Goal: Task Accomplishment & Management: Manage account settings

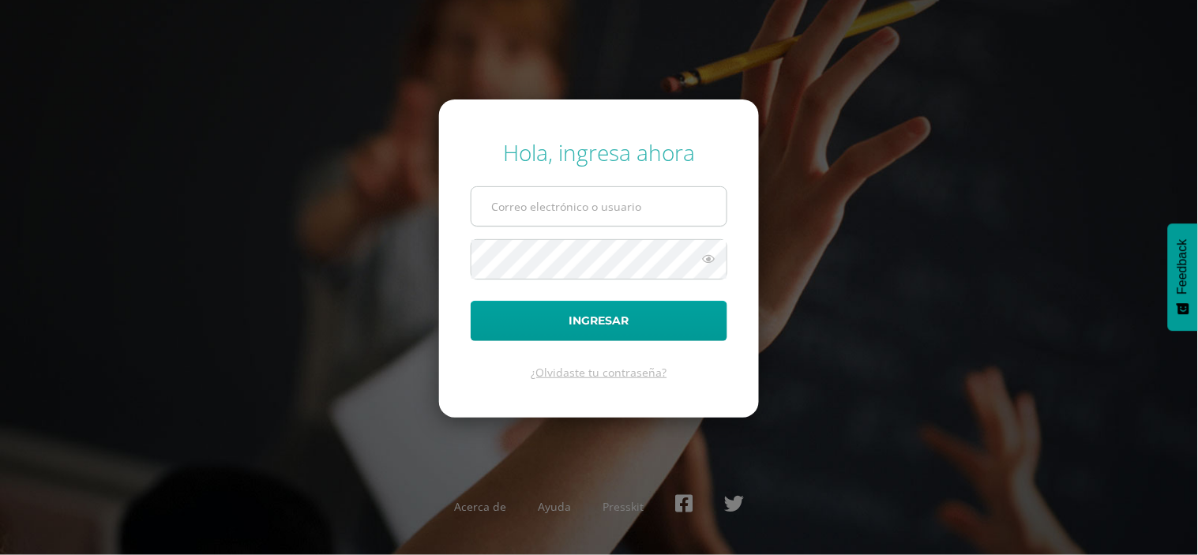
click at [512, 209] on input "text" at bounding box center [598, 206] width 255 height 39
type input "[EMAIL_ADDRESS][DOMAIN_NAME]"
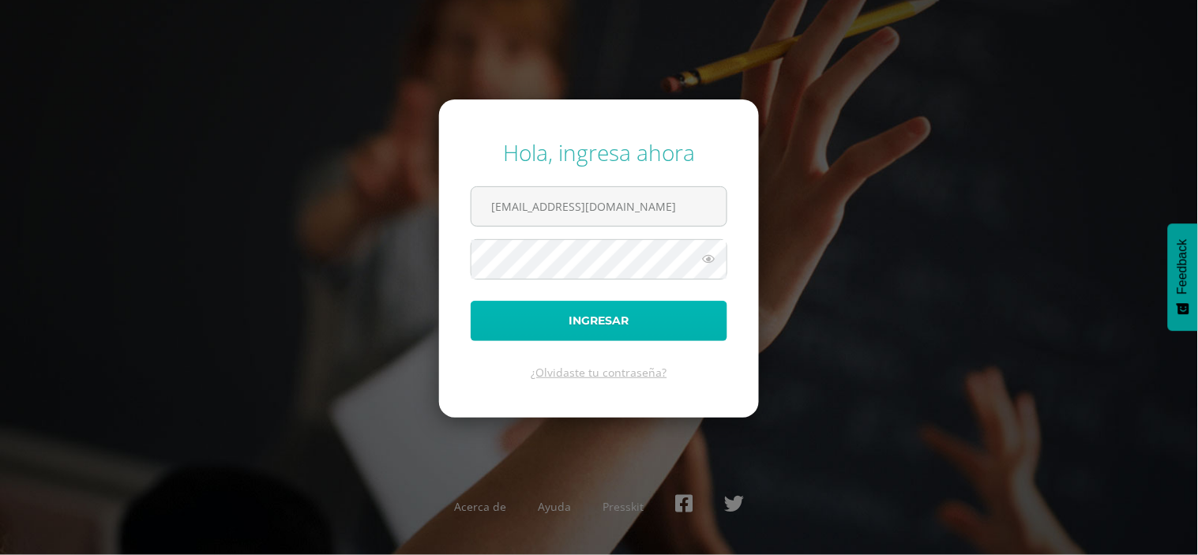
click at [603, 321] on button "Ingresar" at bounding box center [599, 321] width 257 height 40
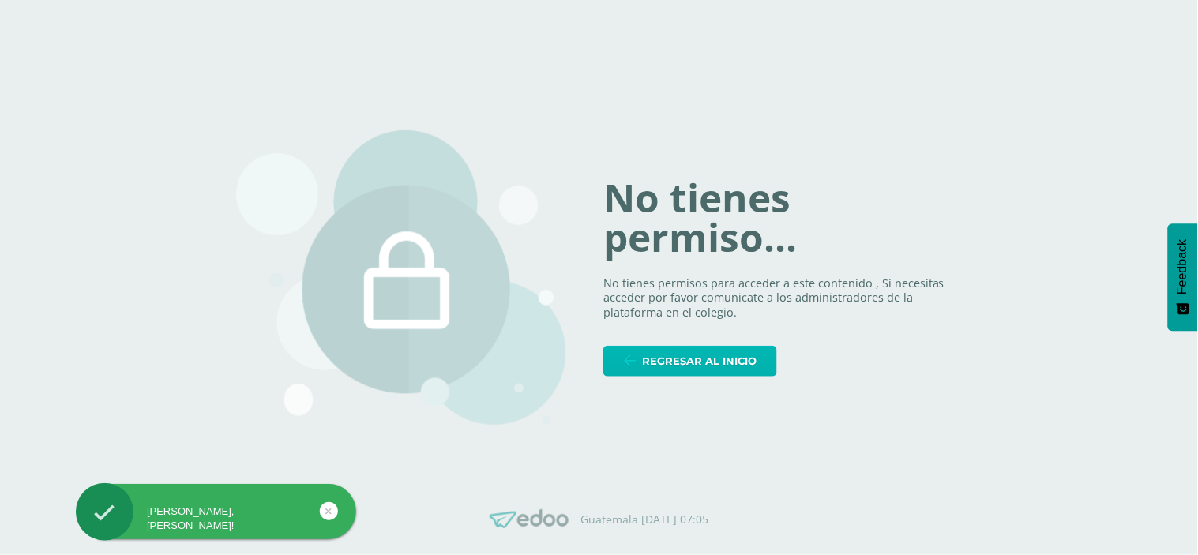
click at [723, 358] on span "Regresar al inicio" at bounding box center [699, 361] width 114 height 29
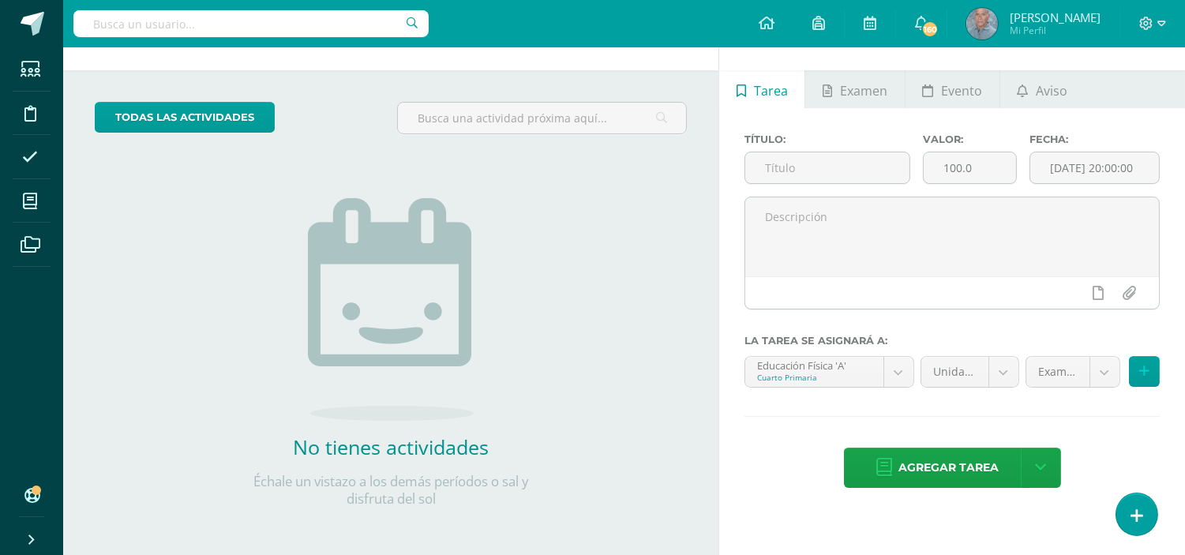
scroll to position [51, 0]
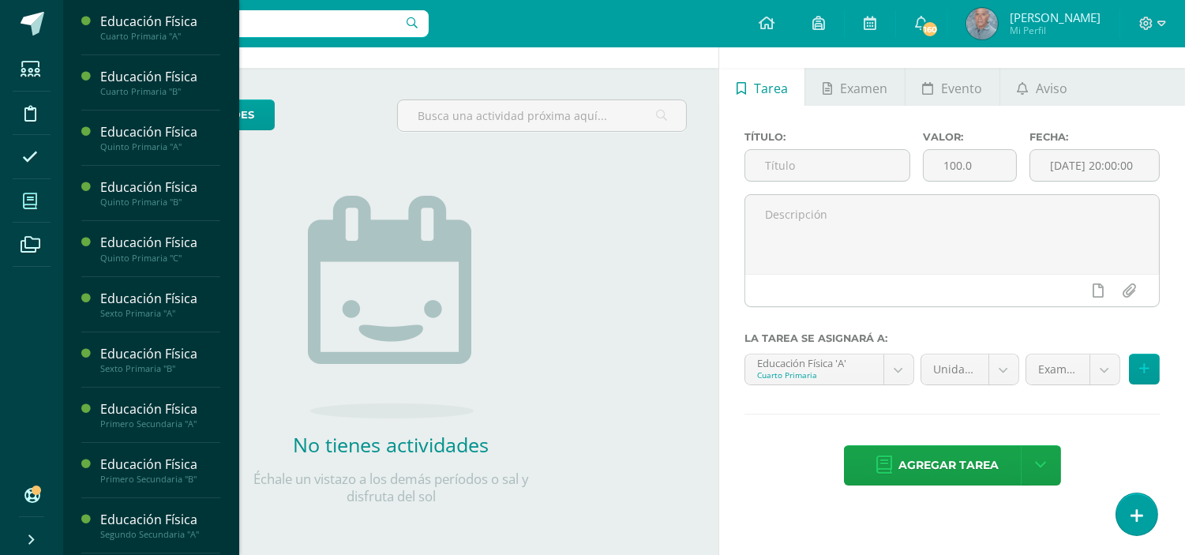
click at [25, 201] on icon at bounding box center [30, 201] width 14 height 16
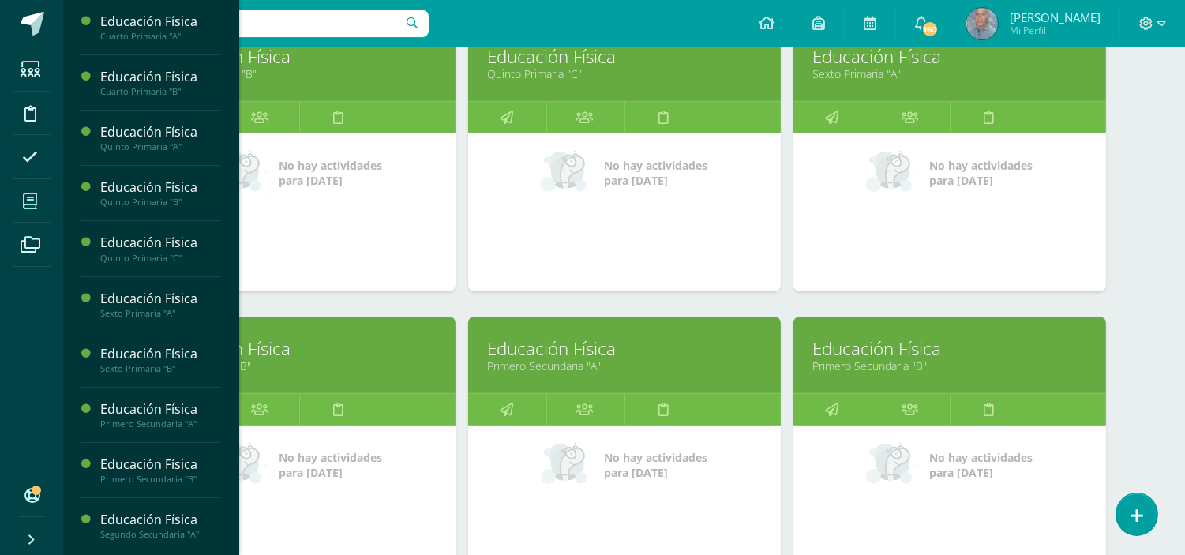
scroll to position [596, 0]
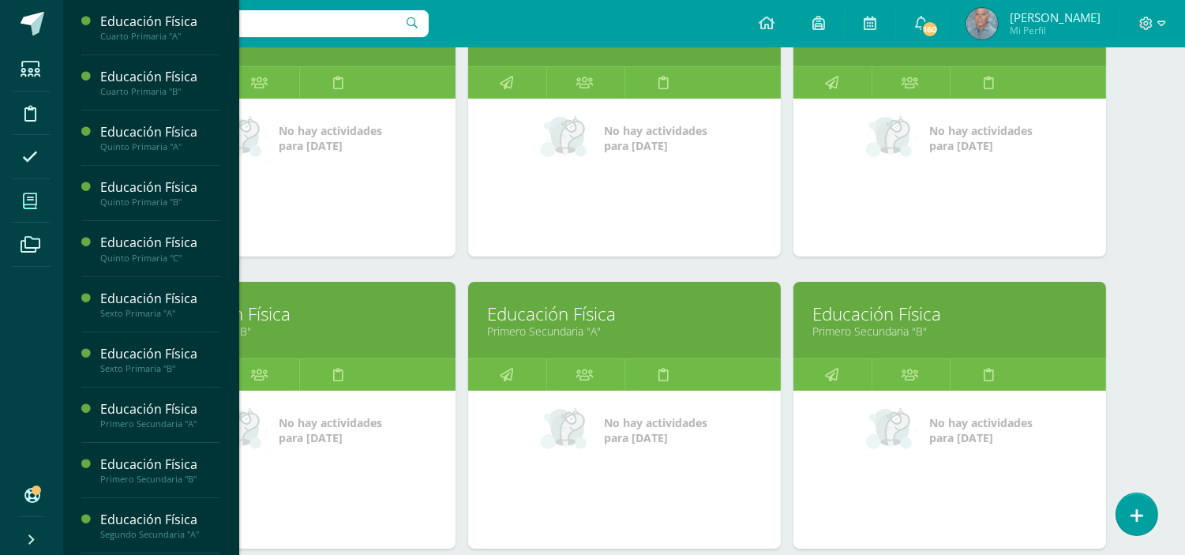
click at [867, 336] on link "Primero Secundaria "B"" at bounding box center [949, 331] width 273 height 15
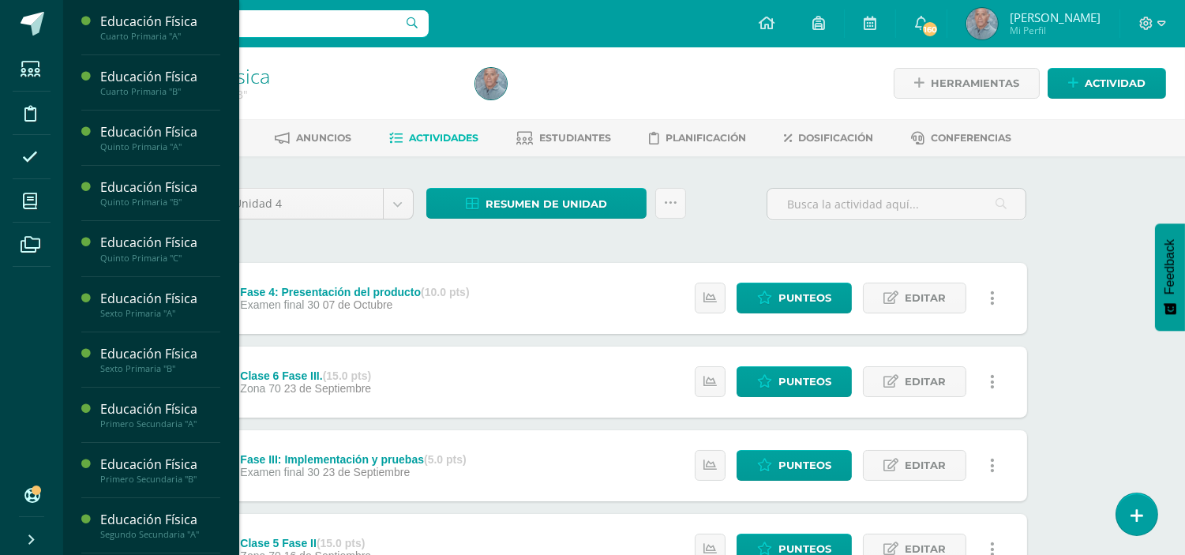
click at [229, 388] on div "Educación Física Cuarto Primaria "A" Actividades Estudiantes Planificación Dosi…" at bounding box center [150, 277] width 177 height 555
click at [163, 529] on div "Segundo Secundaria "A"" at bounding box center [160, 534] width 120 height 11
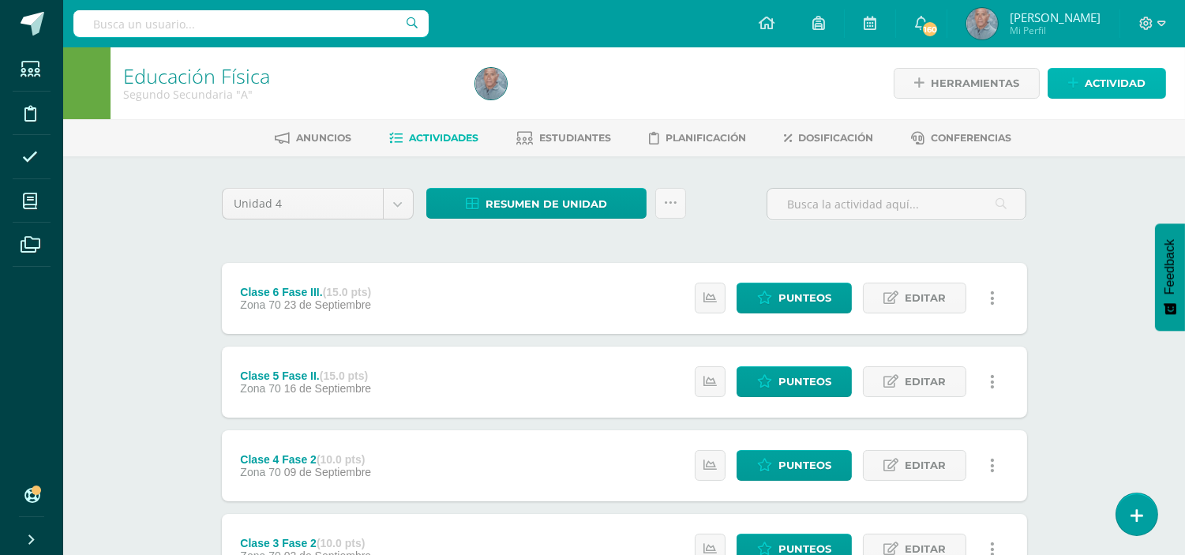
click at [1094, 84] on span "Actividad" at bounding box center [1115, 83] width 61 height 29
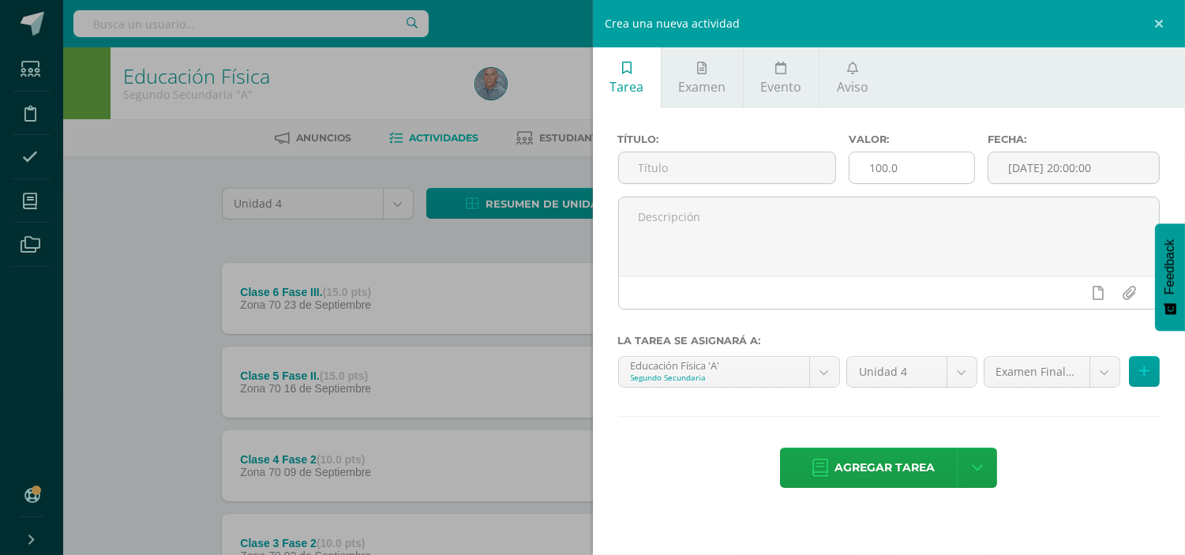
click at [881, 163] on input "100.0" at bounding box center [912, 167] width 125 height 31
type input "15.0"
click at [707, 71] on link "Examen" at bounding box center [702, 77] width 81 height 61
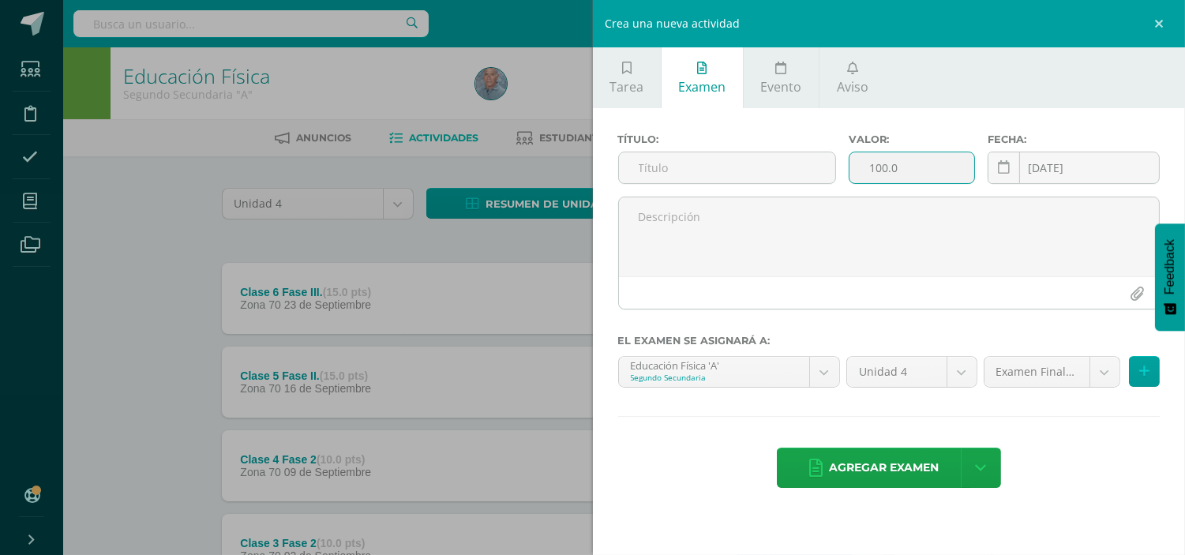
click at [880, 166] on input "100.0" at bounding box center [912, 167] width 125 height 31
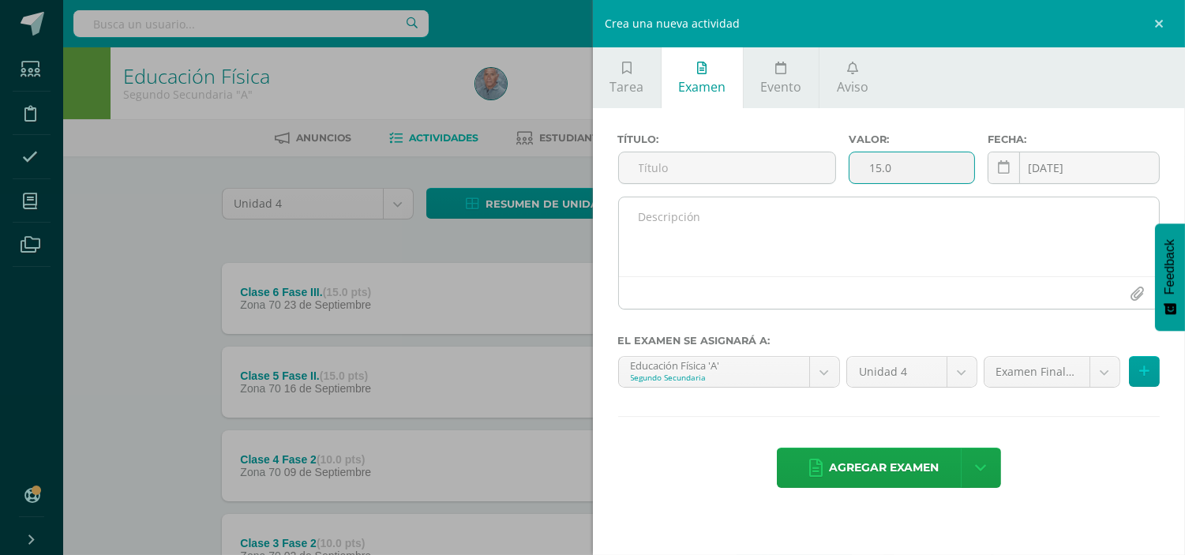
type input "15.0"
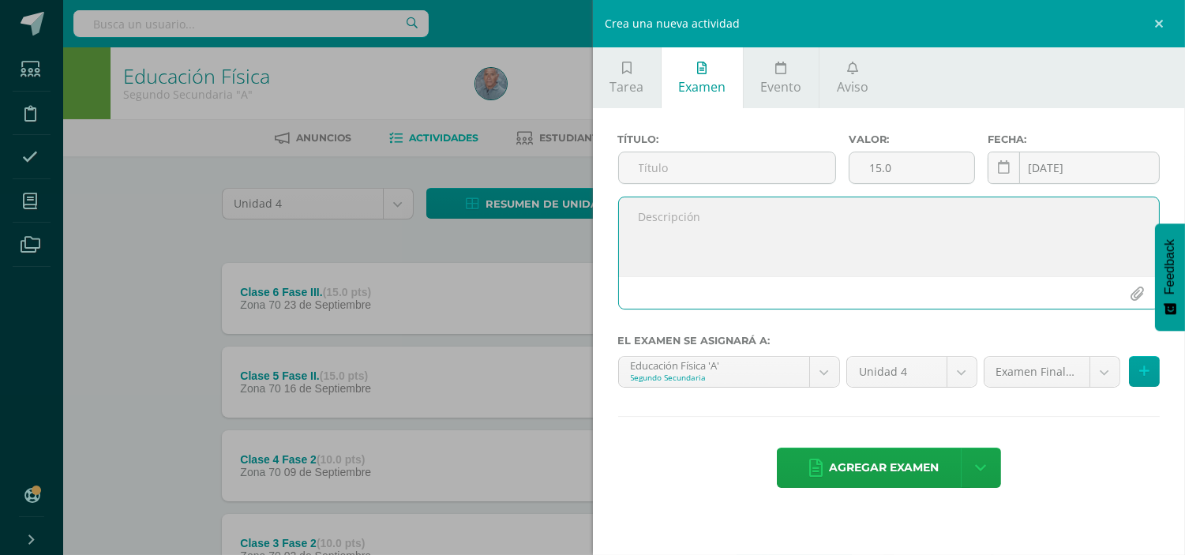
click at [651, 223] on textarea at bounding box center [889, 236] width 541 height 79
paste textarea "Realizar el circuito con su grupo para evaluar la viabilidad y la fluidez de lo…"
click at [635, 247] on textarea "Realizar el circuito con su grupo para evaluar la viabilidad y la fluidez de lo…" at bounding box center [889, 236] width 541 height 79
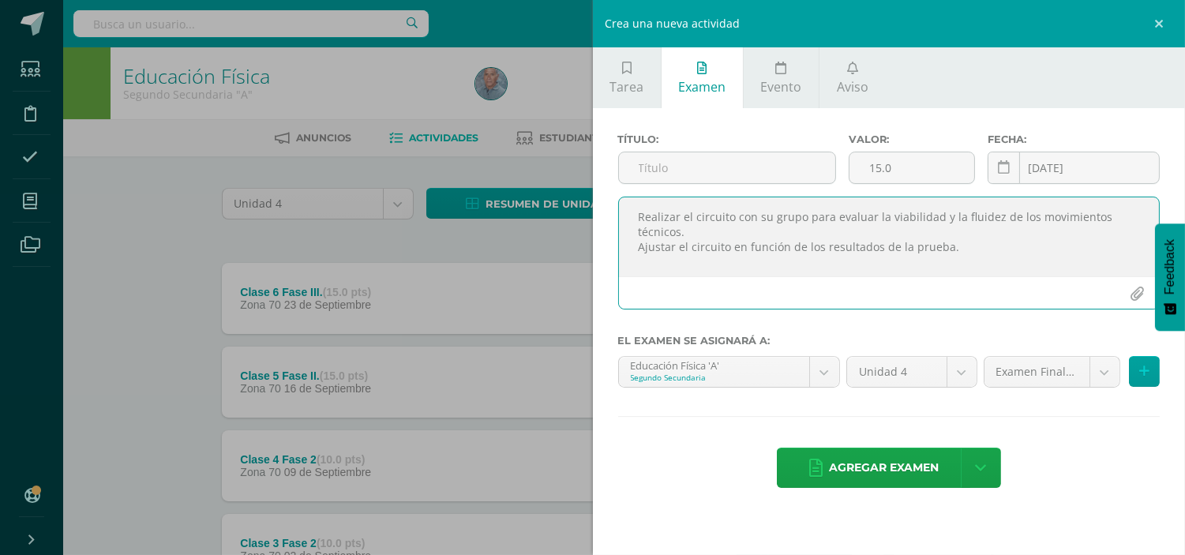
click at [622, 206] on textarea "Realizar el circuito con su grupo para evaluar la viabilidad y la fluidez de lo…" at bounding box center [889, 236] width 541 height 79
type textarea "Realizar el circuito con su grupo para evaluar la viabilidad y la fluidez de lo…"
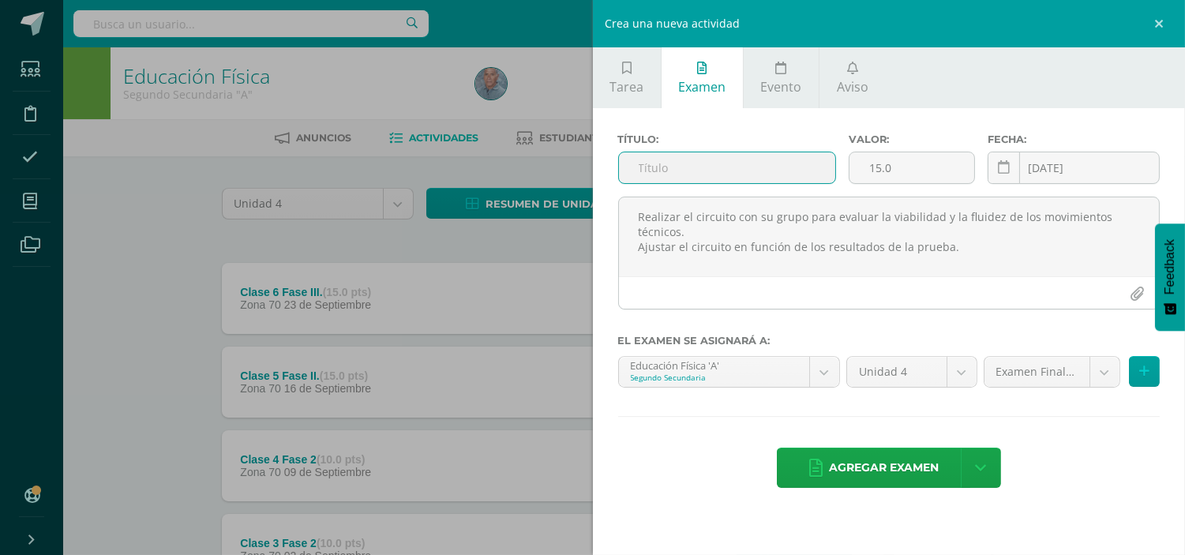
click at [637, 167] on input "text" at bounding box center [727, 167] width 217 height 31
paste input "Fase 2. Implementación y pruebas"
type input "Fase 2. Implementación y pruebas"
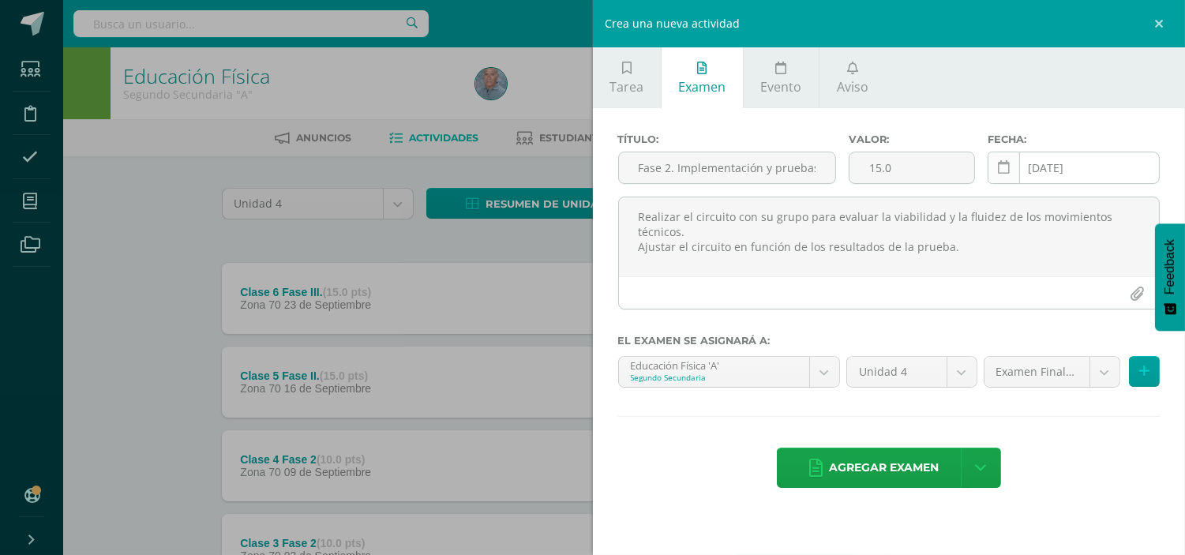
click at [1000, 161] on icon at bounding box center [1004, 167] width 12 height 13
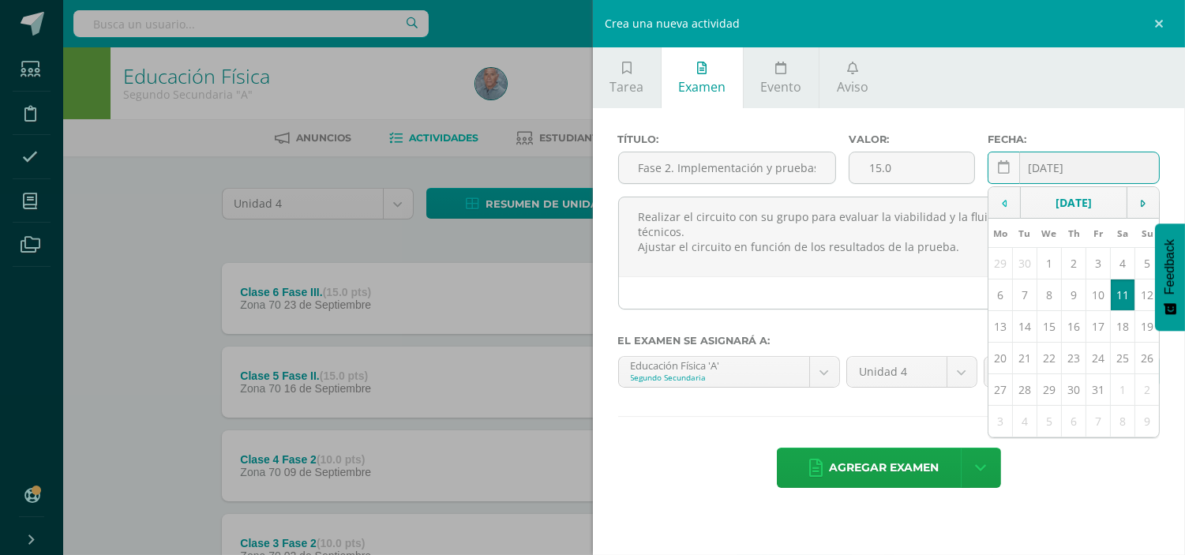
click at [1000, 203] on td at bounding box center [1005, 203] width 32 height 32
click at [1029, 358] on td "23" at bounding box center [1024, 359] width 24 height 32
type input "[DATE]"
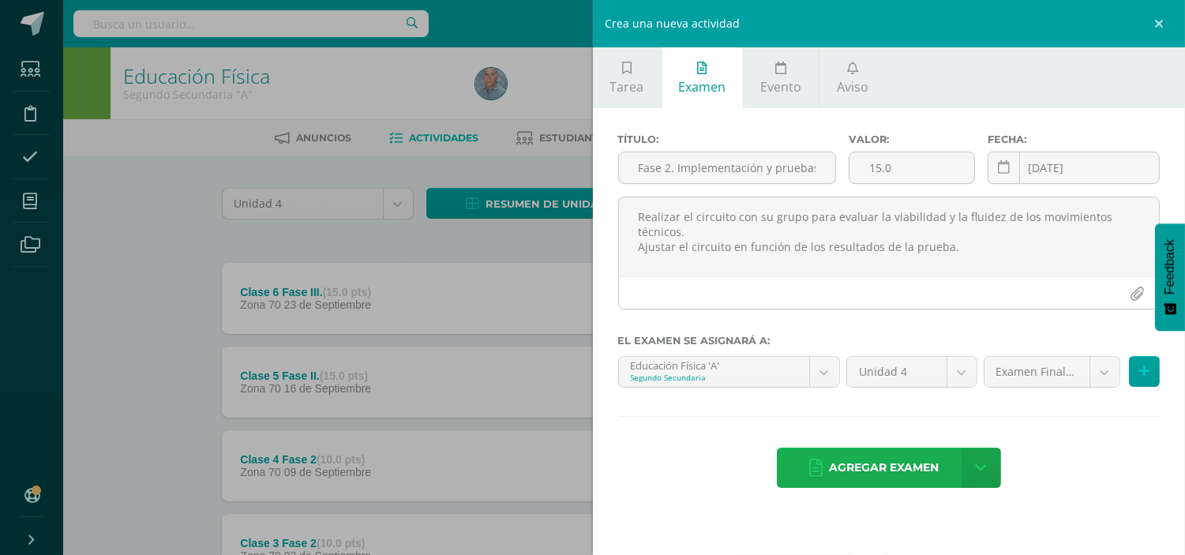
click at [880, 471] on span "Agregar examen" at bounding box center [884, 468] width 110 height 39
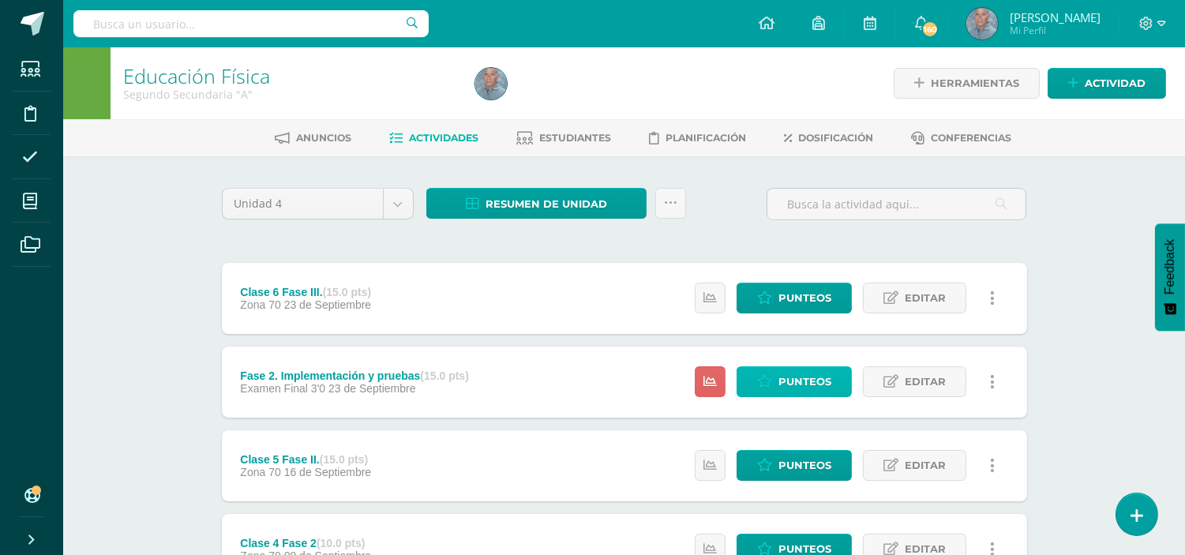
click at [795, 381] on span "Punteos" at bounding box center [805, 381] width 53 height 29
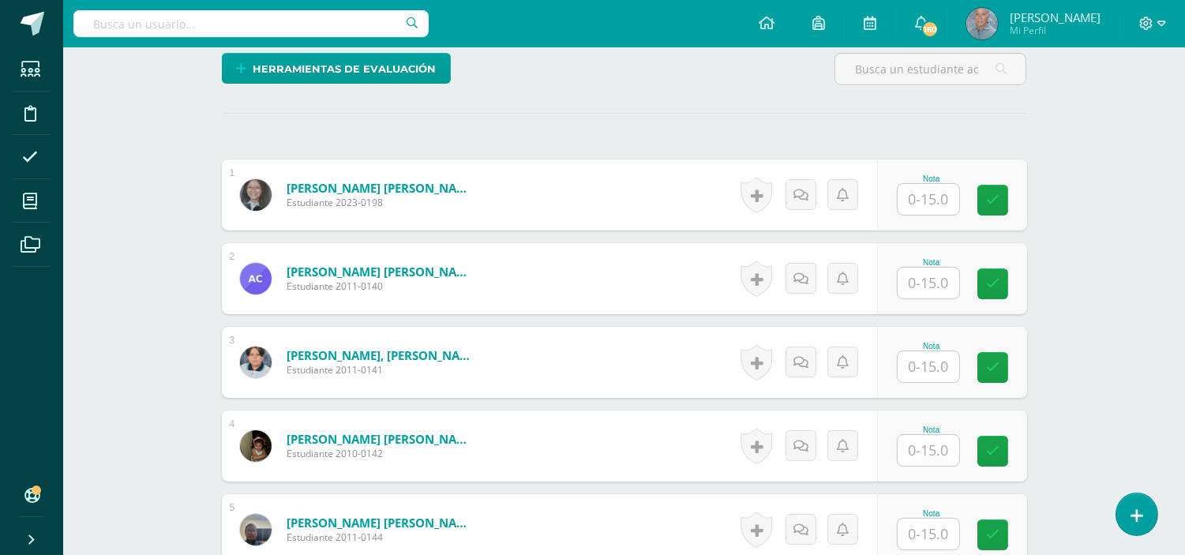
scroll to position [422, 0]
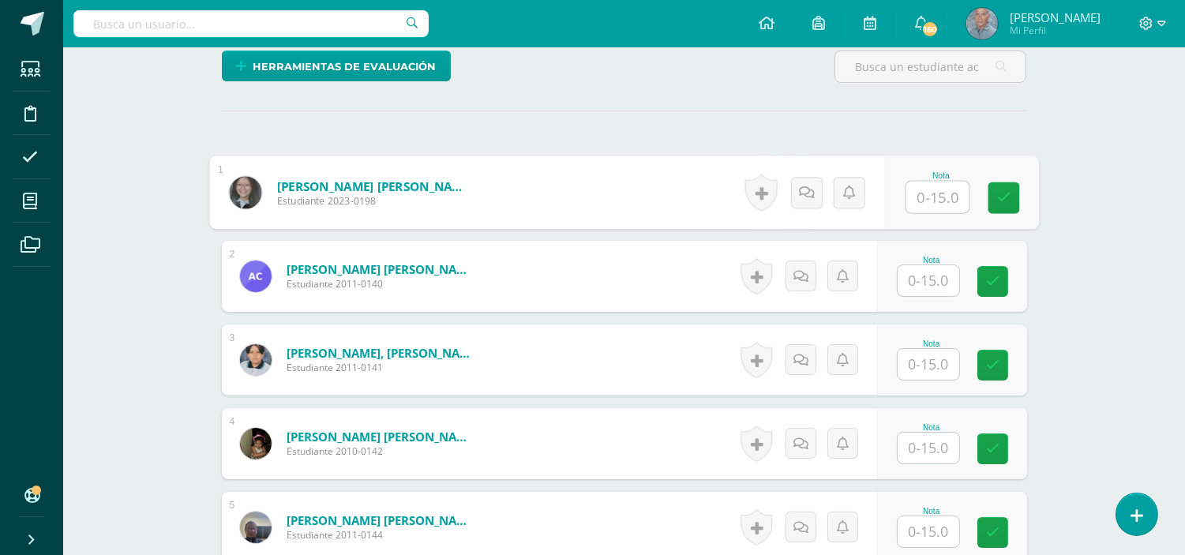
click at [921, 195] on input "text" at bounding box center [937, 198] width 63 height 32
type input "15"
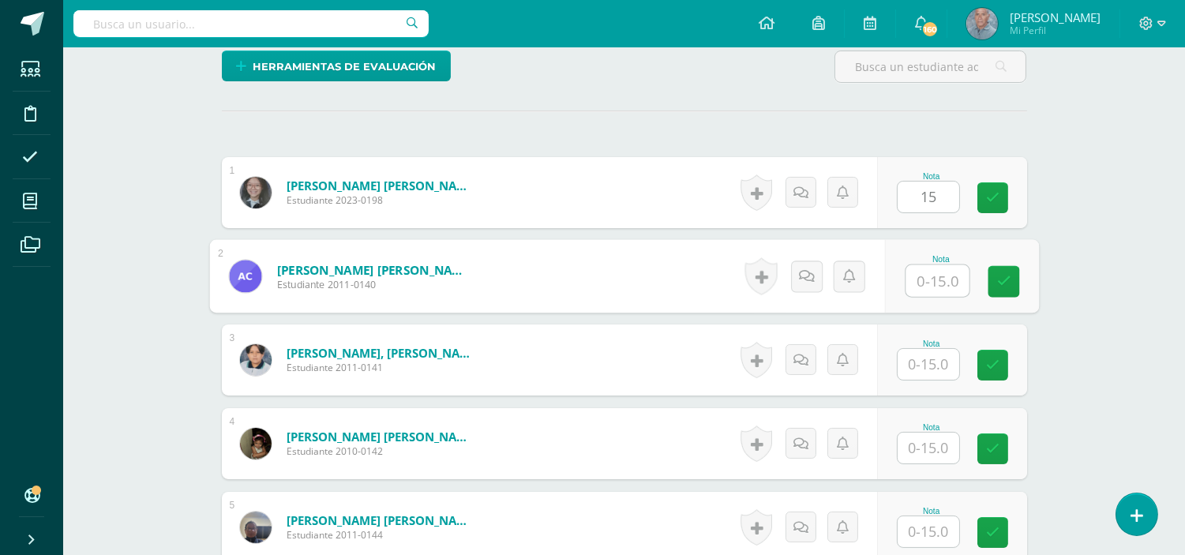
click at [917, 285] on input "text" at bounding box center [937, 281] width 63 height 32
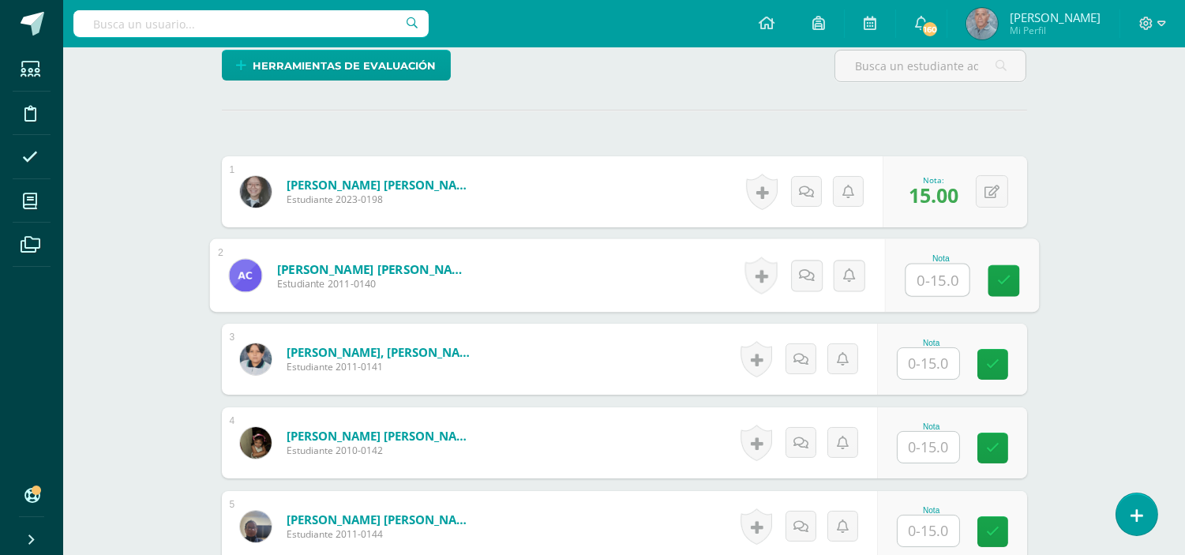
scroll to position [423, 0]
type input "13"
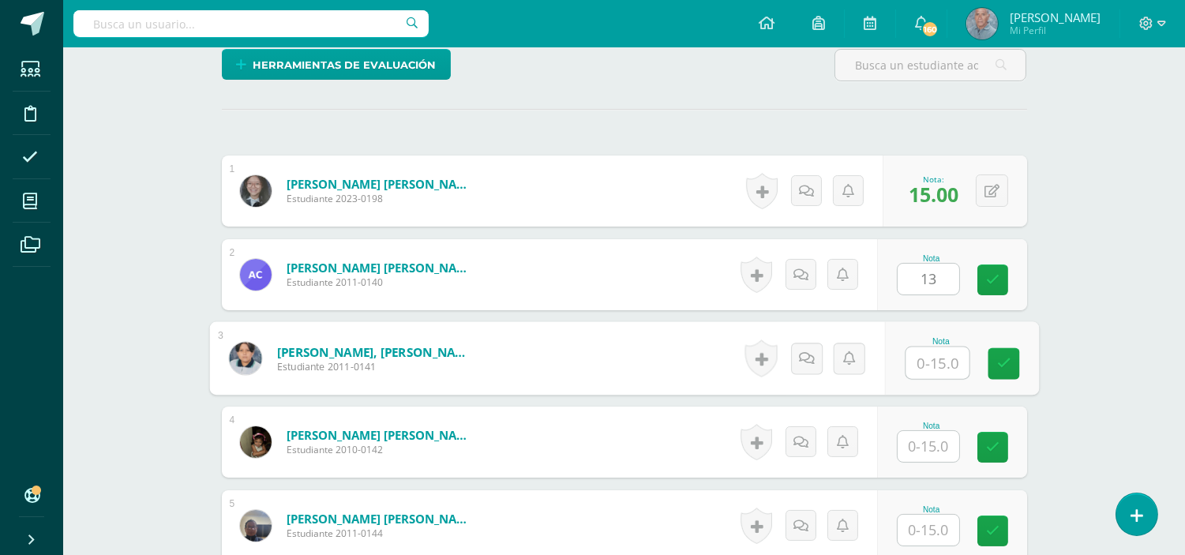
click at [918, 364] on input "text" at bounding box center [937, 363] width 63 height 32
type input "15"
click at [922, 437] on input "text" at bounding box center [929, 446] width 62 height 31
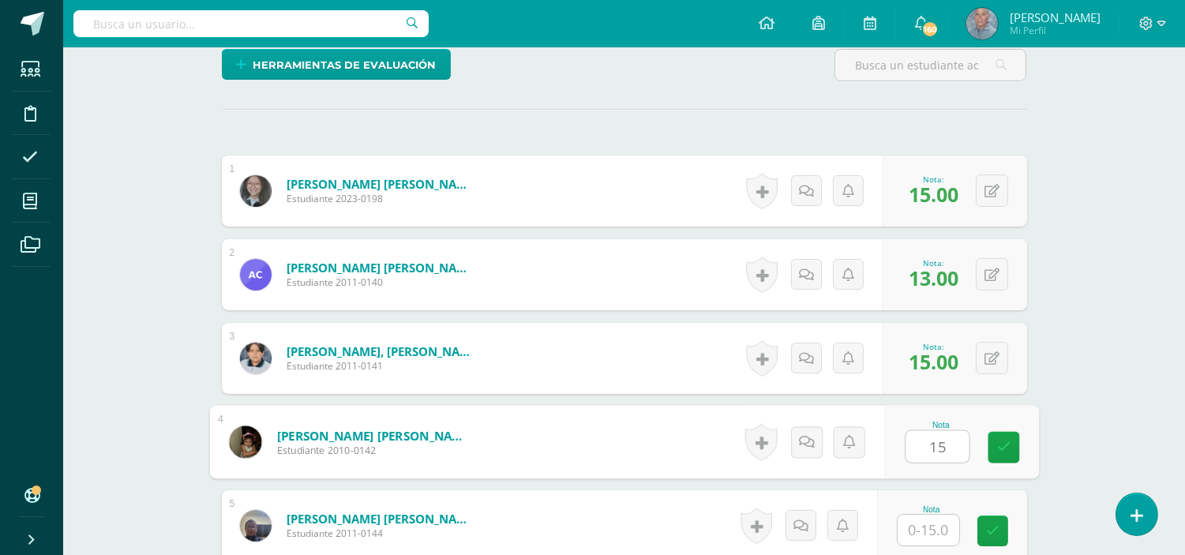
type input "15"
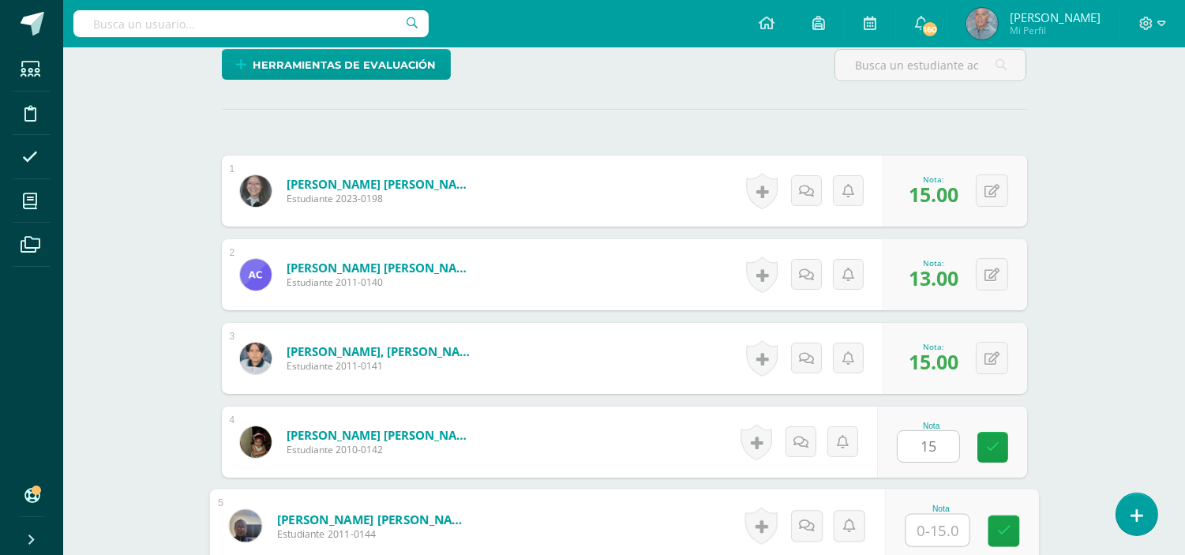
click at [914, 531] on input "text" at bounding box center [937, 531] width 63 height 32
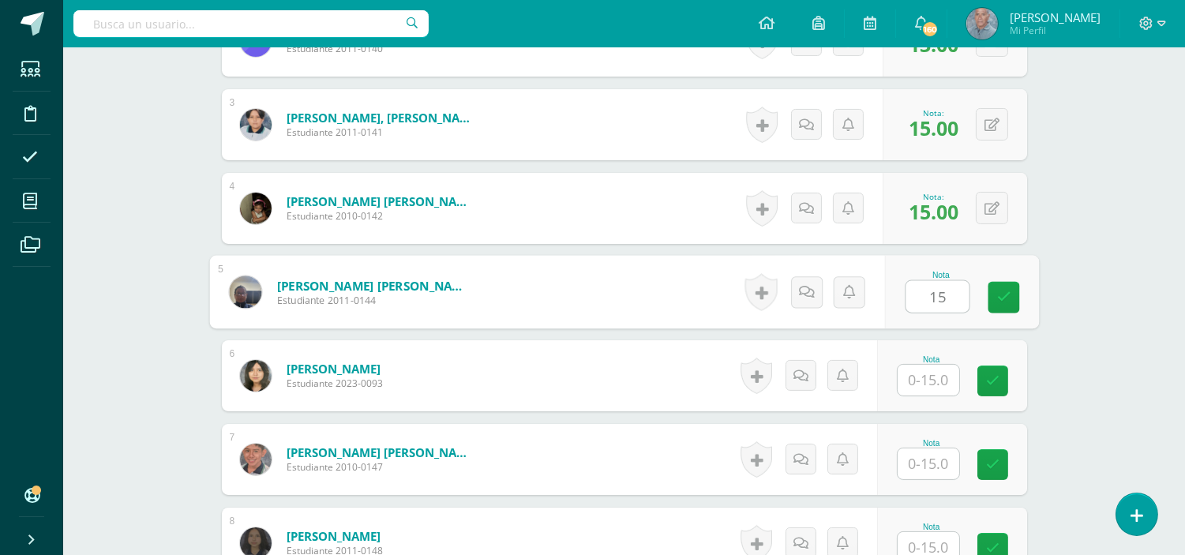
scroll to position [727, 0]
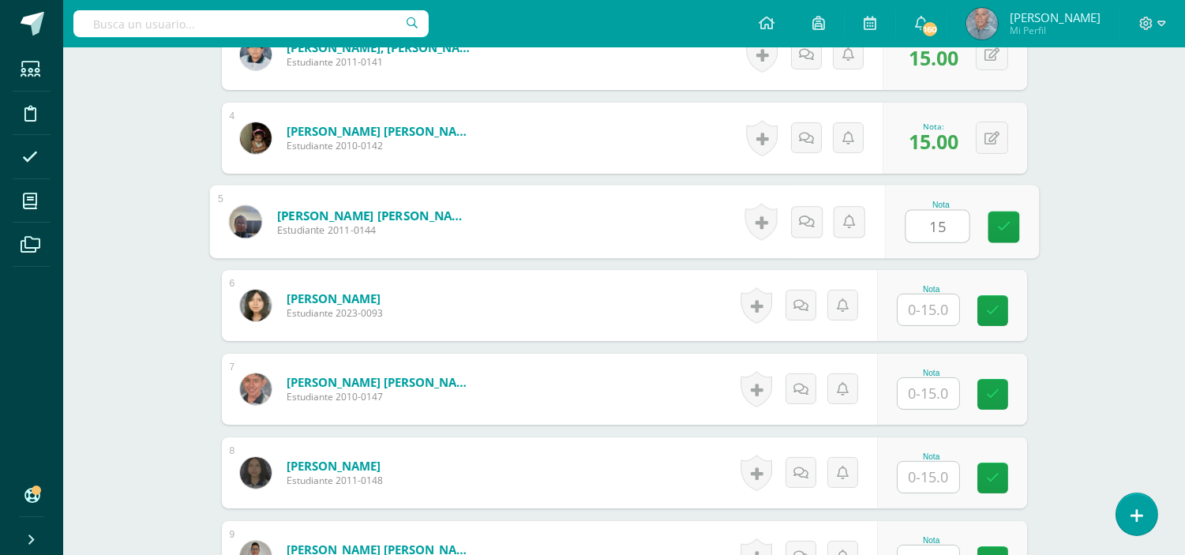
type input "15"
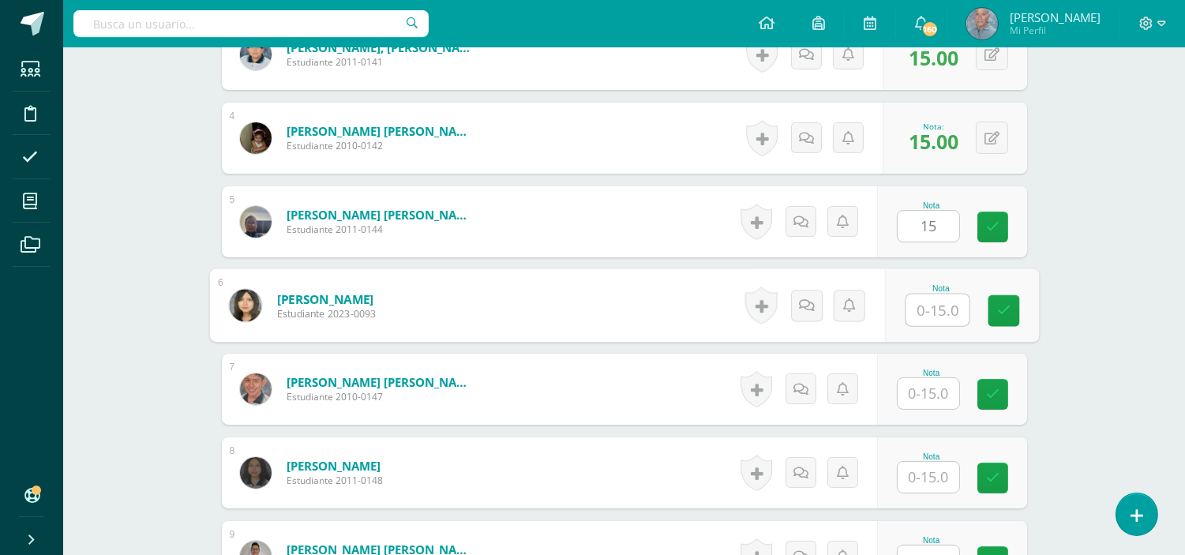
click at [913, 311] on input "text" at bounding box center [937, 311] width 63 height 32
type input "10"
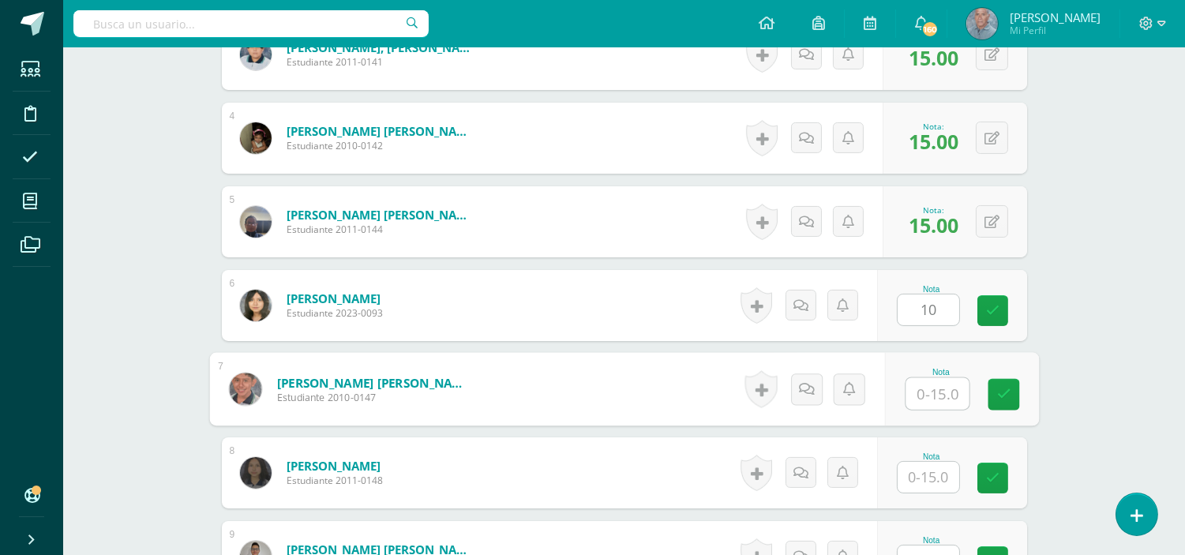
click at [910, 397] on input "text" at bounding box center [937, 394] width 63 height 32
type input "15"
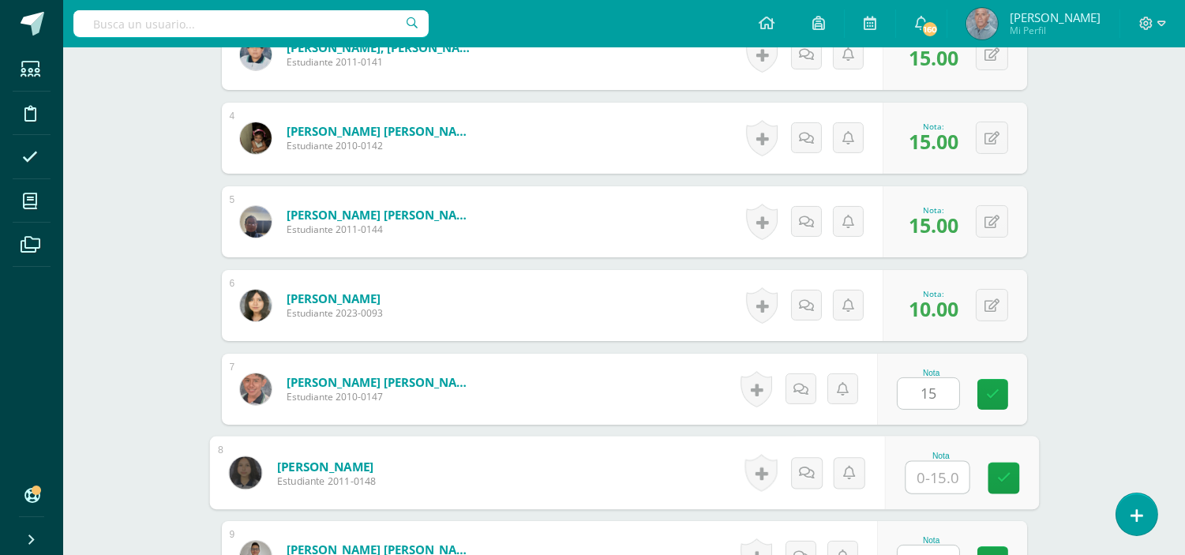
click at [922, 485] on input "text" at bounding box center [937, 478] width 63 height 32
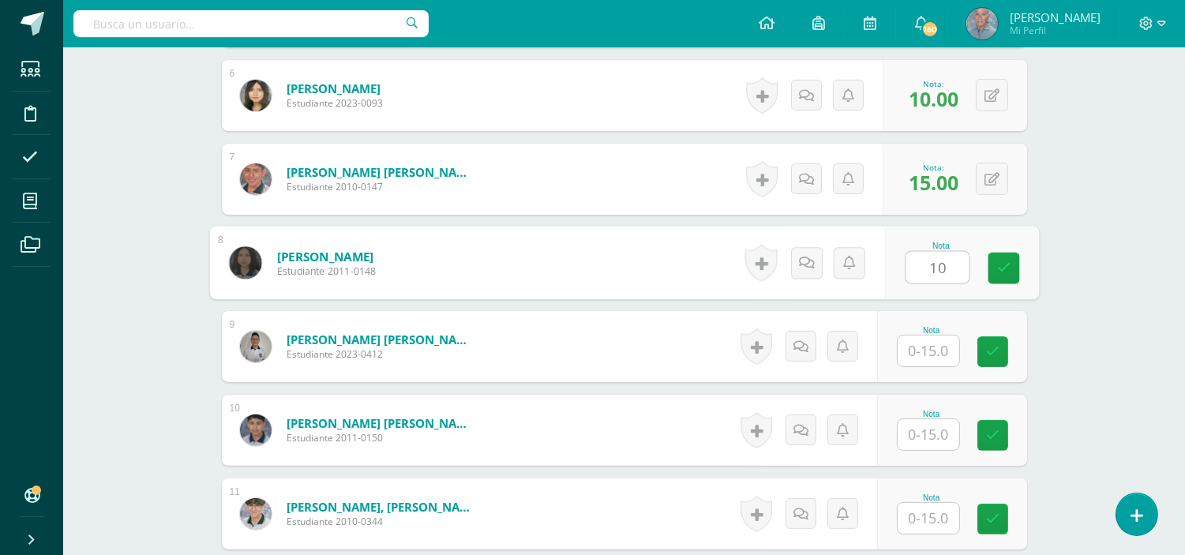
scroll to position [973, 0]
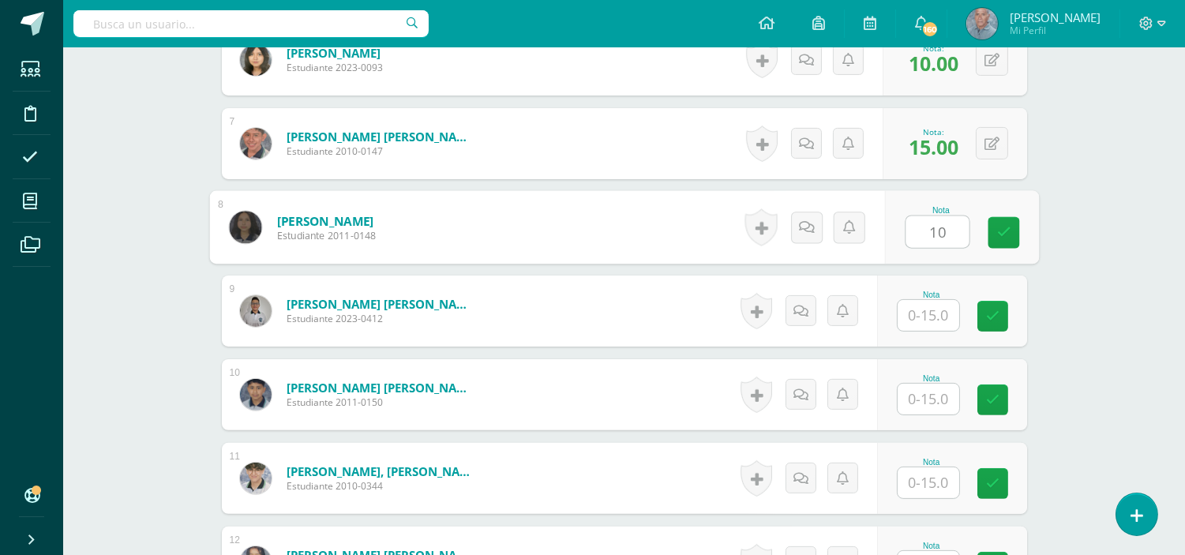
type input "10"
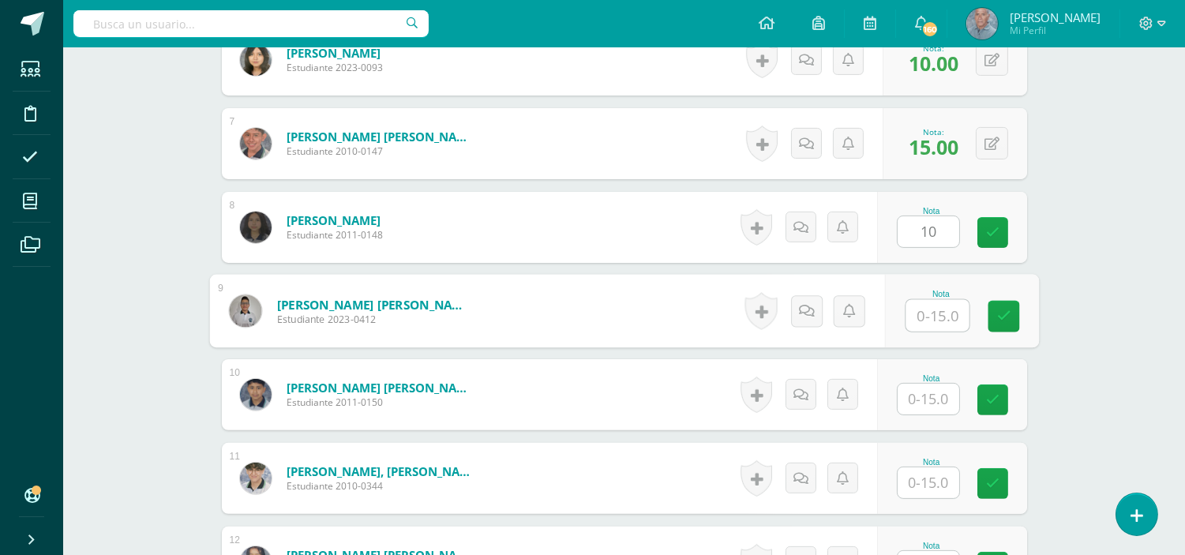
click at [906, 310] on input "text" at bounding box center [937, 316] width 63 height 32
type input "10"
click at [932, 399] on input "text" at bounding box center [929, 399] width 62 height 31
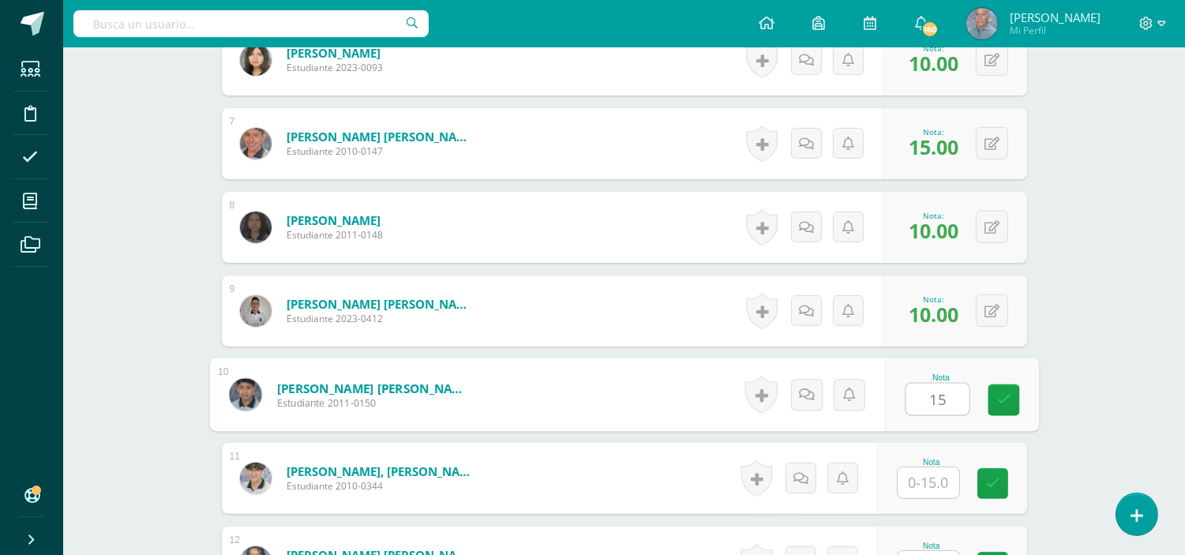
type input "15"
click at [906, 486] on input "text" at bounding box center [929, 482] width 62 height 31
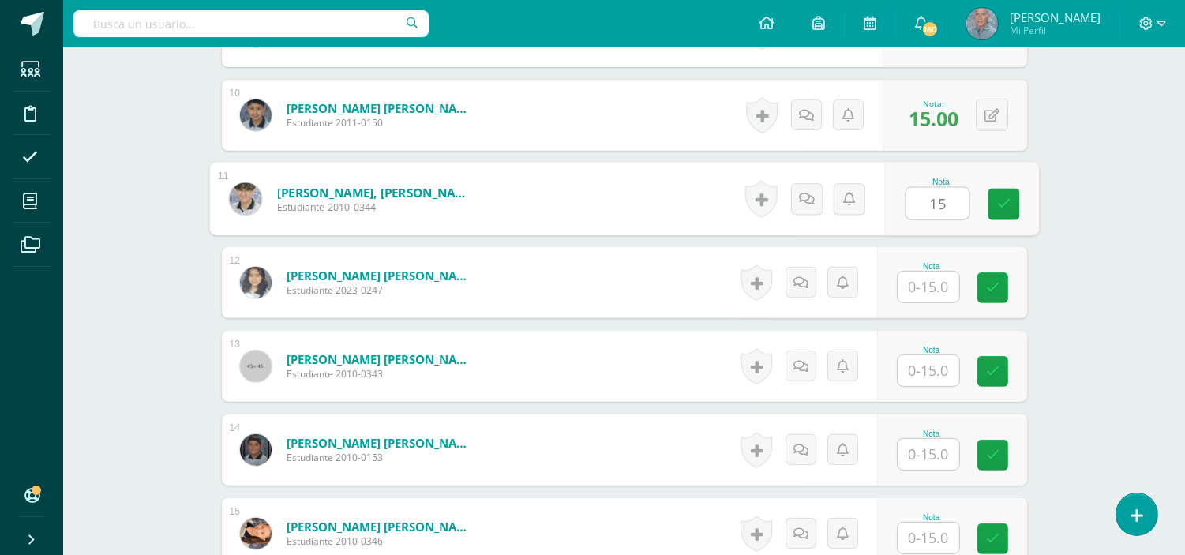
scroll to position [1253, 0]
type input "15"
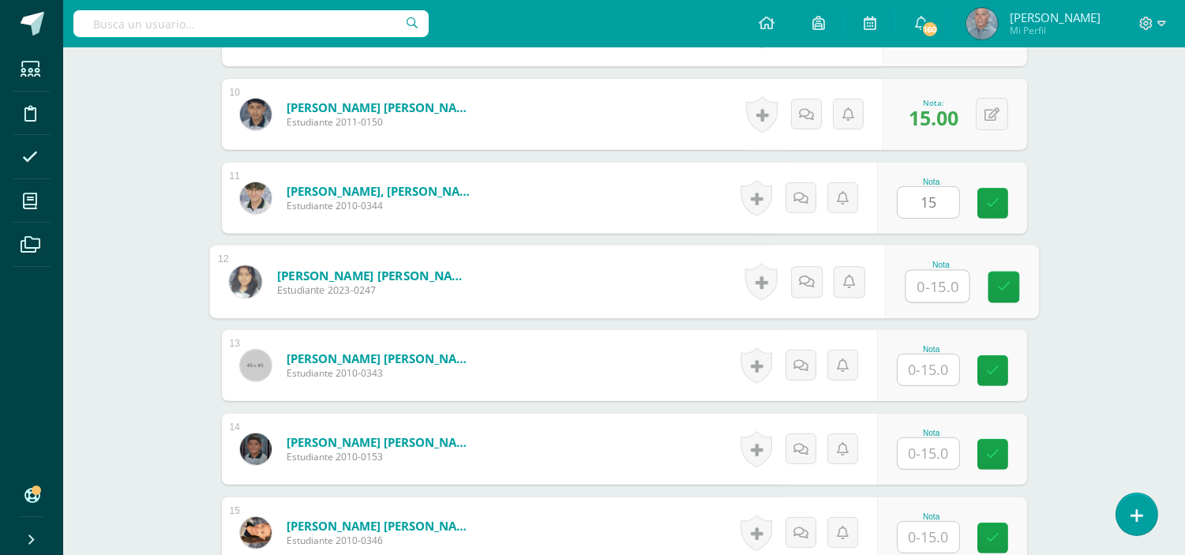
click at [918, 287] on input "text" at bounding box center [937, 287] width 63 height 32
type input "10"
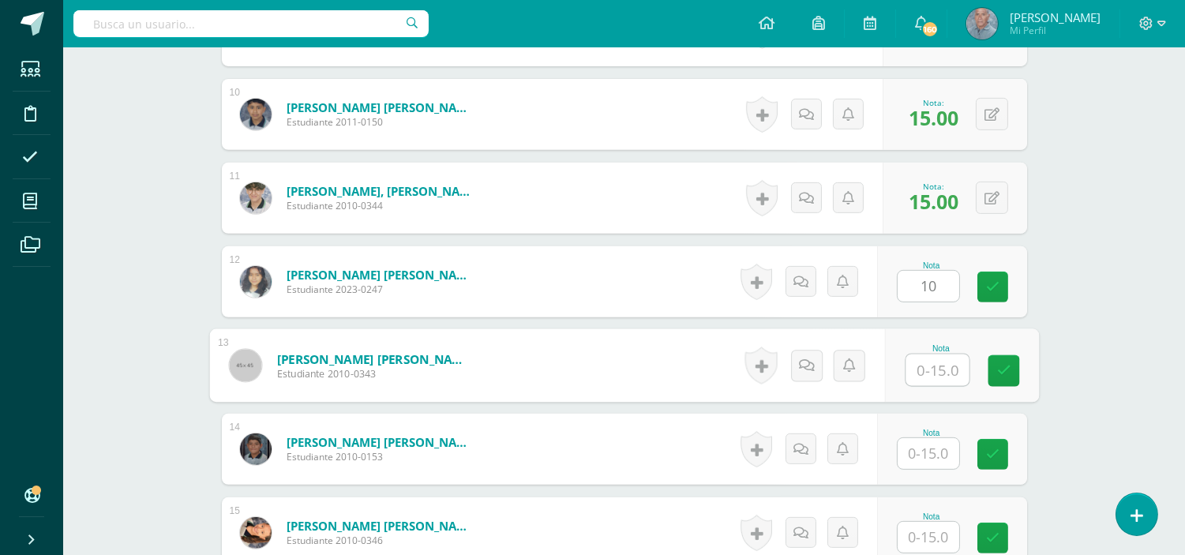
click at [912, 370] on input "text" at bounding box center [937, 371] width 63 height 32
type input "10"
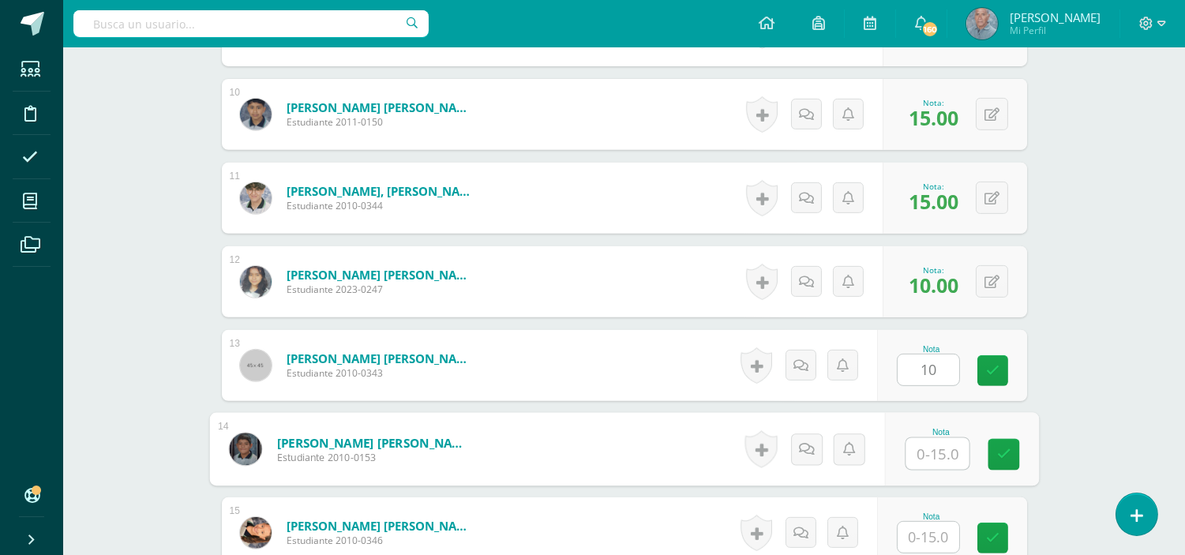
click at [913, 456] on input "text" at bounding box center [937, 454] width 63 height 32
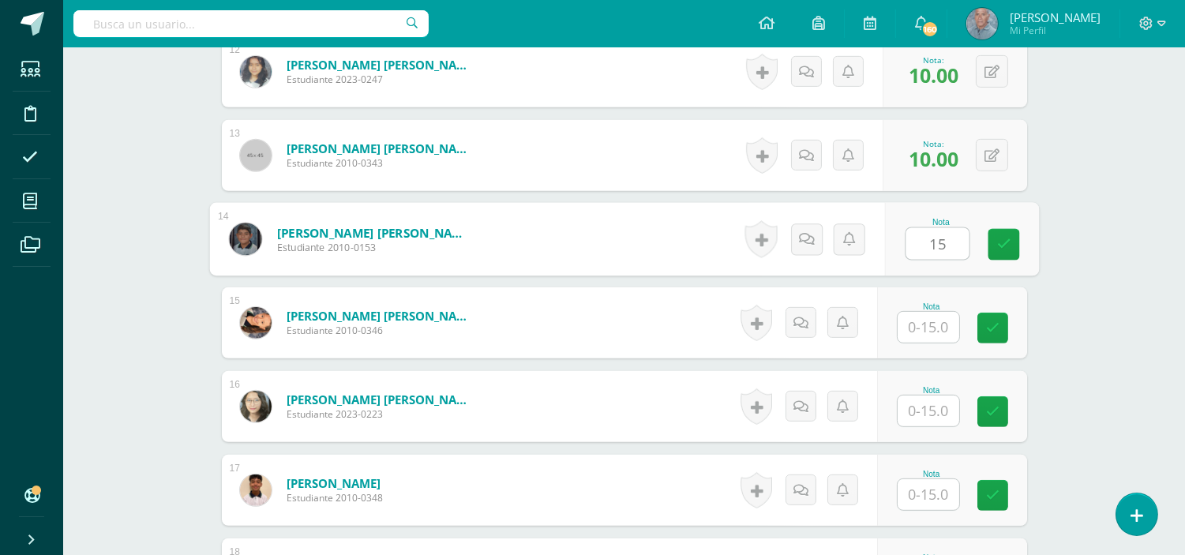
scroll to position [1464, 0]
type input "15"
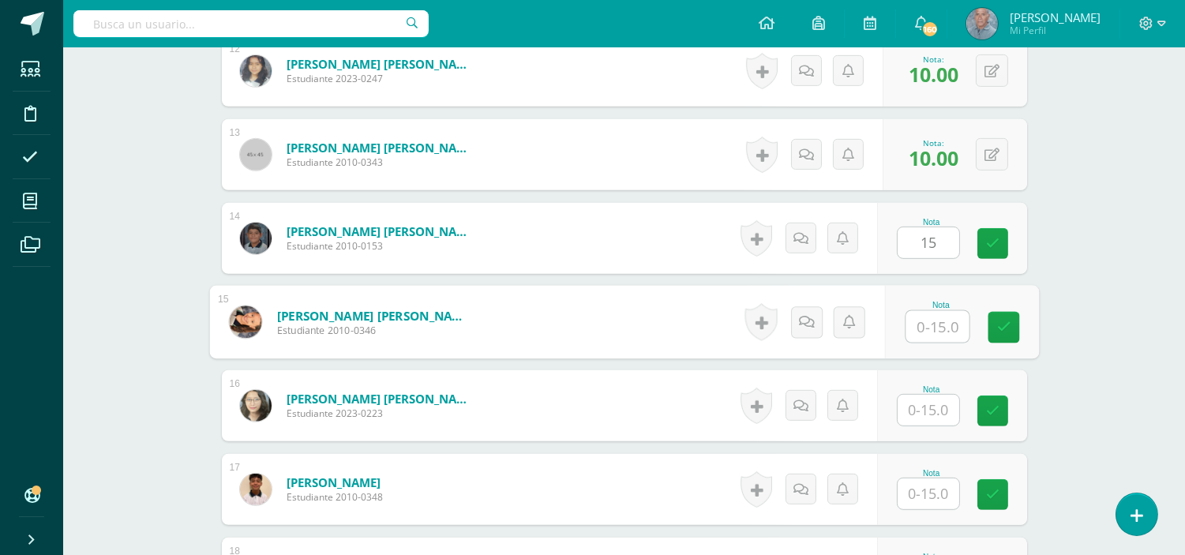
click at [908, 325] on input "text" at bounding box center [937, 327] width 63 height 32
type input "15"
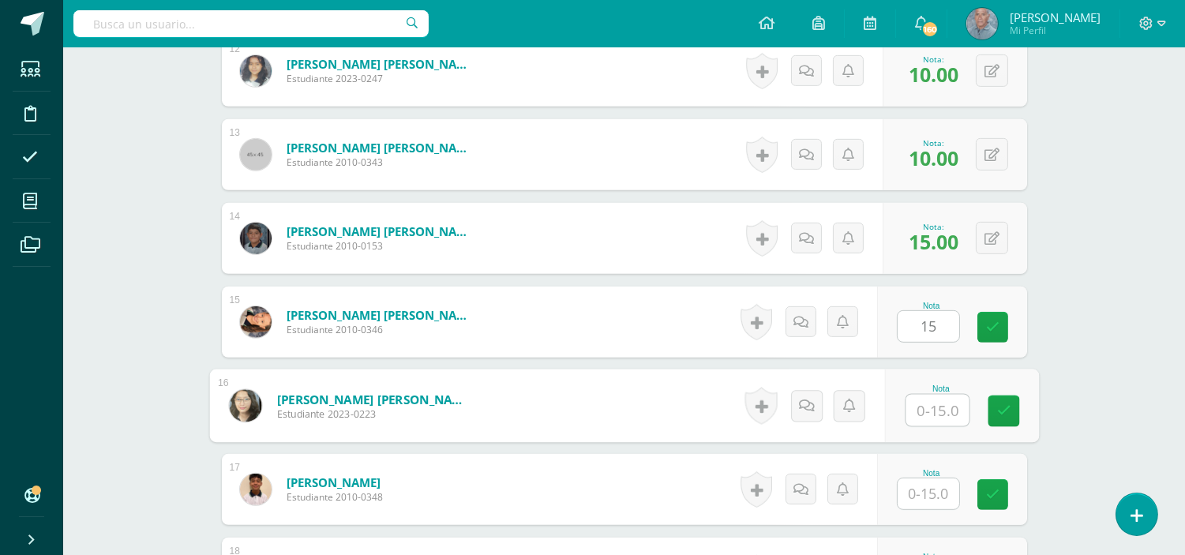
click at [916, 407] on input "text" at bounding box center [937, 411] width 63 height 32
type input "15"
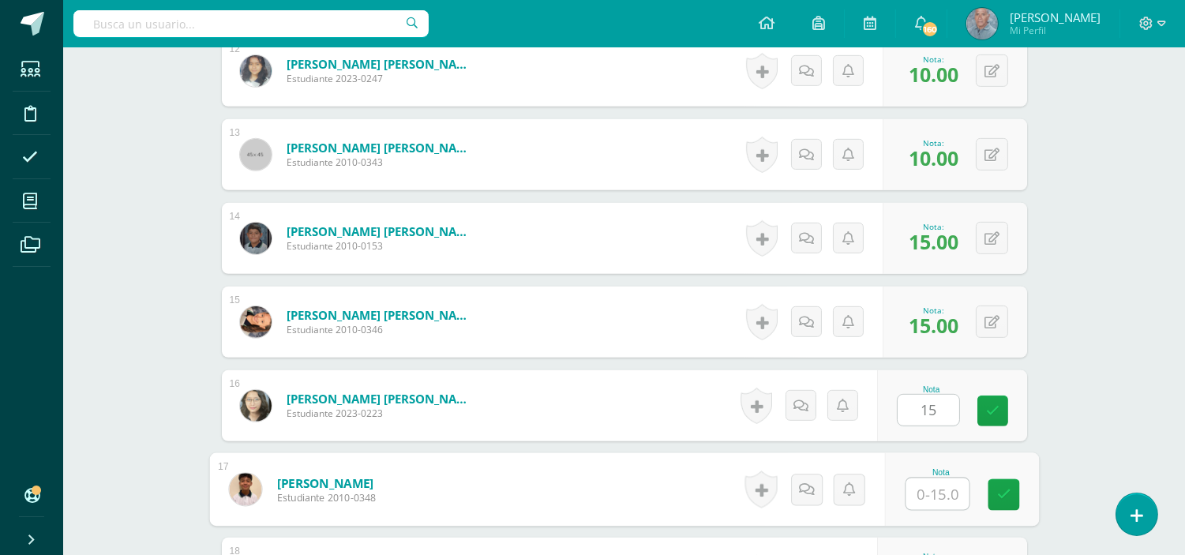
click at [913, 491] on input "text" at bounding box center [937, 495] width 63 height 32
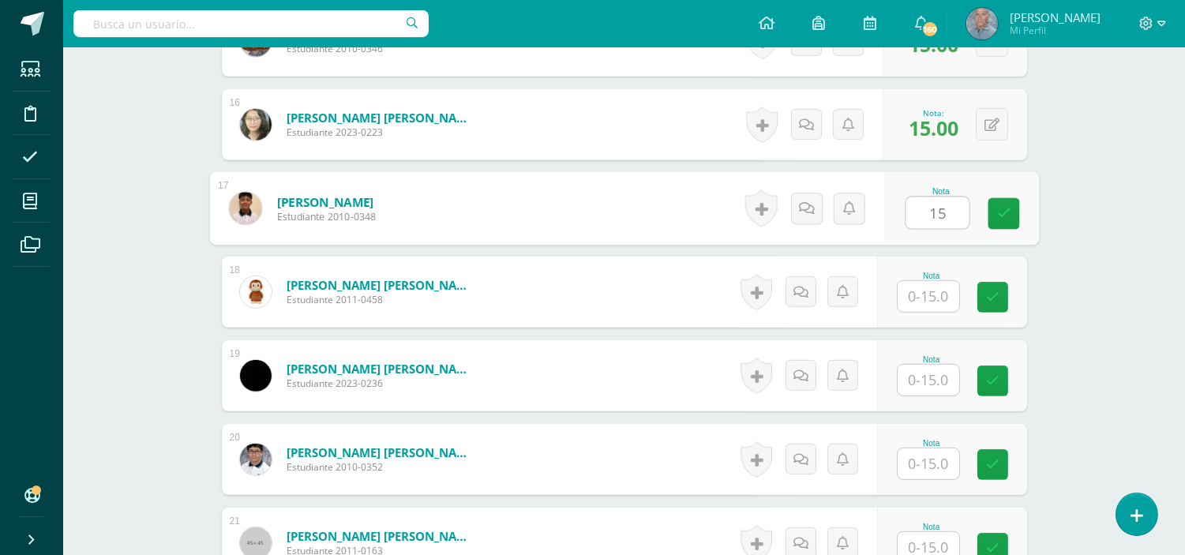
scroll to position [1780, 0]
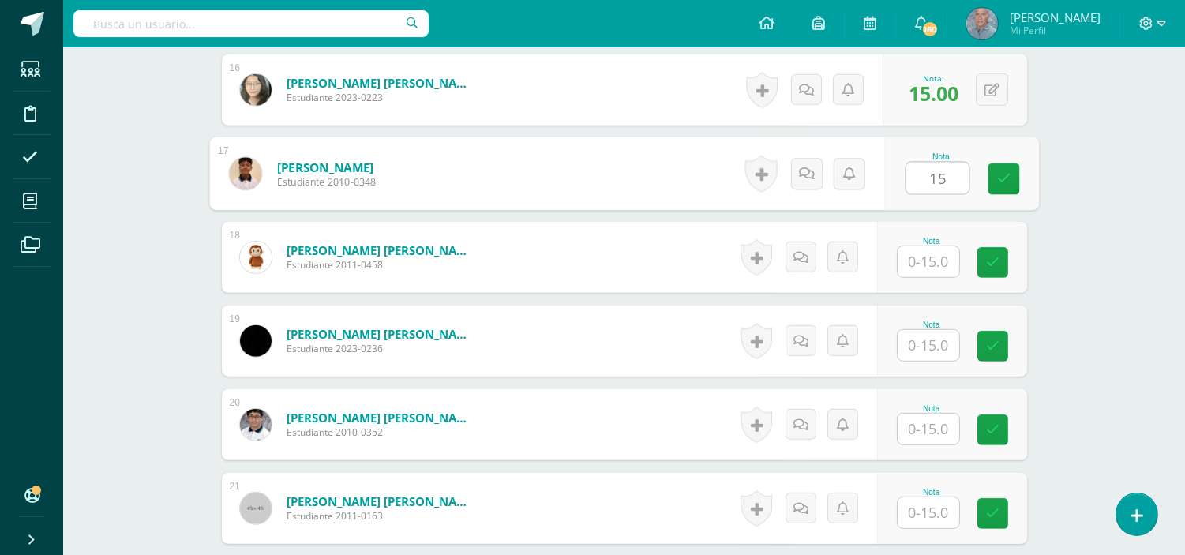
type input "15"
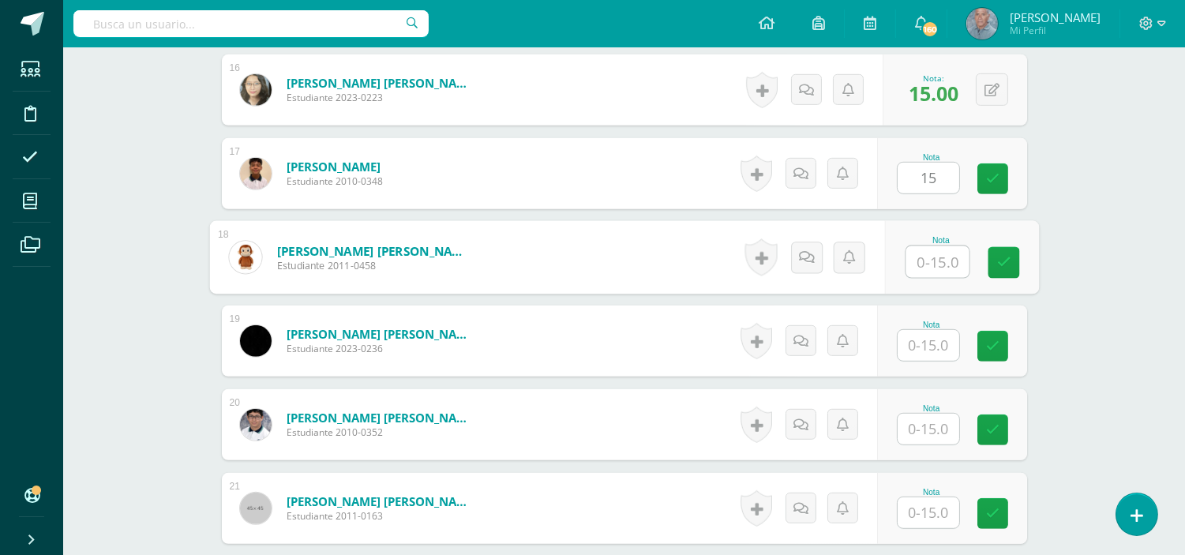
click at [918, 262] on input "text" at bounding box center [937, 262] width 63 height 32
click at [918, 343] on input "text" at bounding box center [929, 345] width 62 height 31
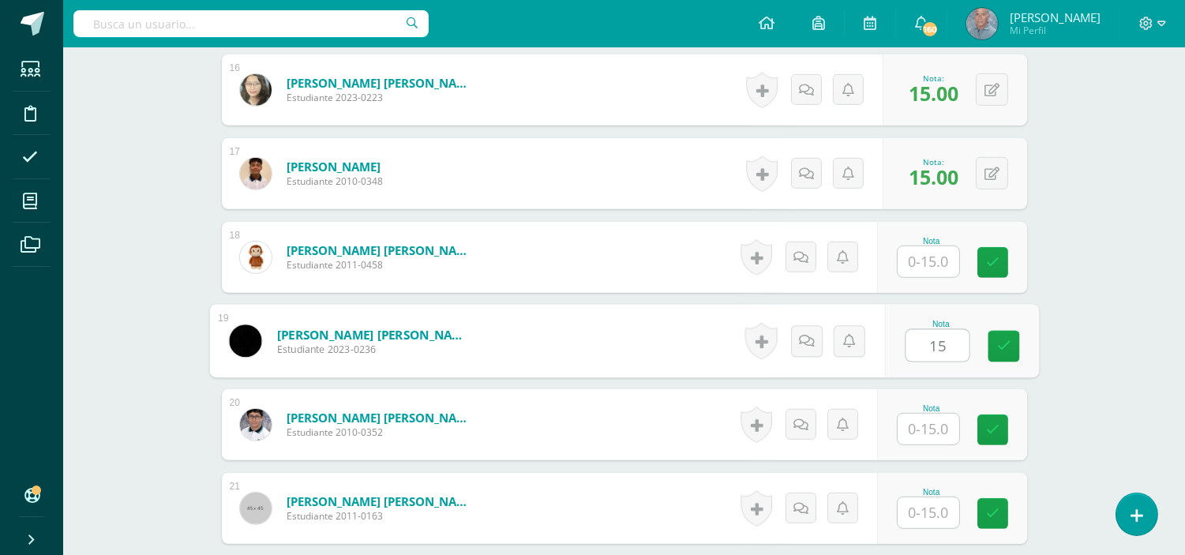
type input "15"
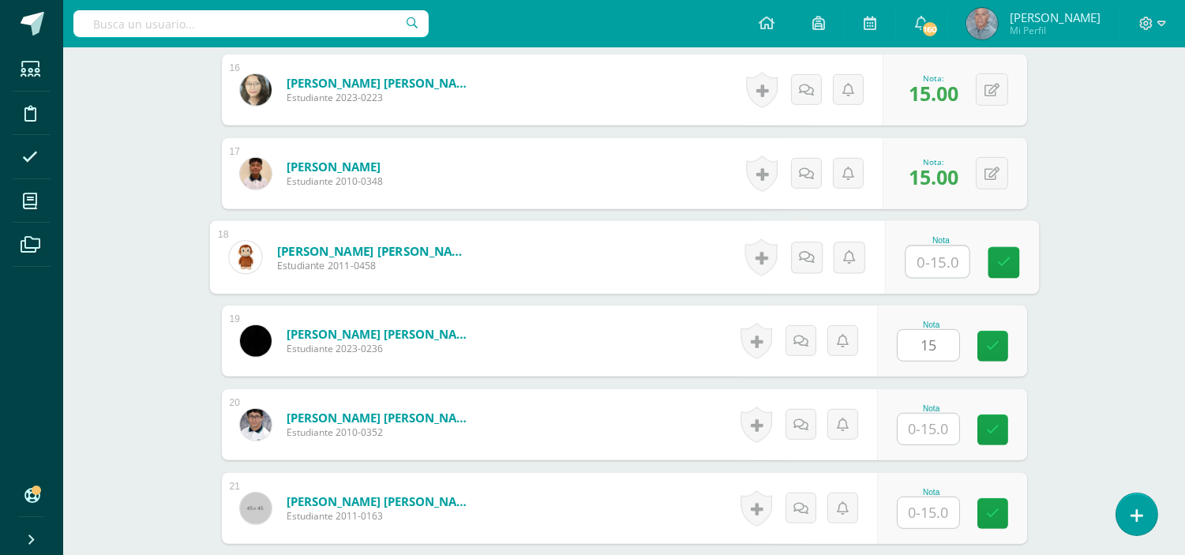
click at [917, 261] on input "text" at bounding box center [937, 262] width 63 height 32
type input "10"
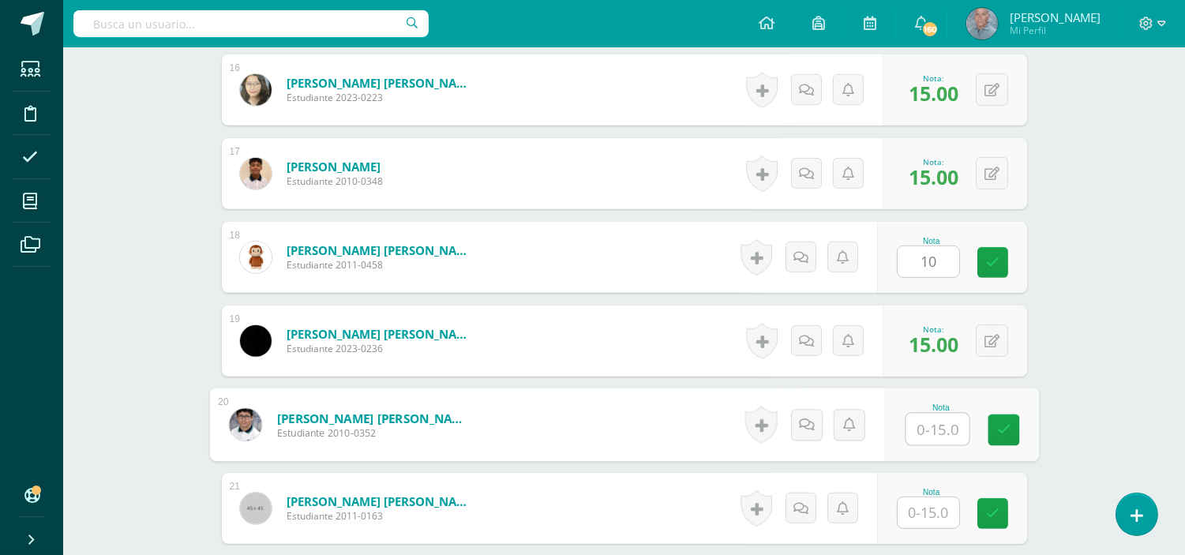
click at [912, 430] on input "text" at bounding box center [937, 430] width 63 height 32
type input "15"
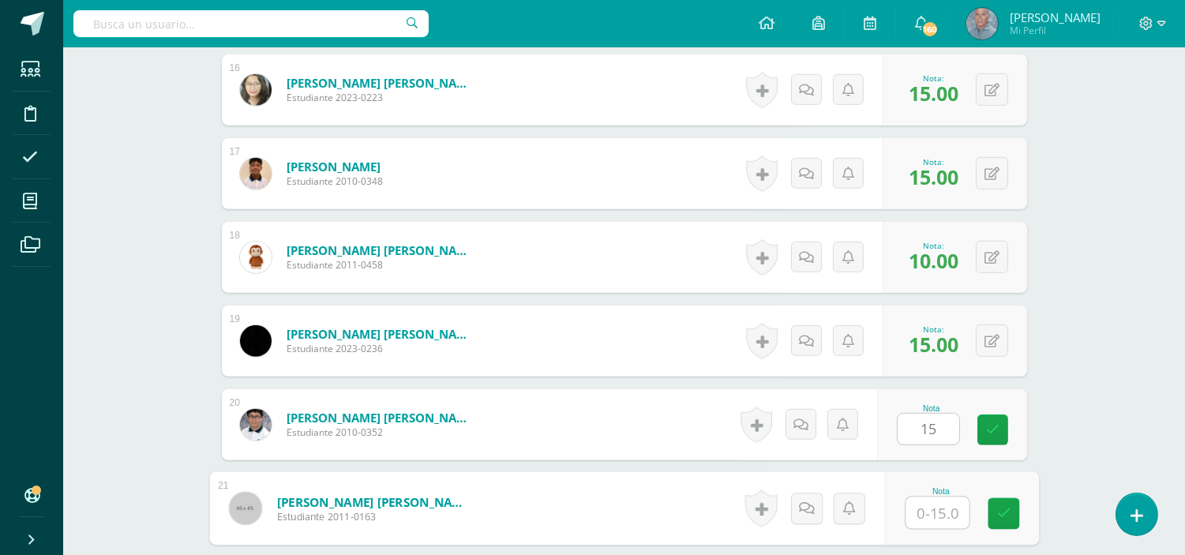
click at [917, 509] on input "text" at bounding box center [937, 513] width 63 height 32
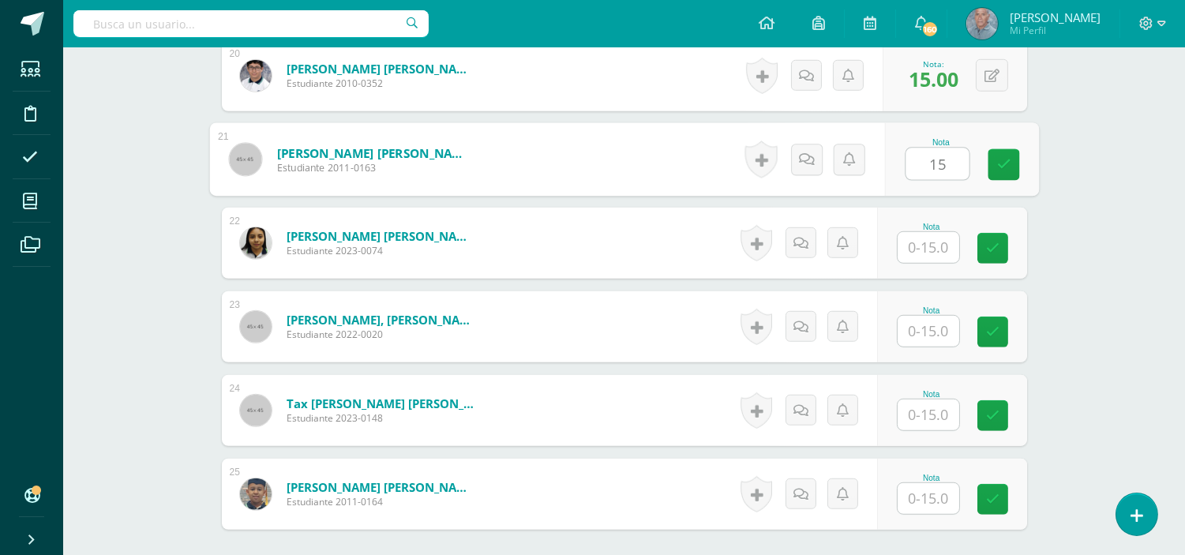
scroll to position [2130, 0]
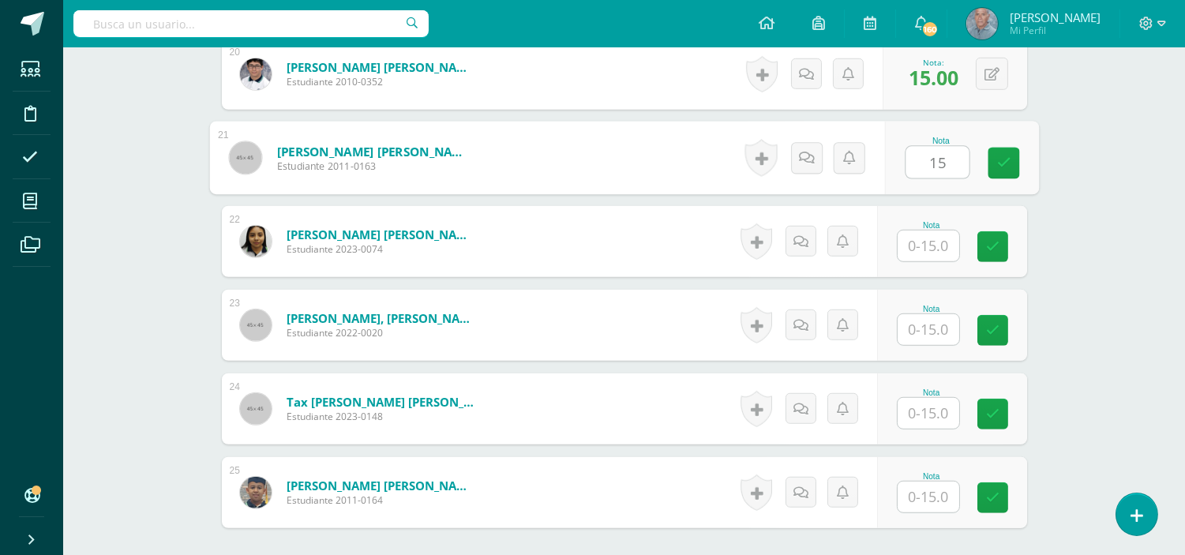
type input "15"
click at [922, 231] on input "text" at bounding box center [929, 246] width 62 height 31
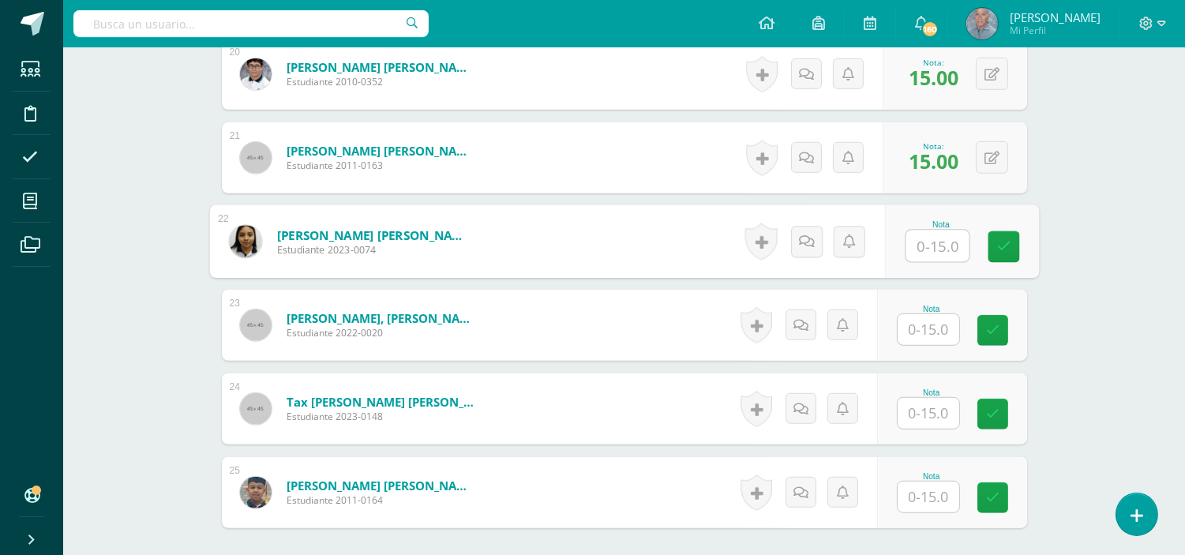
click at [925, 248] on input "text" at bounding box center [937, 247] width 63 height 32
type input "15"
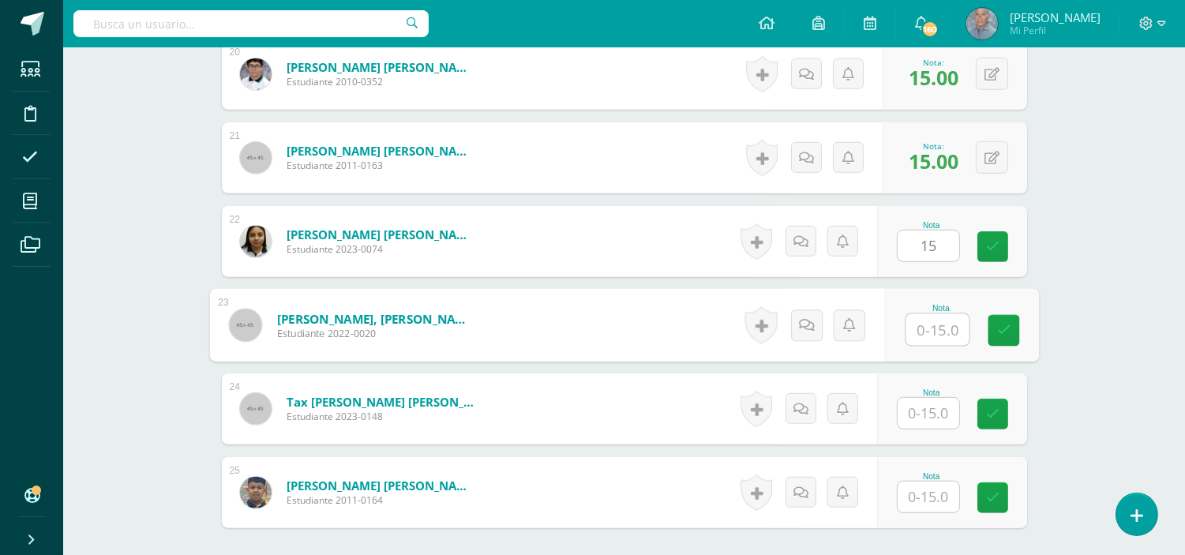
click at [917, 340] on input "text" at bounding box center [937, 330] width 63 height 32
type input "10"
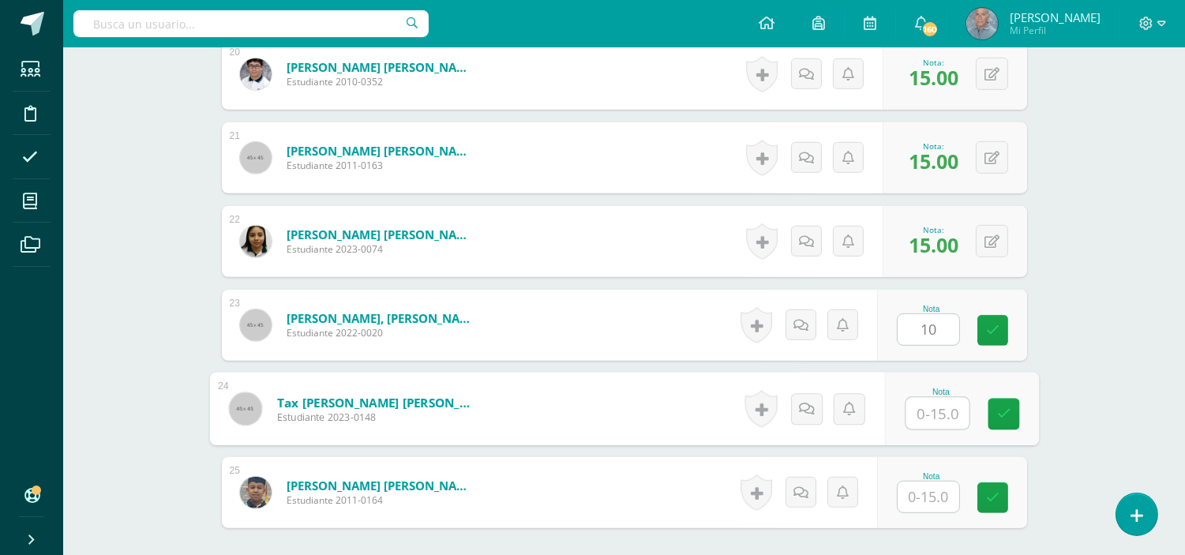
click at [903, 408] on div "Nota" at bounding box center [961, 409] width 154 height 73
type input "15"
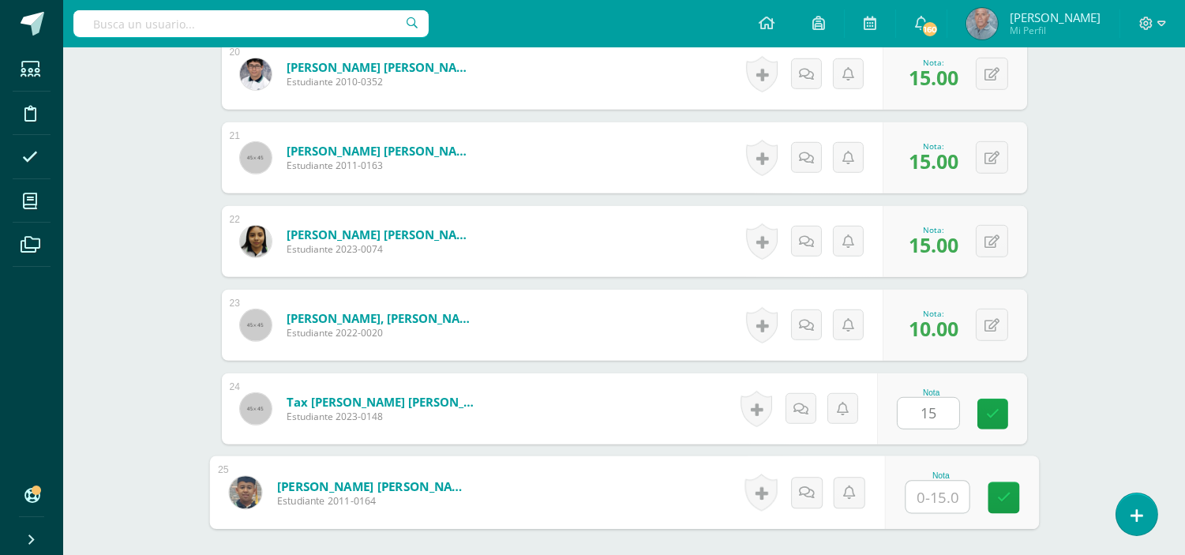
click at [914, 493] on input "text" at bounding box center [937, 498] width 63 height 32
type input "15"
click at [1005, 501] on icon at bounding box center [1003, 497] width 14 height 13
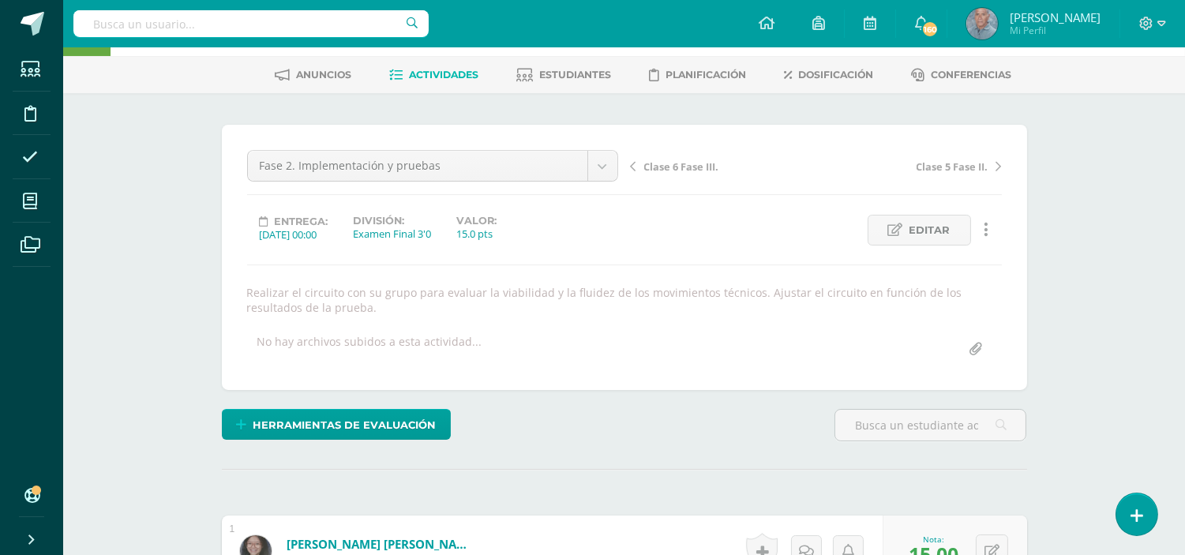
scroll to position [0, 0]
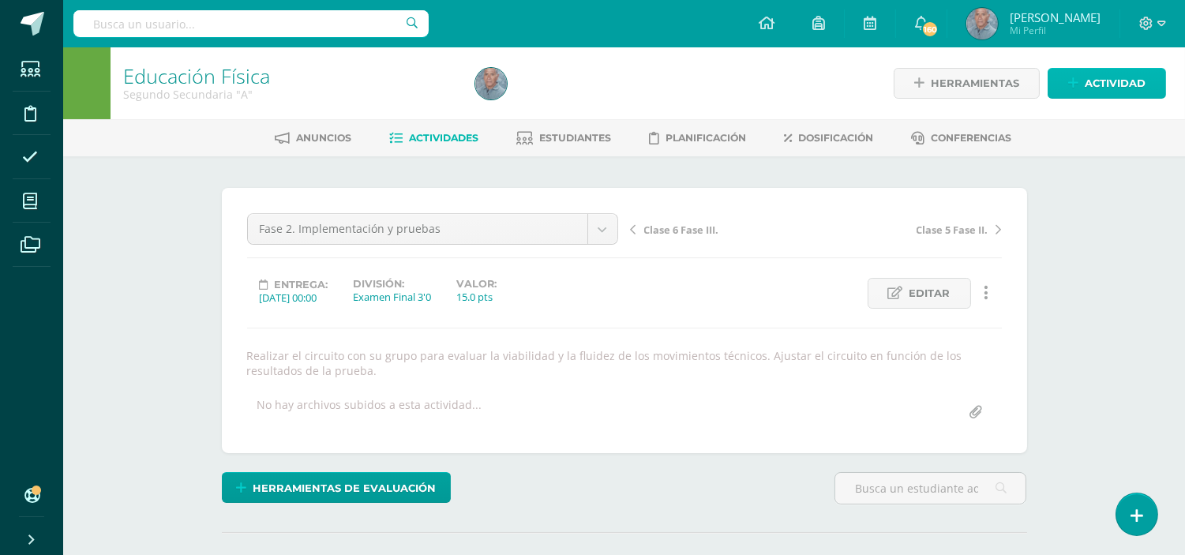
click at [1109, 82] on span "Actividad" at bounding box center [1115, 83] width 61 height 29
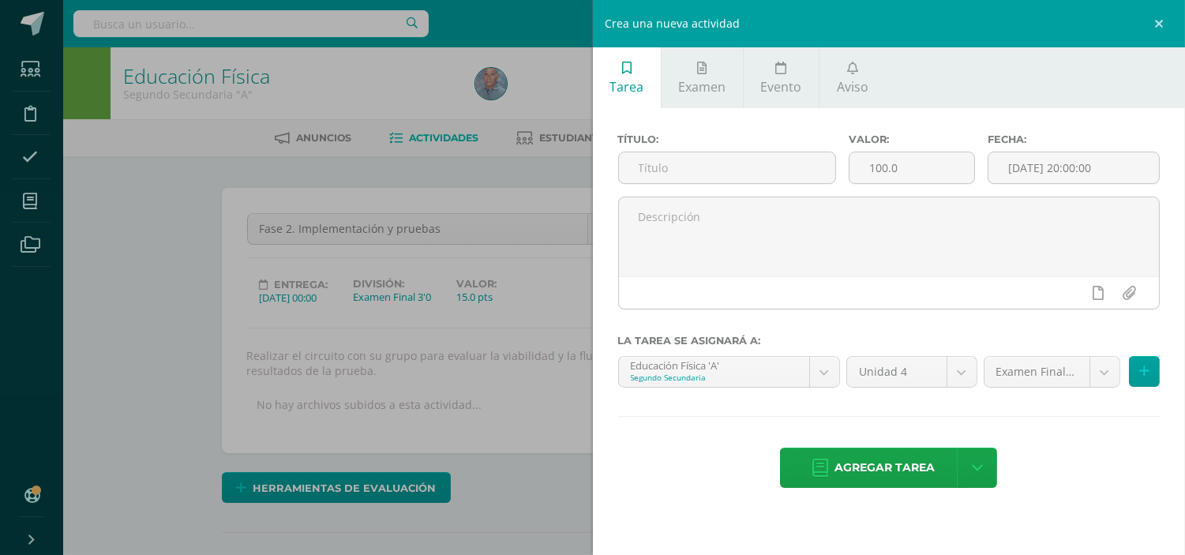
click at [561, 109] on div "Crea una nueva actividad Tarea Examen Evento Aviso Título: Valor: 100.0 Fecha: …" at bounding box center [592, 277] width 1185 height 555
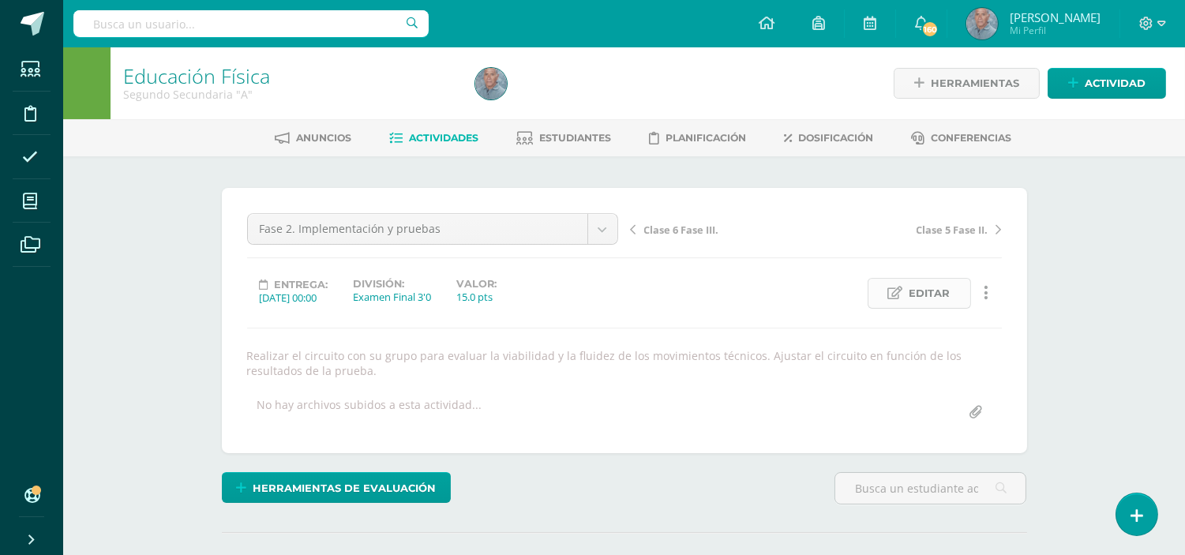
click at [935, 288] on span "Editar" at bounding box center [930, 293] width 41 height 29
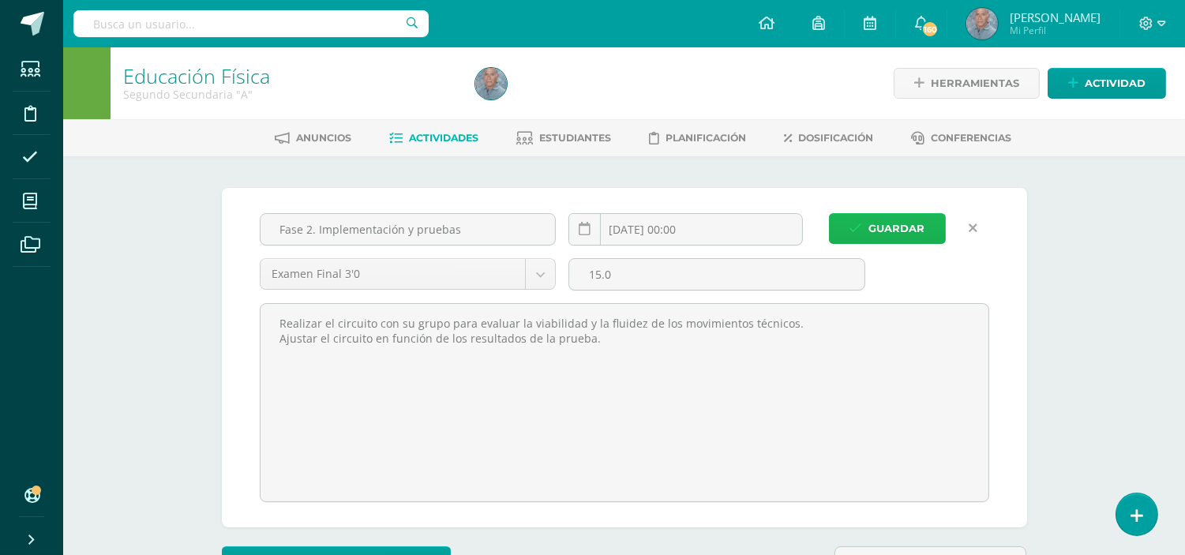
click at [918, 227] on span "Guardar" at bounding box center [897, 228] width 56 height 29
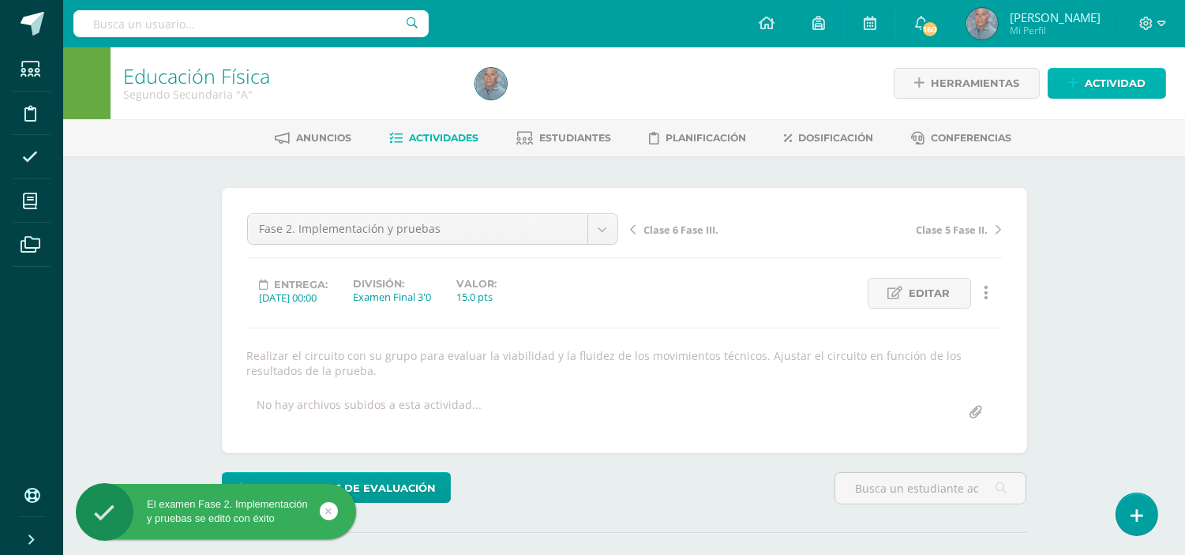
click at [1126, 79] on span "Actividad" at bounding box center [1115, 83] width 61 height 29
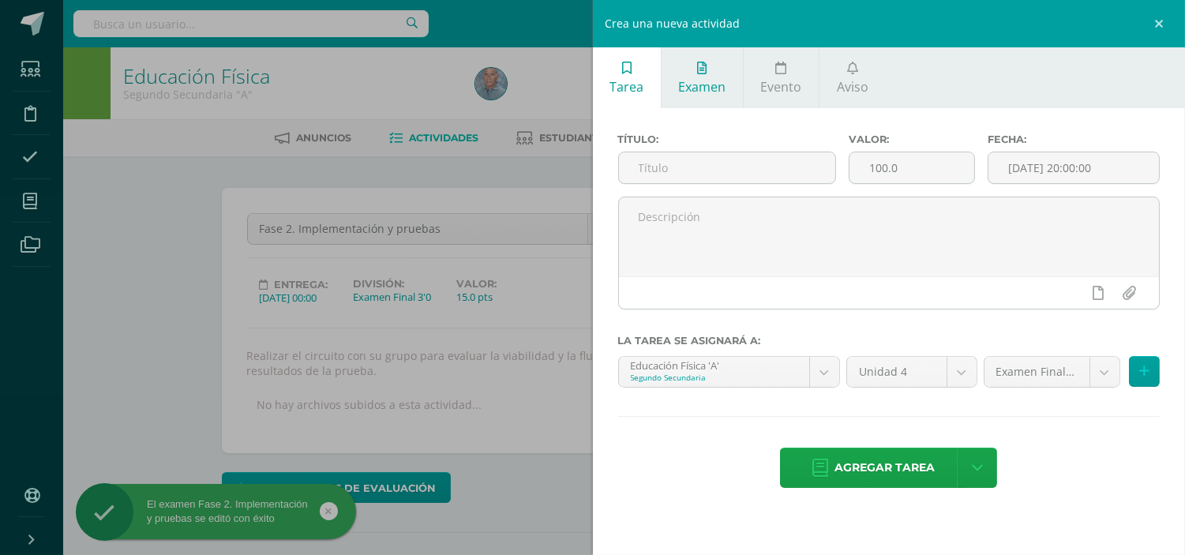
click at [724, 87] on span "Examen" at bounding box center [701, 86] width 47 height 17
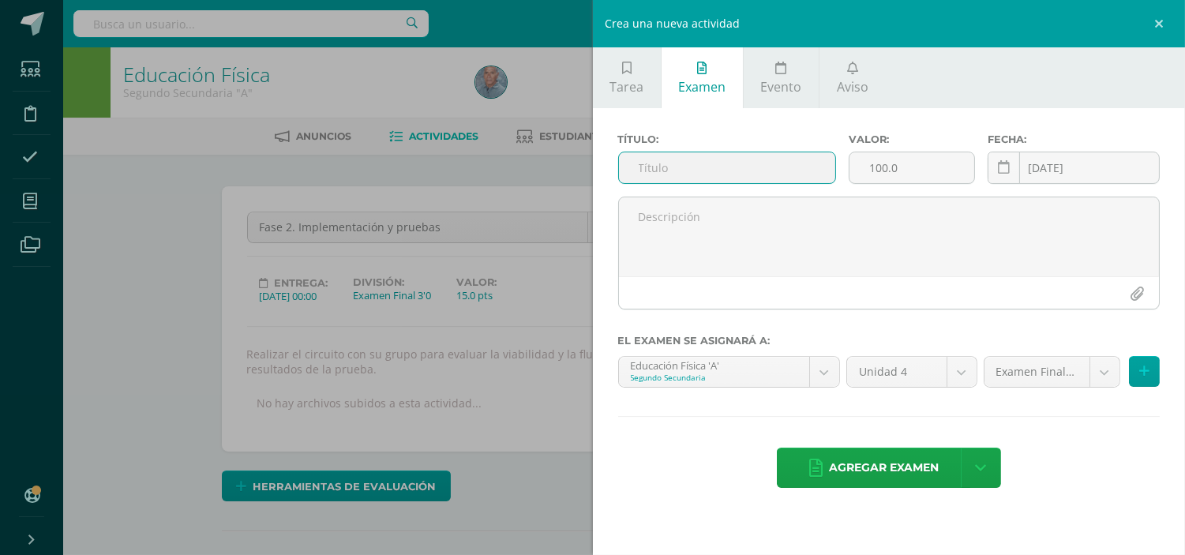
scroll to position [2, 0]
paste input "Fase 3:"
type input "Fase 3: Evaluacion"
click at [866, 169] on input "100.0" at bounding box center [912, 167] width 125 height 31
type input "5.0"
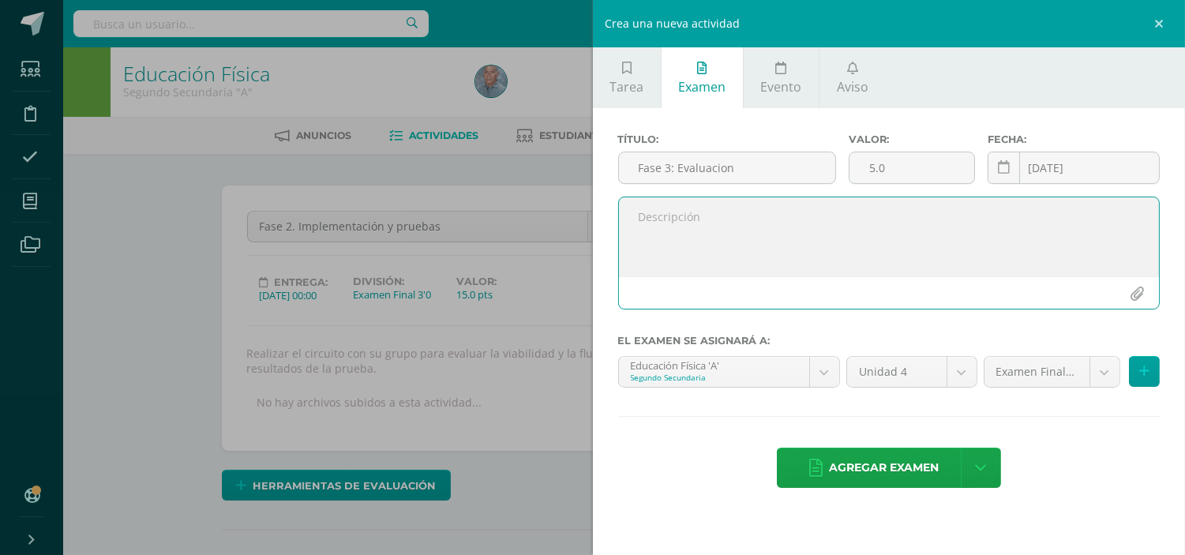
click at [646, 219] on textarea at bounding box center [889, 236] width 541 height 79
paste textarea "Mejorar el circuito según la retroalimentación recibida. Ensayar la presentació…"
click at [634, 231] on textarea "Mejorar el circuito según la retroalimentación recibida. Ensayar la presentació…" at bounding box center [889, 236] width 541 height 79
type textarea "Mejorar el circuito según la retroalimentación recibida. Ensayar la presentació…"
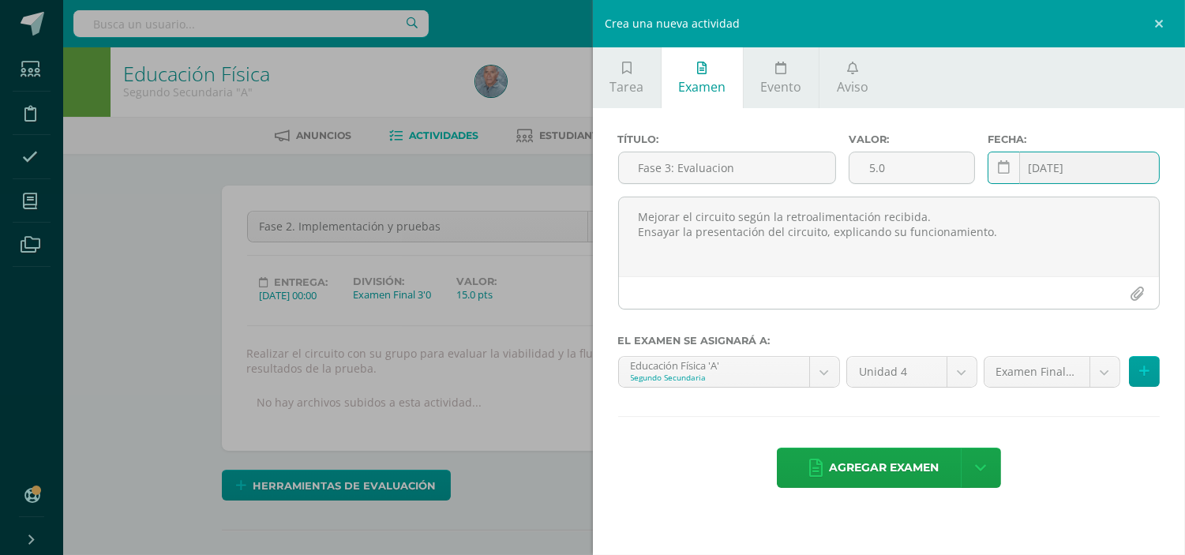
click at [1050, 162] on input "[DATE]" at bounding box center [1074, 167] width 171 height 31
click at [1008, 167] on icon at bounding box center [1004, 167] width 12 height 13
click at [1048, 166] on input "[DATE]" at bounding box center [1074, 167] width 171 height 31
click at [1090, 166] on input "[DATE]" at bounding box center [1074, 167] width 171 height 31
click at [1001, 164] on icon at bounding box center [1004, 167] width 12 height 13
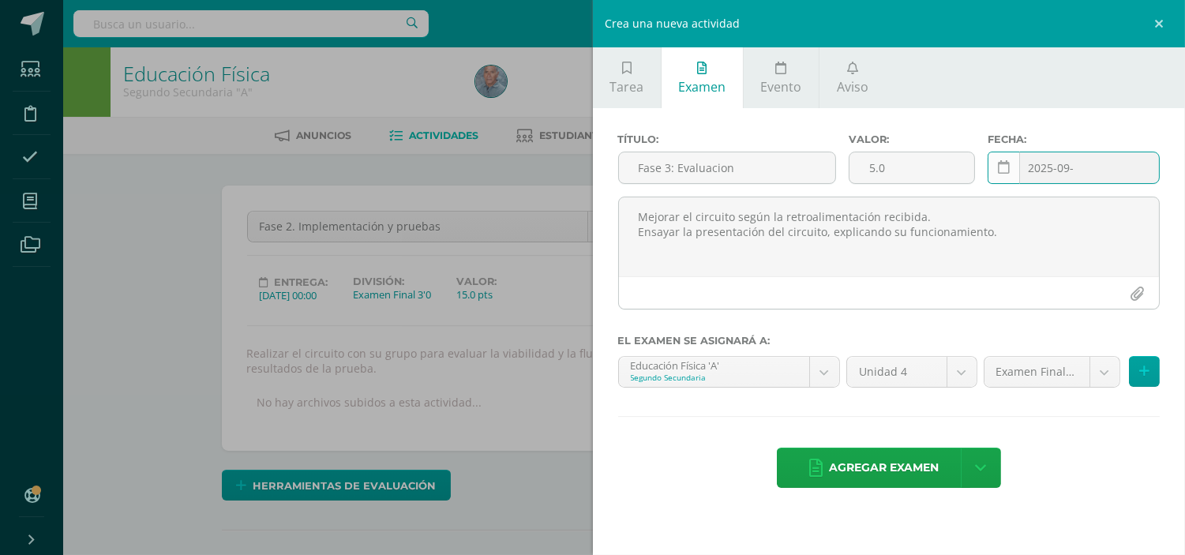
click at [1001, 164] on icon at bounding box center [1004, 167] width 12 height 13
type input "2025-09-30"
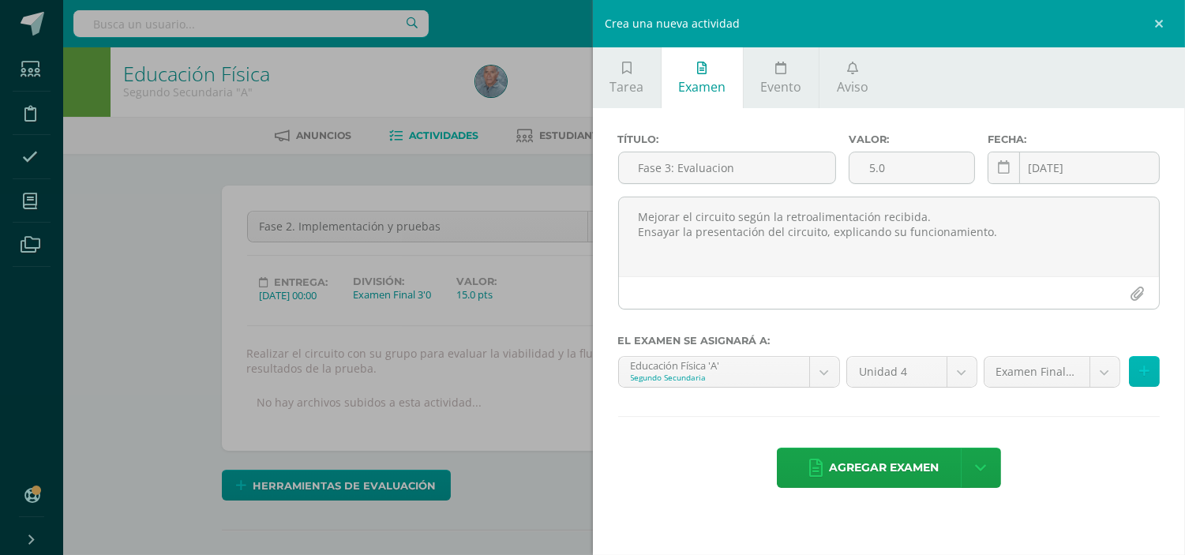
click at [1147, 366] on icon at bounding box center [1144, 371] width 10 height 13
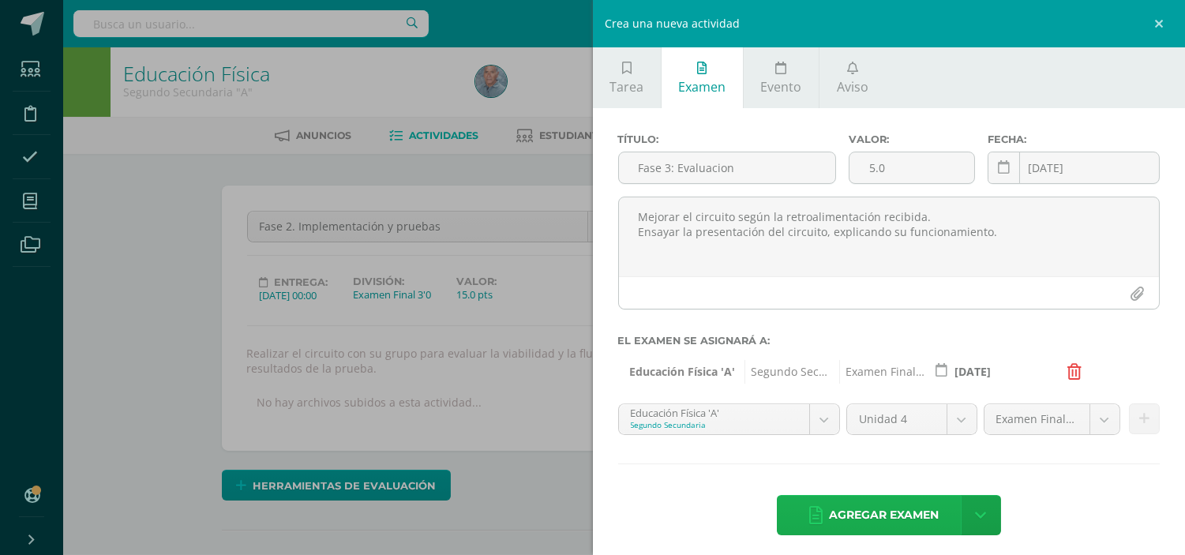
click at [892, 521] on span "Agregar examen" at bounding box center [884, 515] width 110 height 39
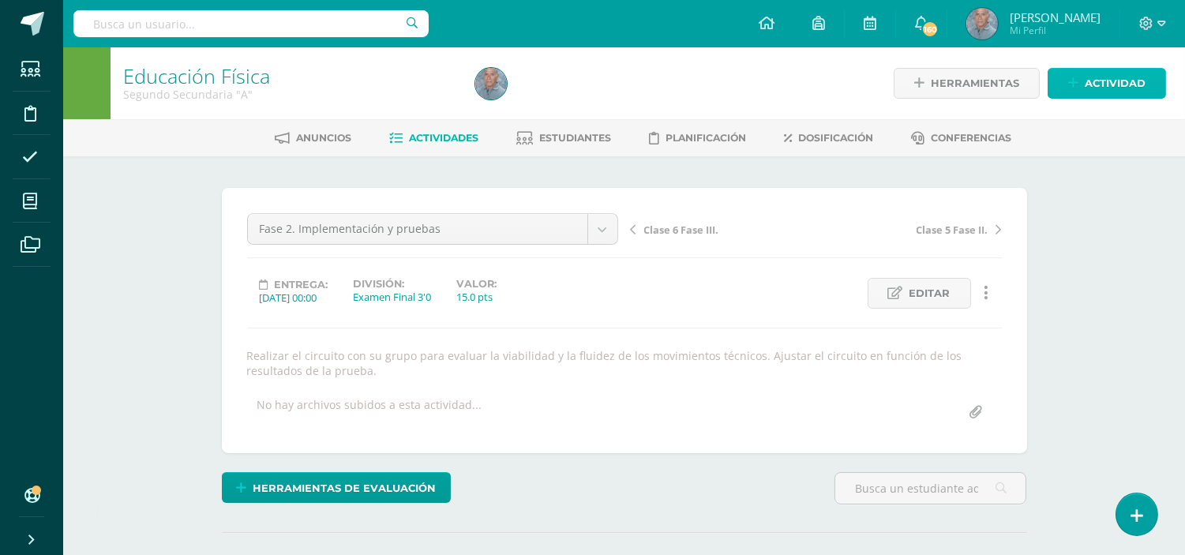
scroll to position [1, 0]
click at [1101, 75] on span "Actividad" at bounding box center [1115, 82] width 61 height 29
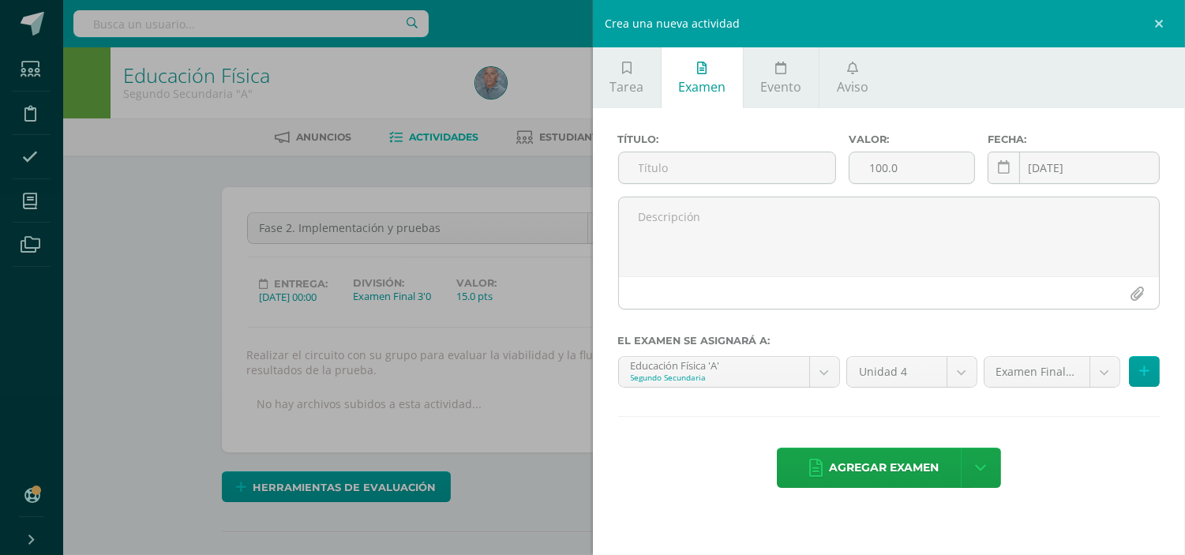
click at [700, 97] on link "Examen" at bounding box center [702, 77] width 81 height 61
click at [867, 167] on input "100.0" at bounding box center [912, 167] width 125 height 31
type input "10.0"
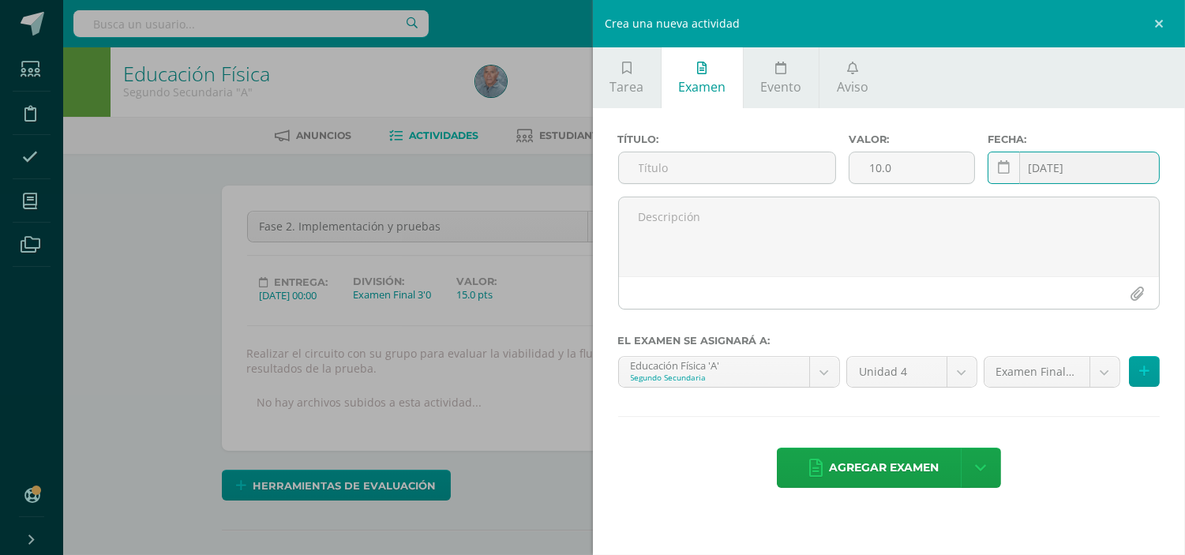
click at [1060, 163] on input "[DATE]" at bounding box center [1074, 167] width 171 height 31
click at [1001, 168] on icon at bounding box center [1004, 167] width 12 height 13
click at [1088, 167] on input "[DATE]" at bounding box center [1074, 167] width 171 height 31
type input "2025-10-07"
click at [643, 167] on input "text" at bounding box center [727, 167] width 217 height 31
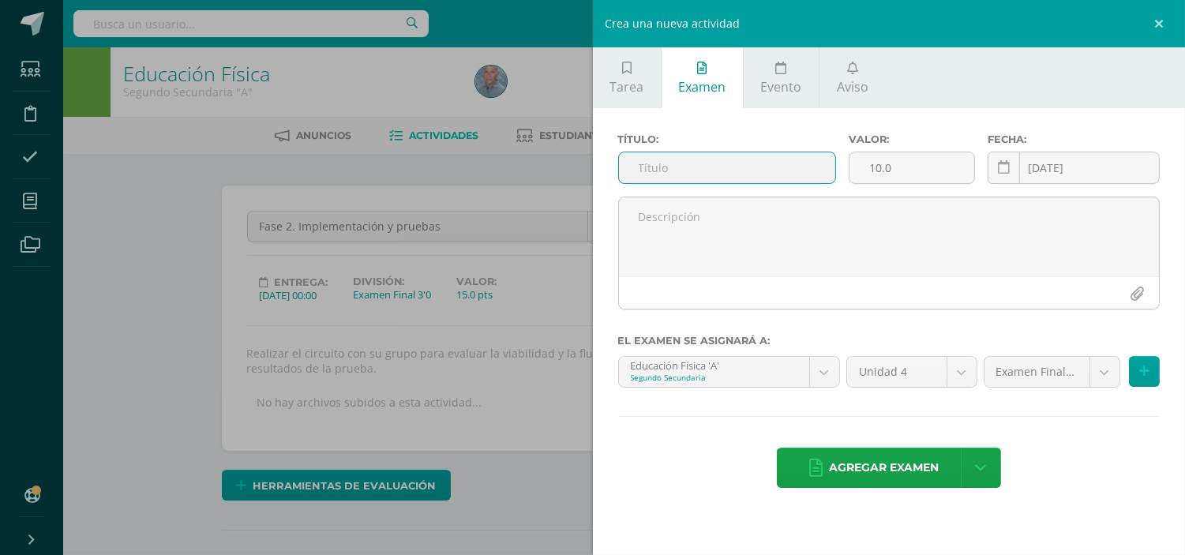
paste input "Fase 4: Presentación del producto"
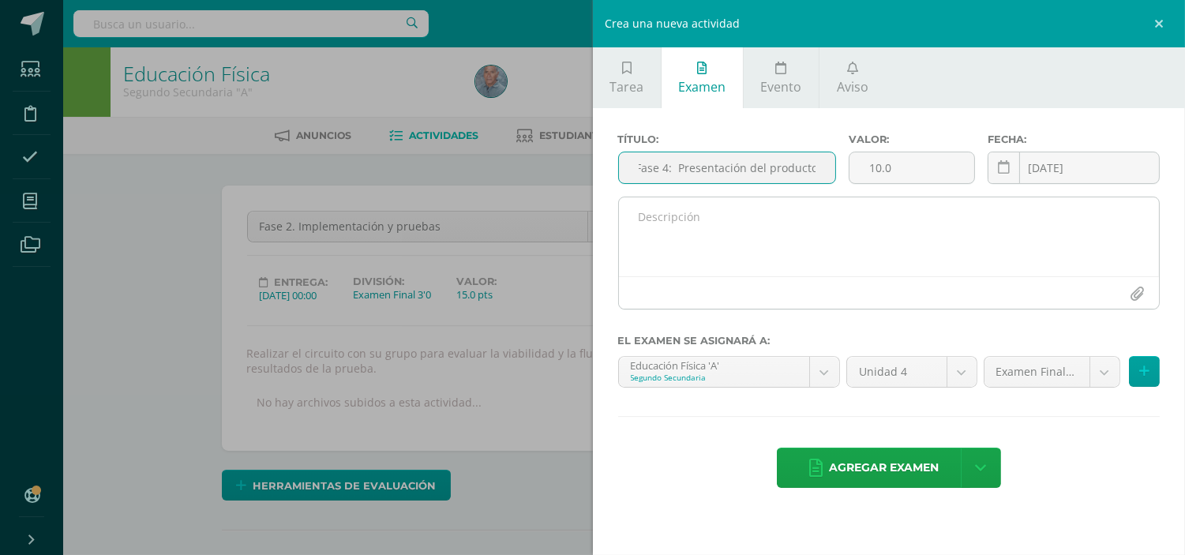
type input "Fase 4: Presentación del producto"
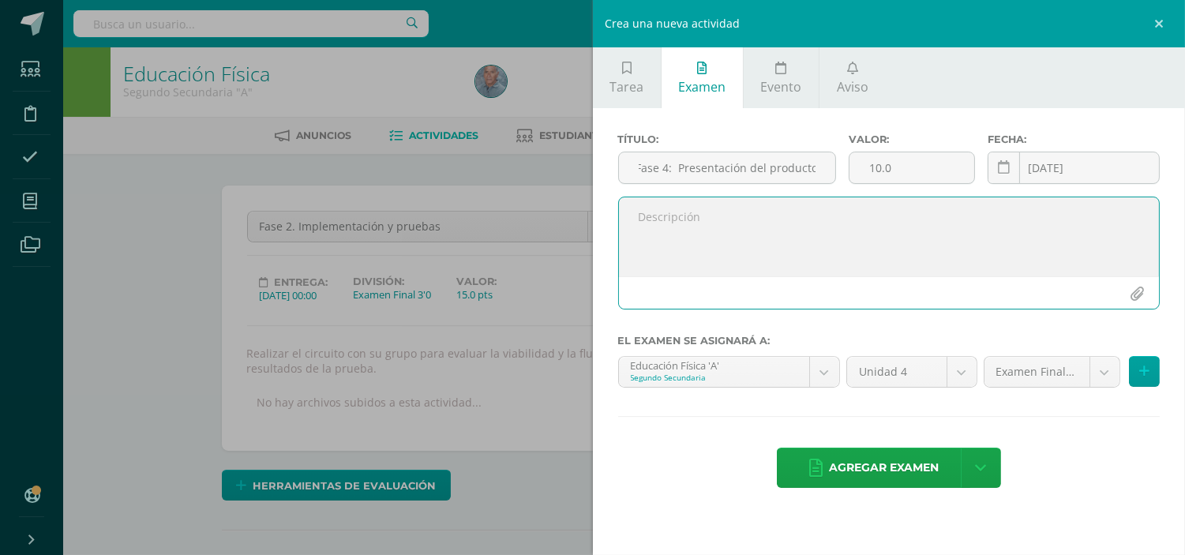
scroll to position [0, 0]
click at [723, 217] on textarea at bounding box center [889, 236] width 541 height 79
click at [638, 216] on textarea at bounding box center [889, 236] width 541 height 79
paste textarea "Presentación del circuito por medio de micro partidos."
type textarea "Presentación del circuito por medio de micro partidos."
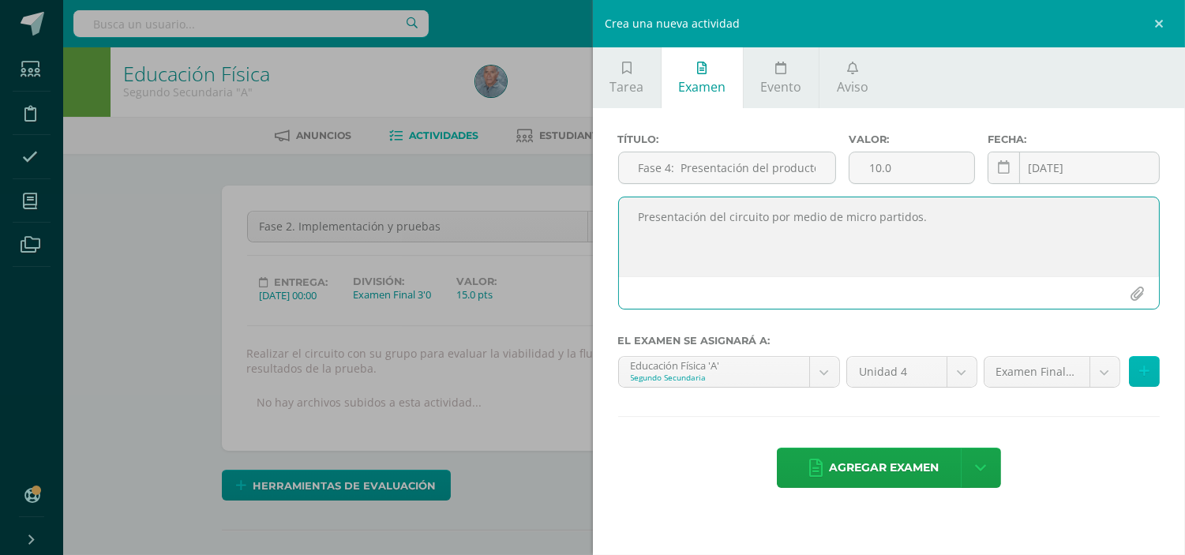
click at [1147, 376] on icon at bounding box center [1144, 371] width 10 height 13
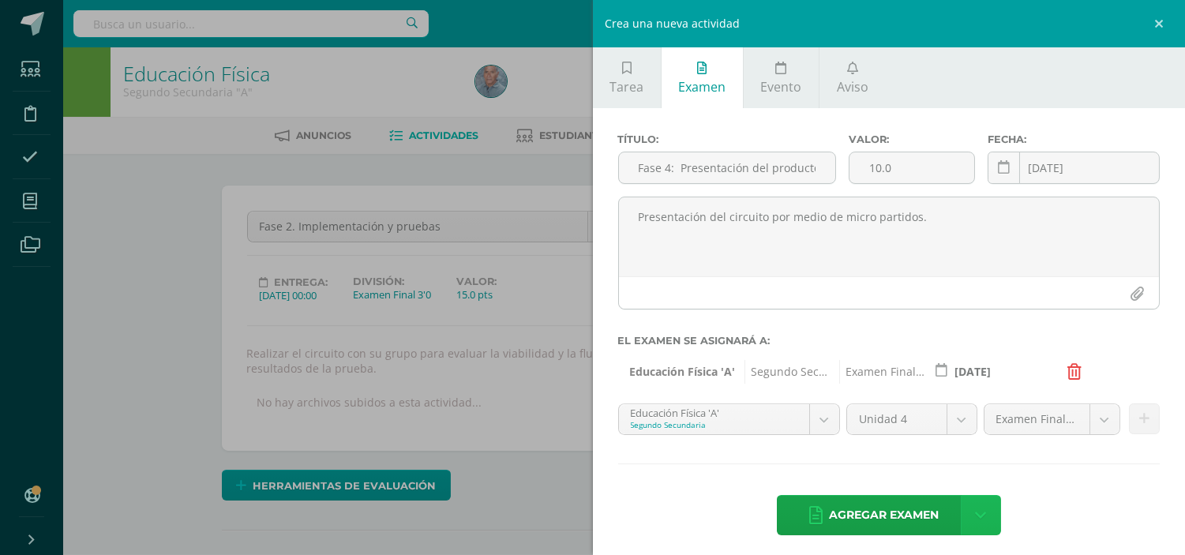
click at [975, 507] on icon at bounding box center [980, 515] width 11 height 17
click at [940, 451] on link "Agregar examen y ocultar" at bounding box center [975, 450] width 174 height 38
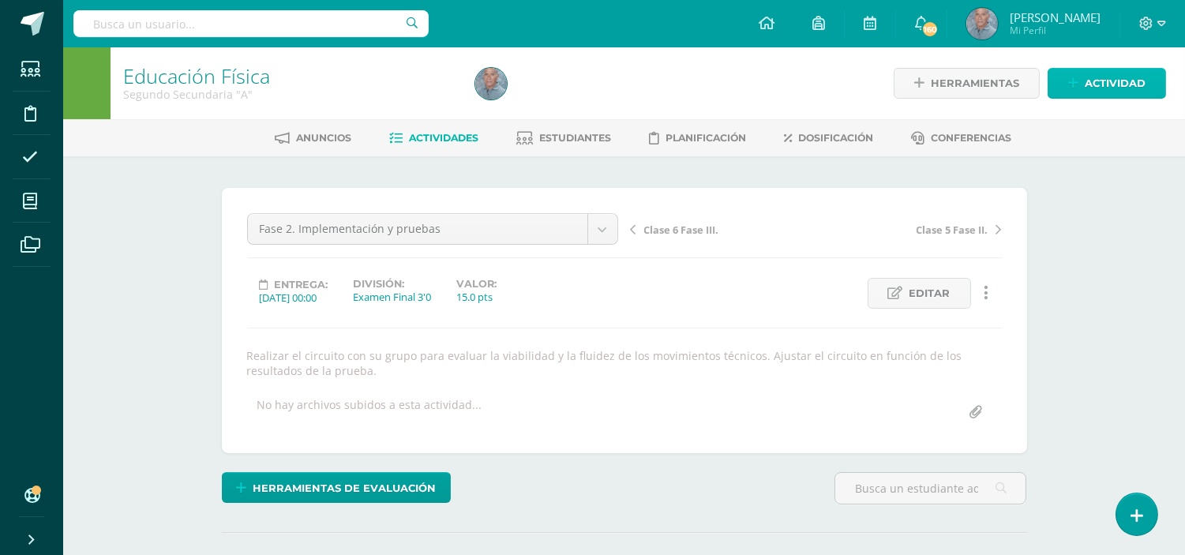
click at [1109, 75] on span "Actividad" at bounding box center [1115, 83] width 61 height 29
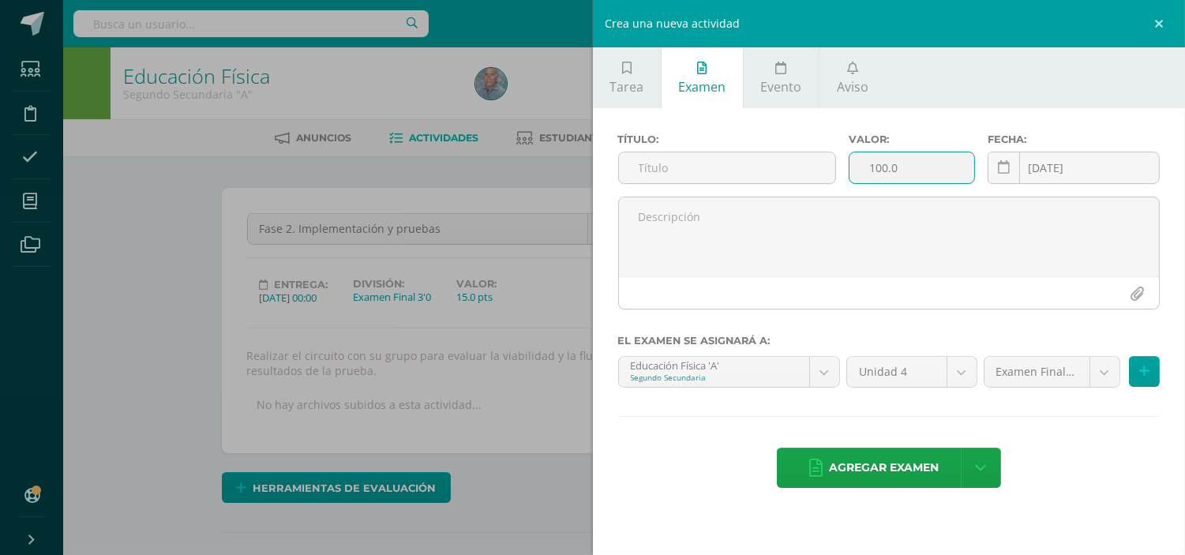
click at [877, 169] on input "100.0" at bounding box center [912, 167] width 125 height 31
type input "10.0"
click at [1006, 174] on icon at bounding box center [1004, 167] width 12 height 13
click at [1154, 22] on link at bounding box center [1161, 23] width 47 height 47
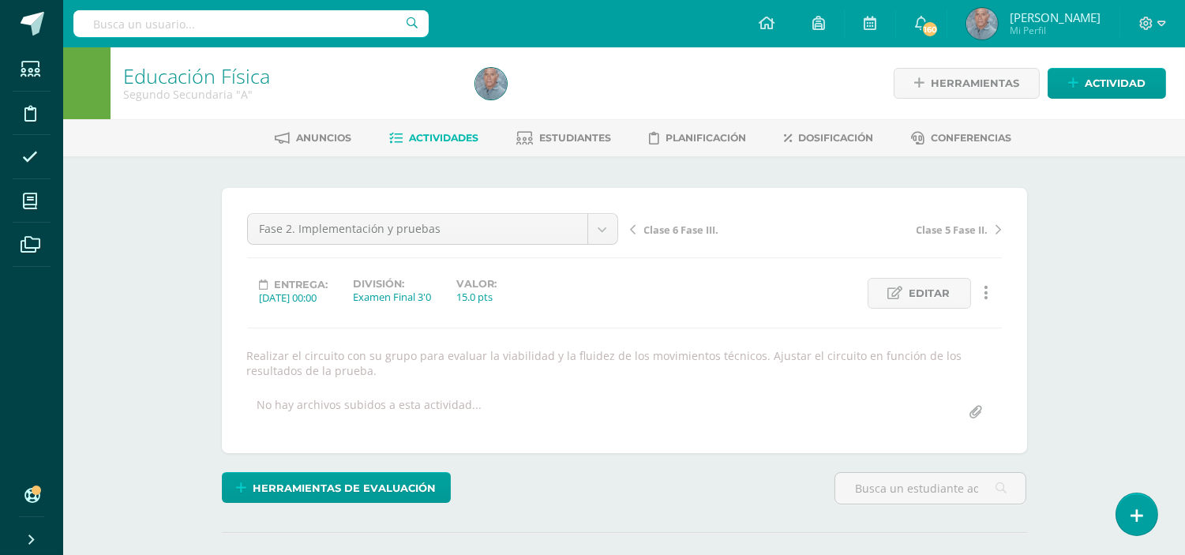
click at [425, 136] on span "Actividades" at bounding box center [443, 138] width 69 height 12
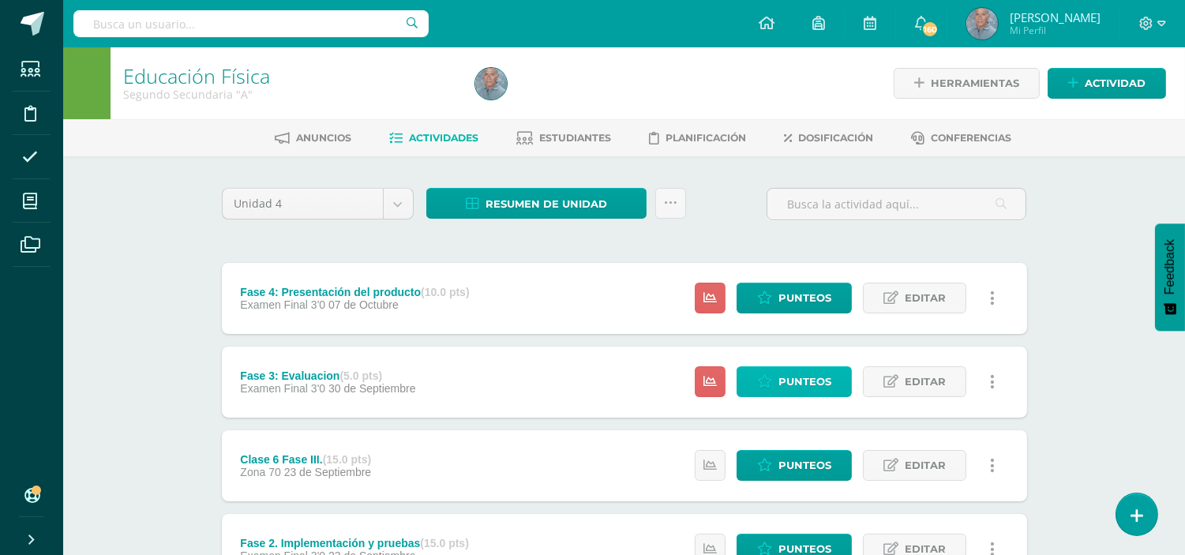
click at [801, 376] on span "Punteos" at bounding box center [805, 381] width 53 height 29
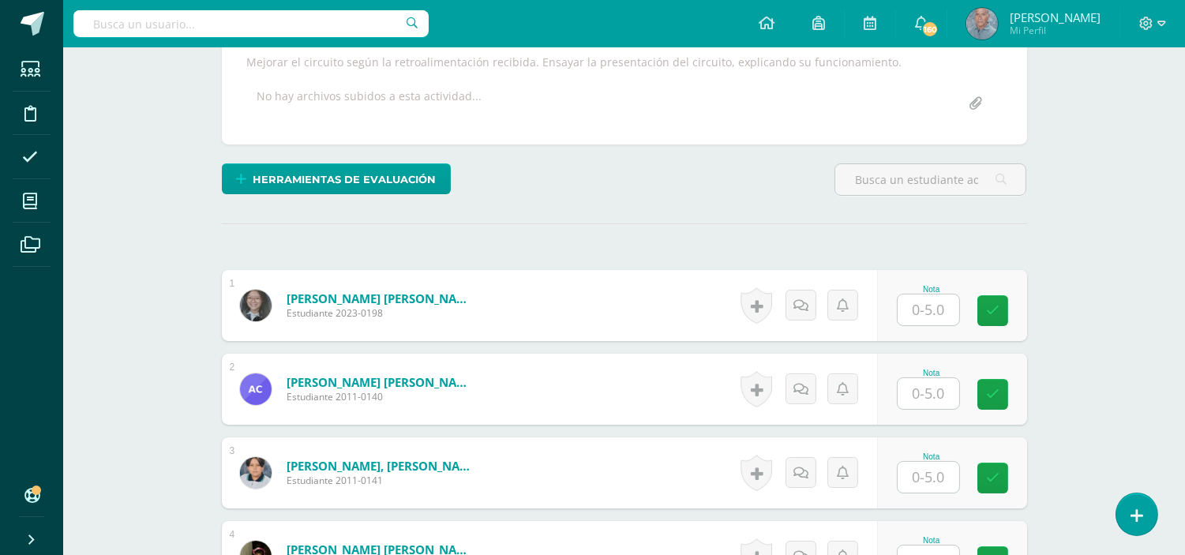
scroll to position [316, 0]
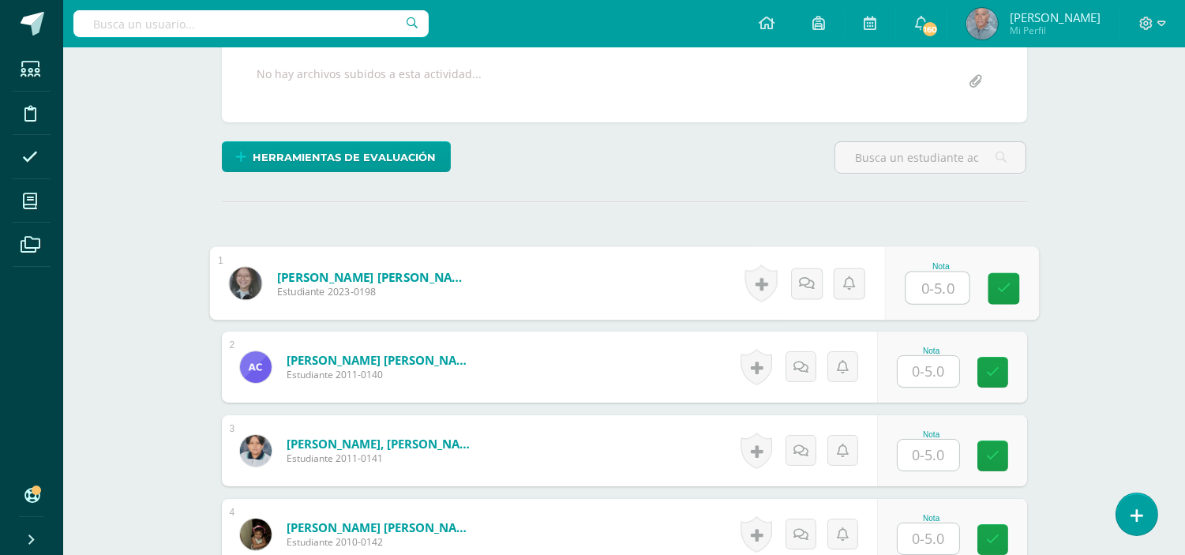
click at [914, 286] on input "text" at bounding box center [937, 288] width 63 height 32
type input "5"
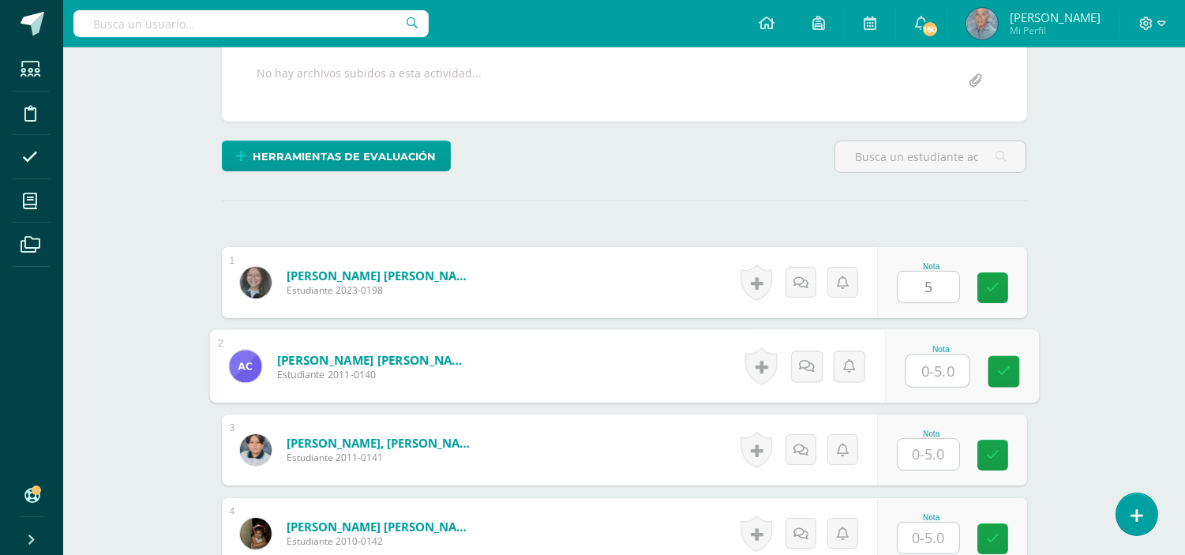
click at [920, 365] on input "text" at bounding box center [937, 371] width 63 height 32
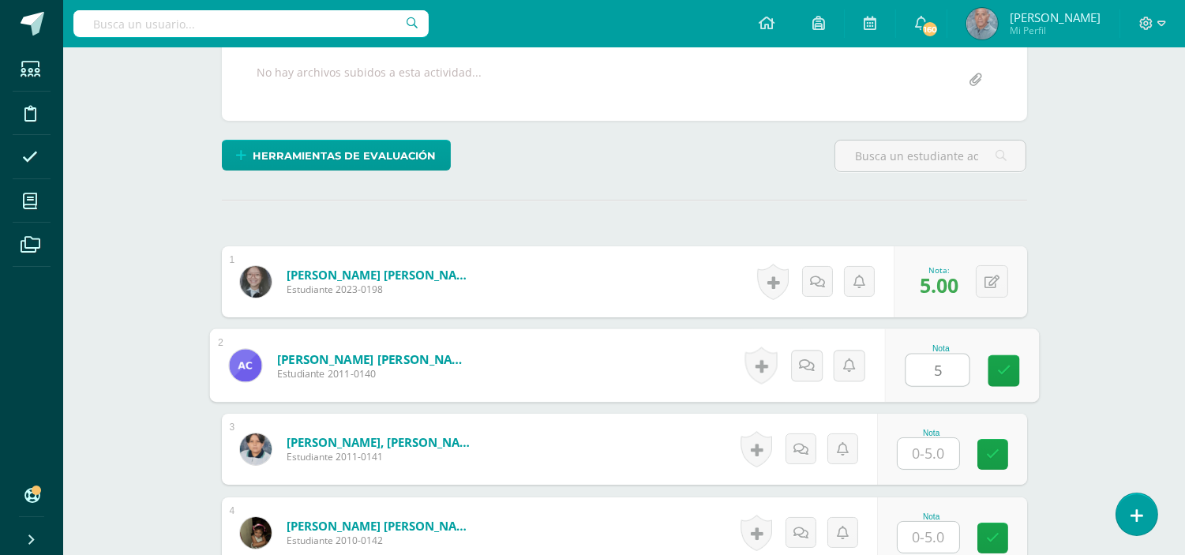
type input "5"
click at [918, 453] on input "text" at bounding box center [929, 453] width 62 height 31
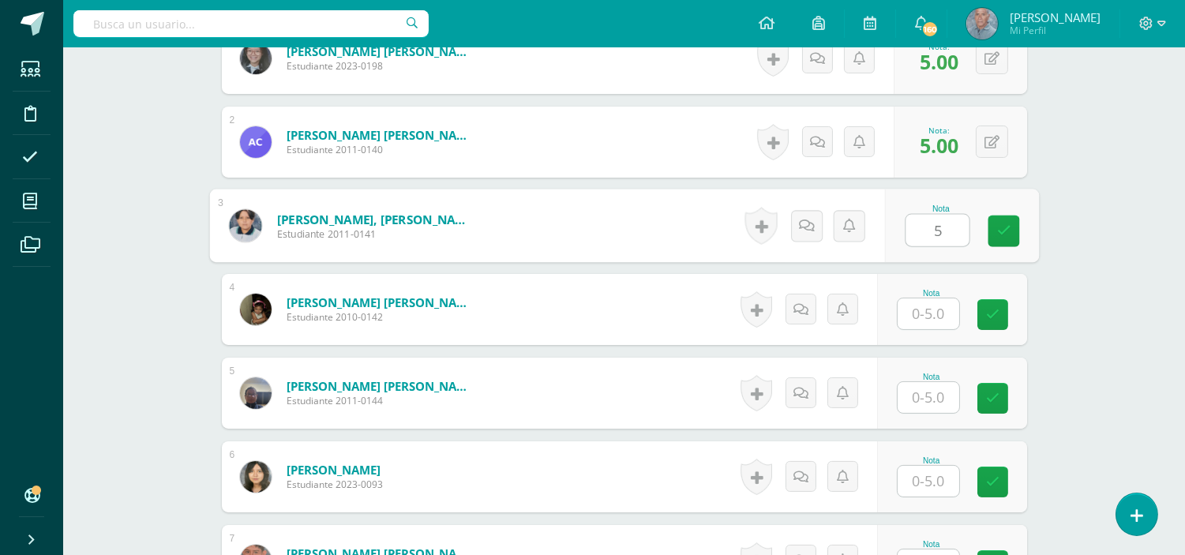
scroll to position [563, 0]
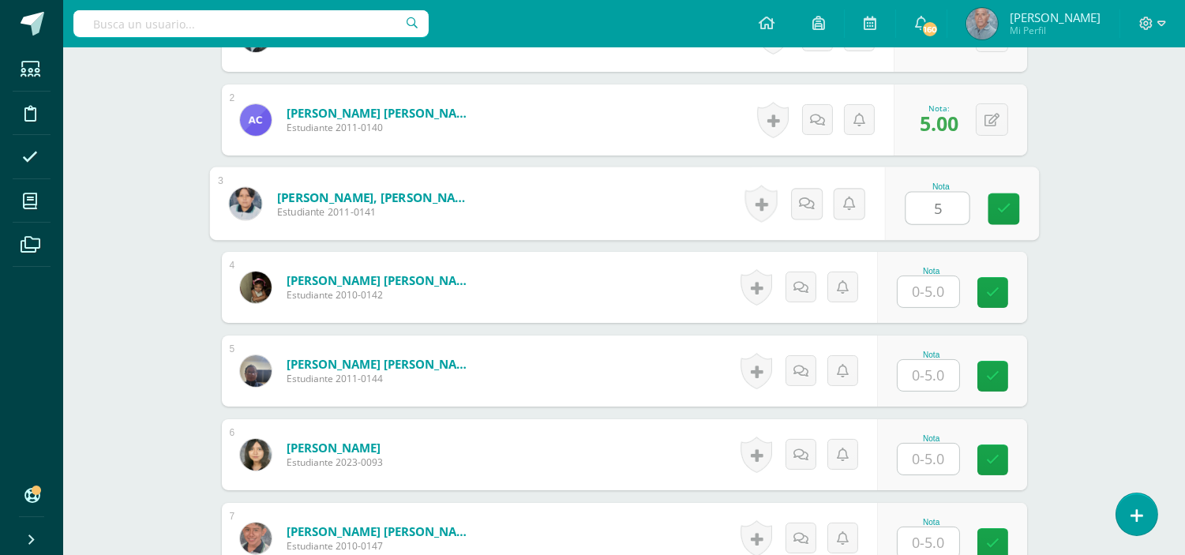
type input "5"
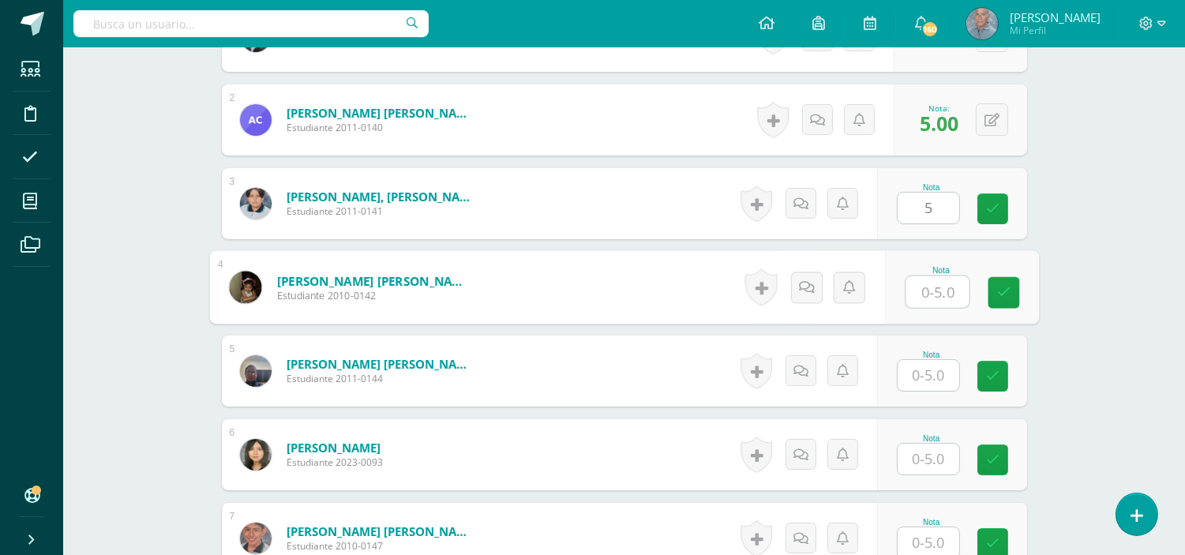
click at [919, 287] on input "text" at bounding box center [937, 292] width 63 height 32
type input "5"
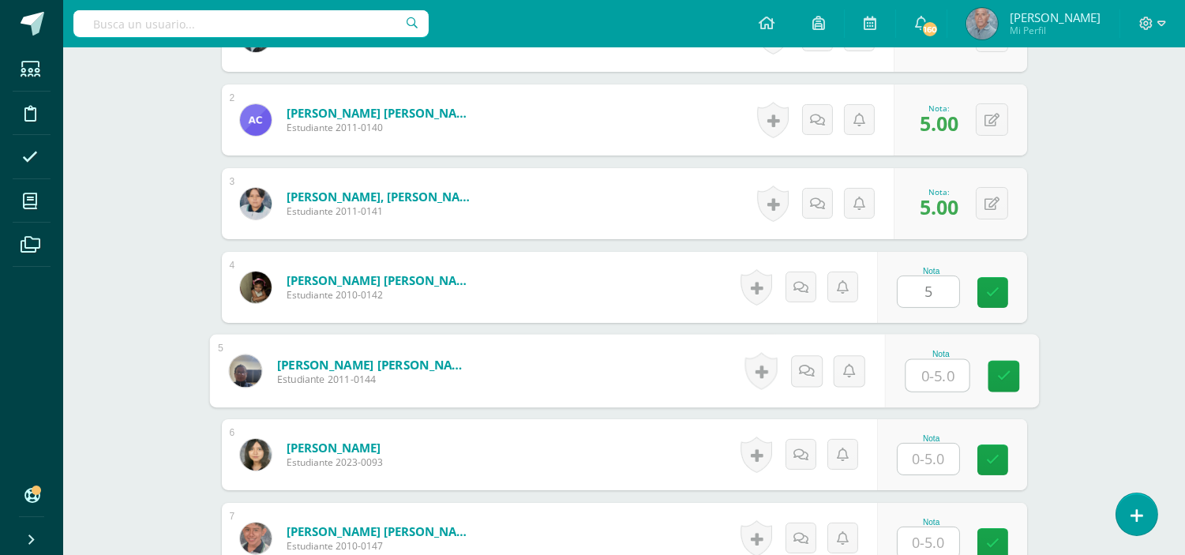
click at [921, 367] on input "text" at bounding box center [937, 376] width 63 height 32
type input "5"
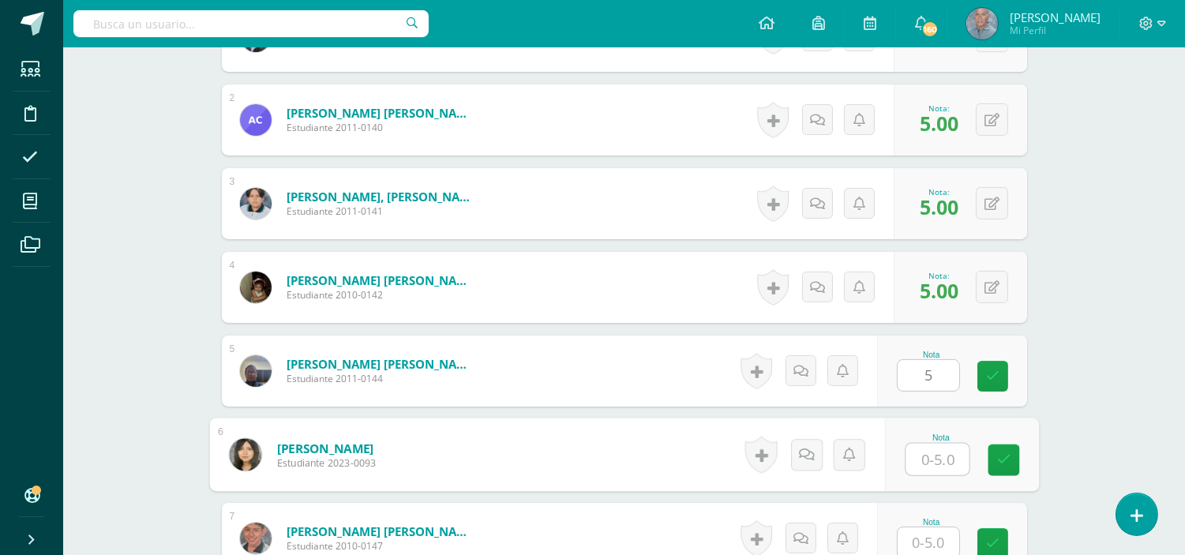
click at [919, 470] on input "text" at bounding box center [937, 460] width 63 height 32
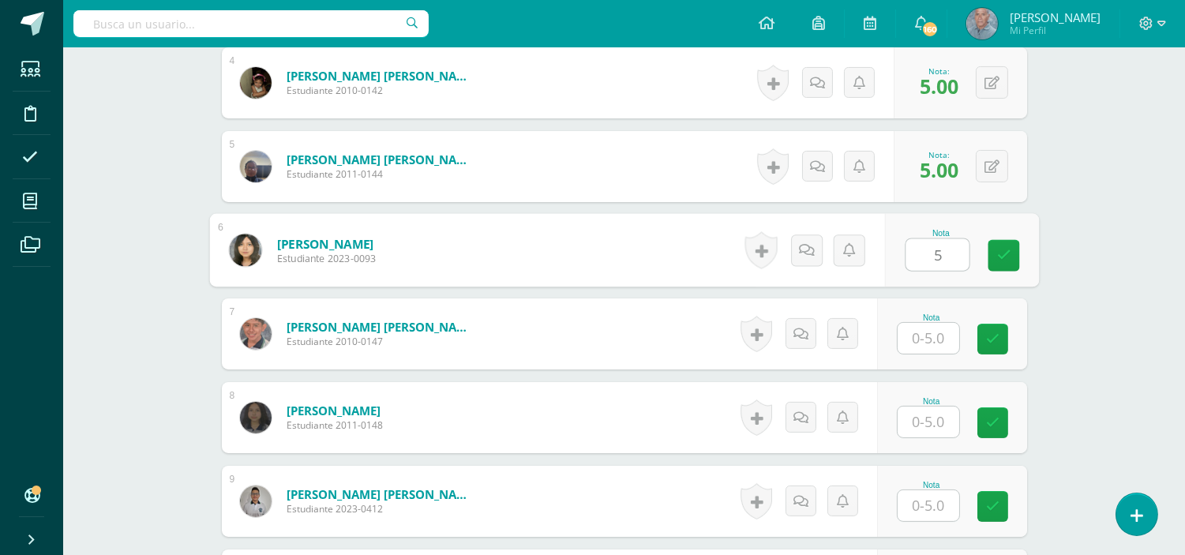
scroll to position [774, 0]
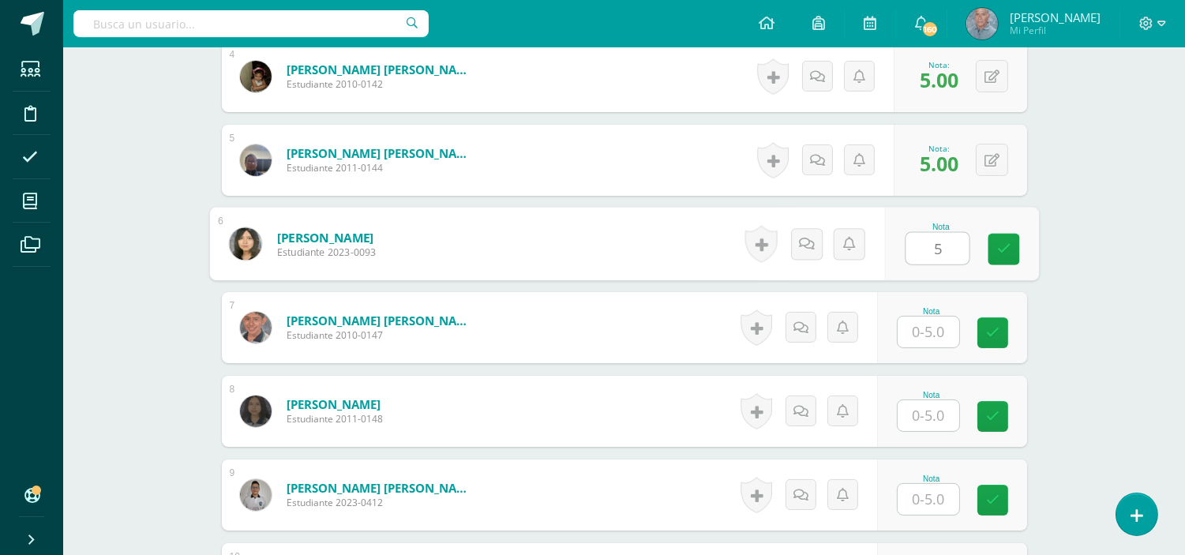
type input "5"
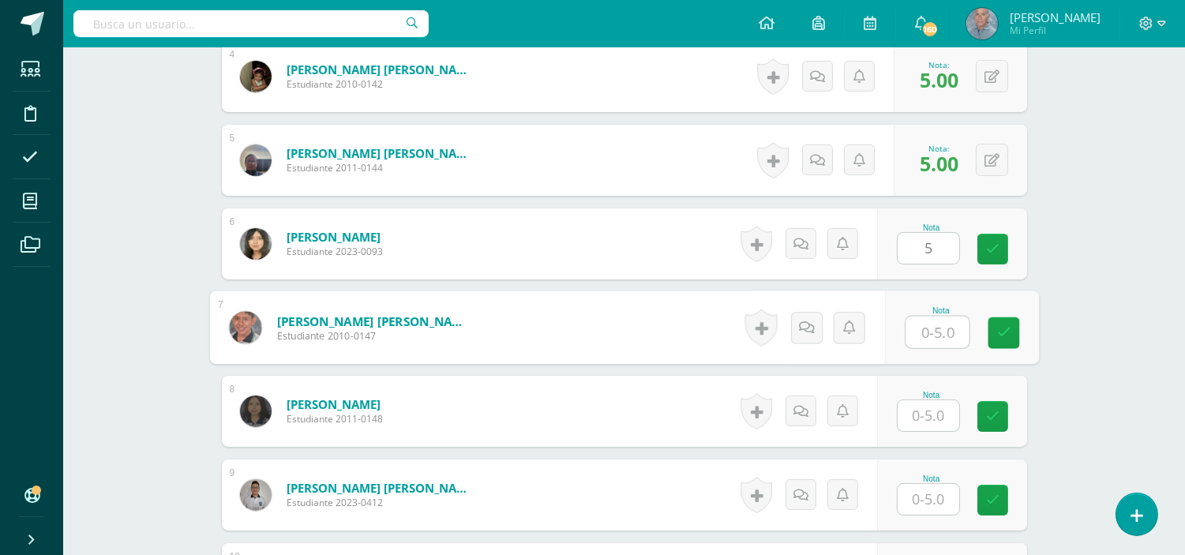
click at [918, 333] on input "text" at bounding box center [937, 333] width 63 height 32
type input "5"
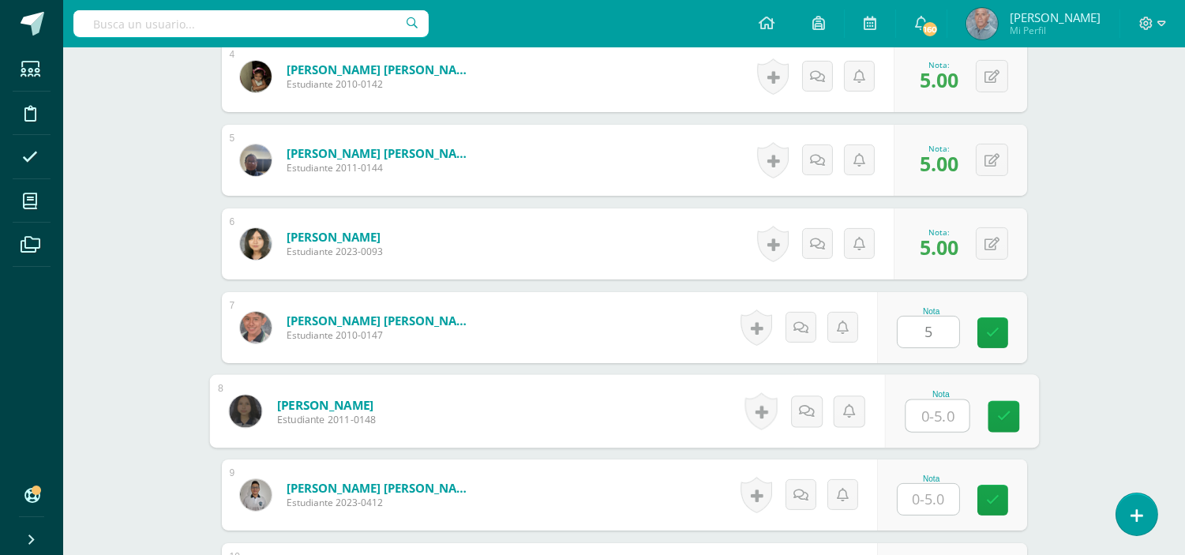
click at [918, 413] on input "text" at bounding box center [937, 416] width 63 height 32
type input "5"
click at [918, 500] on input "text" at bounding box center [929, 499] width 62 height 31
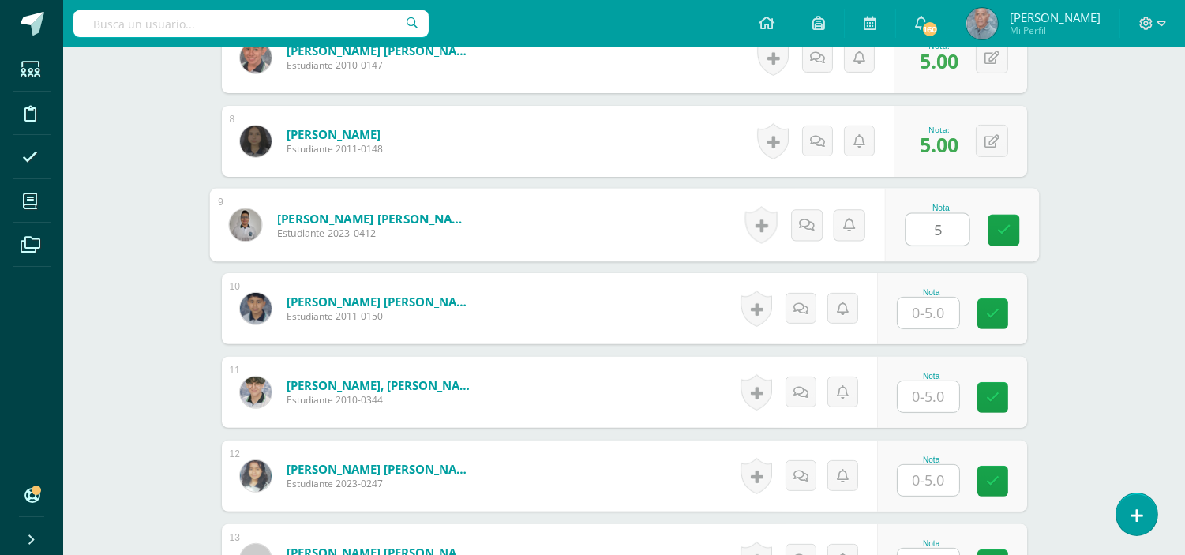
scroll to position [1054, 0]
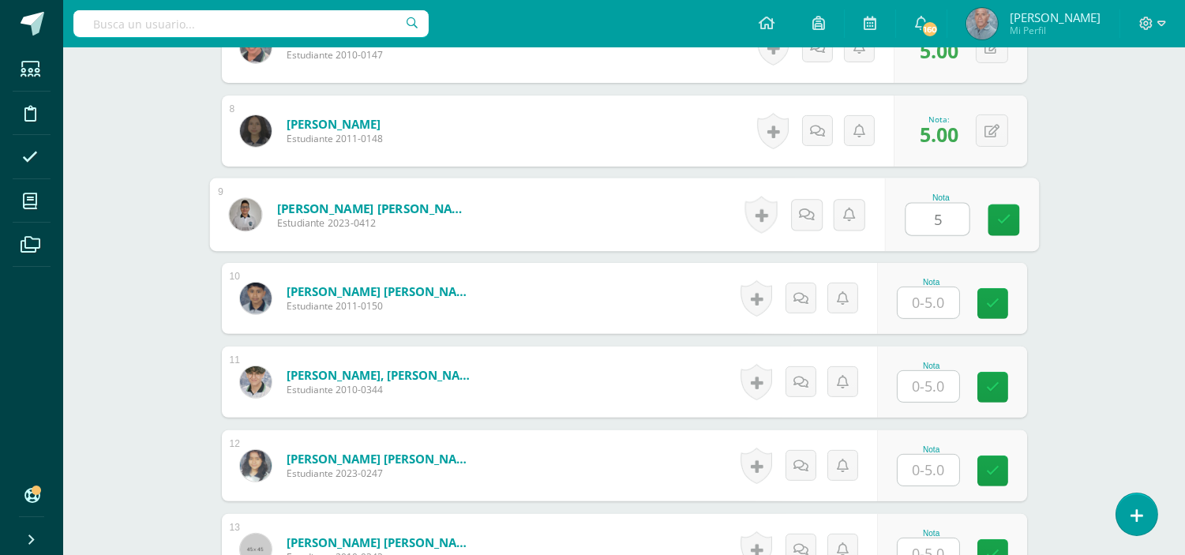
type input "5"
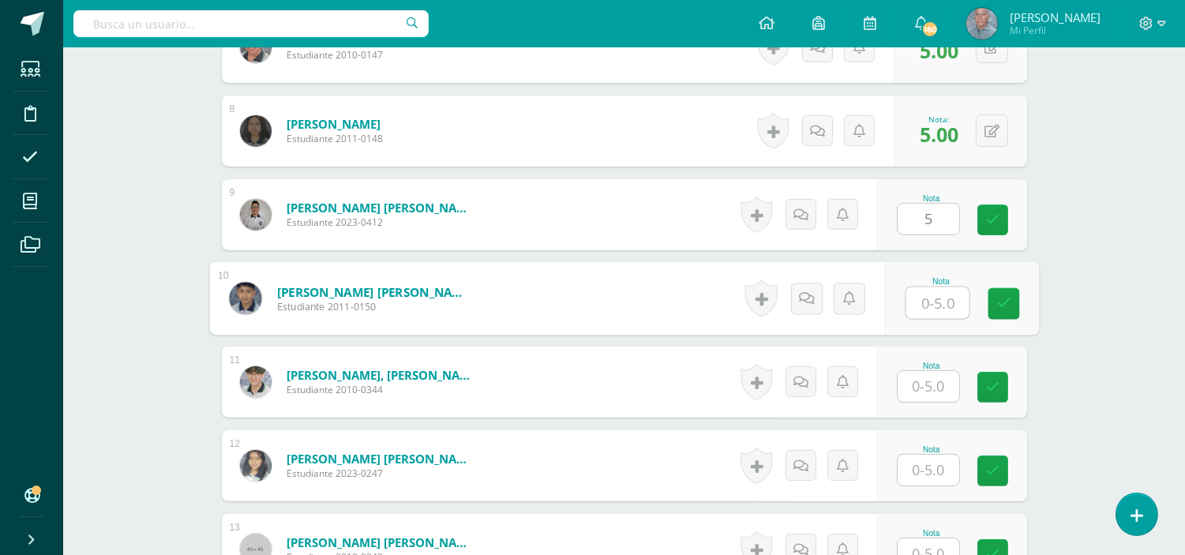
click at [921, 302] on input "text" at bounding box center [937, 303] width 63 height 32
type input "5"
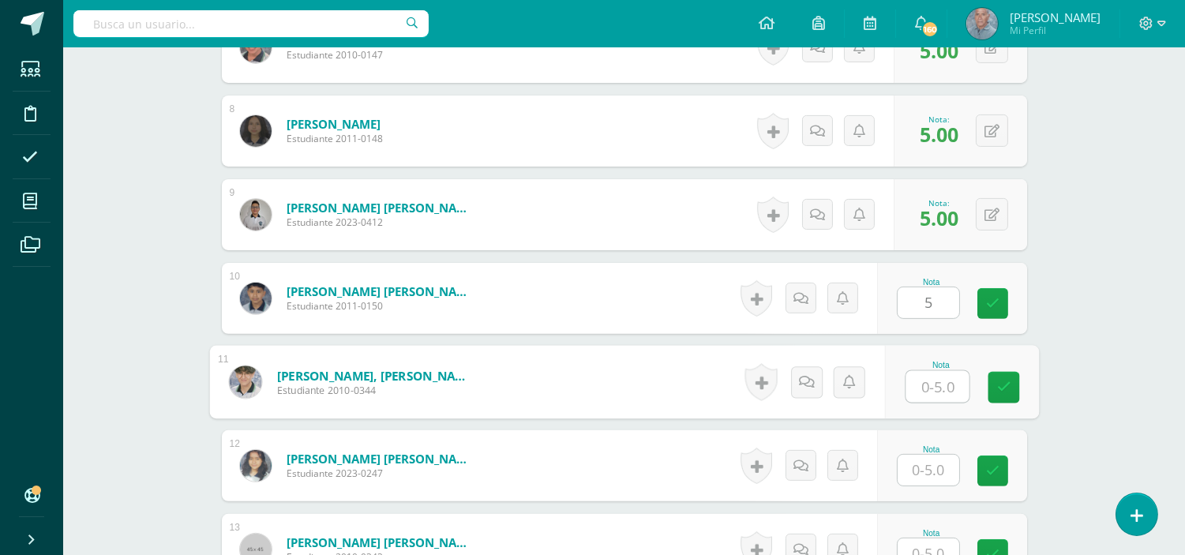
click at [921, 388] on input "text" at bounding box center [937, 387] width 63 height 32
type input "5"
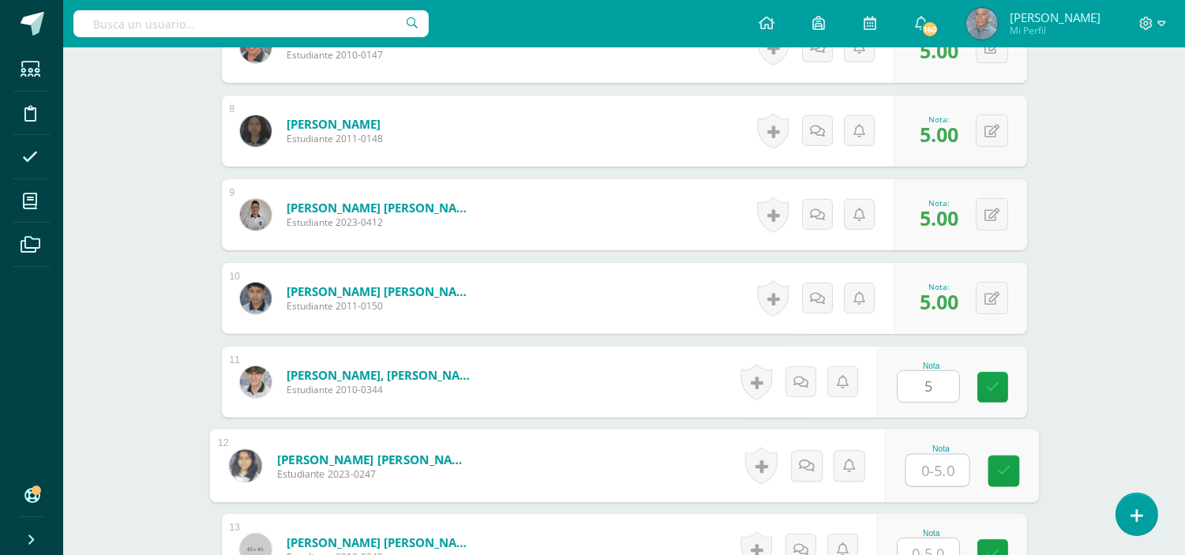
click at [921, 467] on input "text" at bounding box center [937, 471] width 63 height 32
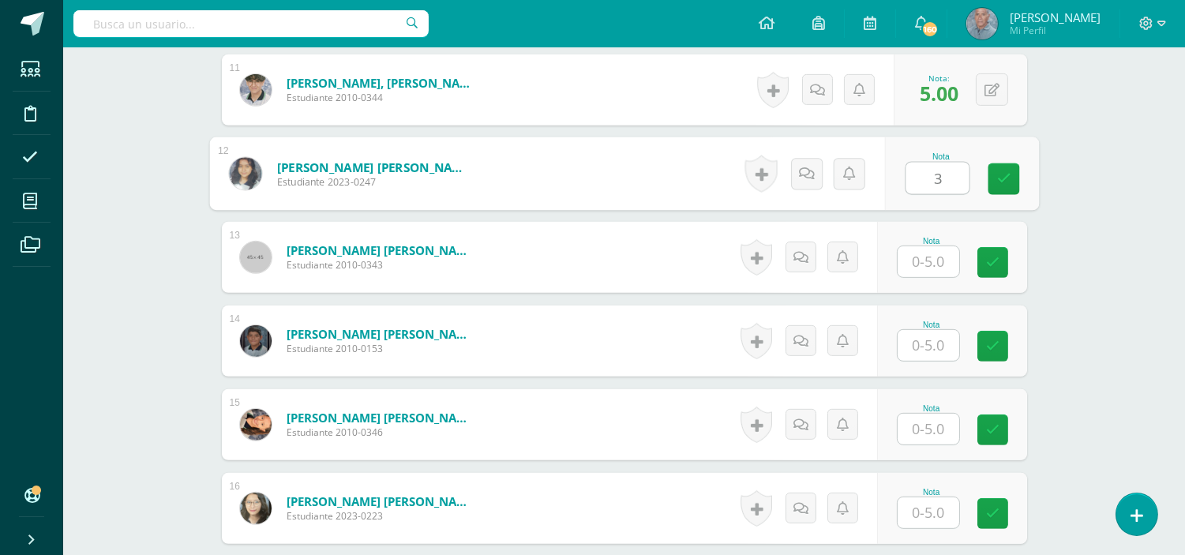
scroll to position [1382, 0]
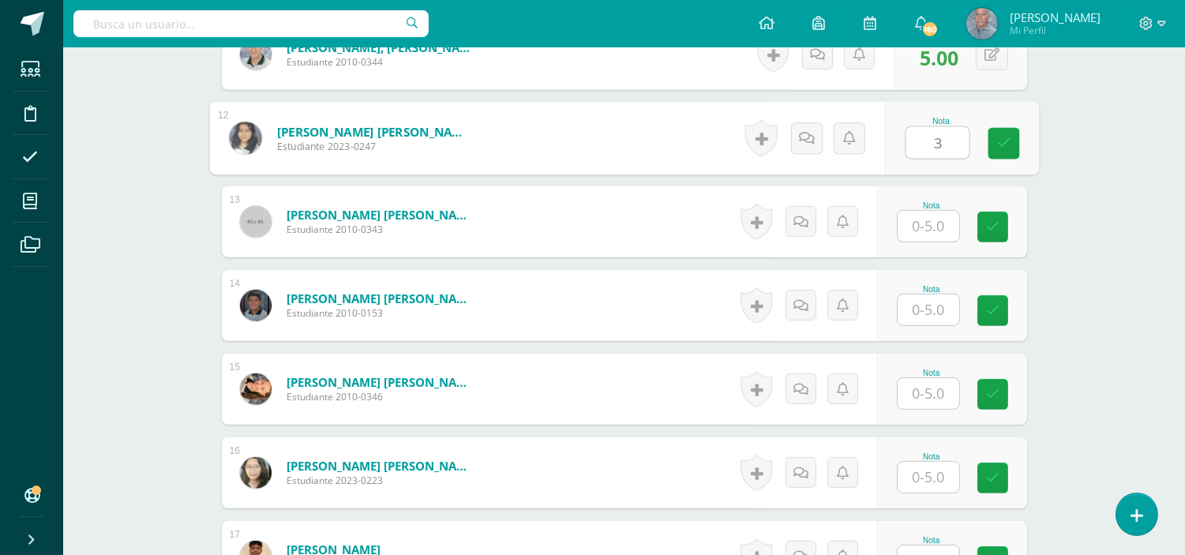
type input "3"
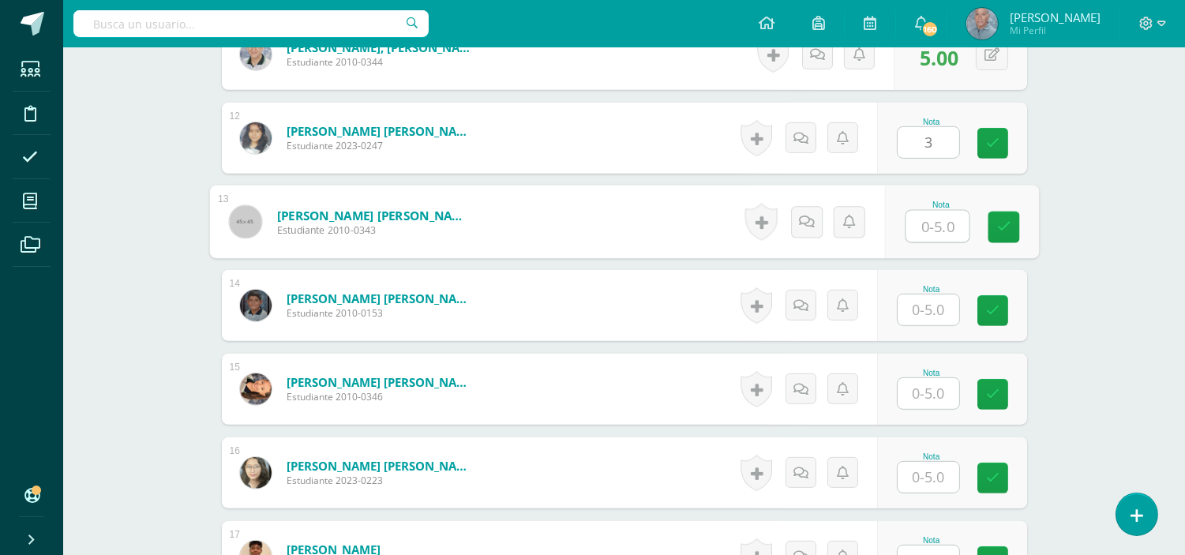
click at [918, 229] on input "text" at bounding box center [937, 227] width 63 height 32
type input "5"
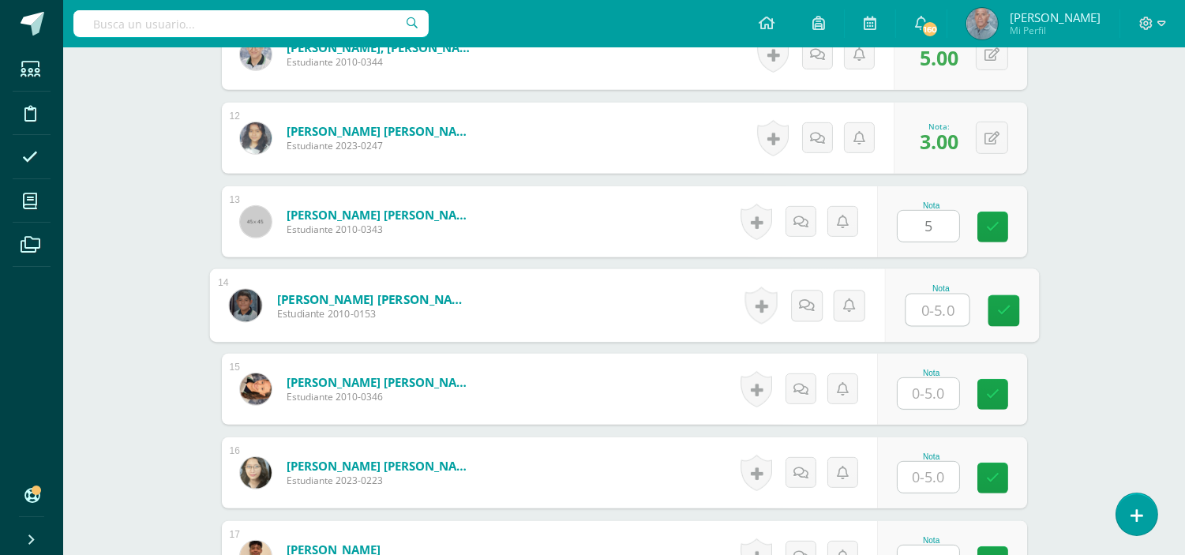
click at [914, 309] on input "text" at bounding box center [937, 311] width 63 height 32
type input "5"
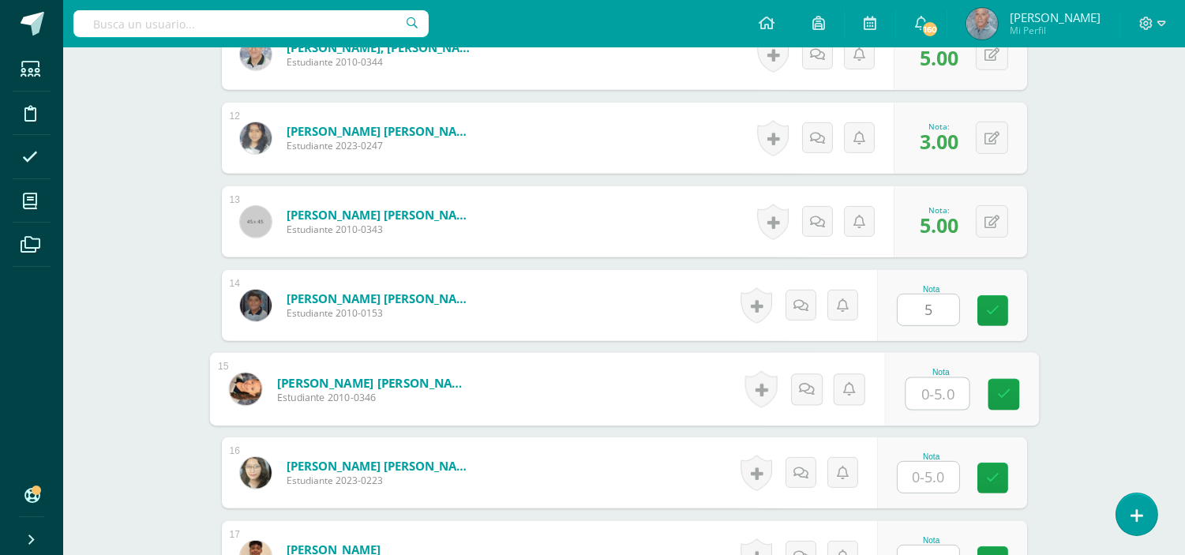
click at [925, 395] on input "text" at bounding box center [937, 394] width 63 height 32
type input "5"
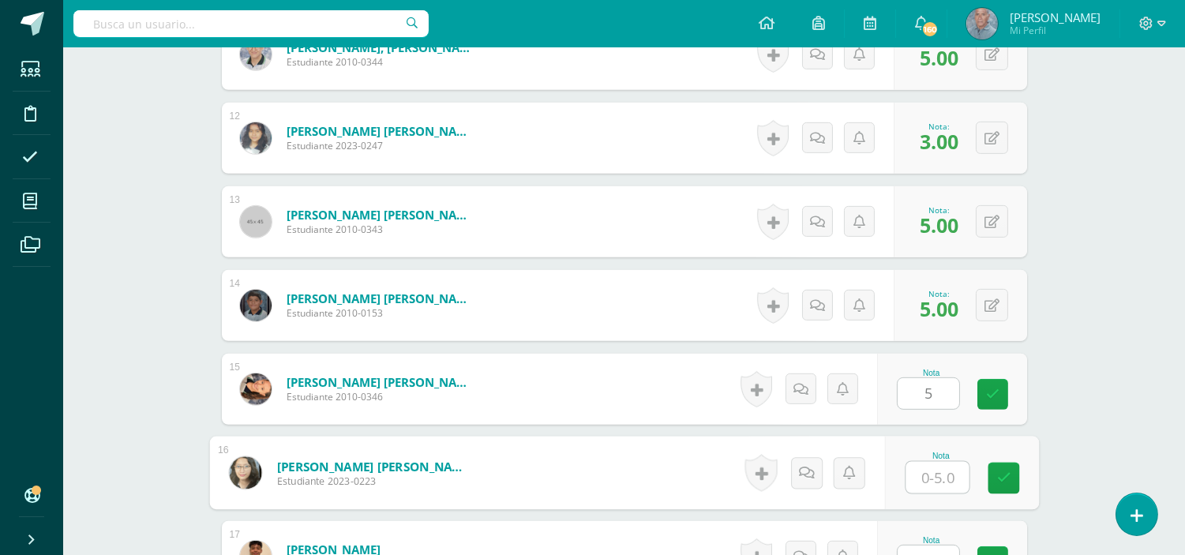
click at [920, 470] on input "text" at bounding box center [937, 478] width 63 height 32
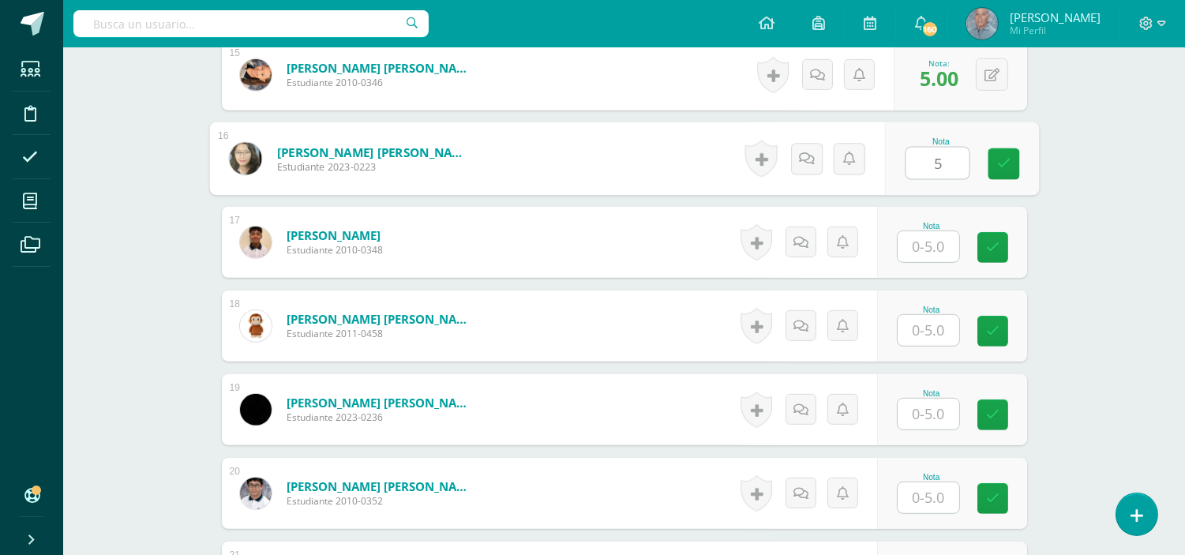
scroll to position [1721, 0]
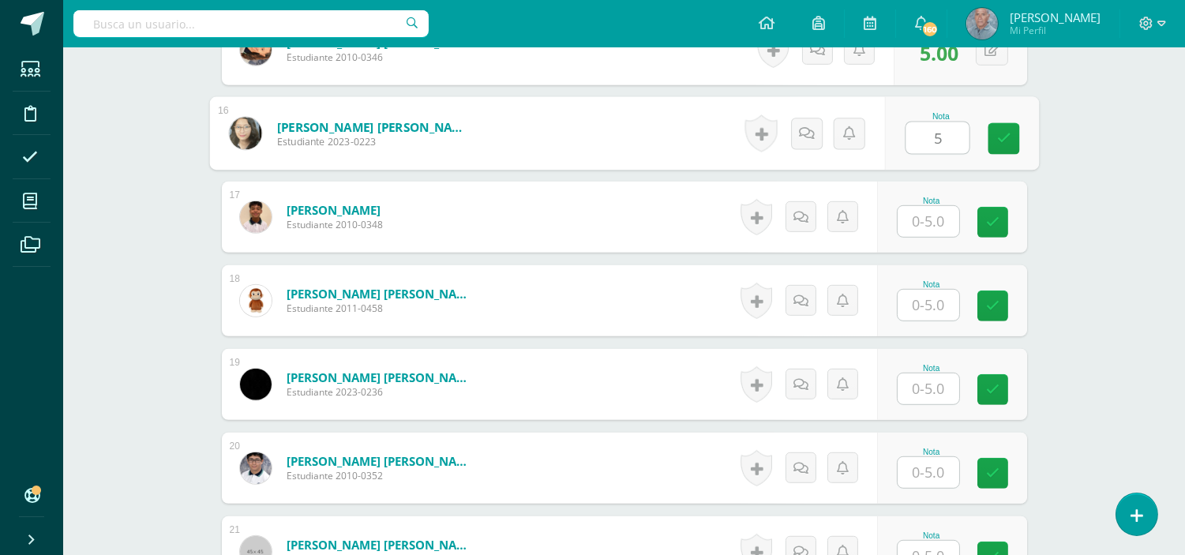
type input "5"
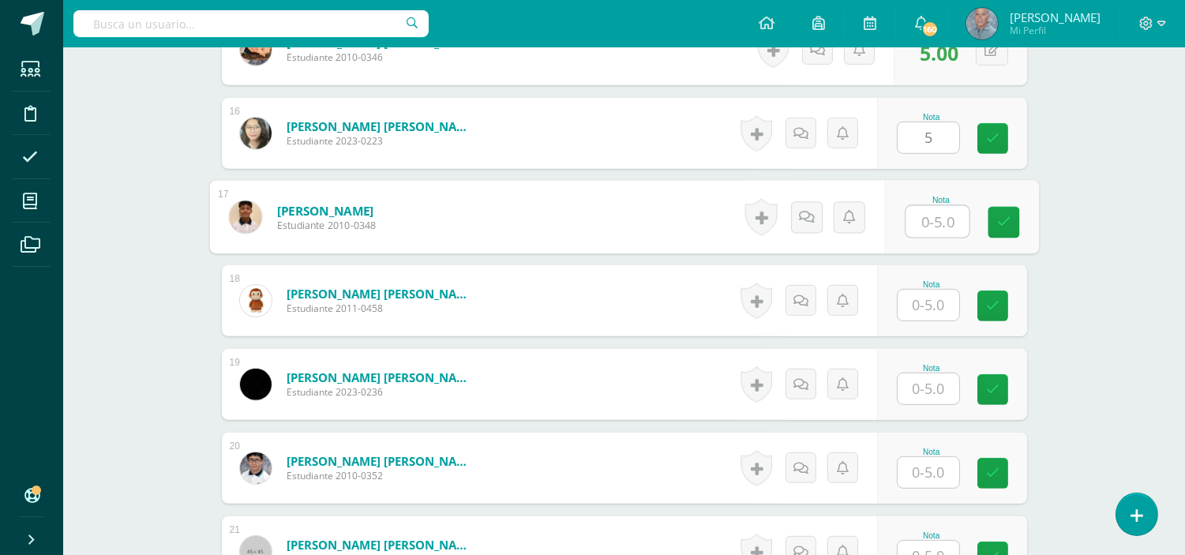
click at [920, 224] on input "text" at bounding box center [937, 222] width 63 height 32
type input "5"
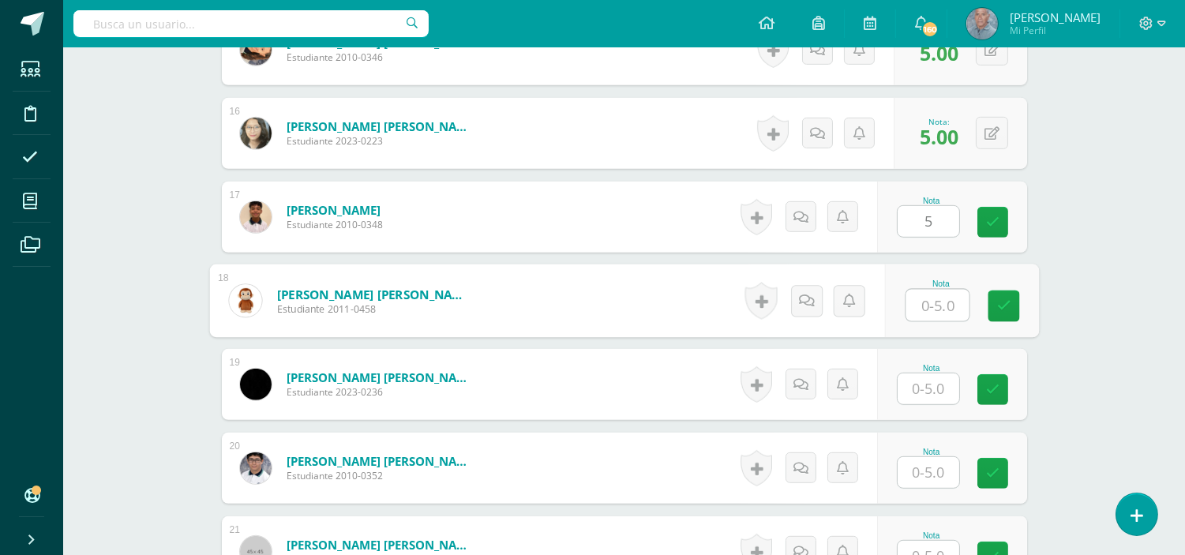
click at [920, 308] on input "text" at bounding box center [937, 306] width 63 height 32
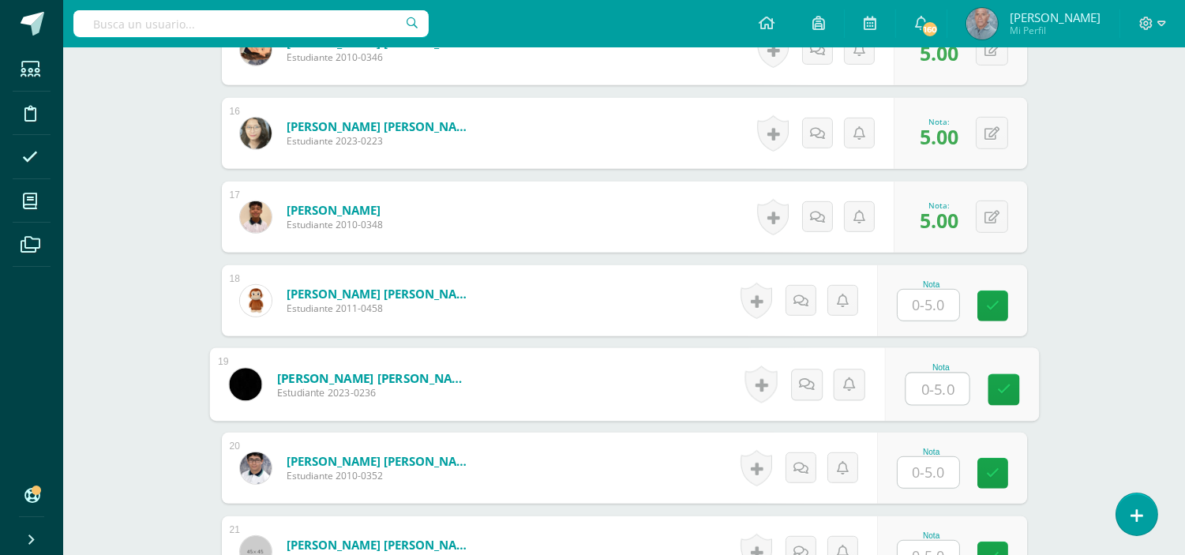
click at [926, 396] on input "text" at bounding box center [937, 389] width 63 height 32
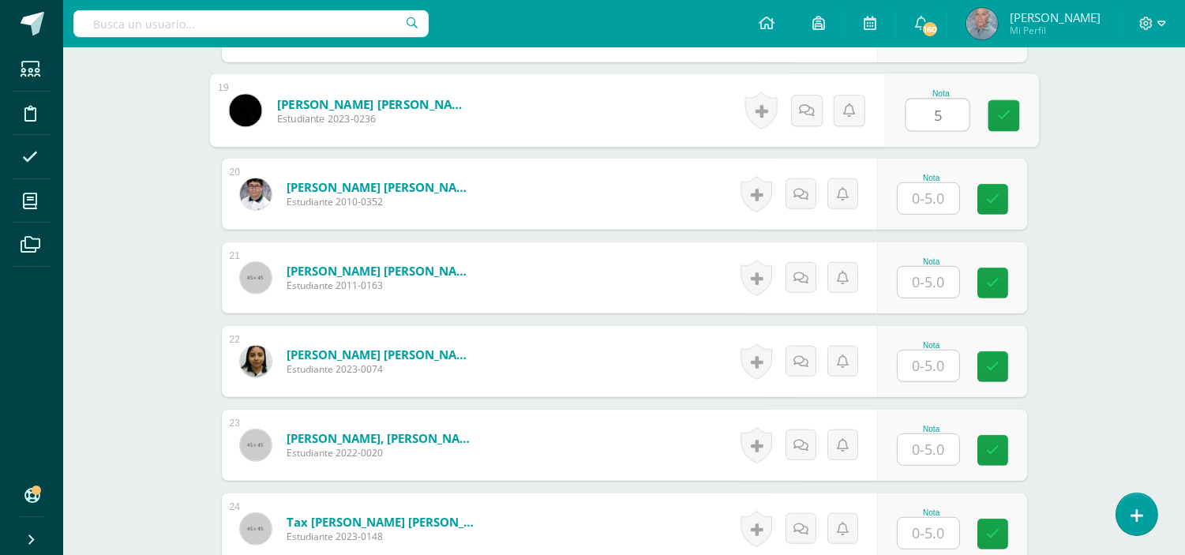
scroll to position [2002, 0]
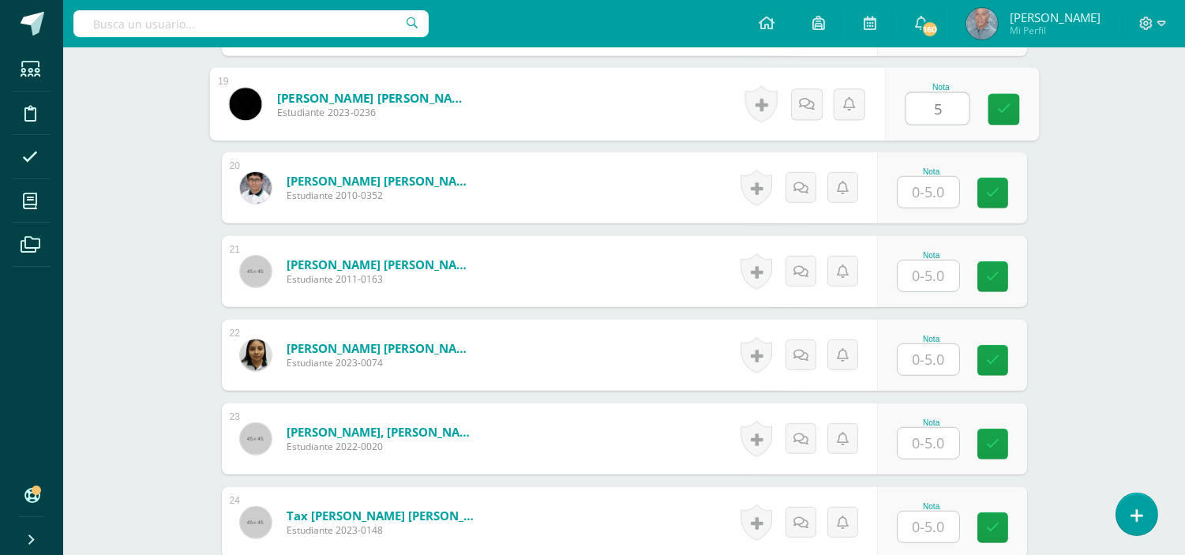
type input "5"
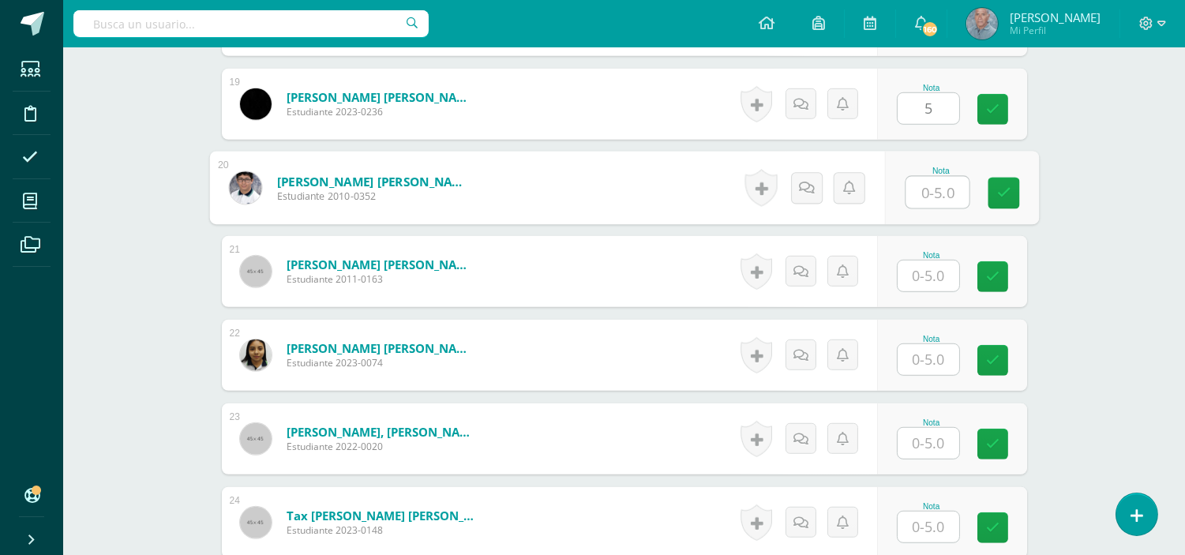
click at [926, 192] on input "text" at bounding box center [937, 193] width 63 height 32
type input "5"
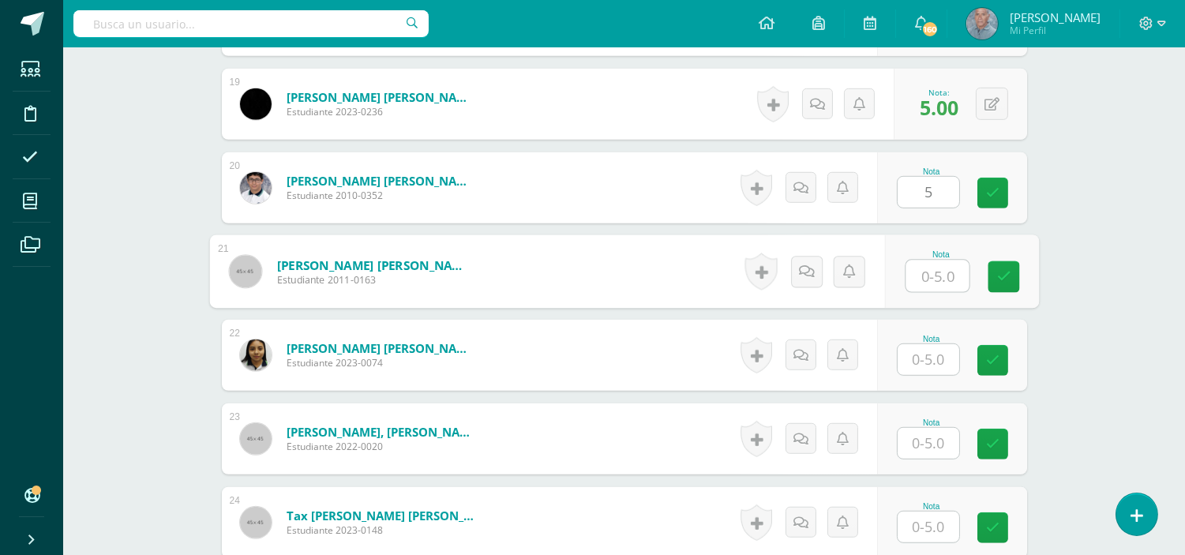
click at [916, 273] on input "text" at bounding box center [937, 277] width 63 height 32
type input "5"
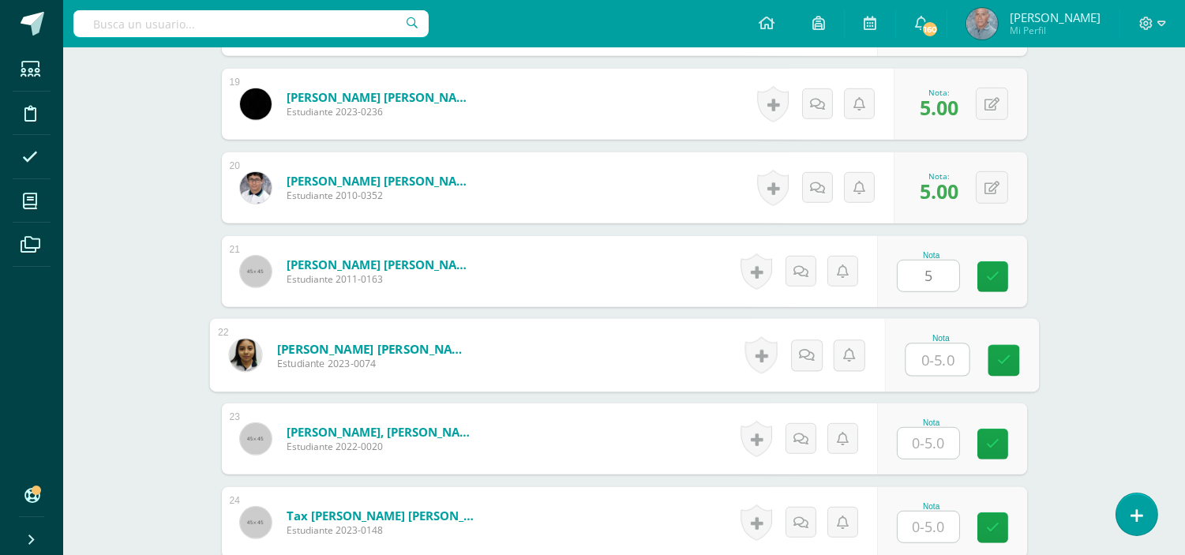
click at [912, 356] on input "text" at bounding box center [937, 360] width 63 height 32
type input "5"
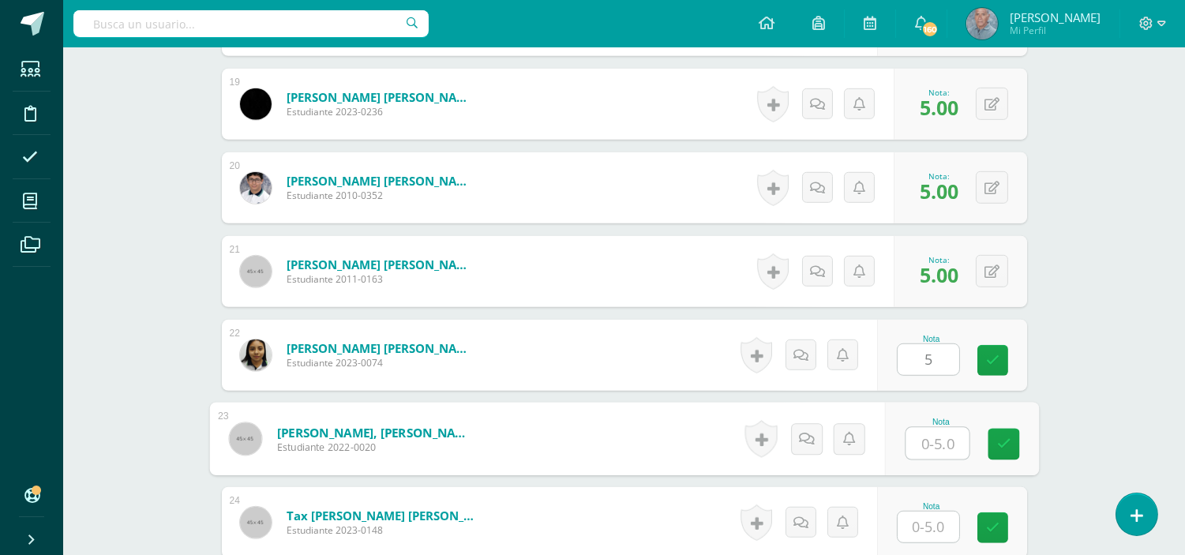
click at [914, 445] on input "text" at bounding box center [937, 444] width 63 height 32
type input "5"
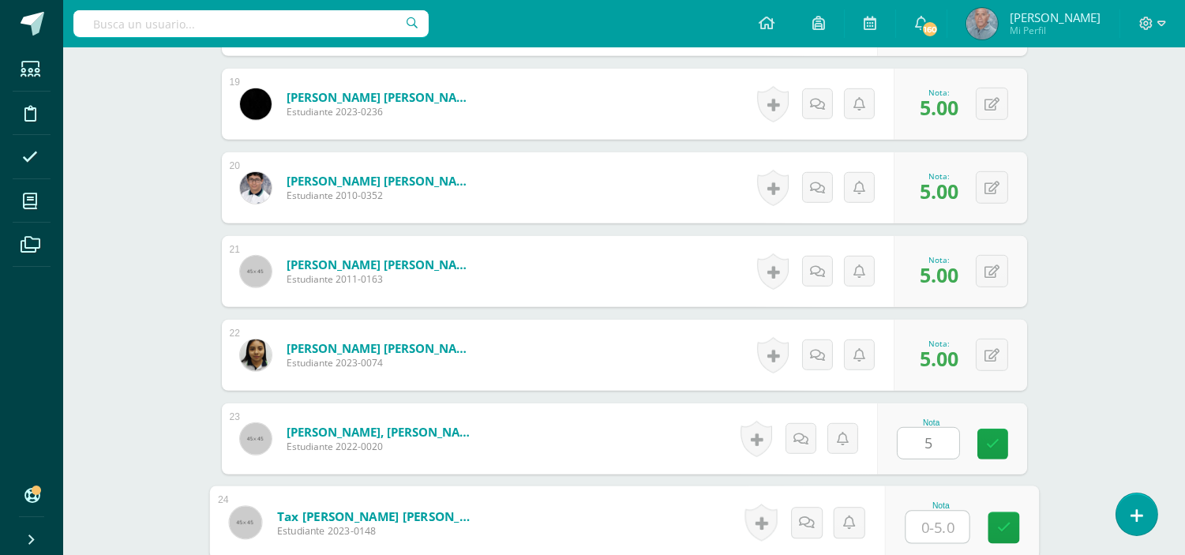
click at [920, 524] on input "text" at bounding box center [937, 528] width 63 height 32
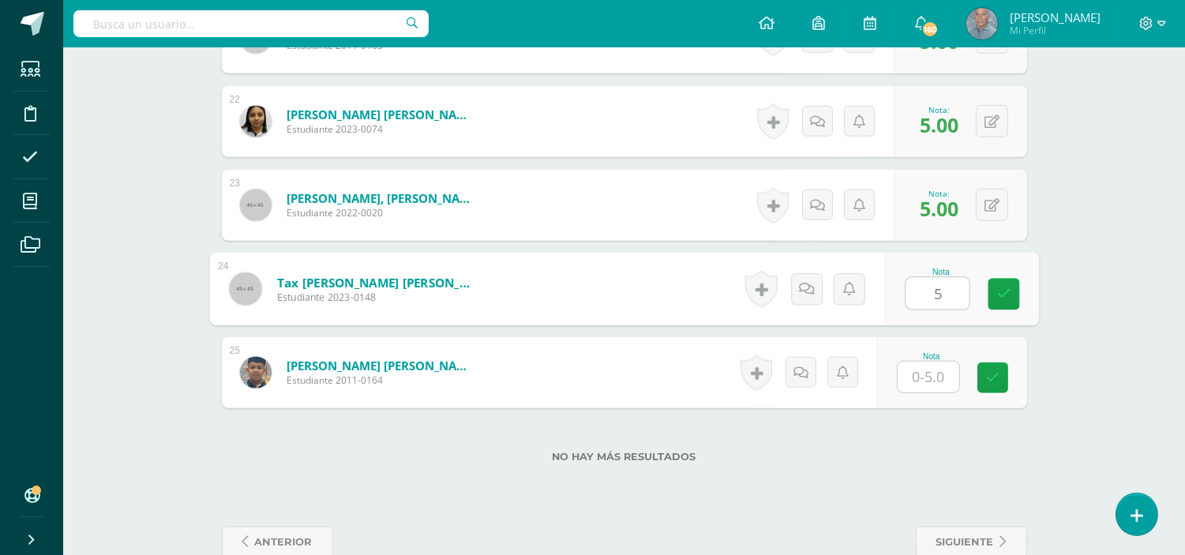
scroll to position [2269, 0]
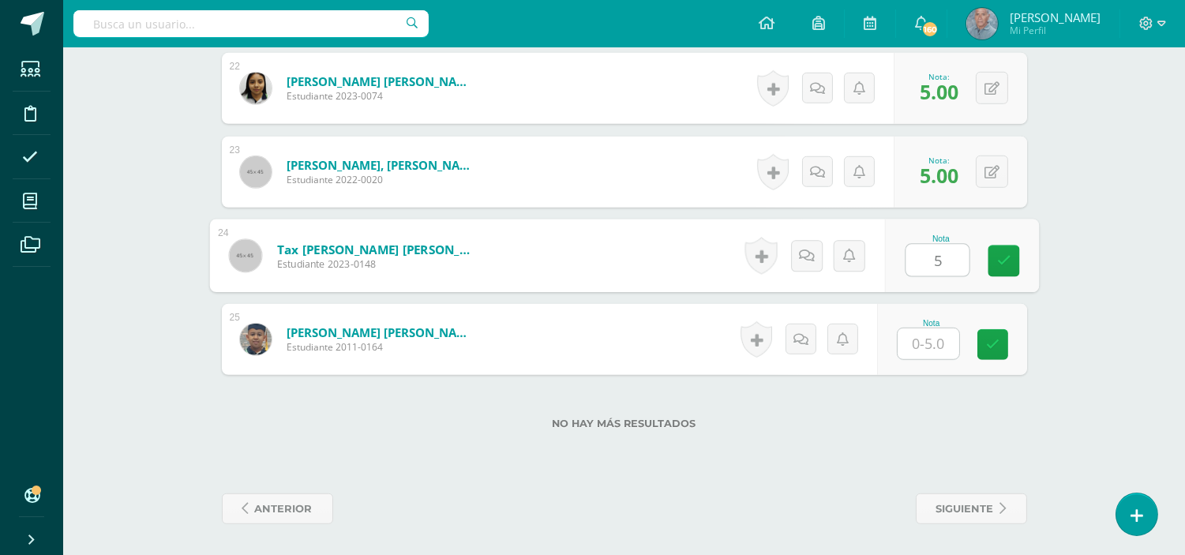
type input "5"
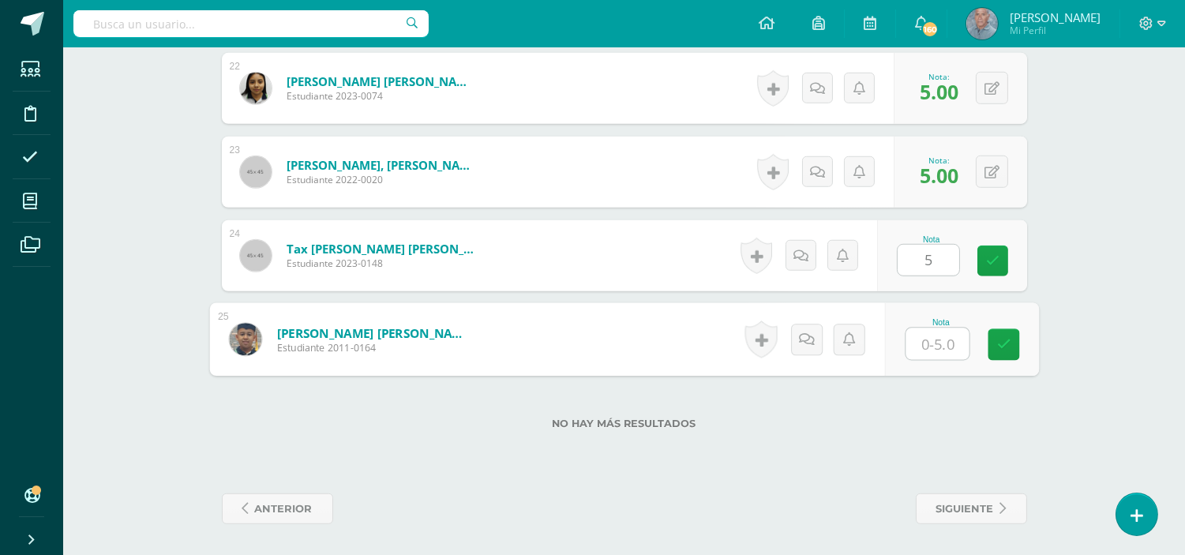
click at [922, 340] on input "text" at bounding box center [937, 344] width 63 height 32
type input "5"
click at [998, 344] on icon at bounding box center [1003, 344] width 14 height 13
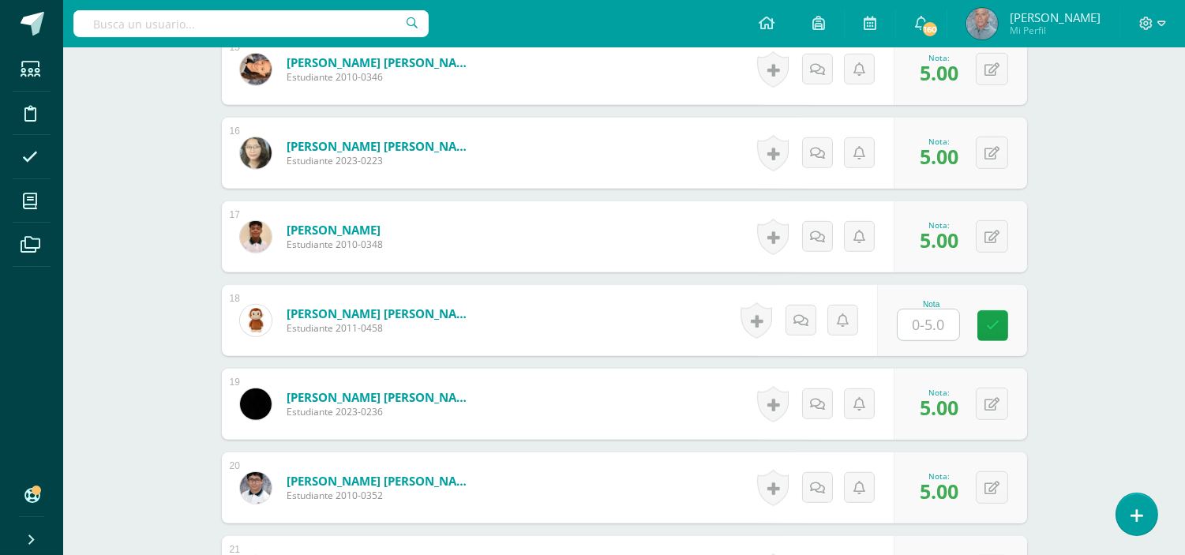
scroll to position [1710, 0]
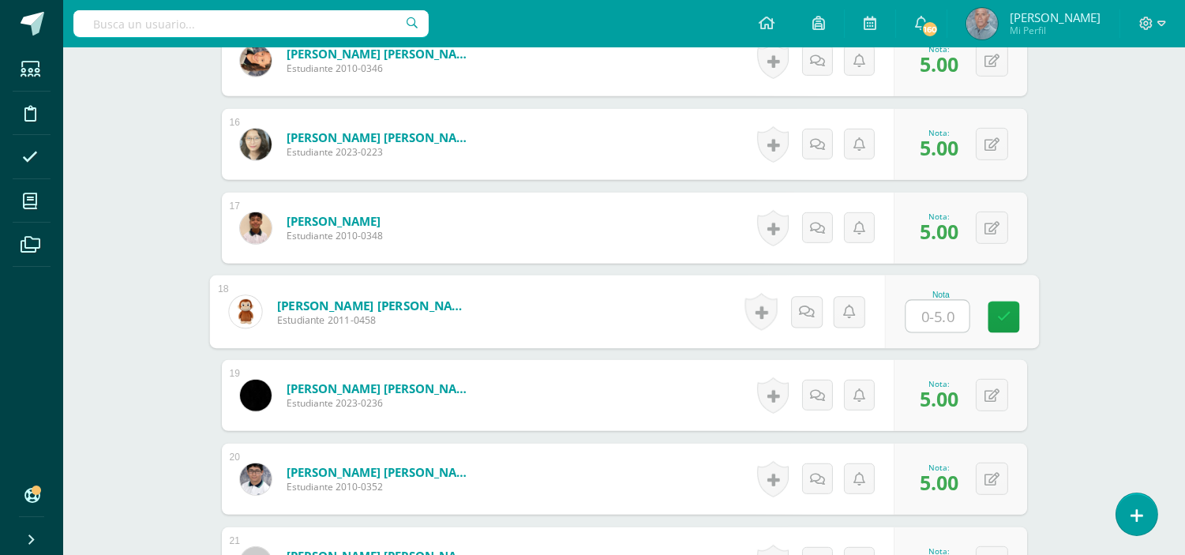
click at [918, 319] on input "text" at bounding box center [937, 317] width 63 height 32
type input "5"
click at [1007, 318] on icon at bounding box center [1003, 316] width 14 height 13
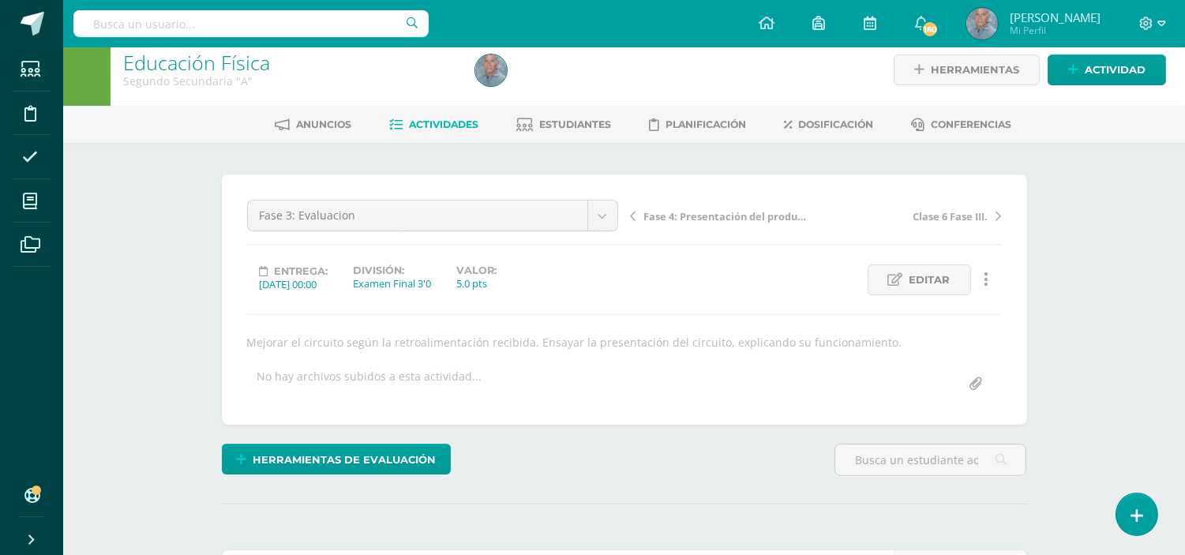
scroll to position [0, 0]
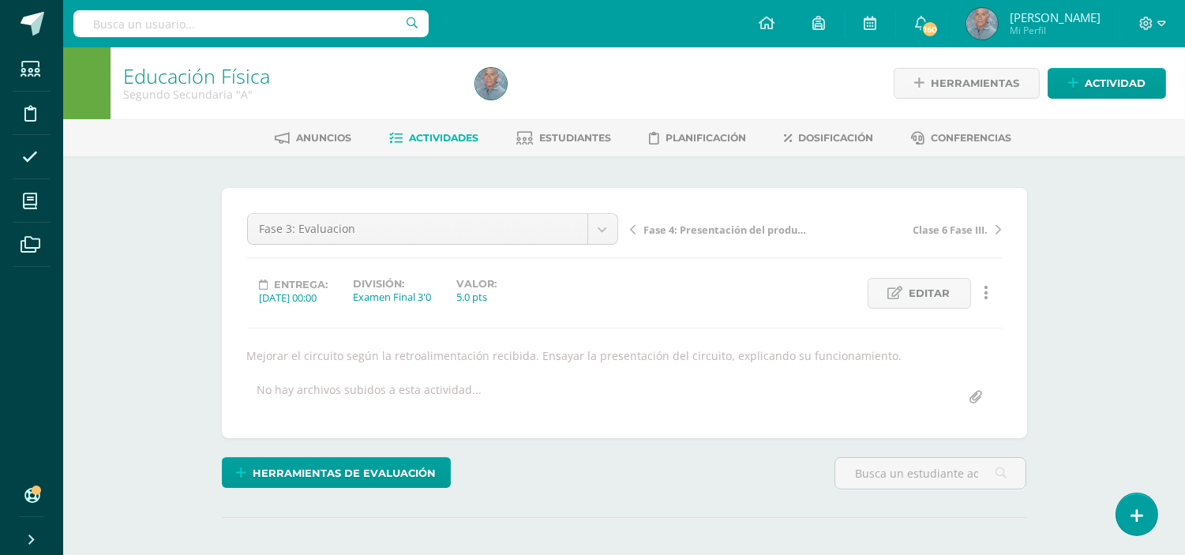
click at [441, 132] on span "Actividades" at bounding box center [443, 138] width 69 height 12
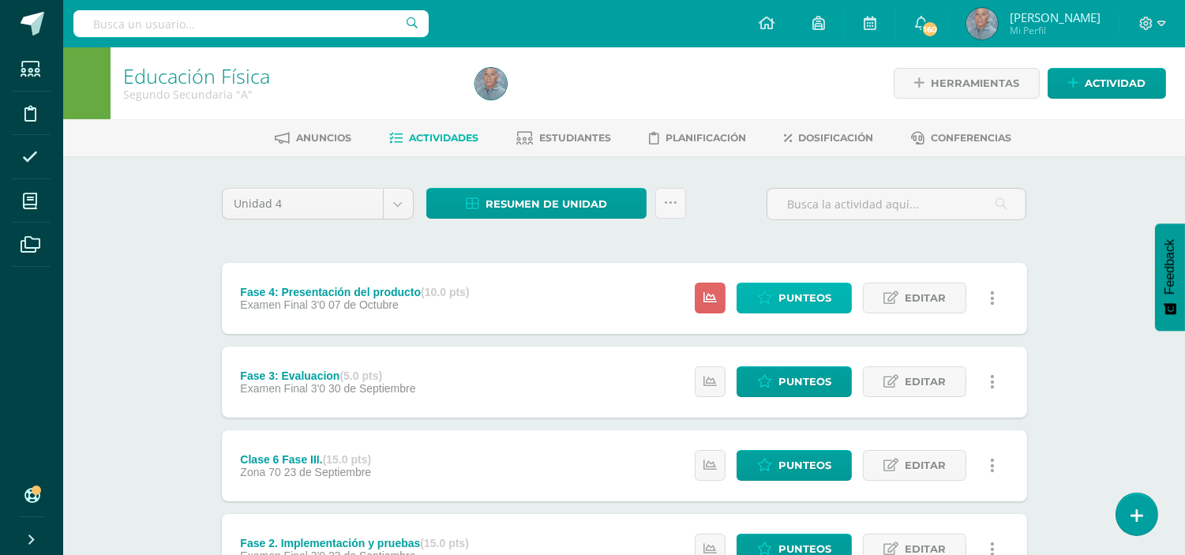
click at [775, 290] on link "Punteos" at bounding box center [794, 298] width 115 height 31
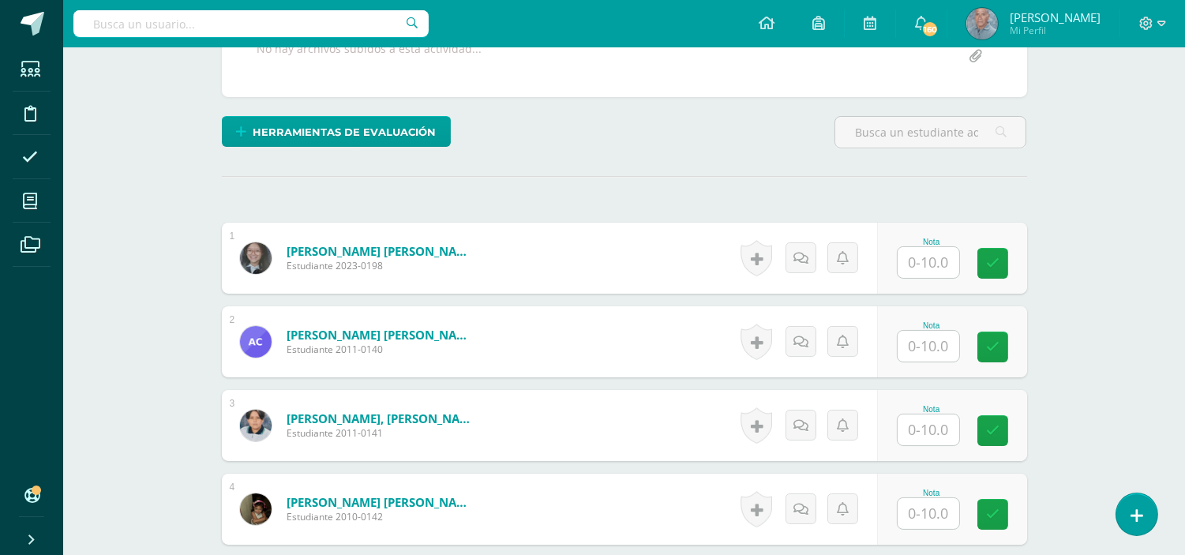
scroll to position [365, 0]
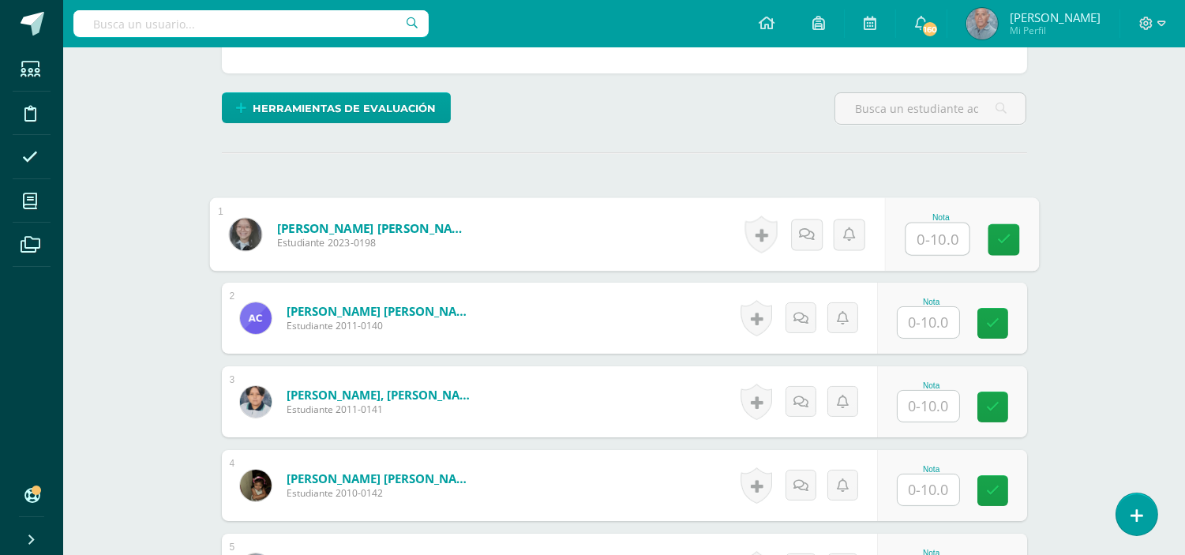
click at [913, 247] on input "text" at bounding box center [937, 239] width 63 height 32
type input "10"
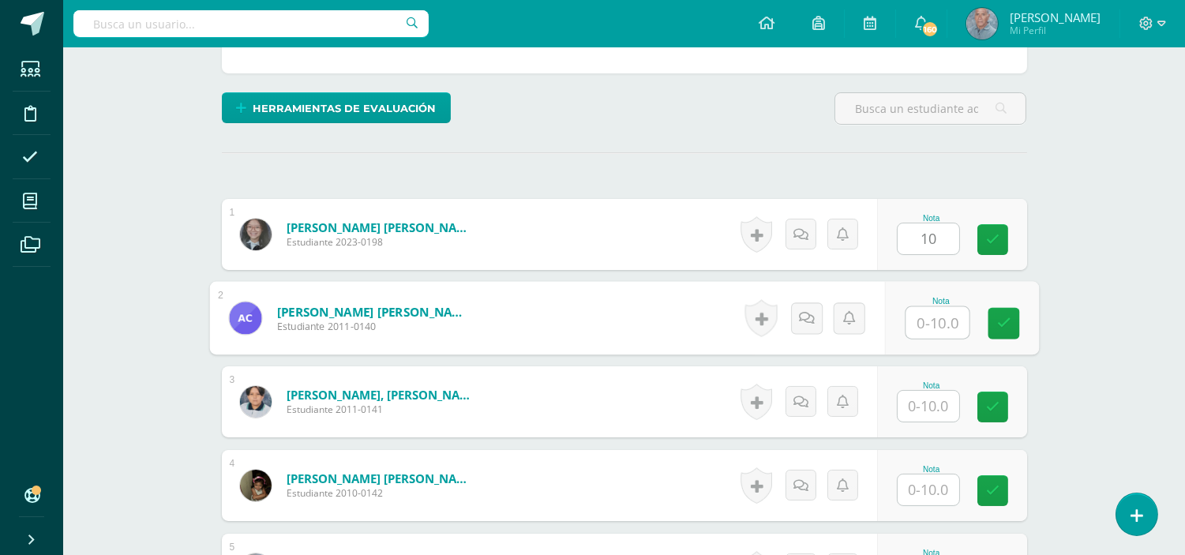
click at [914, 320] on input "text" at bounding box center [937, 323] width 63 height 32
type input "10"
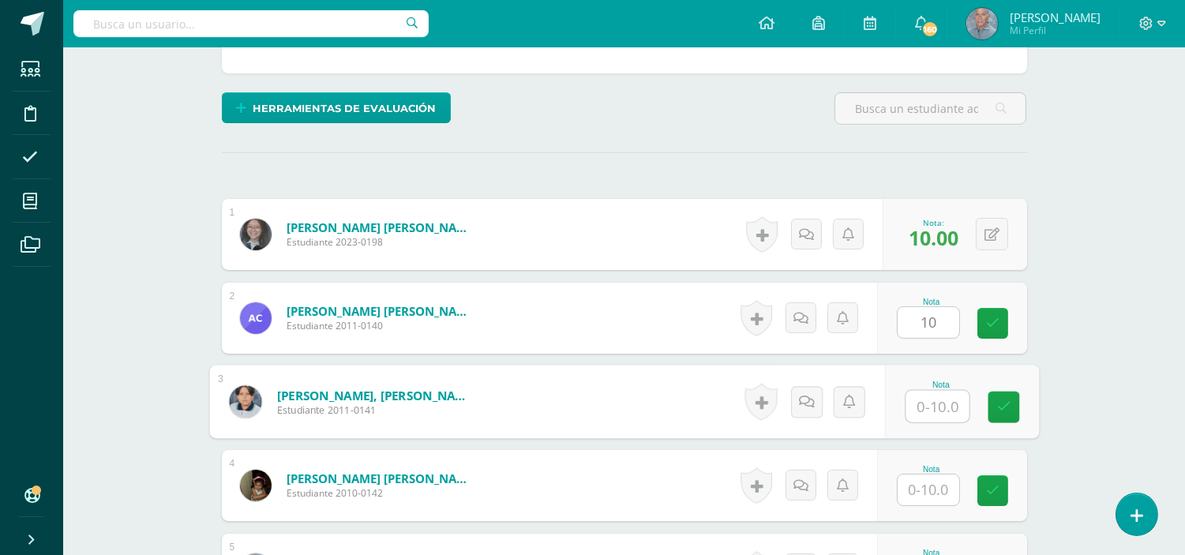
click at [917, 405] on input "text" at bounding box center [937, 407] width 63 height 32
type input "10"
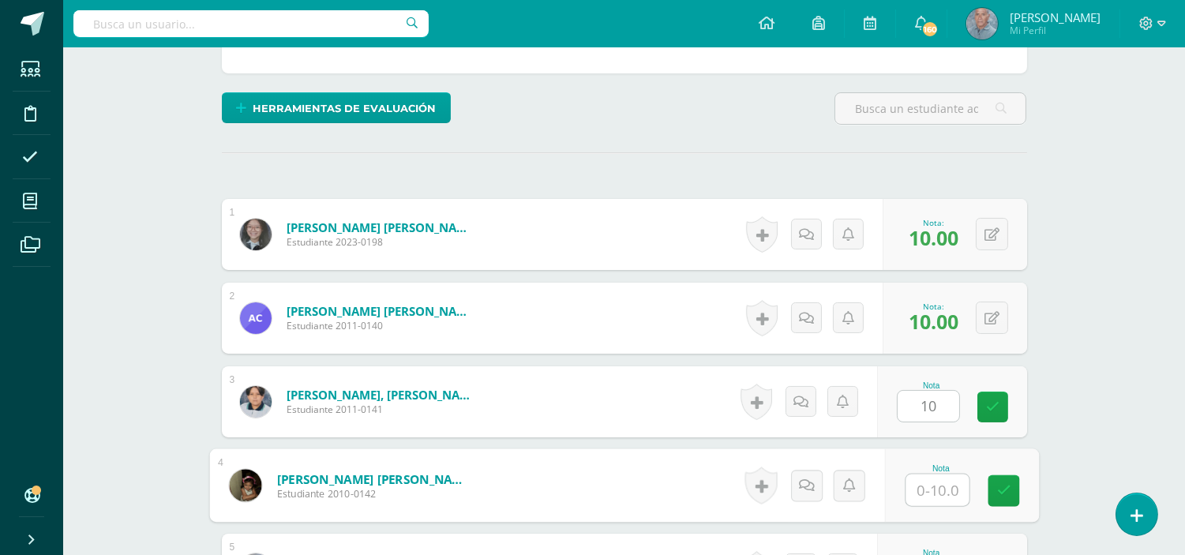
click at [916, 487] on input "text" at bounding box center [937, 491] width 63 height 32
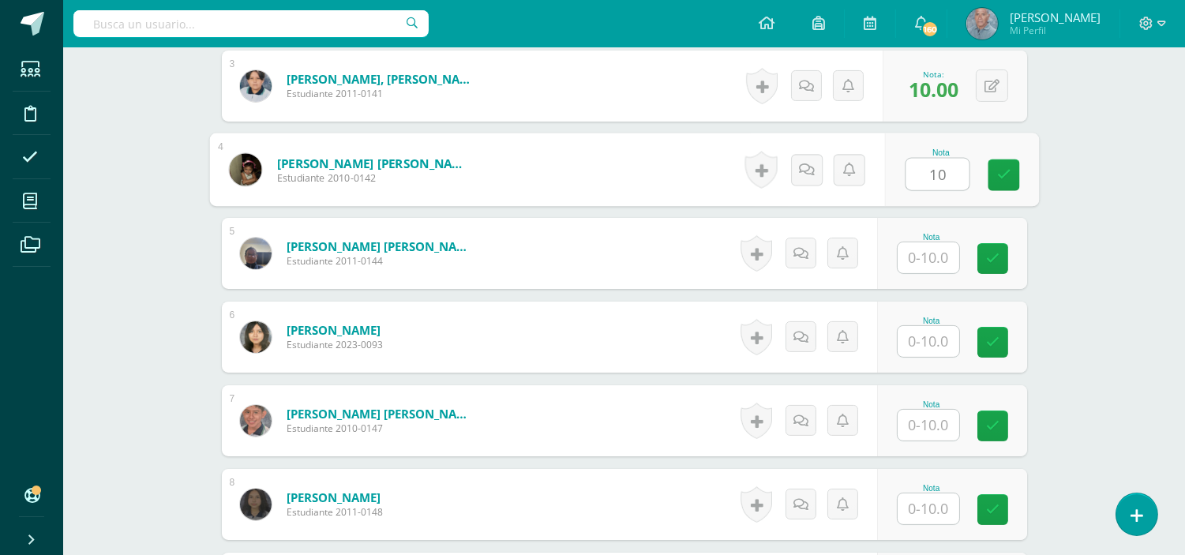
scroll to position [727, 0]
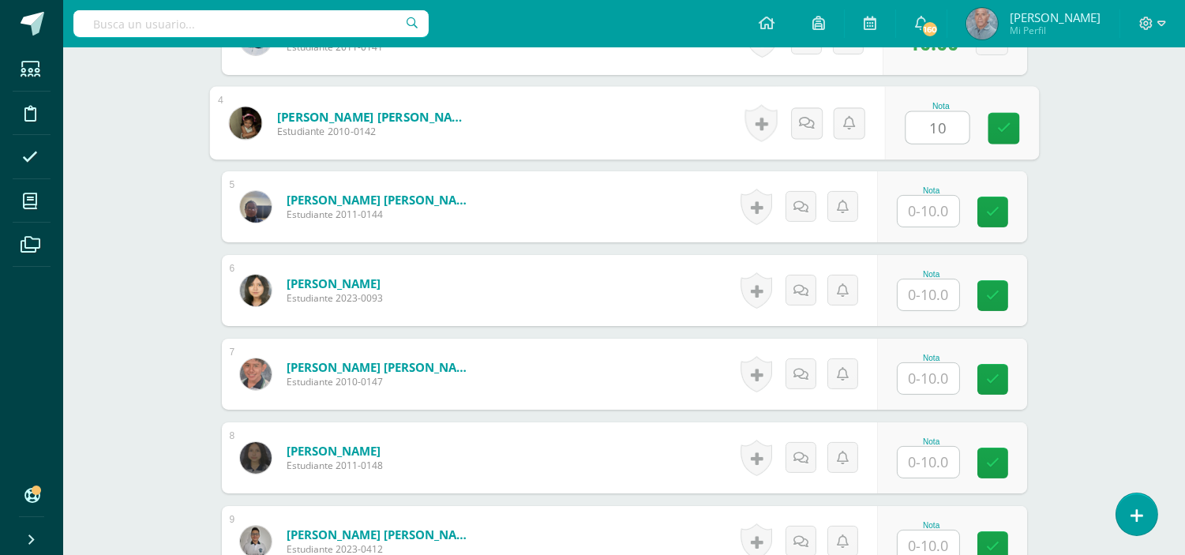
type input "10"
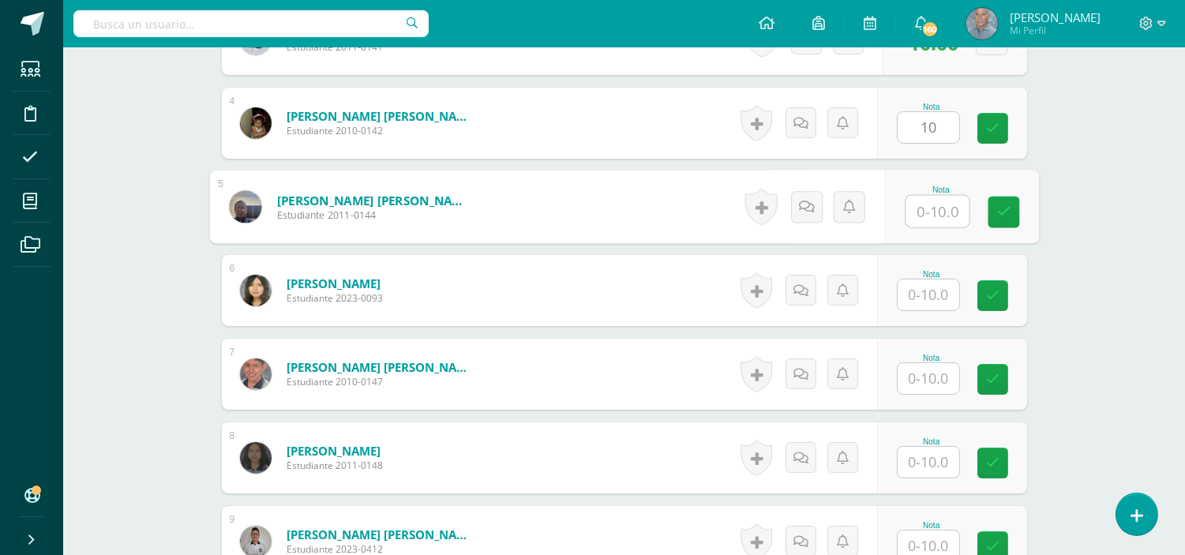
click at [914, 204] on input "text" at bounding box center [937, 212] width 63 height 32
type input "10"
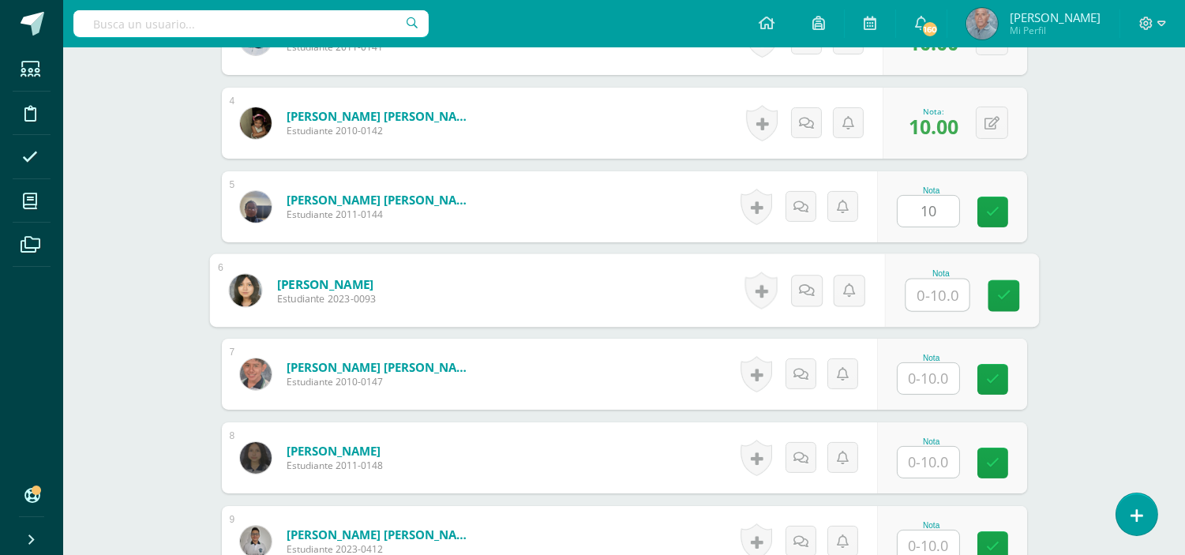
click at [911, 286] on input "text" at bounding box center [937, 296] width 63 height 32
type input "10"
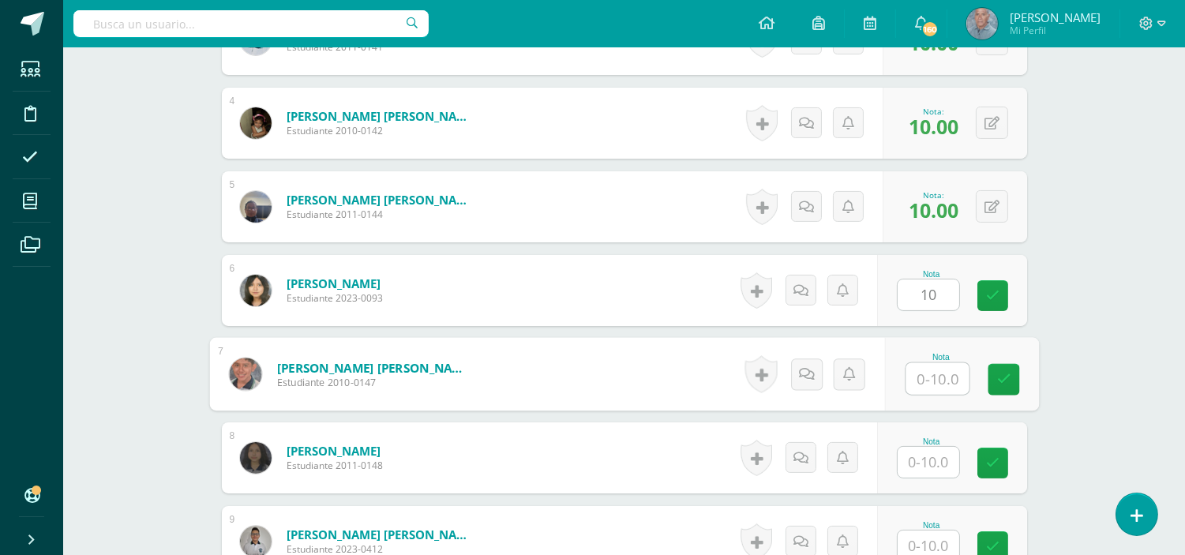
click at [918, 380] on input "text" at bounding box center [937, 379] width 63 height 32
type input "10"
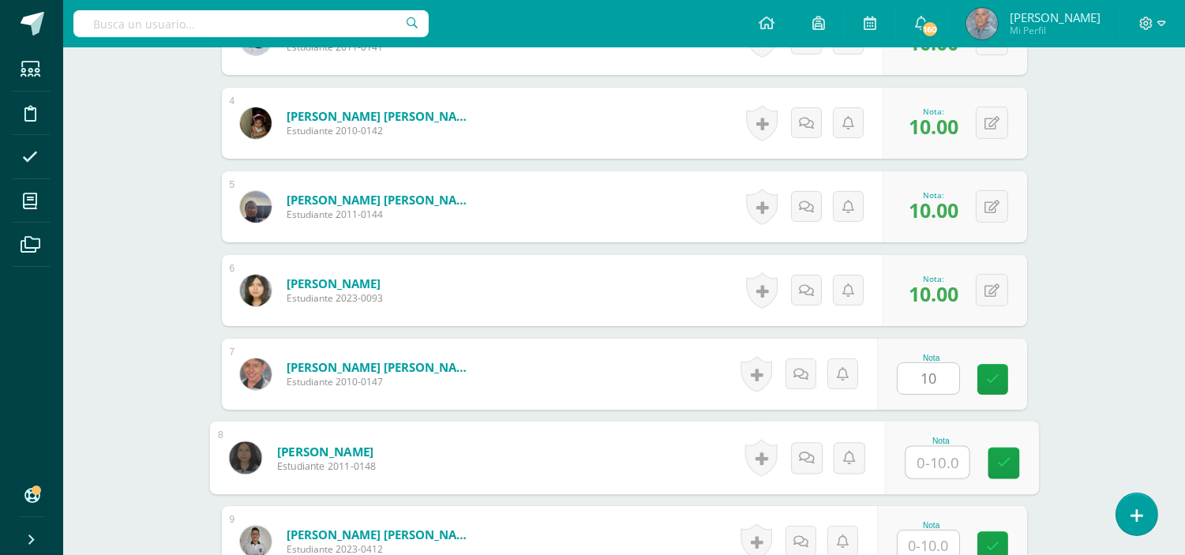
click at [918, 462] on input "text" at bounding box center [937, 463] width 63 height 32
click at [932, 462] on input "text" at bounding box center [937, 463] width 63 height 32
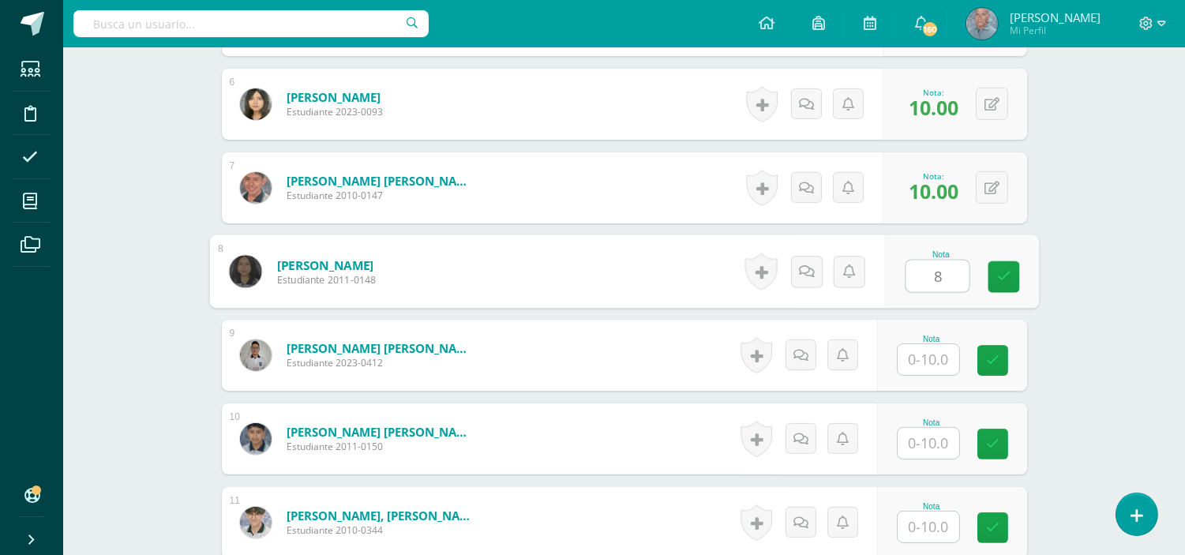
scroll to position [996, 0]
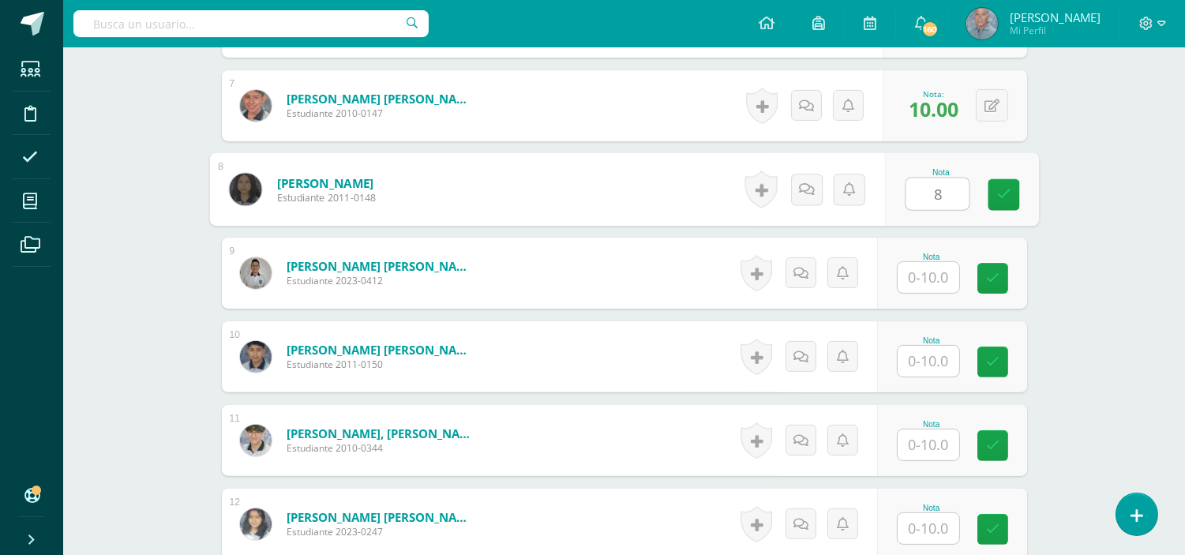
type input "8"
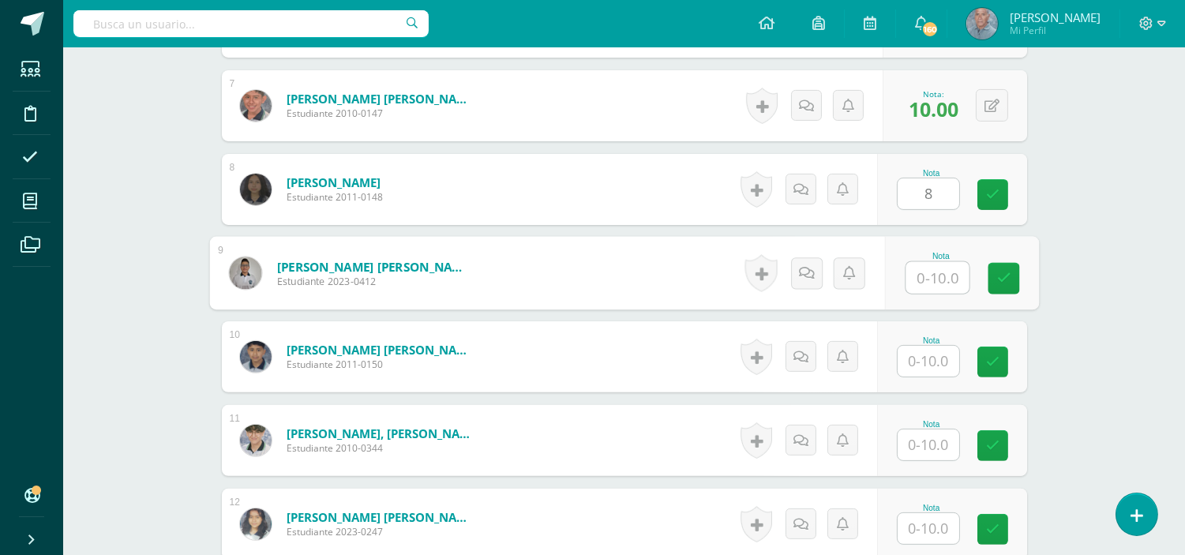
click at [921, 277] on input "text" at bounding box center [937, 278] width 63 height 32
type input "10"
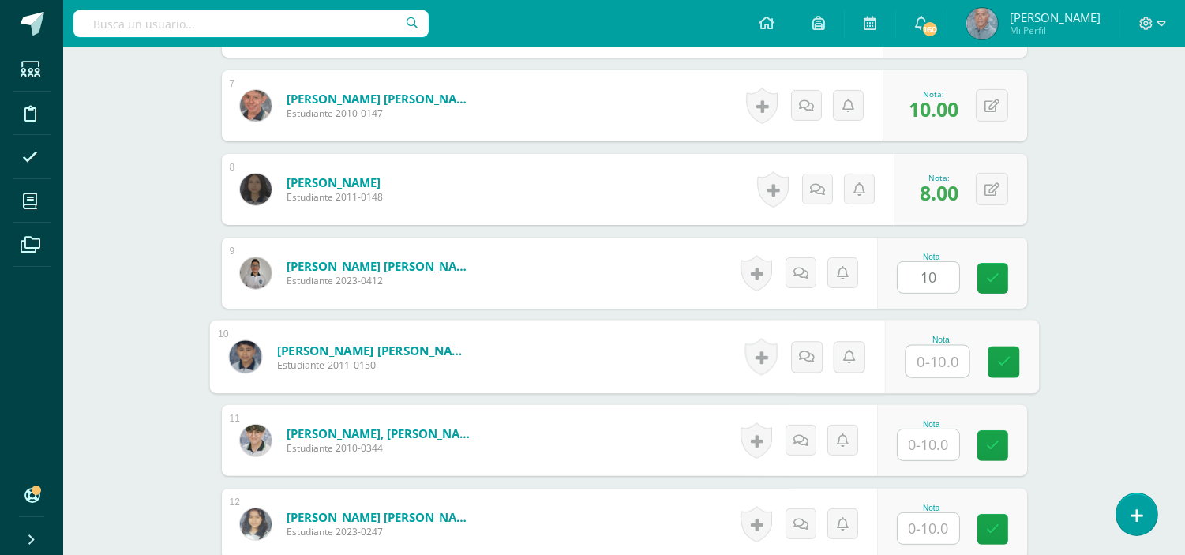
click at [916, 367] on input "text" at bounding box center [937, 362] width 63 height 32
type input "10"
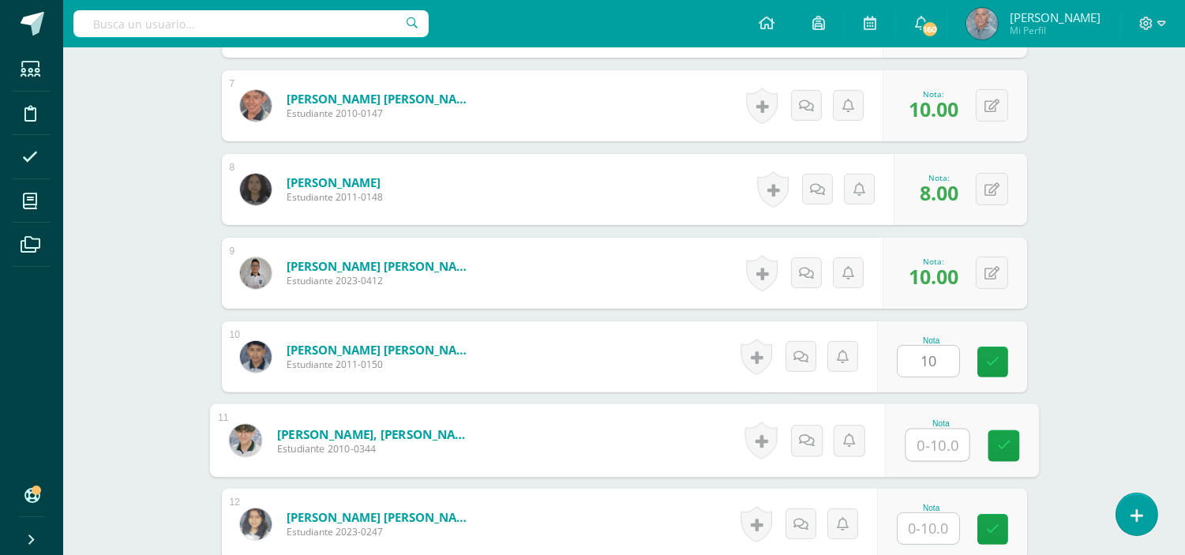
click at [921, 441] on input "text" at bounding box center [937, 446] width 63 height 32
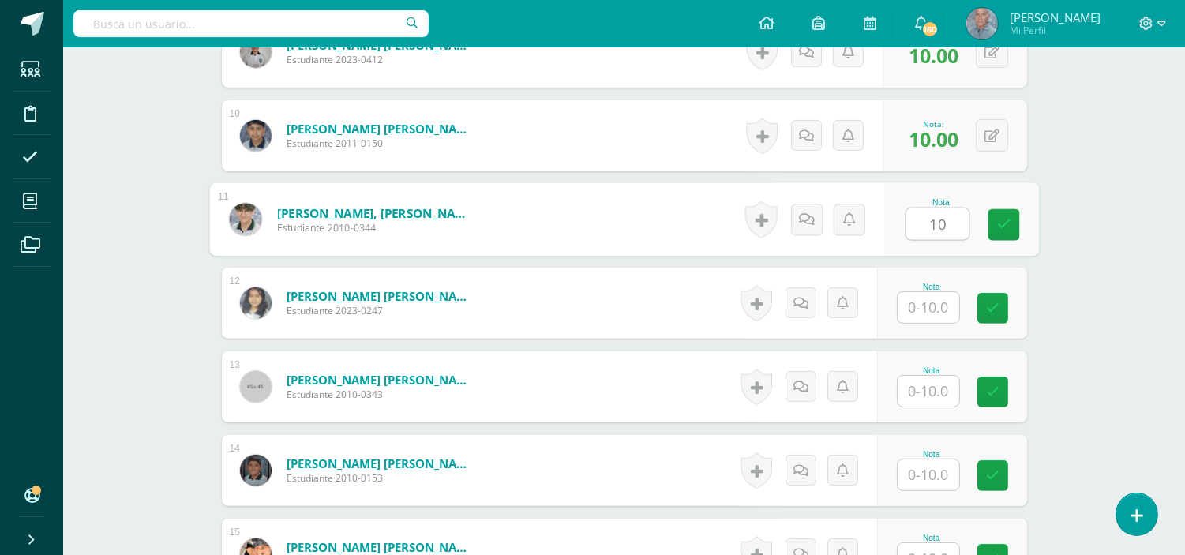
scroll to position [1241, 0]
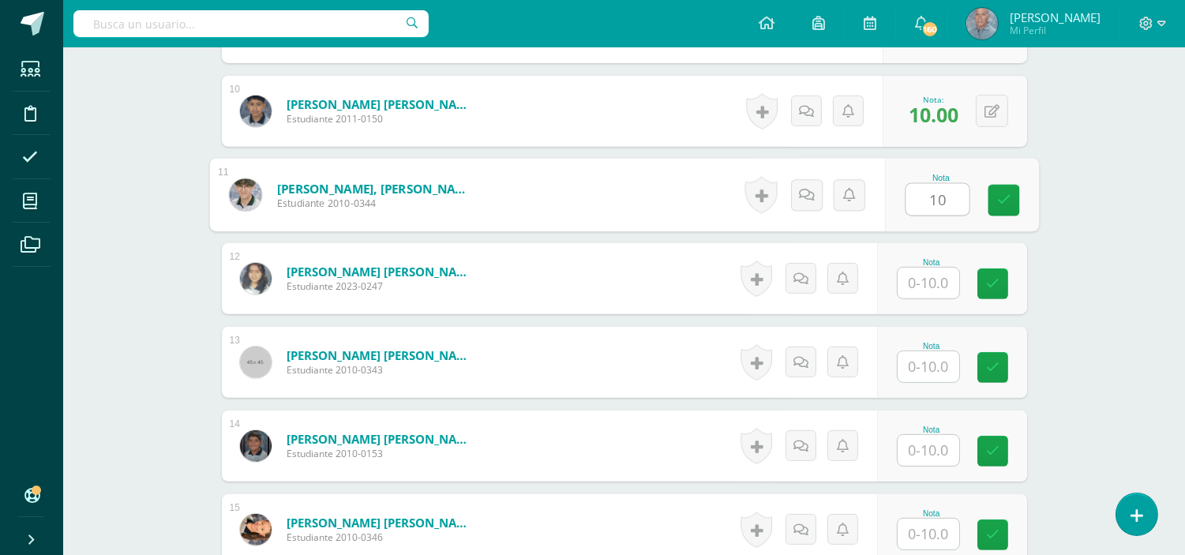
type input "10"
click at [918, 279] on input "text" at bounding box center [929, 283] width 62 height 31
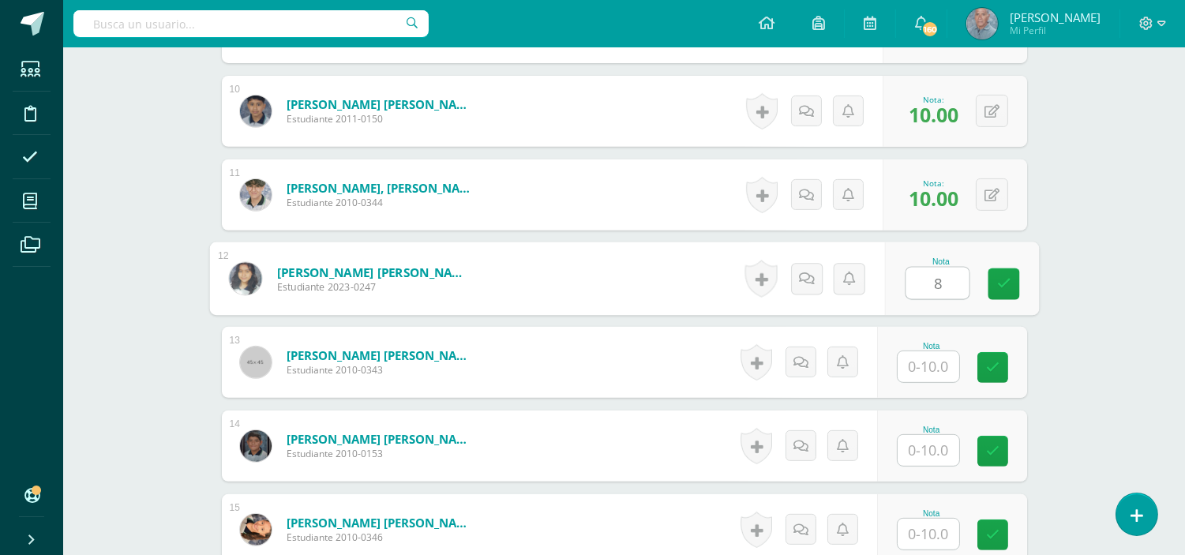
type input "8"
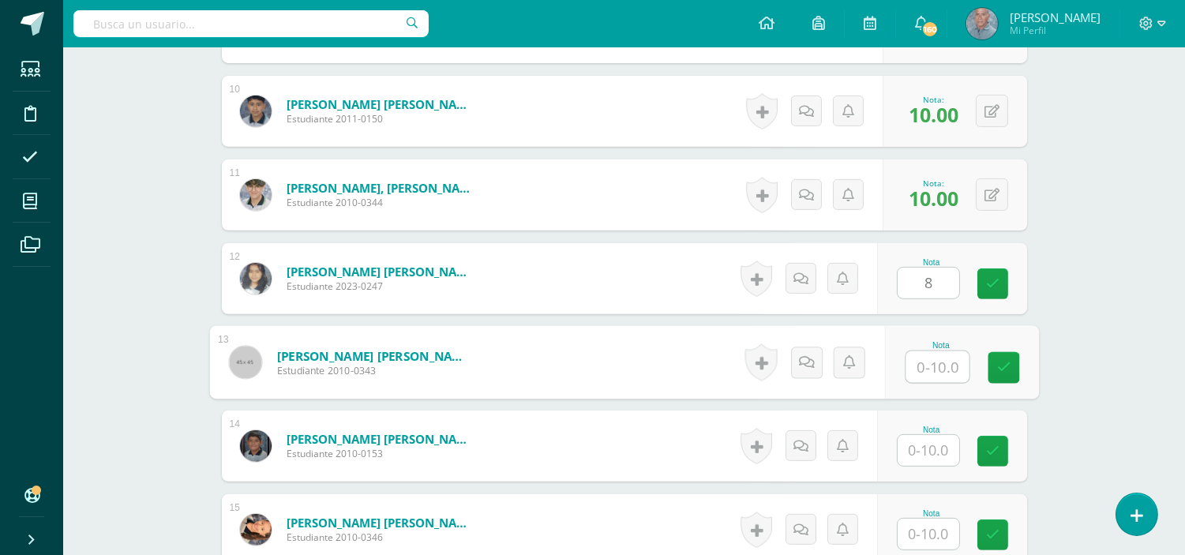
click at [914, 369] on input "text" at bounding box center [937, 367] width 63 height 32
type input "10"
click at [919, 452] on input "text" at bounding box center [929, 450] width 62 height 31
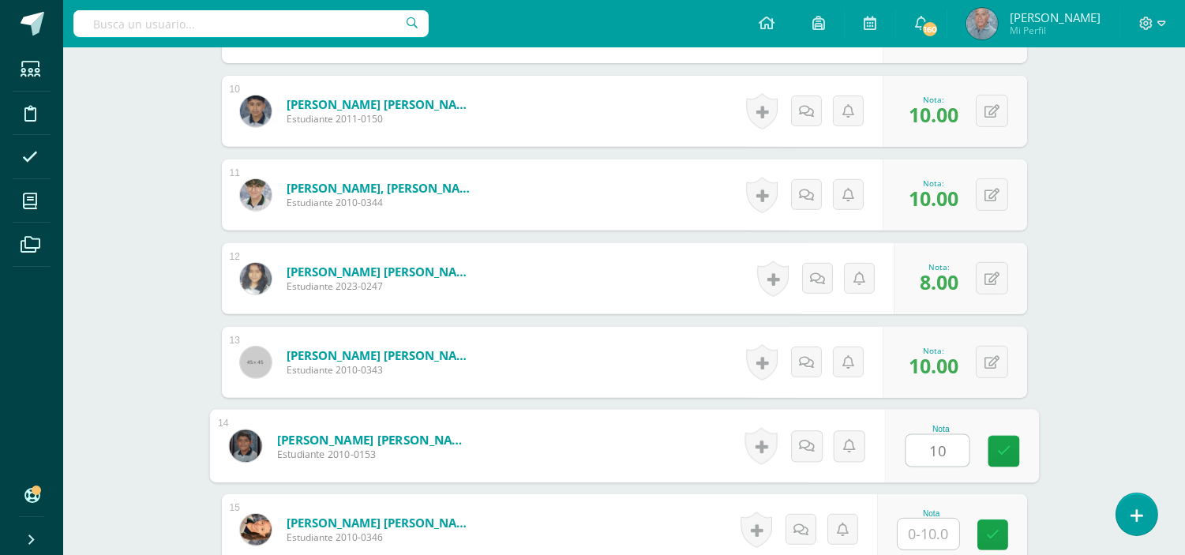
type input "10"
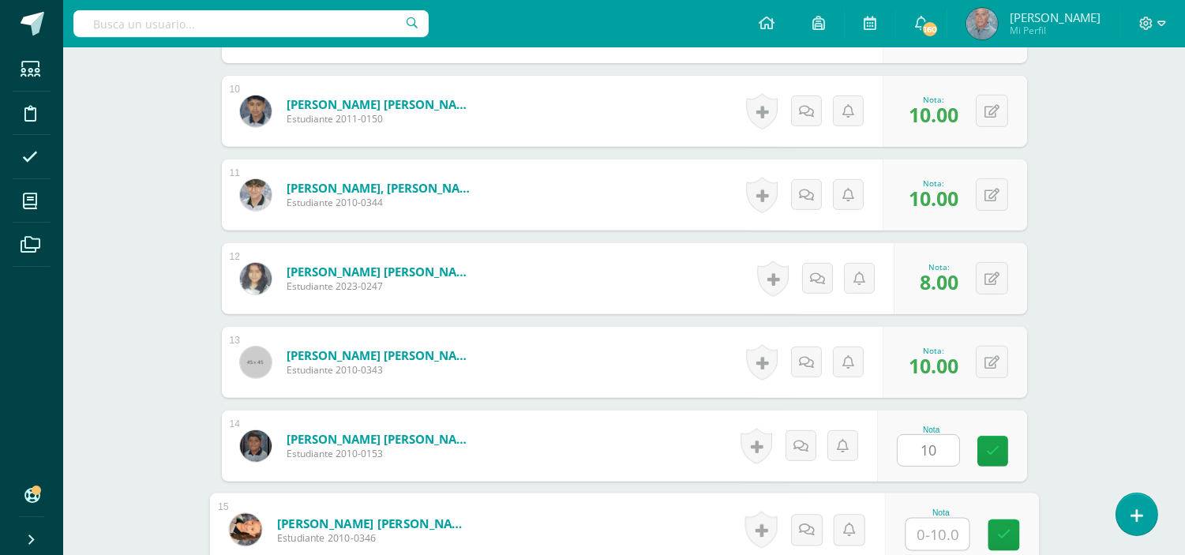
click at [917, 542] on input "text" at bounding box center [937, 535] width 63 height 32
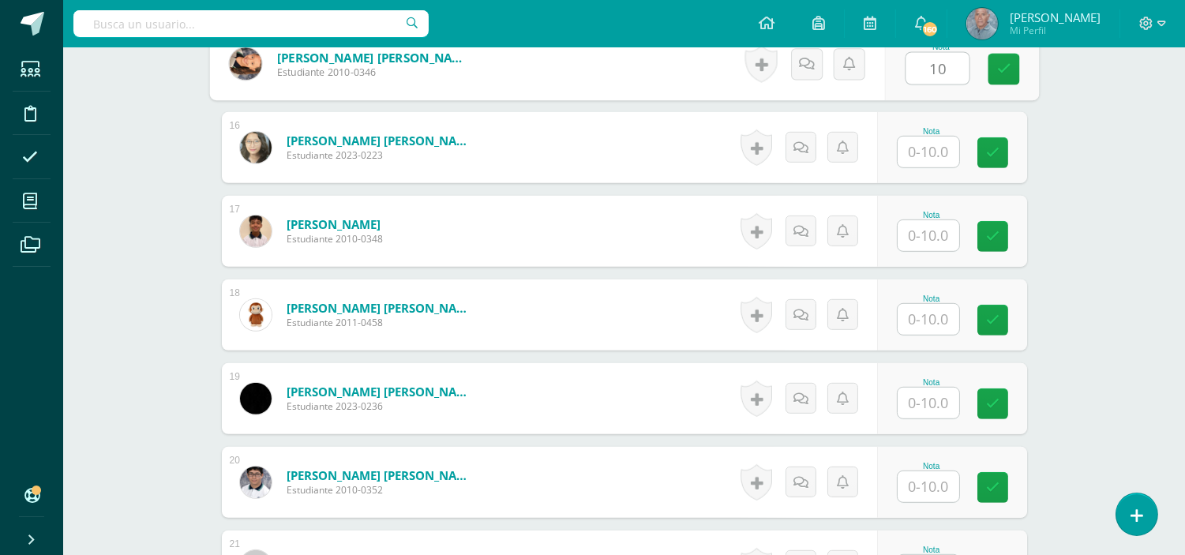
scroll to position [1692, 0]
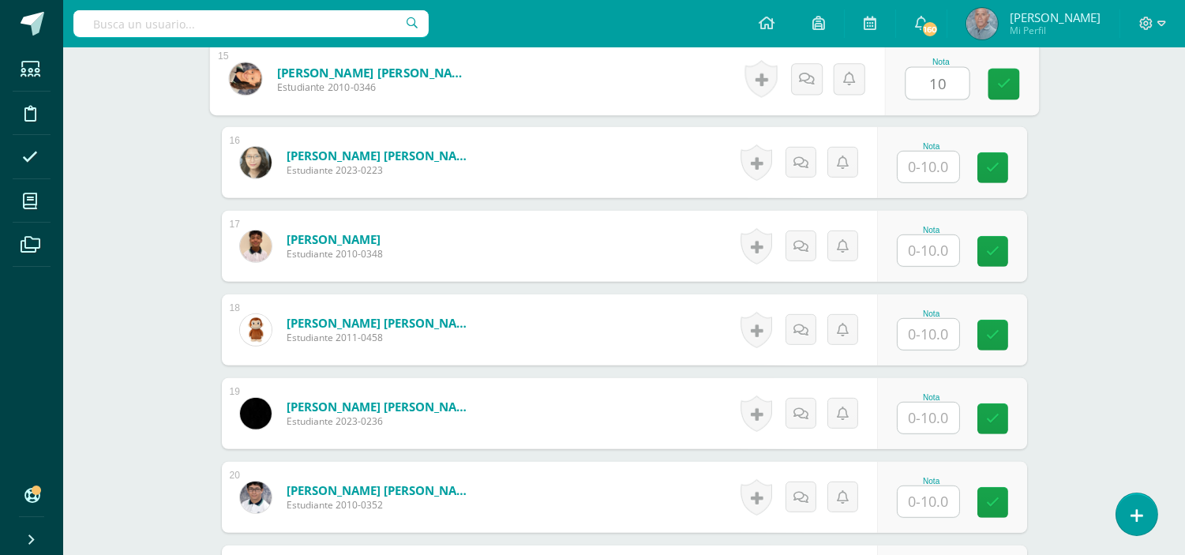
type input "10"
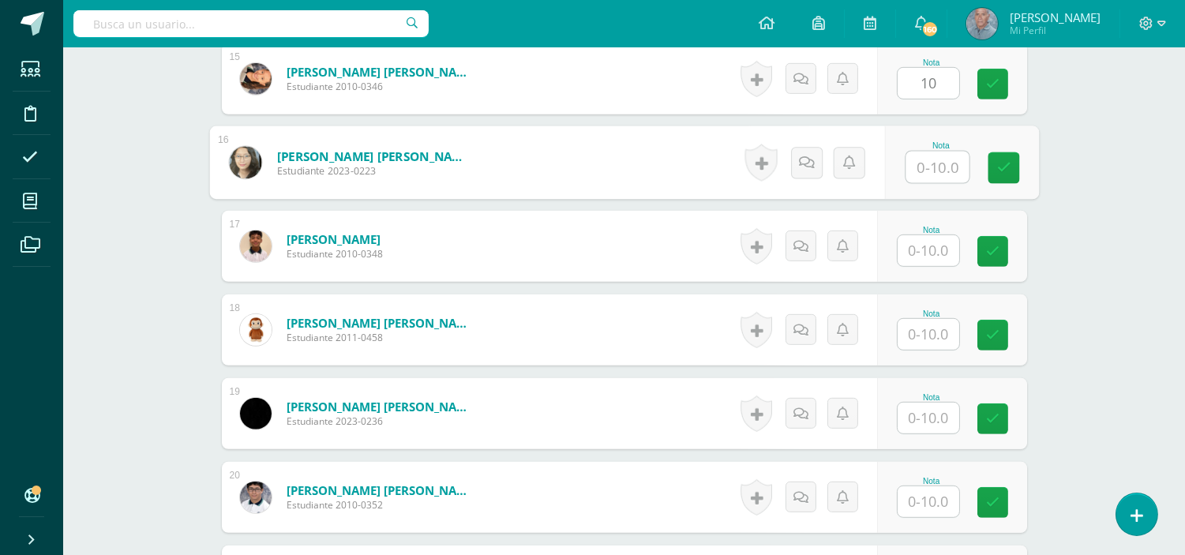
click at [919, 168] on input "text" at bounding box center [937, 168] width 63 height 32
type input "10"
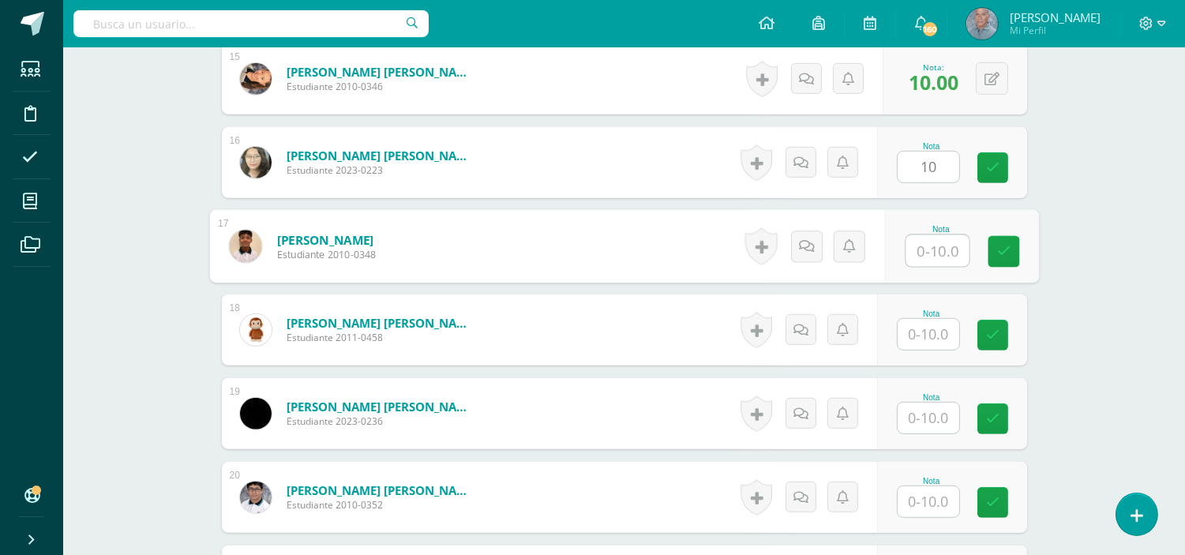
click at [918, 250] on input "text" at bounding box center [937, 251] width 63 height 32
type input "10"
click at [917, 340] on input "text" at bounding box center [929, 334] width 62 height 31
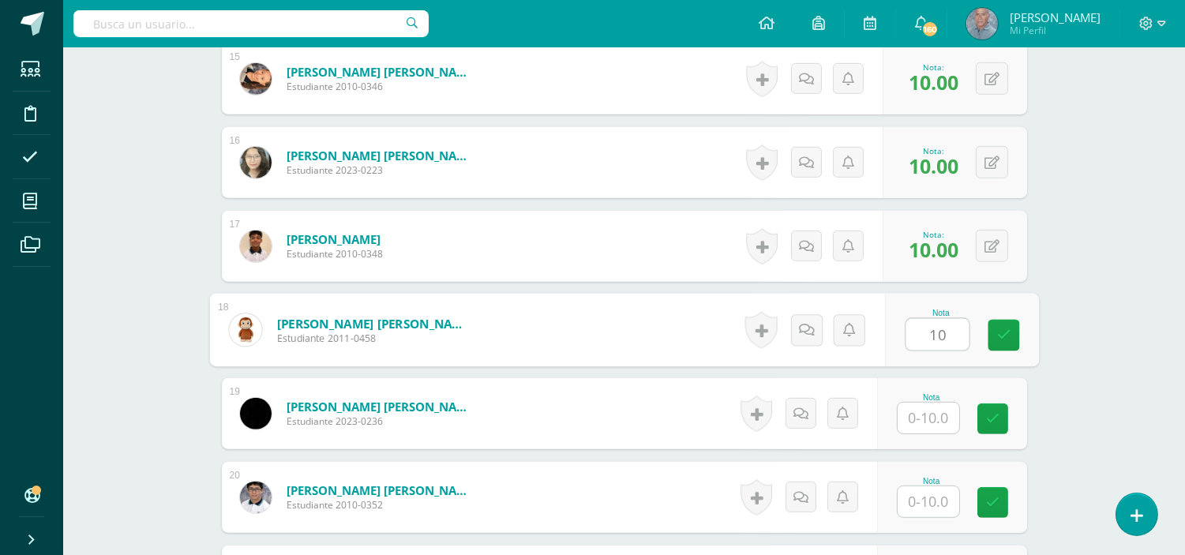
type input "10"
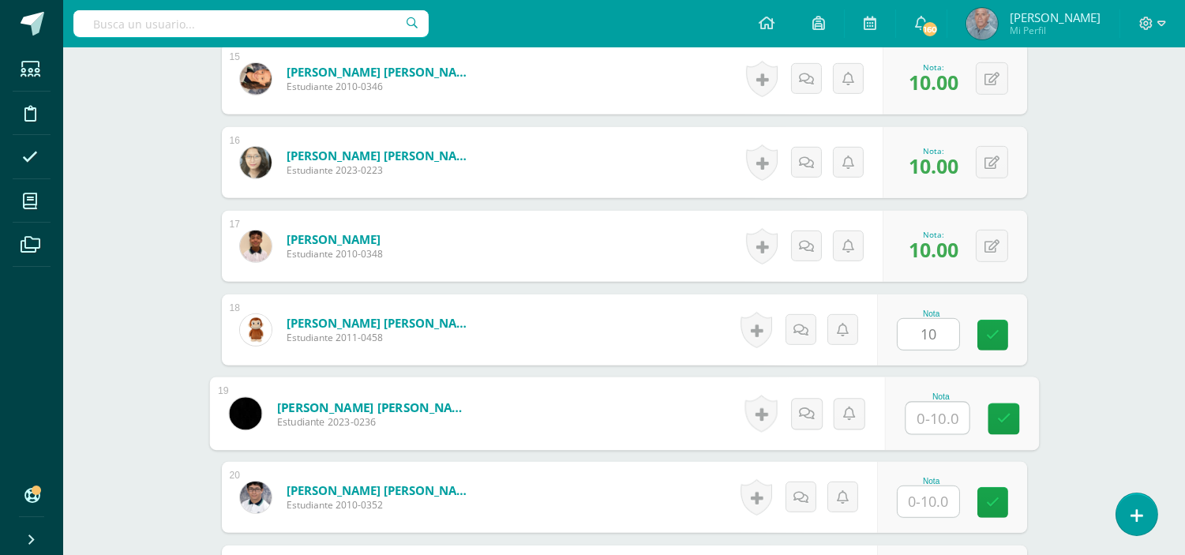
click at [921, 422] on input "text" at bounding box center [937, 419] width 63 height 32
type input "10"
click at [912, 508] on input "text" at bounding box center [929, 501] width 62 height 31
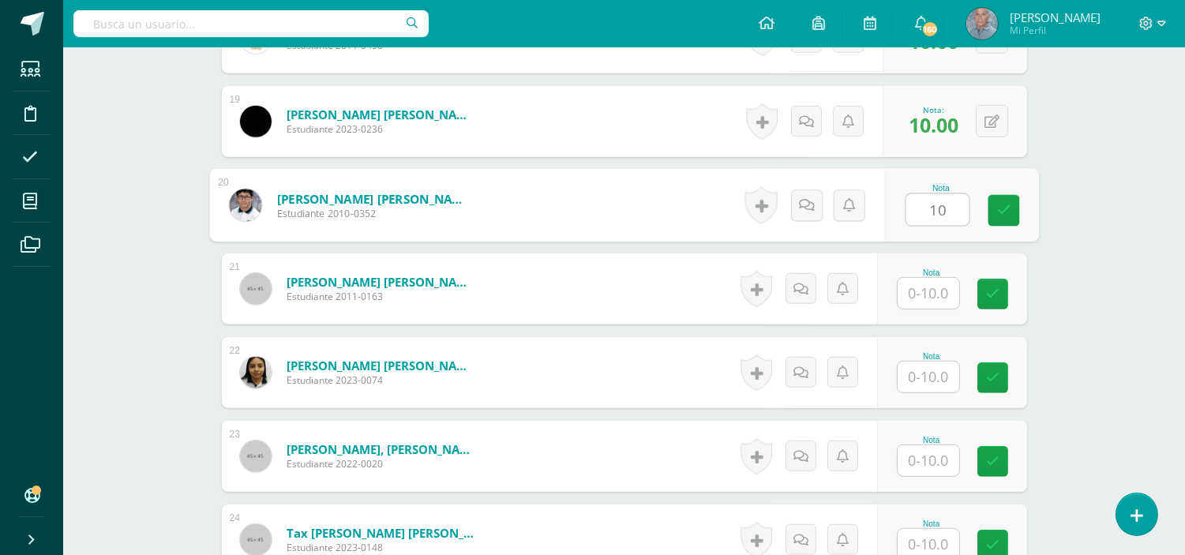
scroll to position [1995, 0]
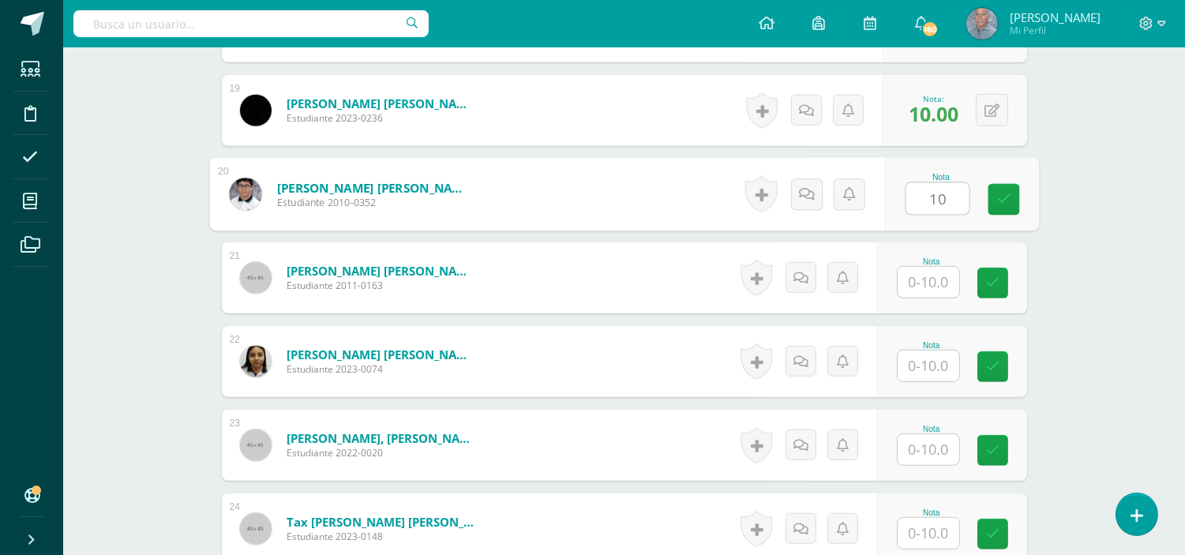
type input "10"
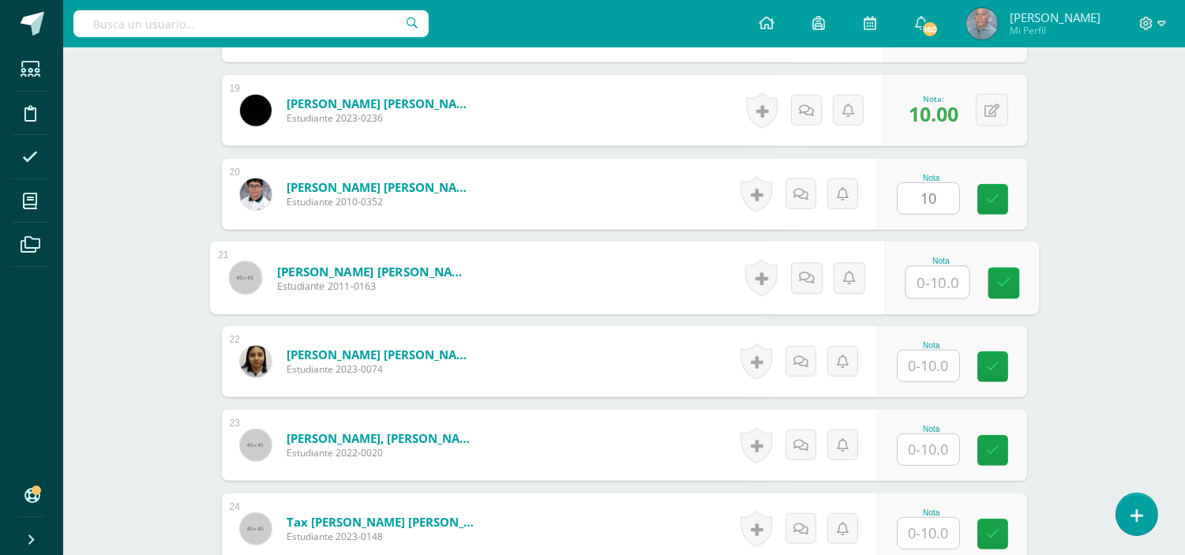
click at [917, 278] on input "text" at bounding box center [937, 283] width 63 height 32
type input "10"
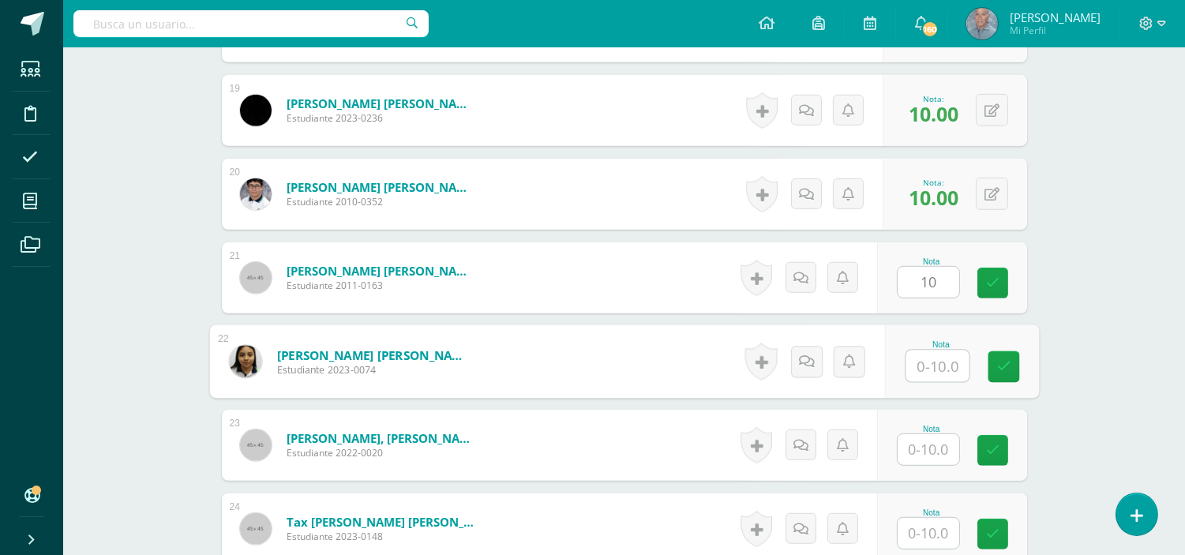
click at [920, 359] on input "text" at bounding box center [937, 367] width 63 height 32
type input "10"
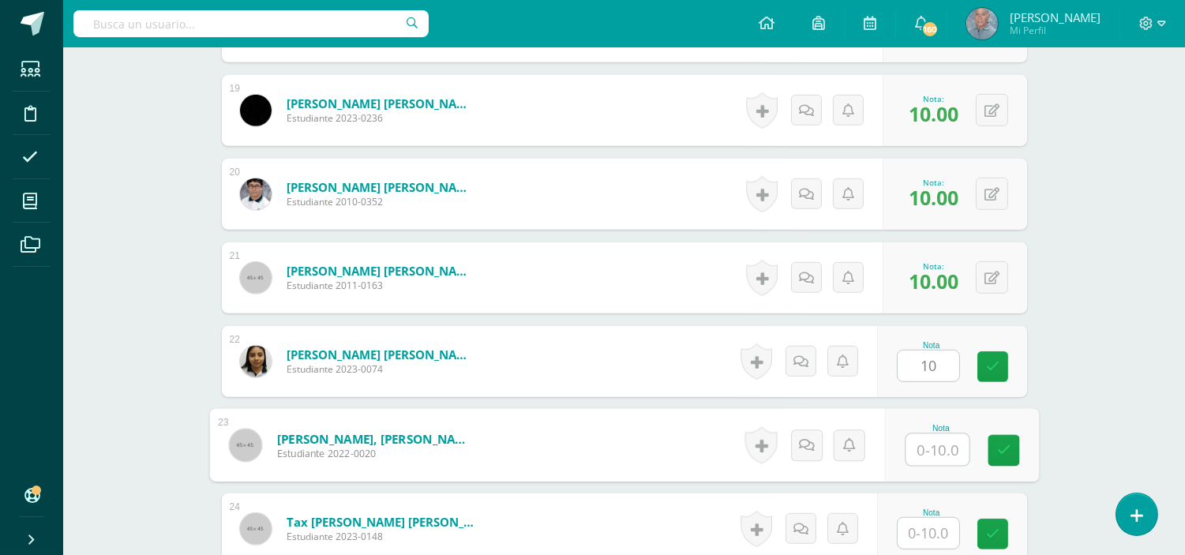
click at [914, 448] on input "text" at bounding box center [937, 450] width 63 height 32
type input "10"
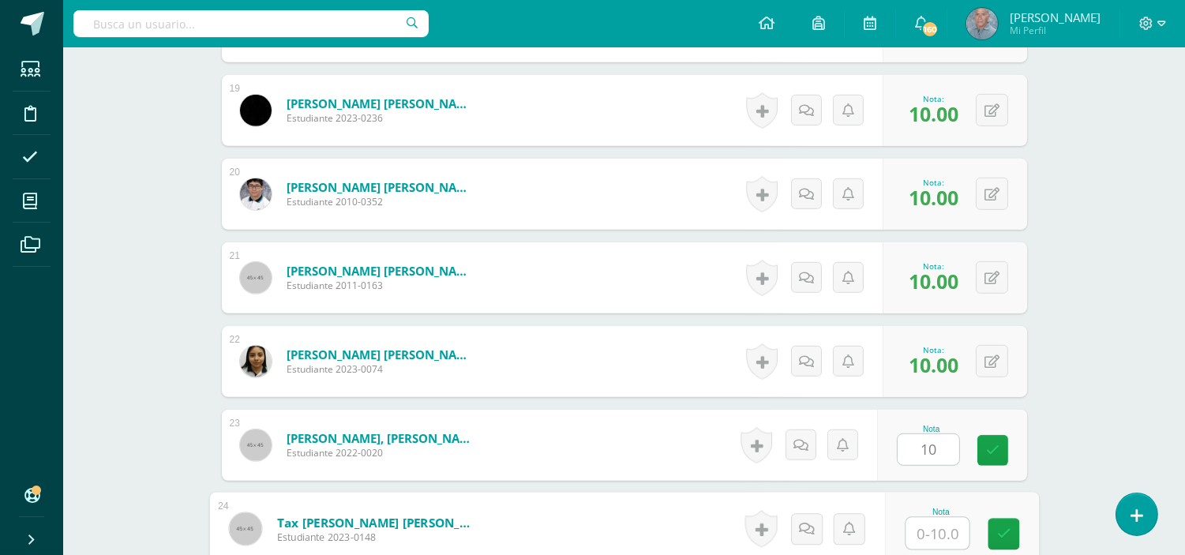
click at [921, 539] on input "text" at bounding box center [937, 534] width 63 height 32
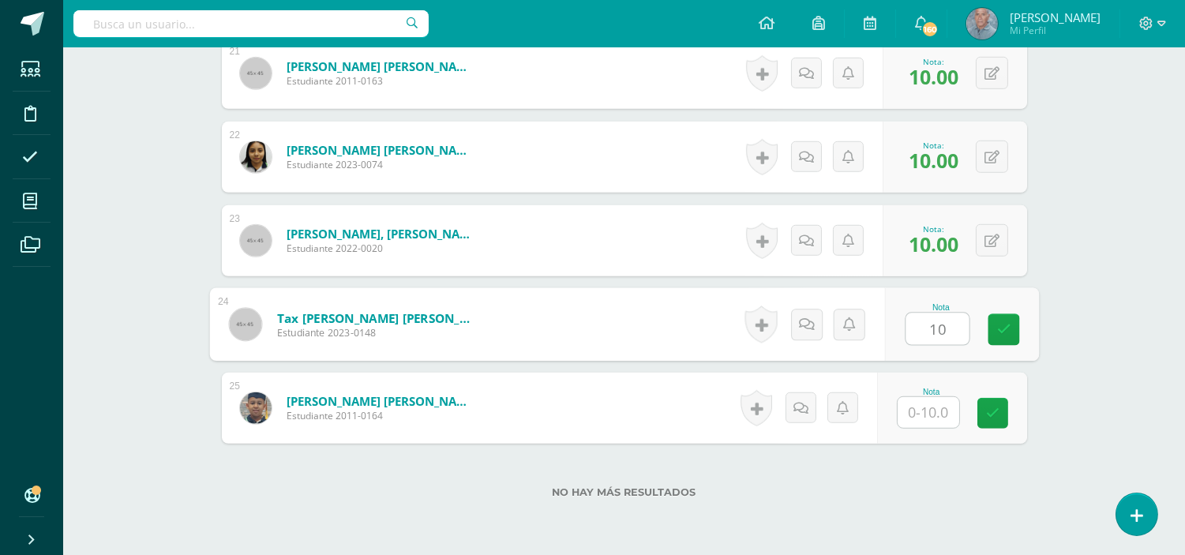
scroll to position [2206, 0]
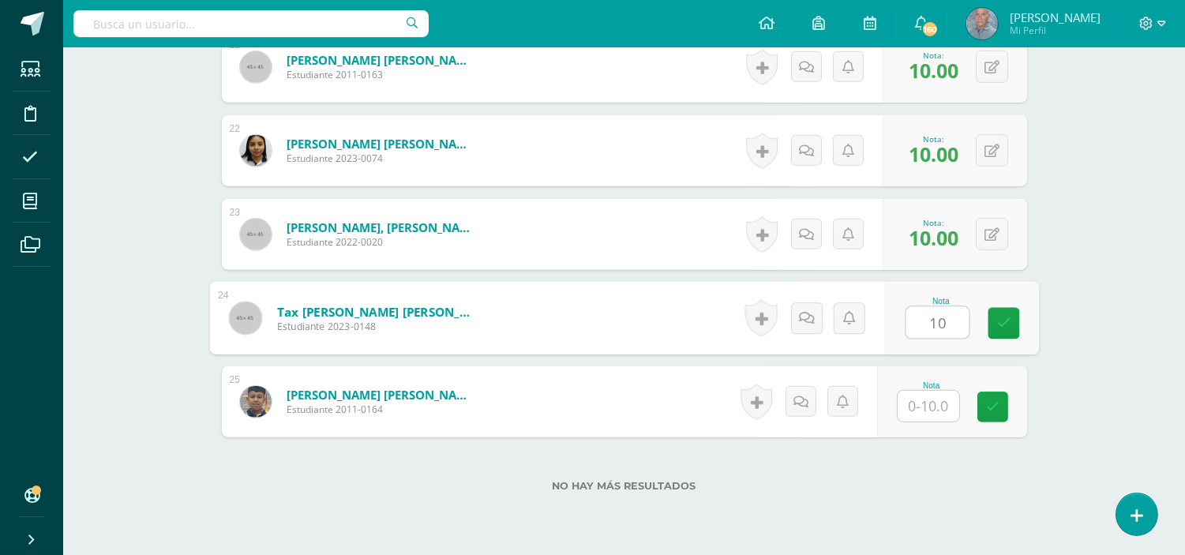
type input "10"
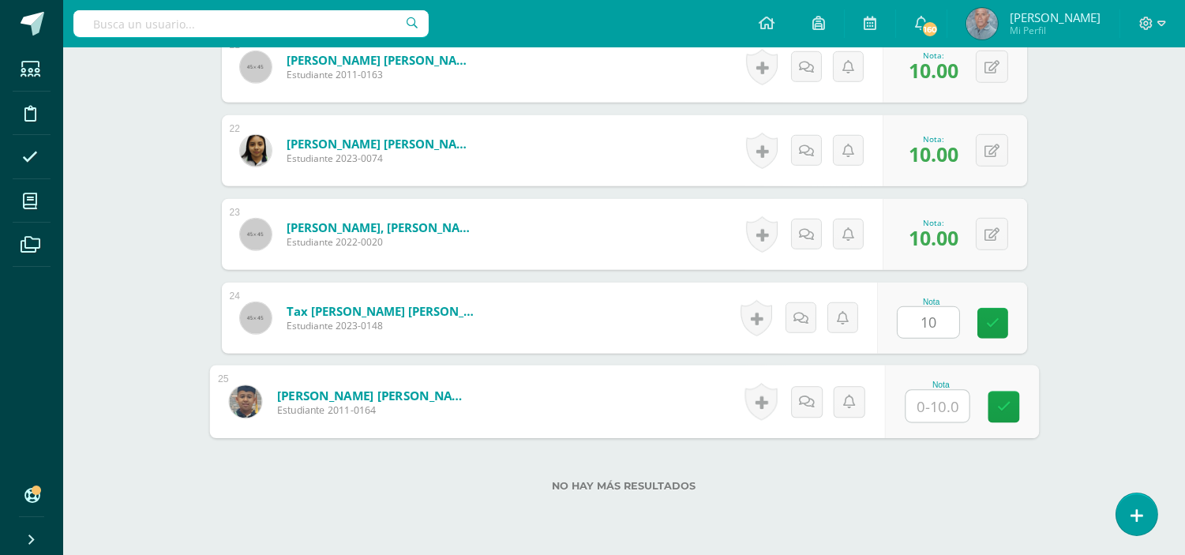
click at [913, 409] on input "text" at bounding box center [937, 407] width 63 height 32
type input "10"
click at [1012, 412] on link at bounding box center [1004, 408] width 32 height 32
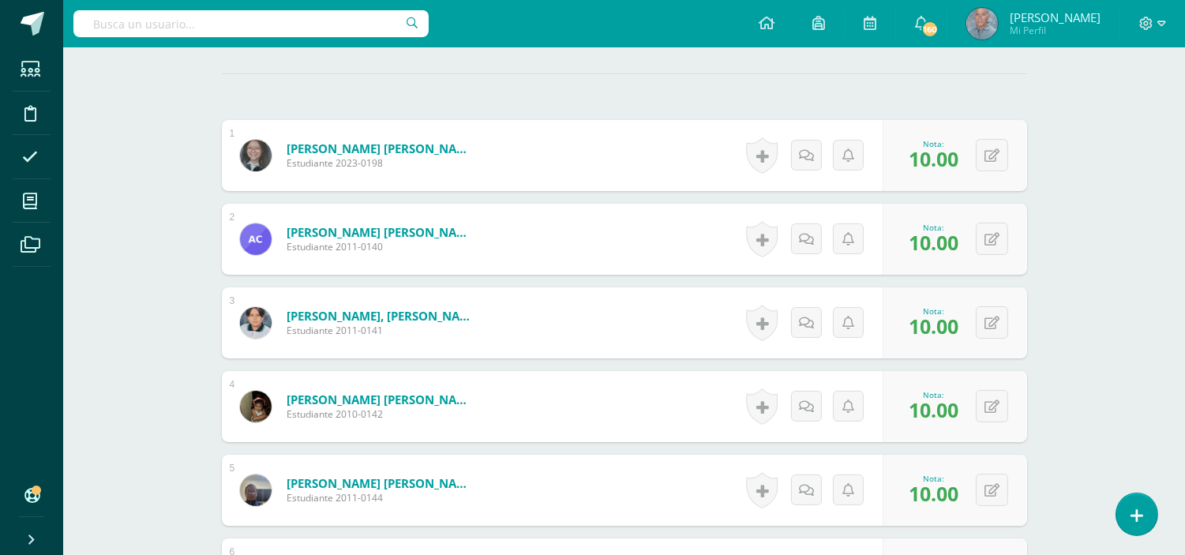
scroll to position [0, 0]
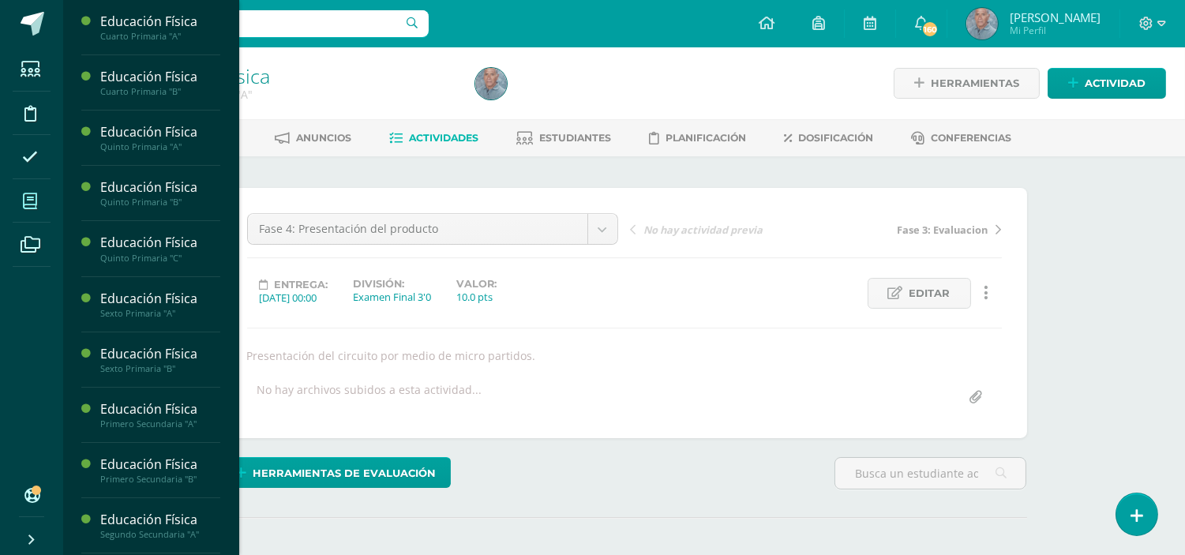
click at [28, 204] on icon at bounding box center [30, 201] width 14 height 16
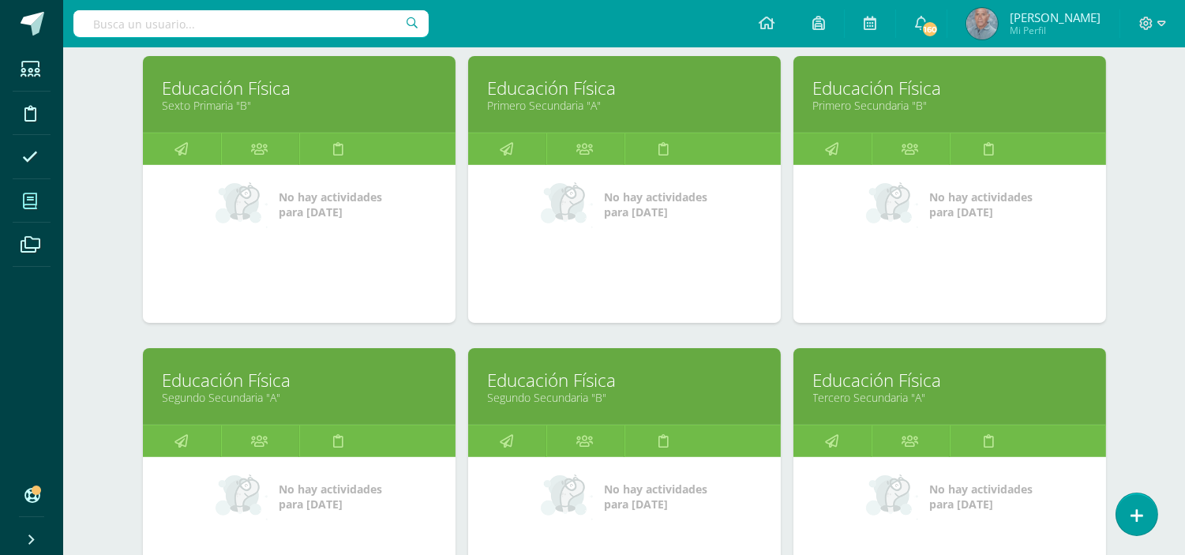
scroll to position [856, 0]
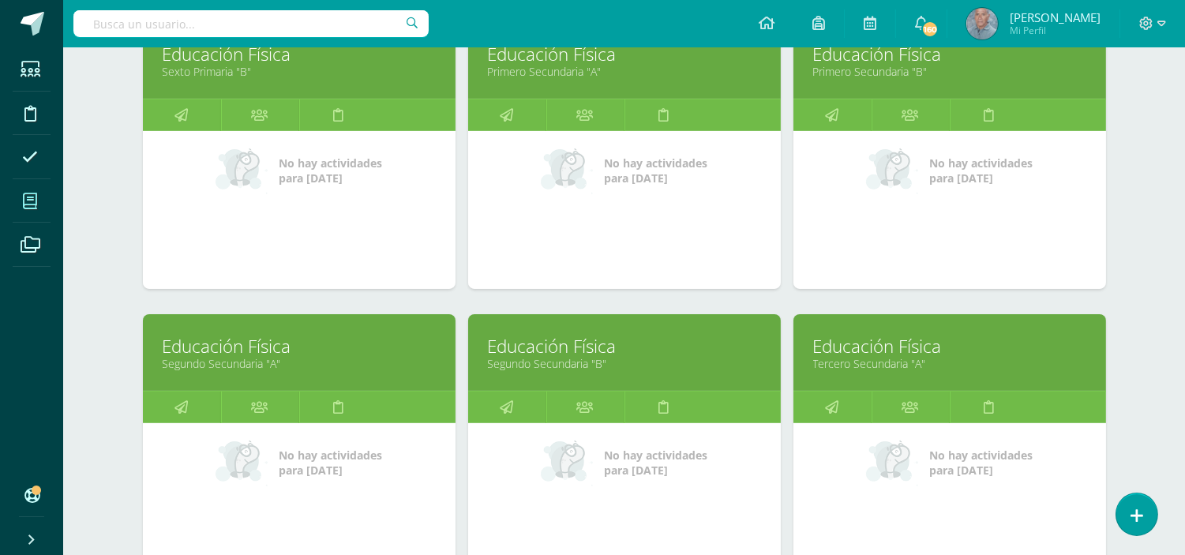
click at [541, 366] on link "Segundo Secundaria "B"" at bounding box center [624, 363] width 273 height 15
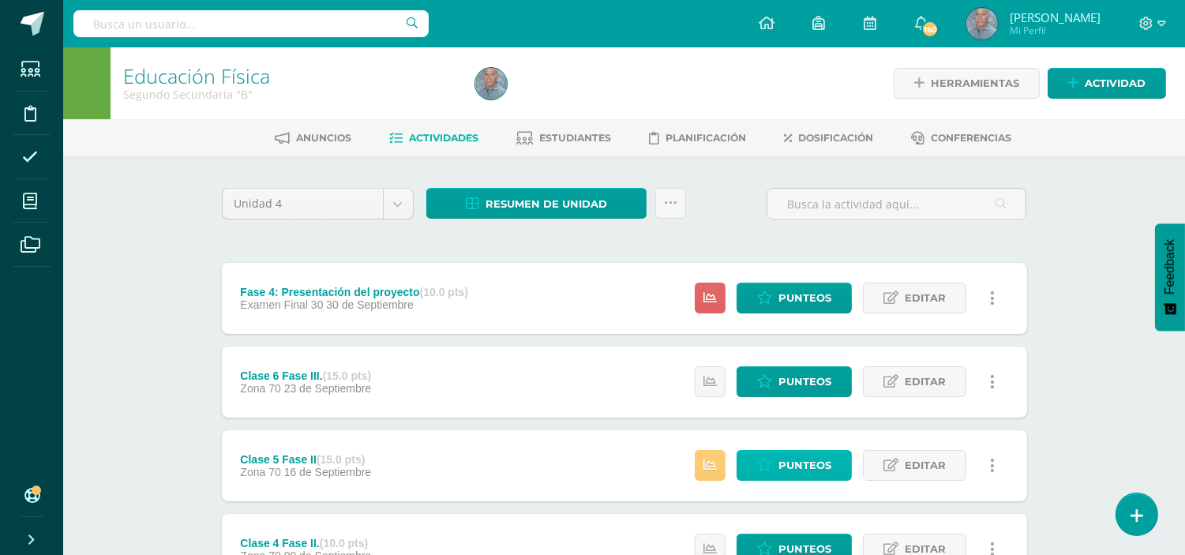
click at [800, 467] on span "Punteos" at bounding box center [805, 465] width 53 height 29
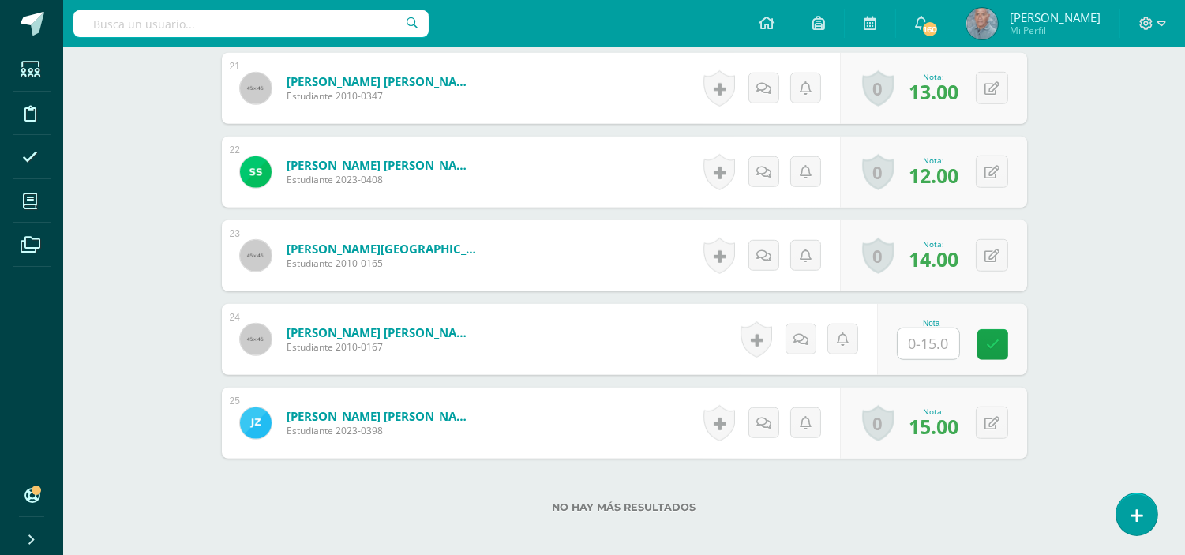
scroll to position [2284, 0]
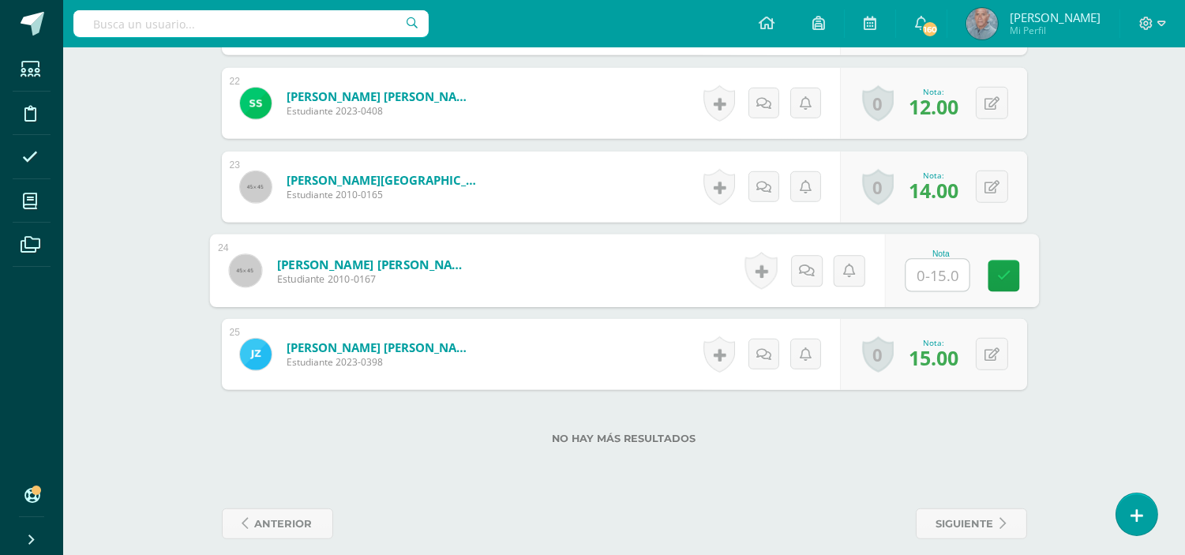
click at [914, 264] on input "text" at bounding box center [937, 276] width 63 height 32
type input "13"
click at [1006, 269] on icon at bounding box center [1003, 275] width 14 height 13
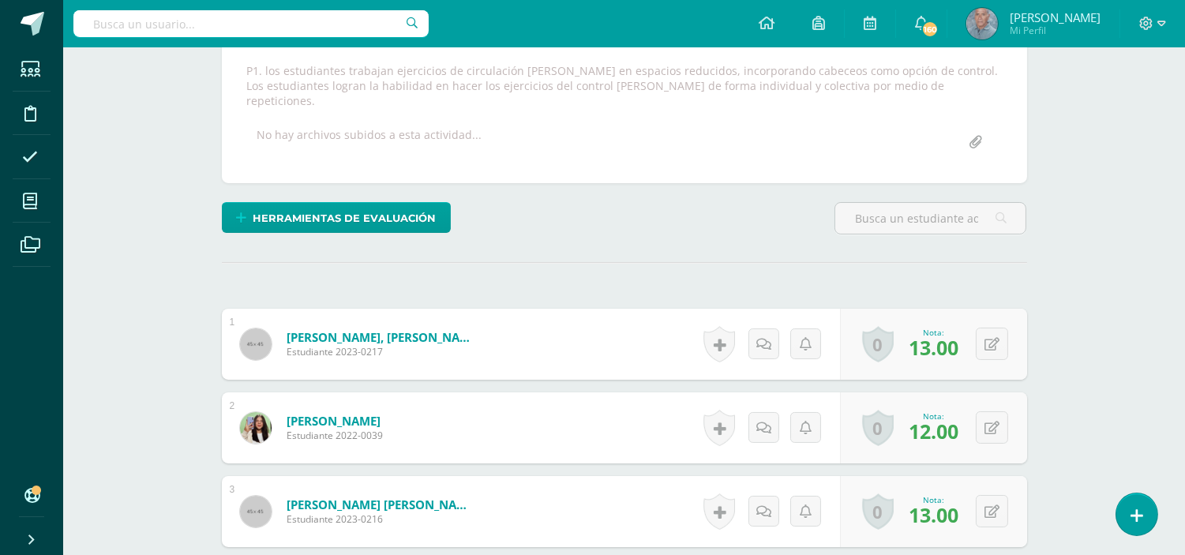
scroll to position [377, 0]
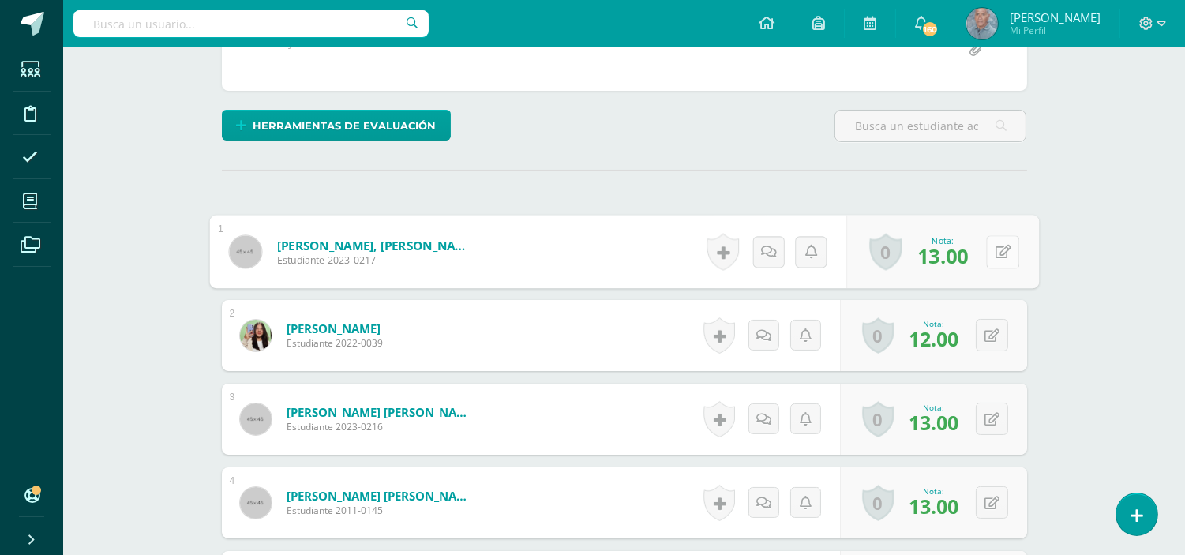
click at [988, 235] on button at bounding box center [1002, 251] width 33 height 33
type input "15"
click at [958, 250] on icon at bounding box center [961, 256] width 14 height 13
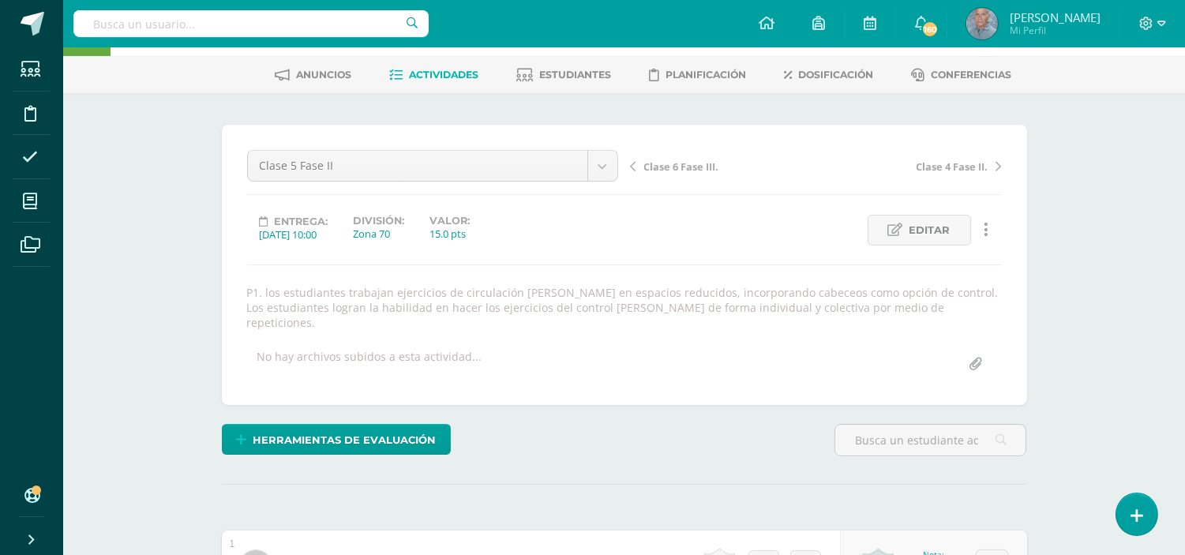
scroll to position [28, 0]
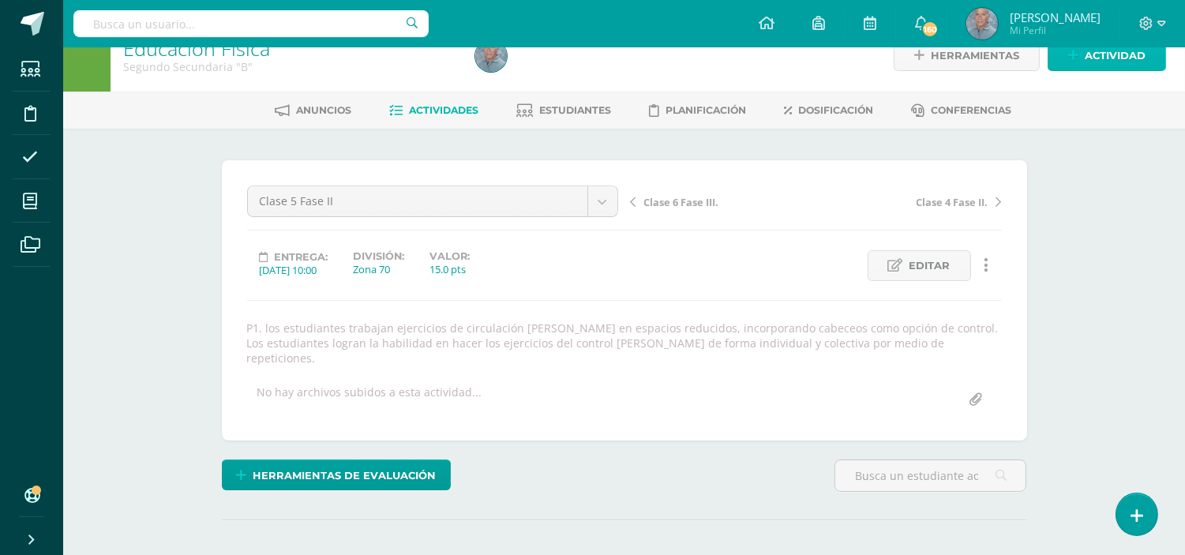
click at [1109, 52] on span "Actividad" at bounding box center [1115, 55] width 61 height 29
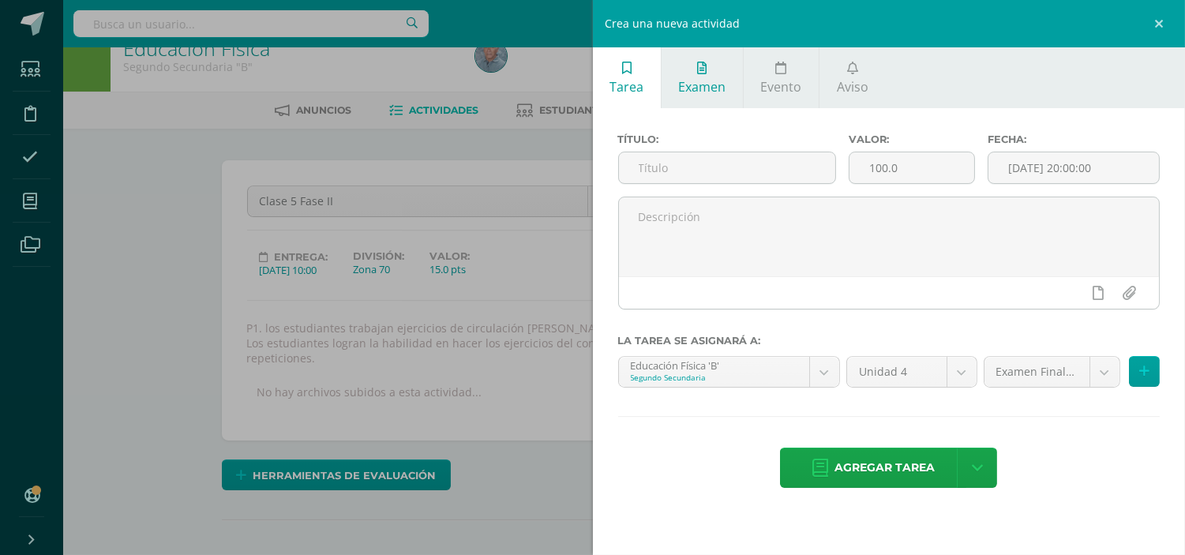
click at [695, 76] on link "Examen" at bounding box center [702, 77] width 81 height 61
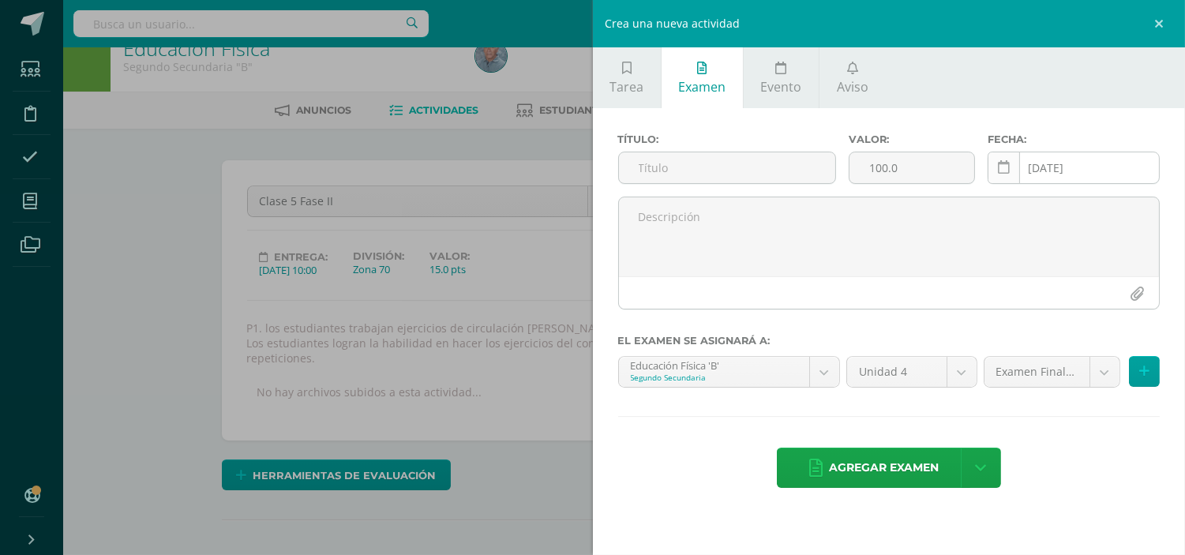
click at [1006, 175] on link at bounding box center [1004, 168] width 32 height 32
click at [1155, 34] on link at bounding box center [1161, 23] width 47 height 47
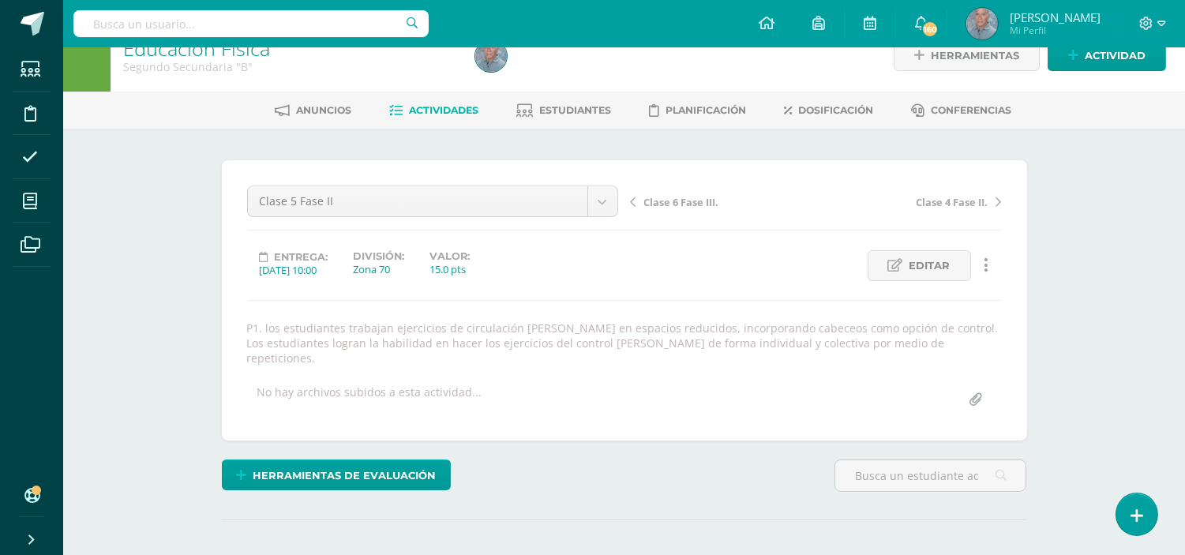
click at [439, 111] on span "Actividades" at bounding box center [443, 110] width 69 height 12
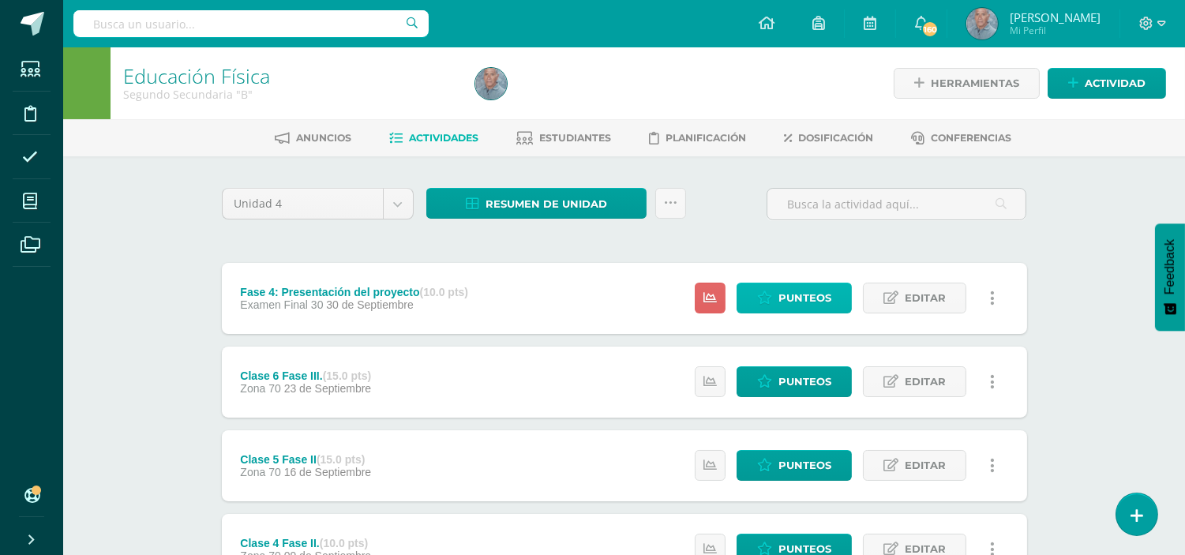
click at [803, 298] on span "Punteos" at bounding box center [805, 297] width 53 height 29
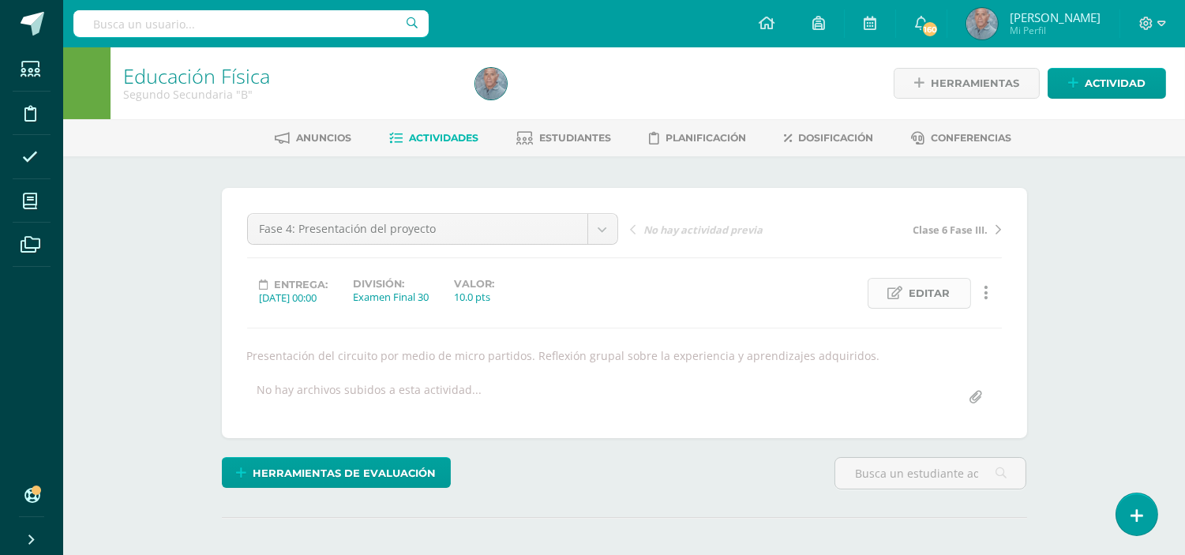
scroll to position [1, 0]
click at [929, 298] on span "Editar" at bounding box center [930, 292] width 41 height 29
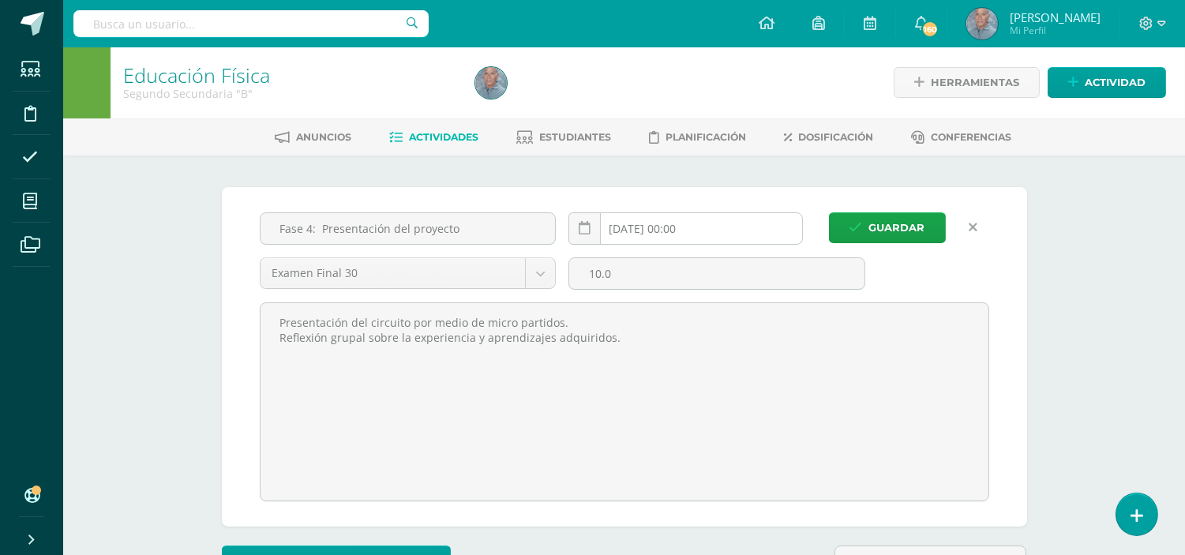
scroll to position [2, 0]
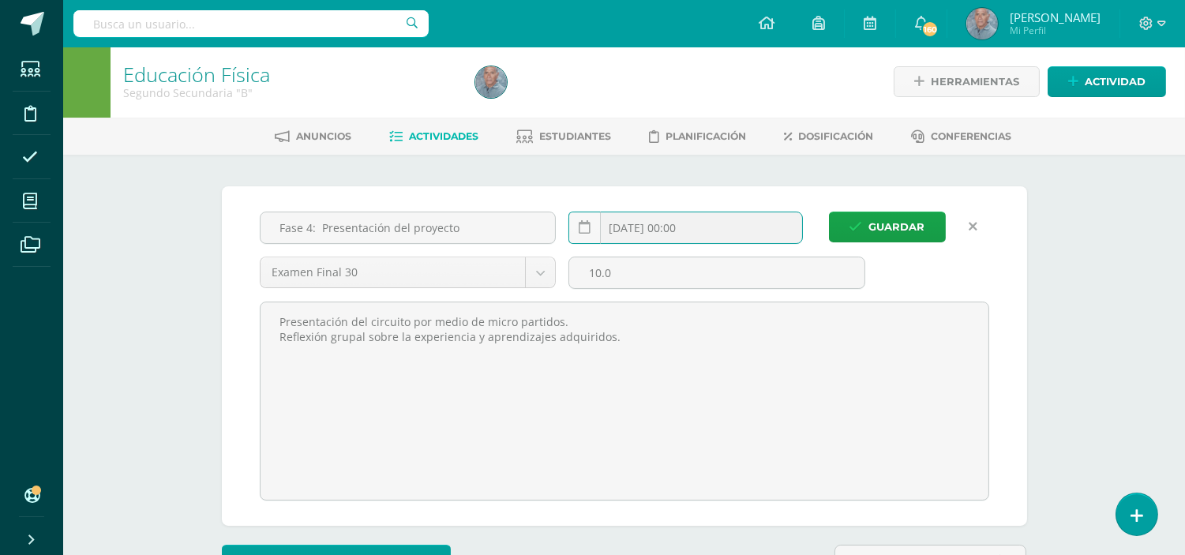
click at [671, 223] on input "[DATE] 00:00" at bounding box center [685, 227] width 233 height 31
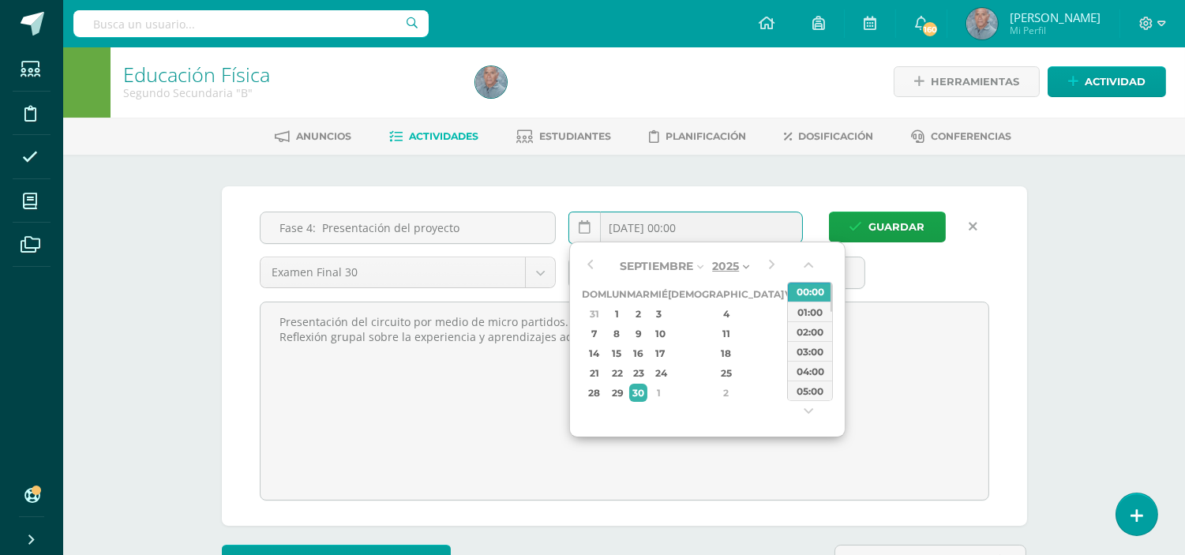
scroll to position [2, 0]
click at [772, 265] on button "button" at bounding box center [772, 265] width 16 height 24
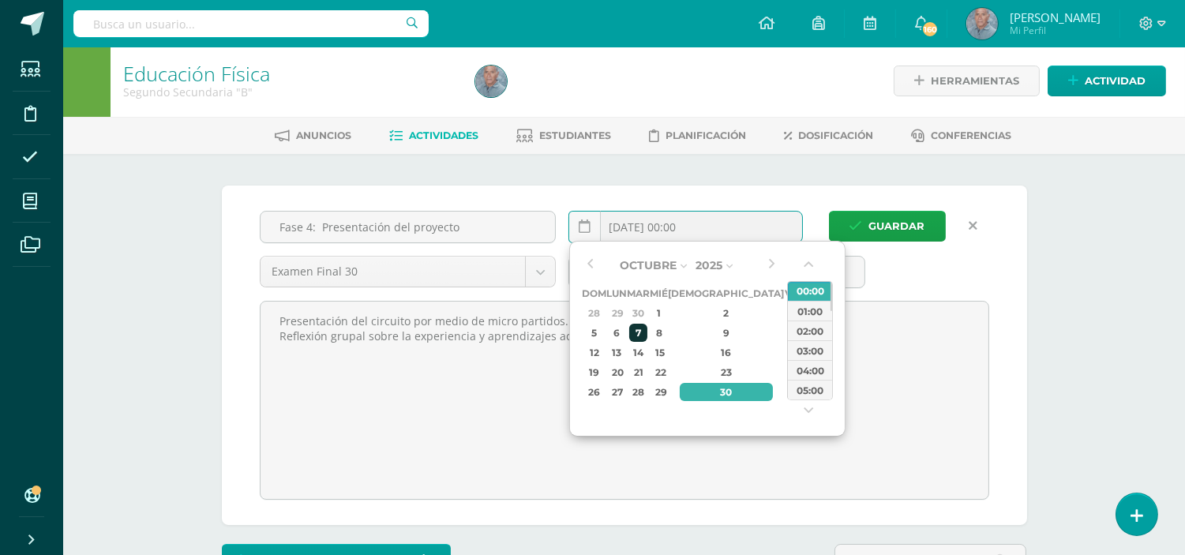
click at [647, 332] on div "7" at bounding box center [638, 333] width 18 height 18
type input "[DATE] 00:00"
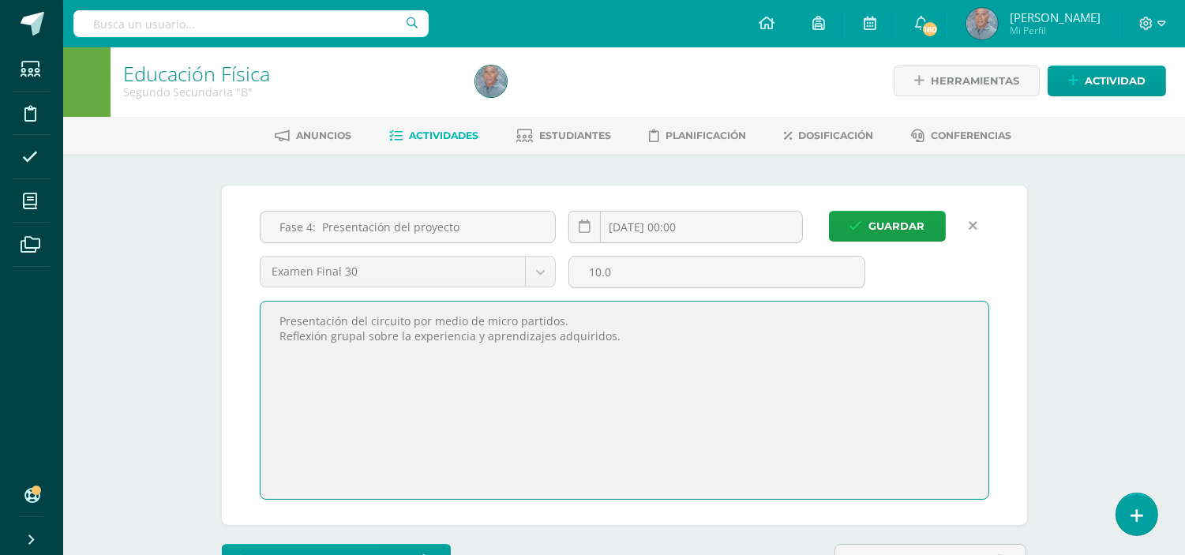
click at [927, 366] on textarea "Presentación del circuito por medio de micro partidos. Reflexión grupal sobre l…" at bounding box center [625, 400] width 728 height 197
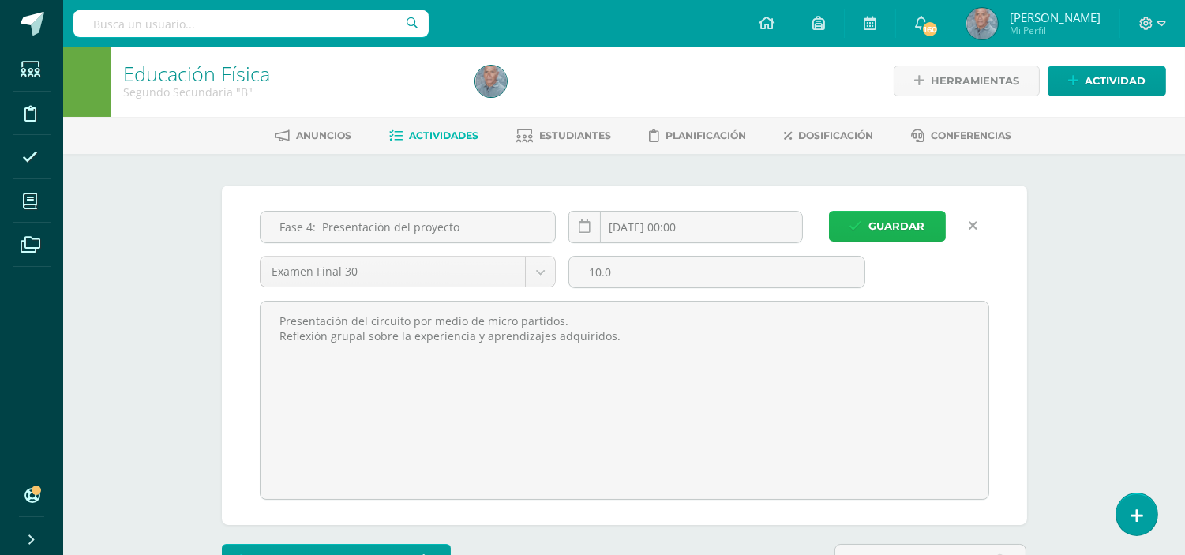
click at [890, 223] on span "Guardar" at bounding box center [897, 226] width 56 height 29
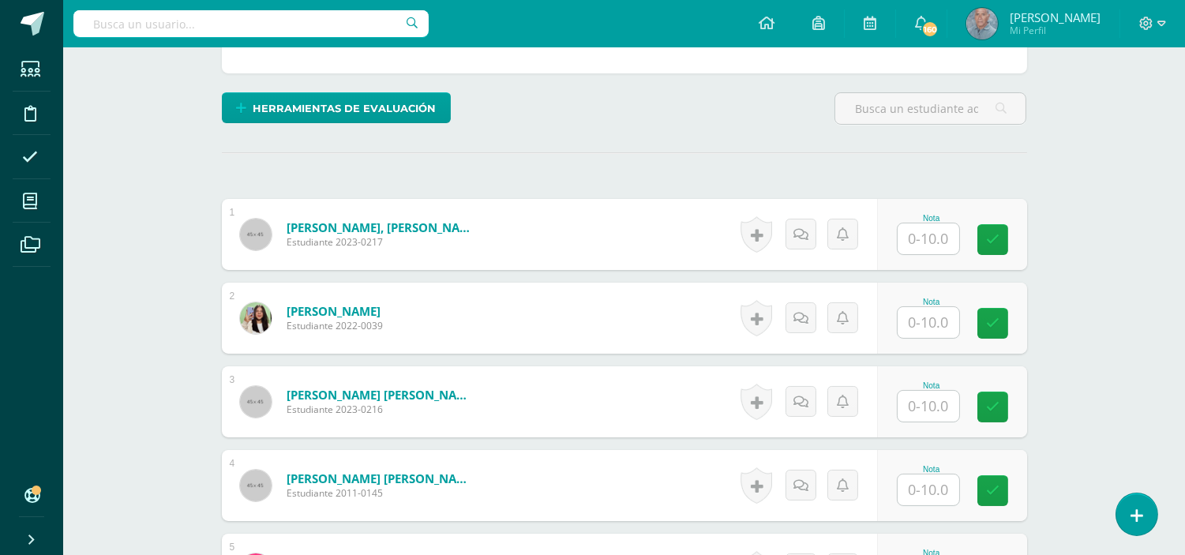
scroll to position [376, 0]
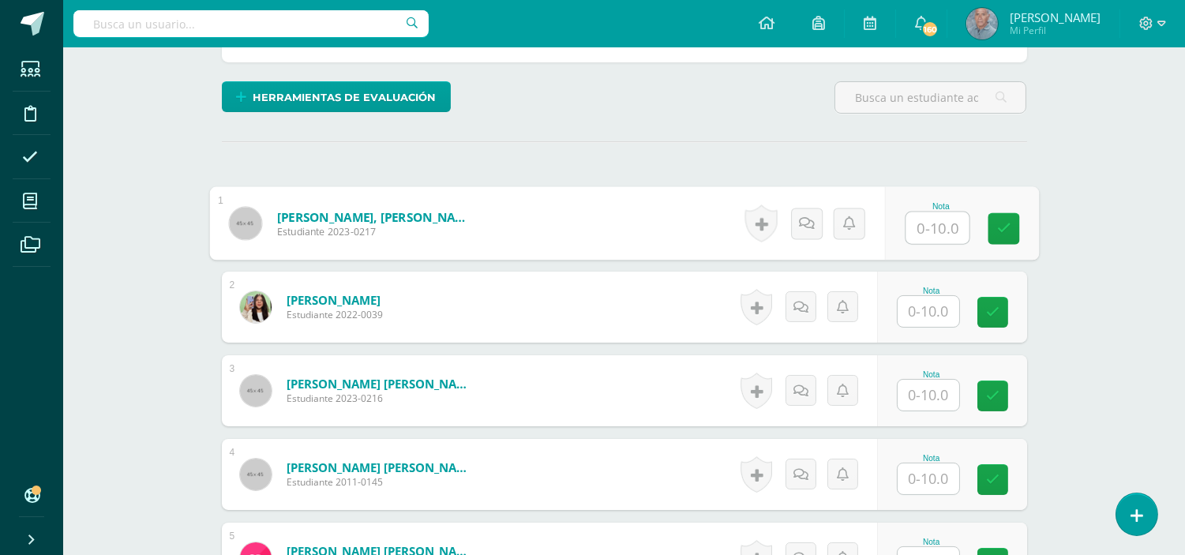
click at [918, 226] on input "text" at bounding box center [937, 228] width 63 height 32
type input "10"
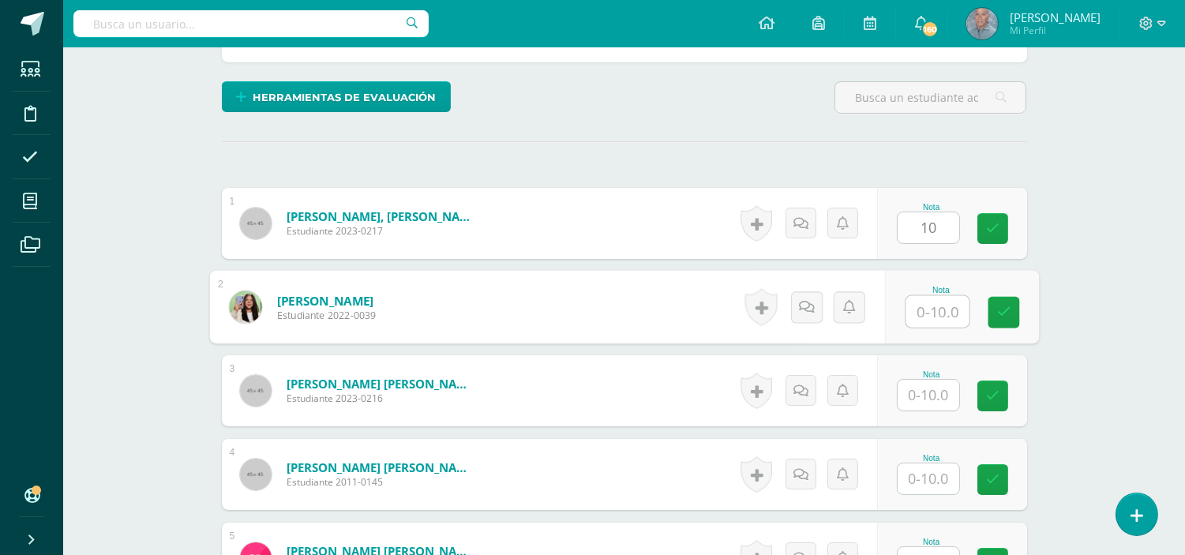
click at [903, 311] on div "Nota" at bounding box center [961, 307] width 154 height 73
type input "10"
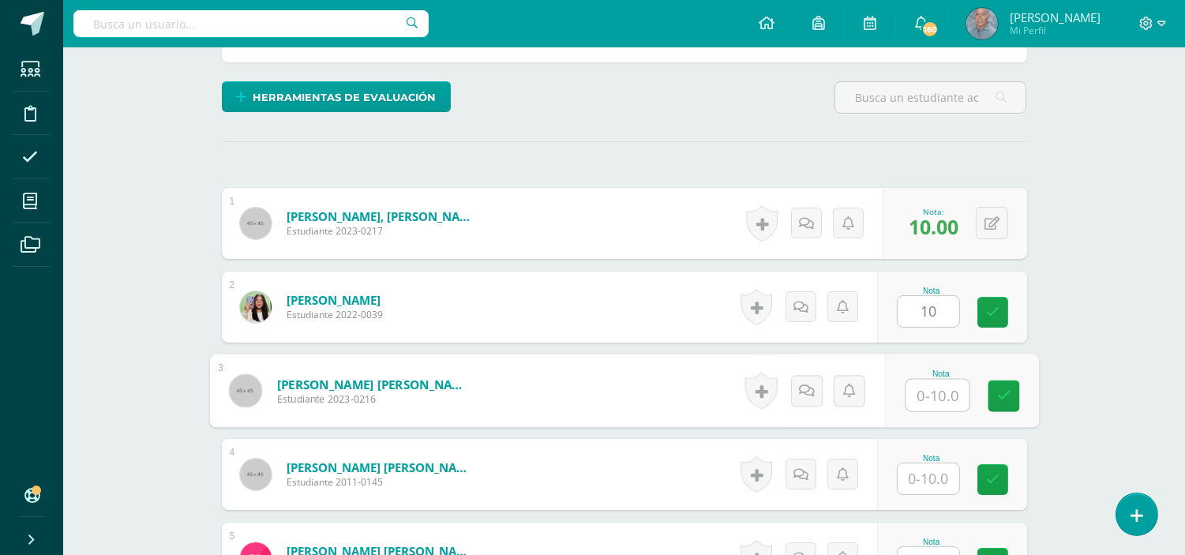
click at [910, 397] on input "text" at bounding box center [937, 396] width 63 height 32
type input "10"
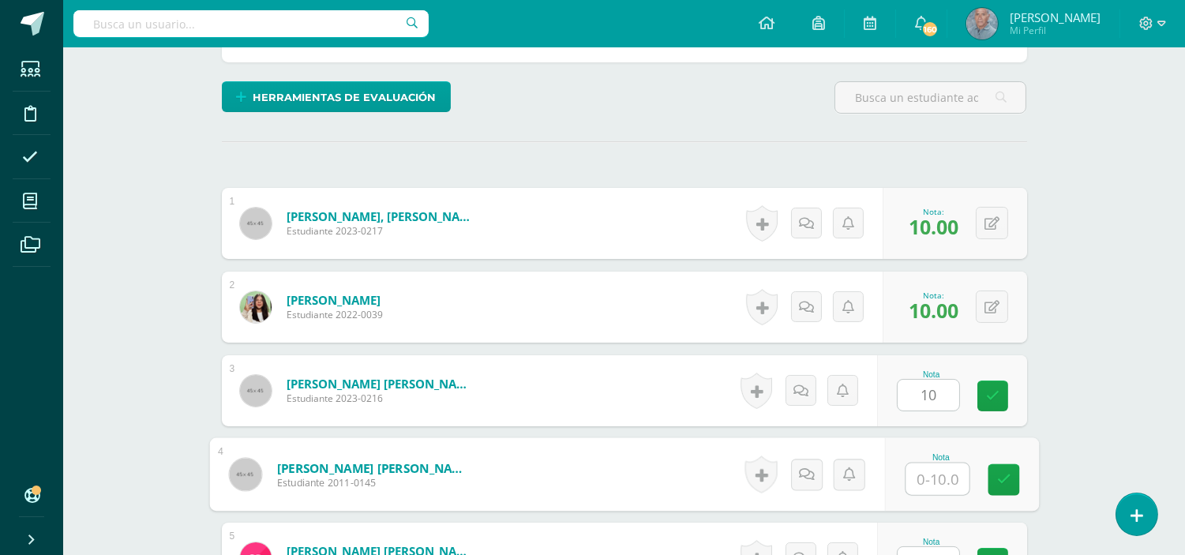
click at [922, 482] on input "text" at bounding box center [937, 480] width 63 height 32
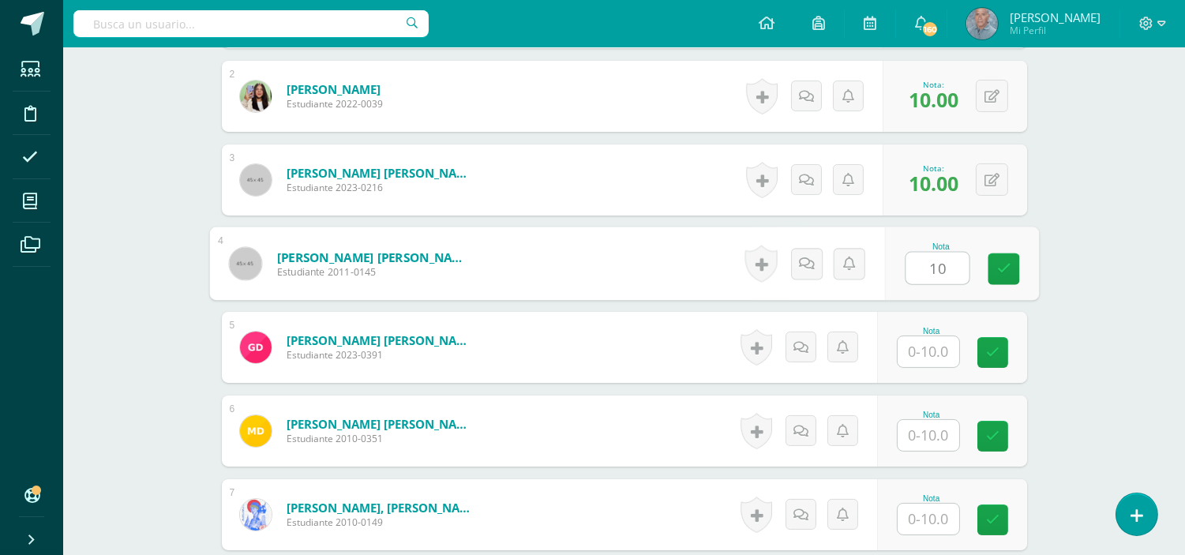
scroll to position [621, 0]
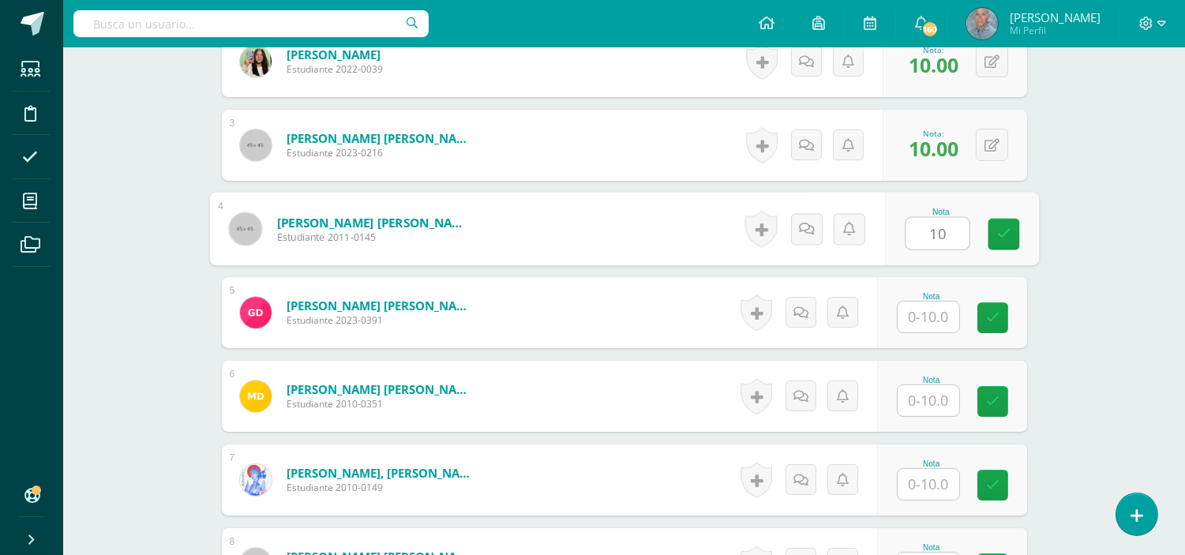
type input "10"
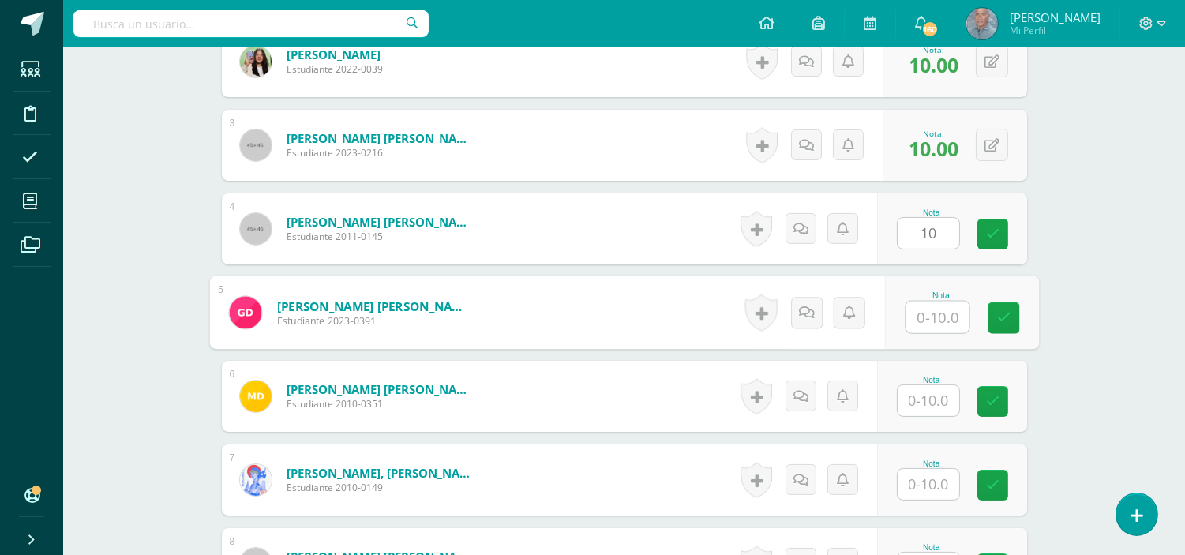
click at [911, 308] on input "text" at bounding box center [937, 318] width 63 height 32
type input "10"
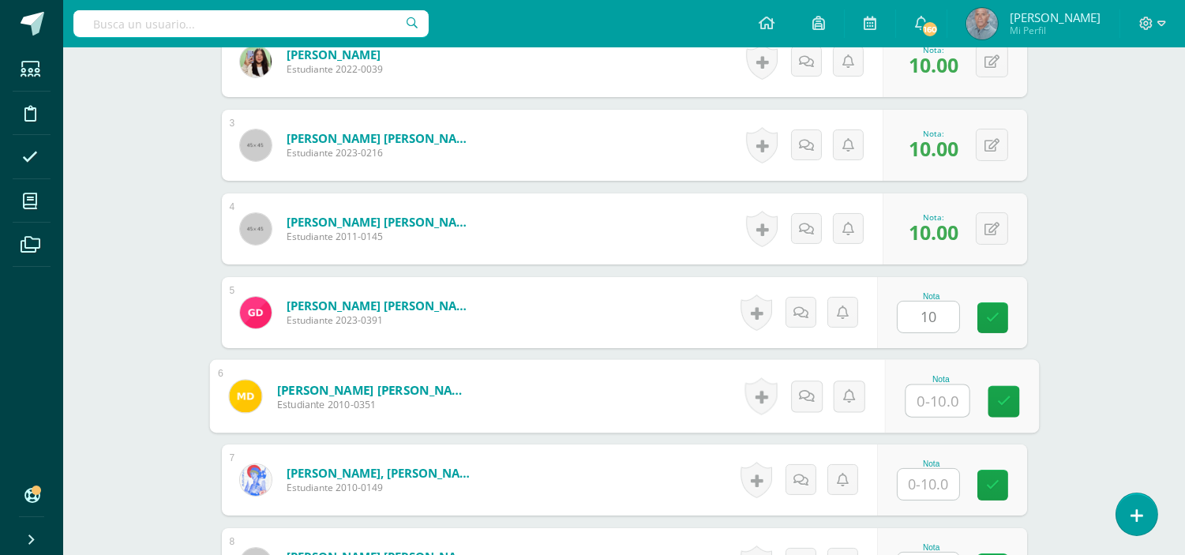
click at [925, 400] on input "text" at bounding box center [937, 401] width 63 height 32
type input "1"
type input "10"
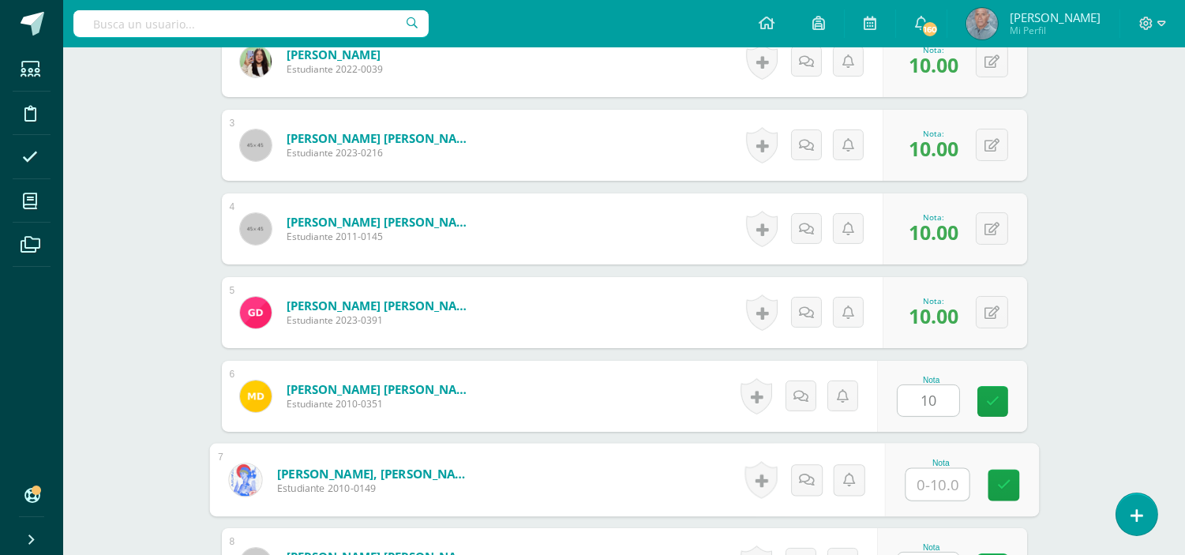
click at [914, 480] on input "text" at bounding box center [937, 485] width 63 height 32
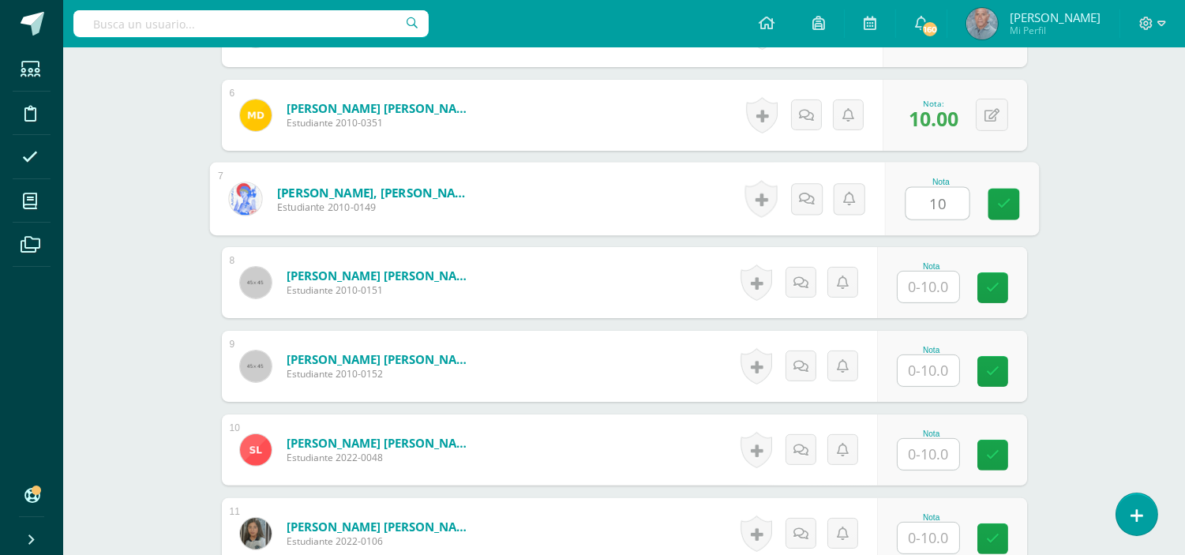
scroll to position [914, 0]
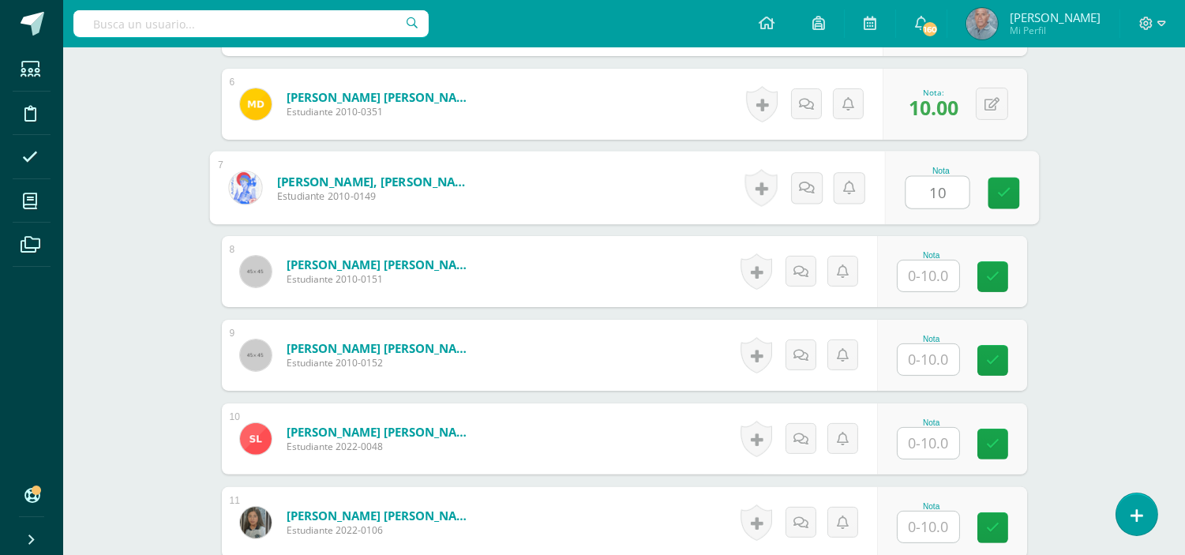
type input "10"
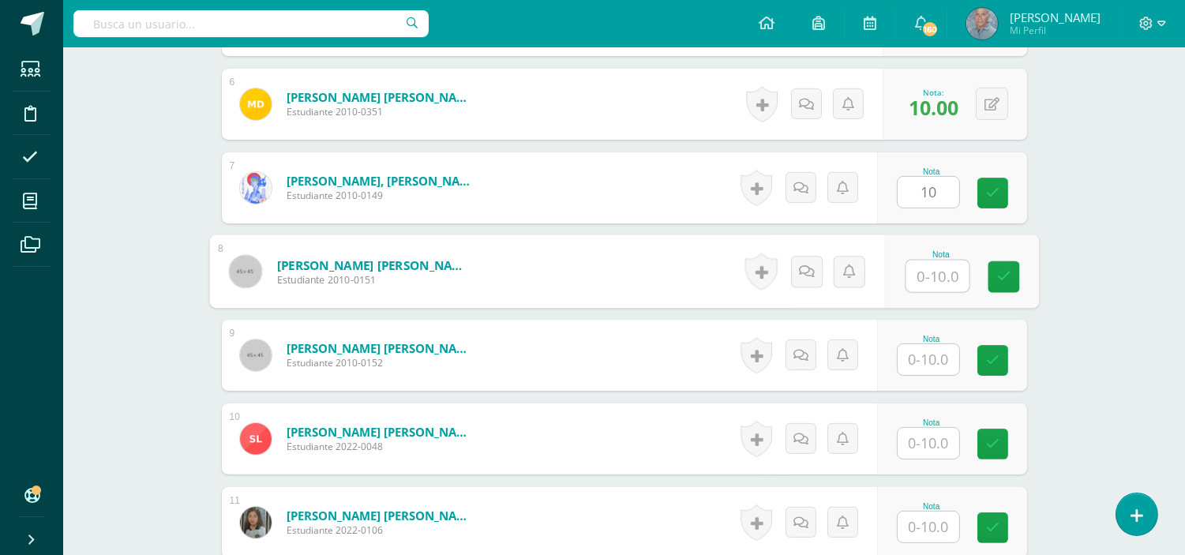
click at [914, 273] on input "text" at bounding box center [937, 277] width 63 height 32
type input "10"
click at [914, 360] on input "text" at bounding box center [929, 359] width 62 height 31
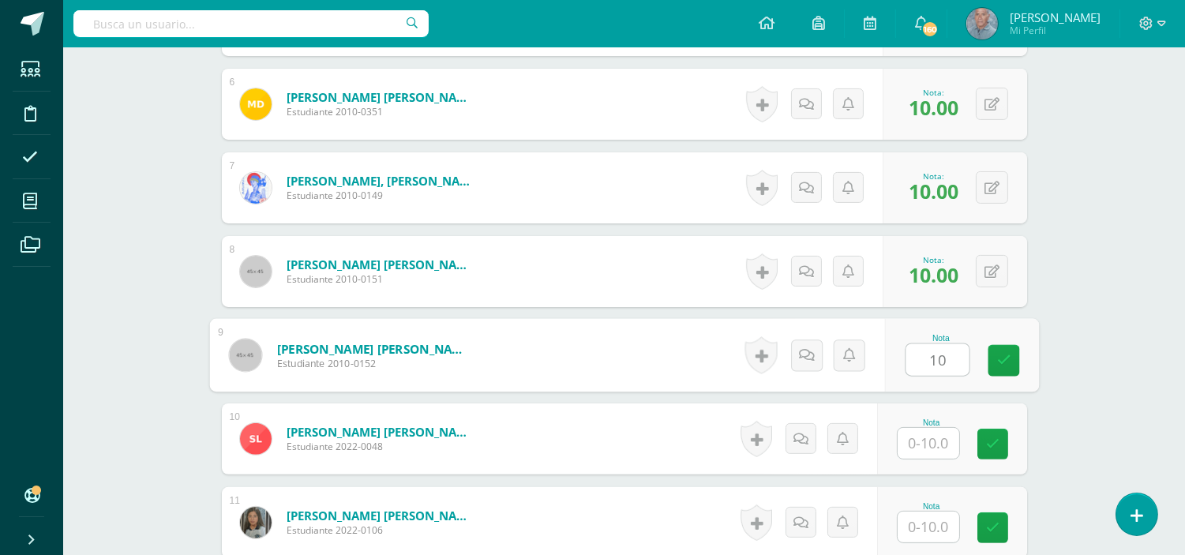
type input "10"
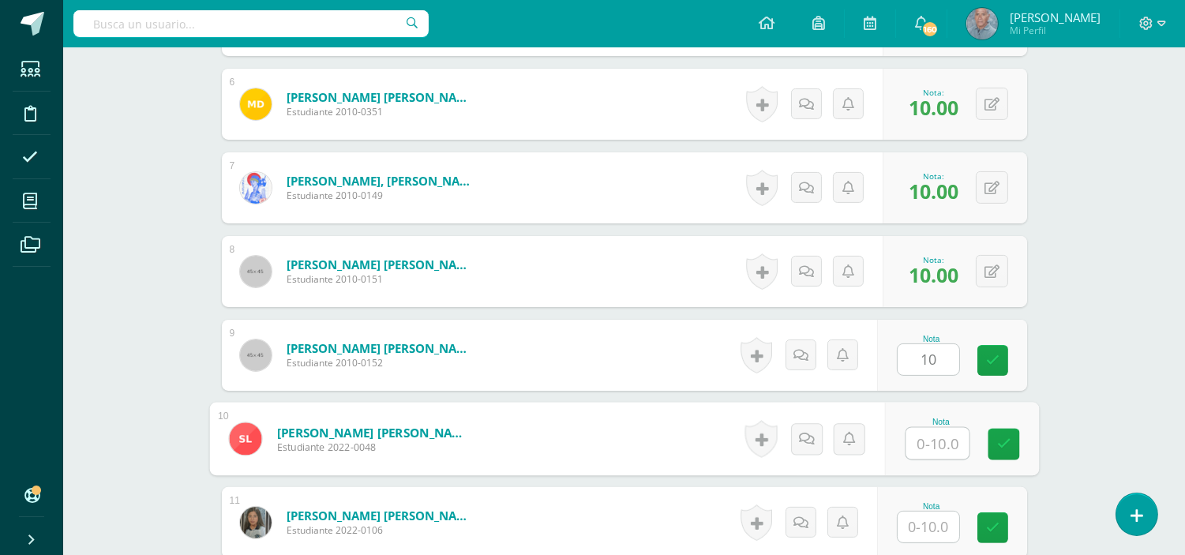
click at [922, 440] on input "text" at bounding box center [937, 444] width 63 height 32
type input "1"
type input "9"
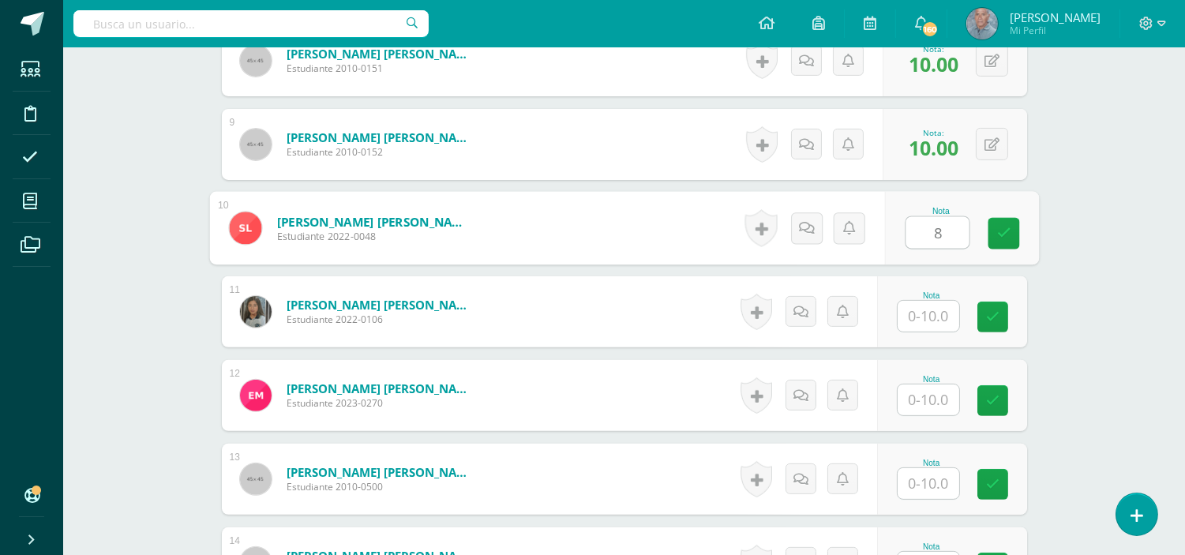
scroll to position [1159, 0]
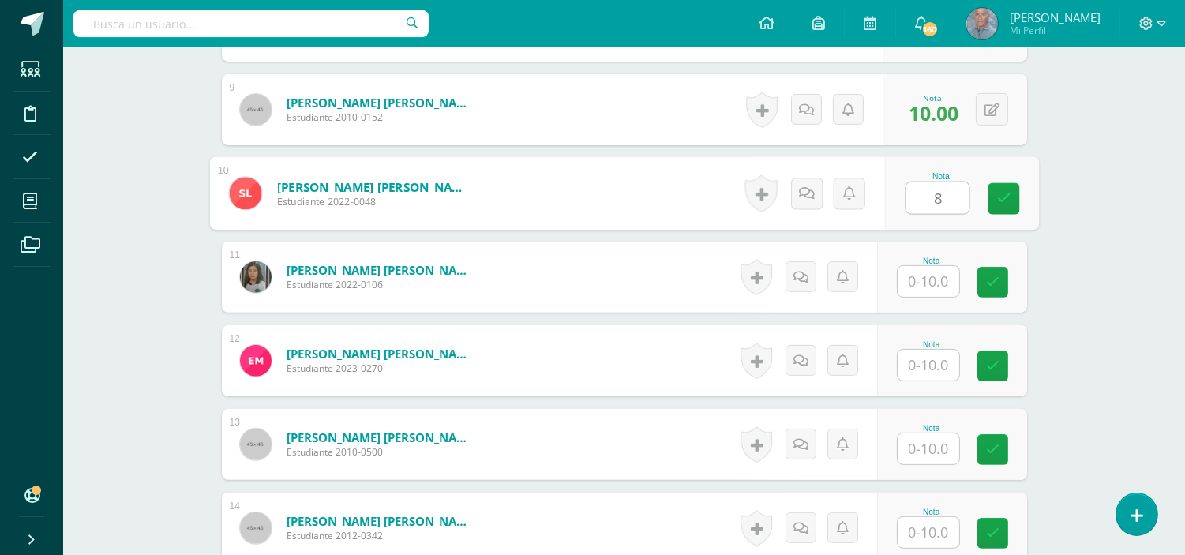
type input "8"
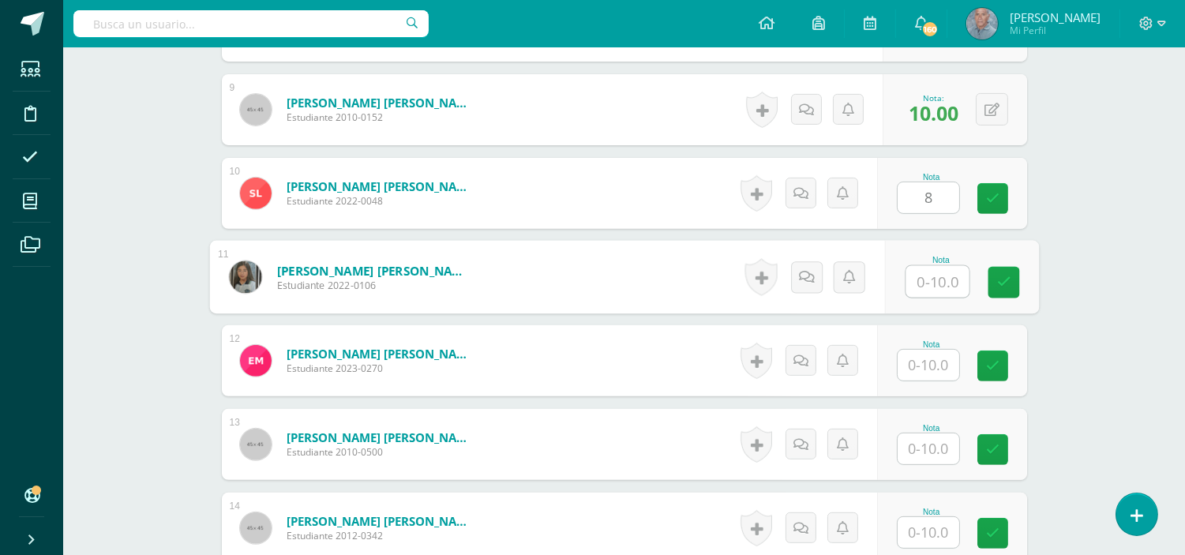
click at [909, 273] on input "text" at bounding box center [937, 282] width 63 height 32
type input "10"
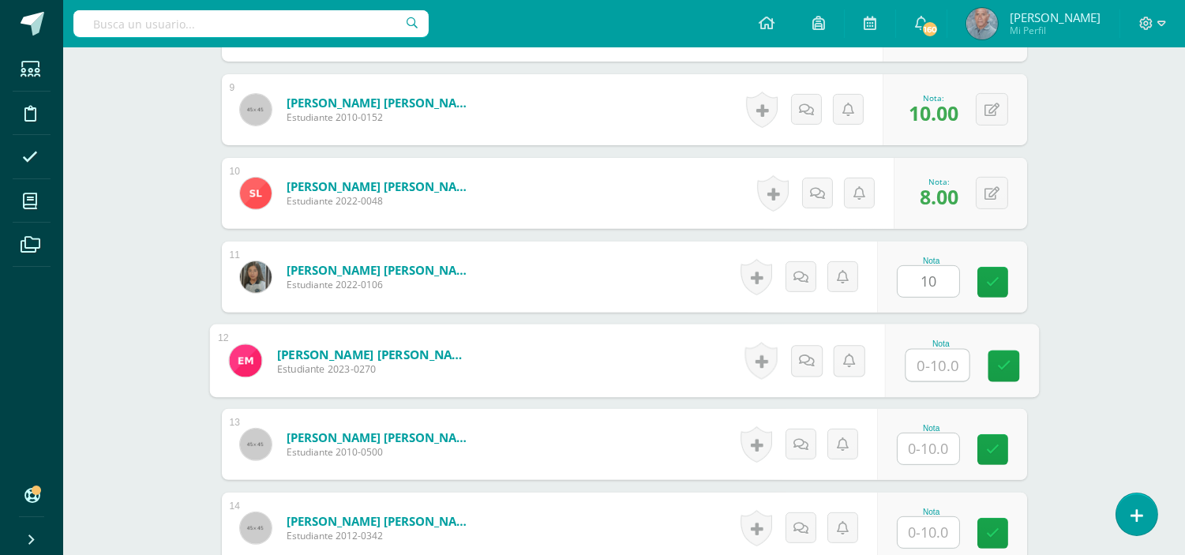
click at [925, 368] on input "text" at bounding box center [937, 366] width 63 height 32
type input "10"
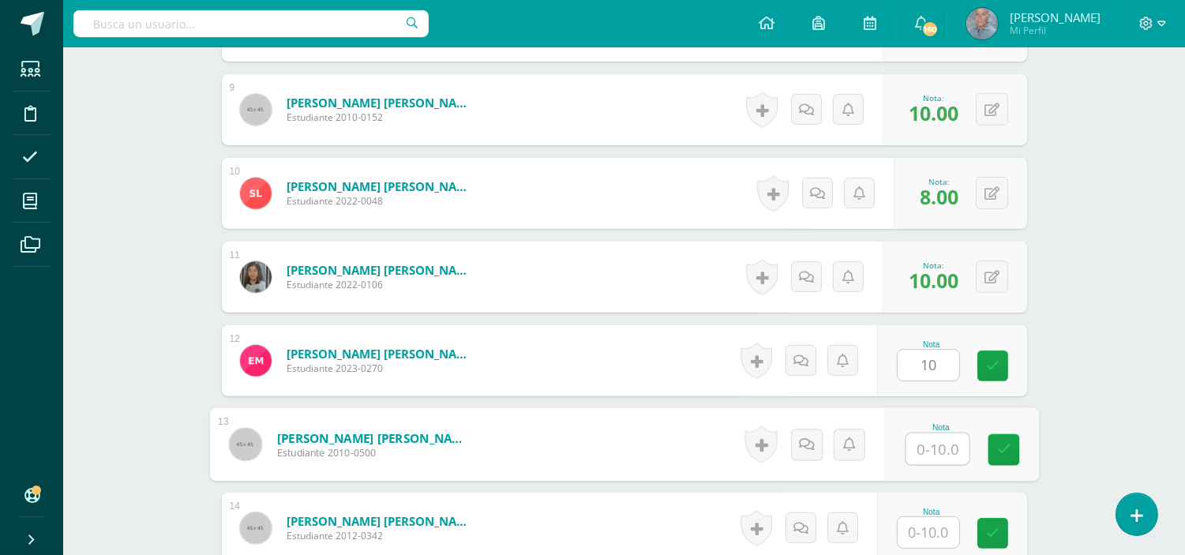
click at [918, 453] on input "text" at bounding box center [937, 450] width 63 height 32
type input "10"
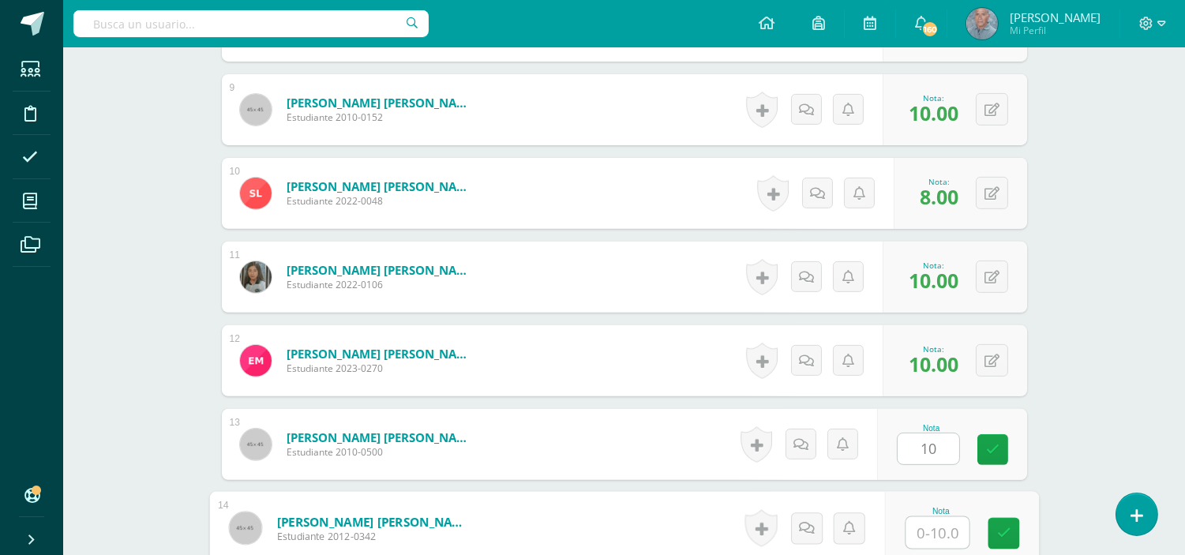
click at [918, 530] on input "text" at bounding box center [937, 533] width 63 height 32
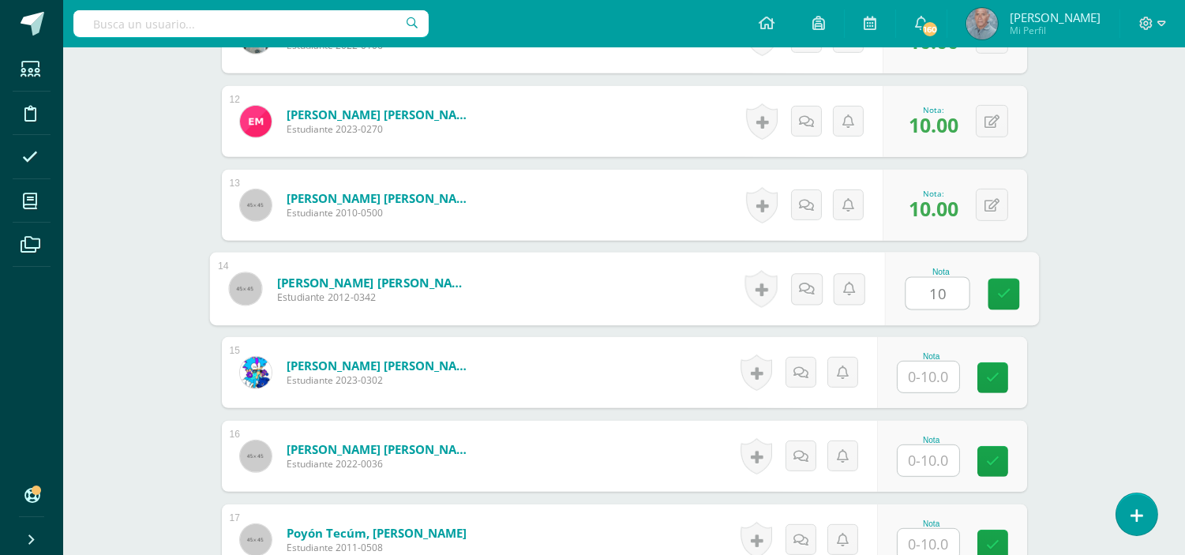
scroll to position [1406, 0]
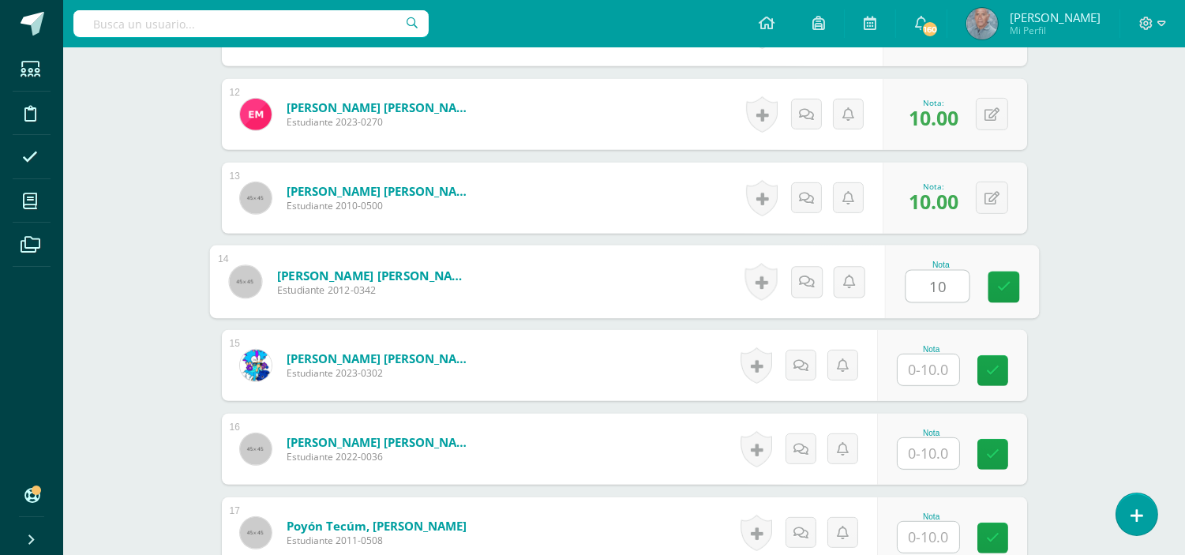
type input "10"
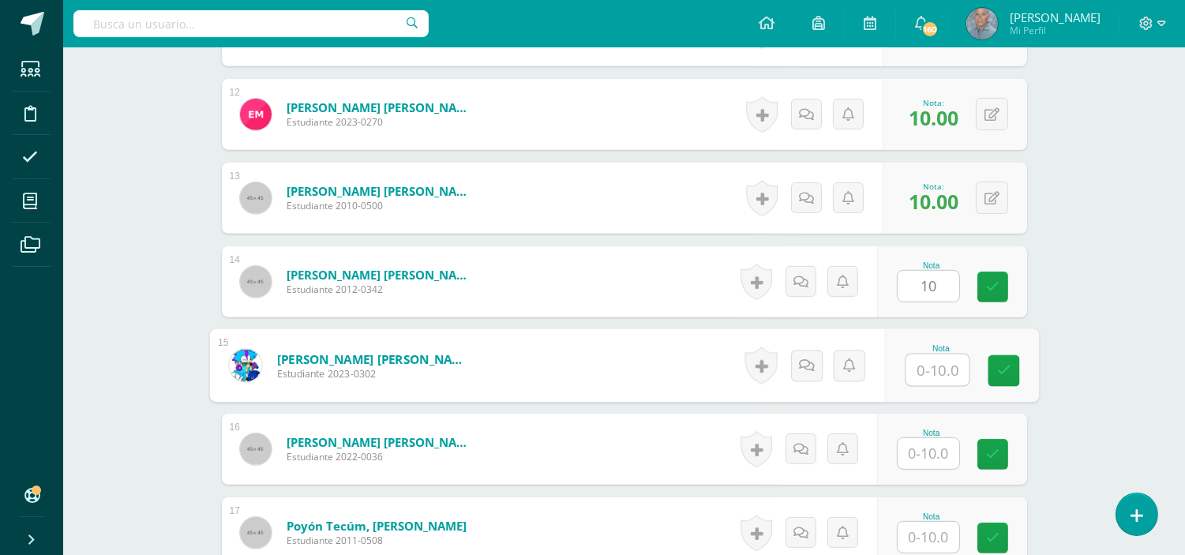
click at [918, 372] on input "text" at bounding box center [937, 371] width 63 height 32
type input "10"
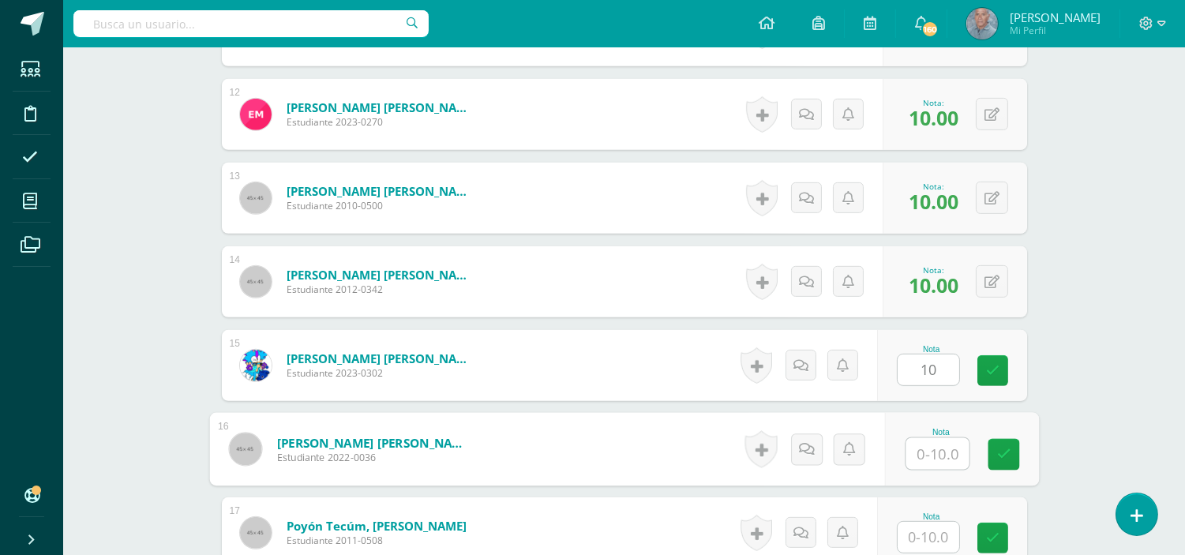
click at [914, 455] on input "text" at bounding box center [937, 454] width 63 height 32
type input "9"
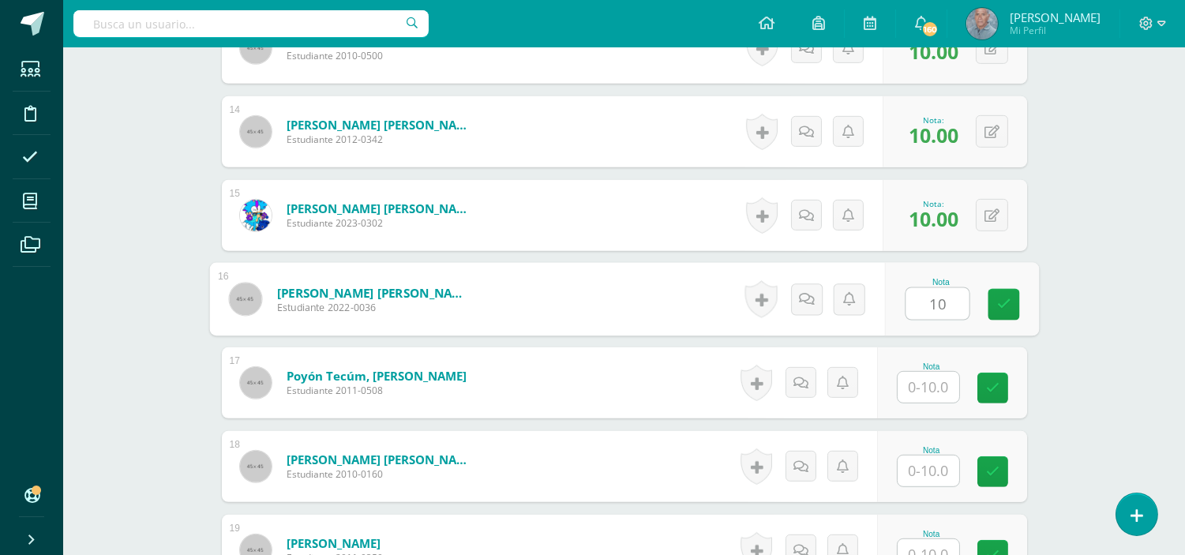
scroll to position [1581, 0]
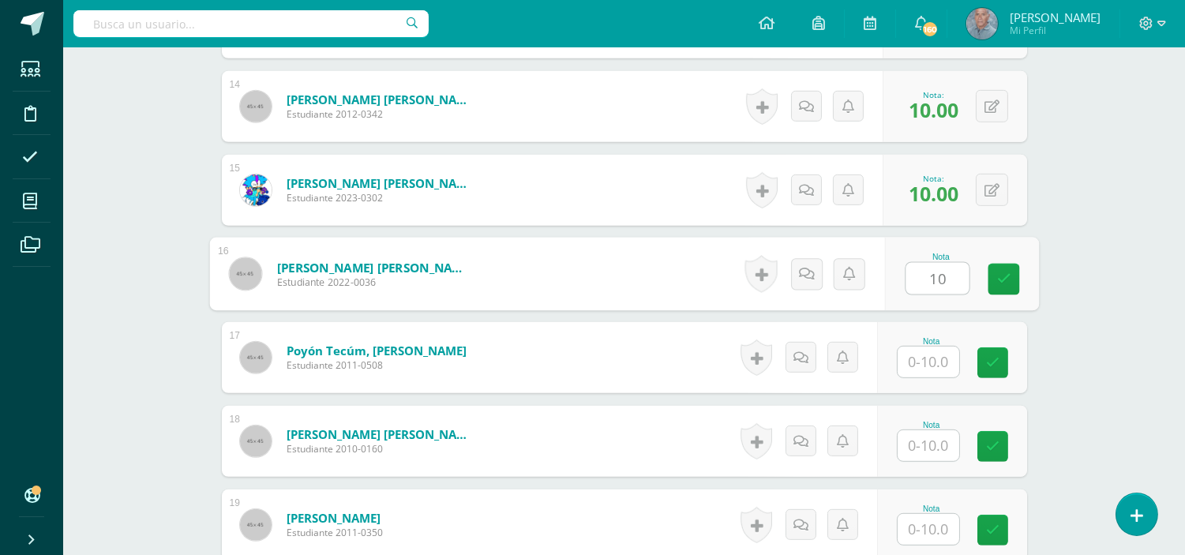
type input "10"
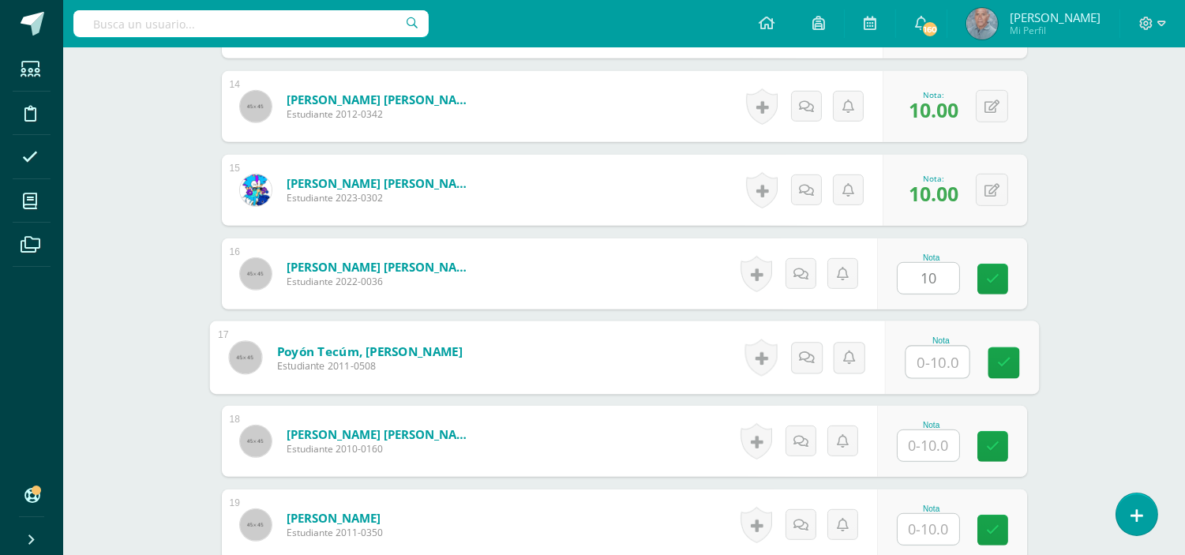
click at [917, 366] on input "text" at bounding box center [937, 363] width 63 height 32
type input "10"
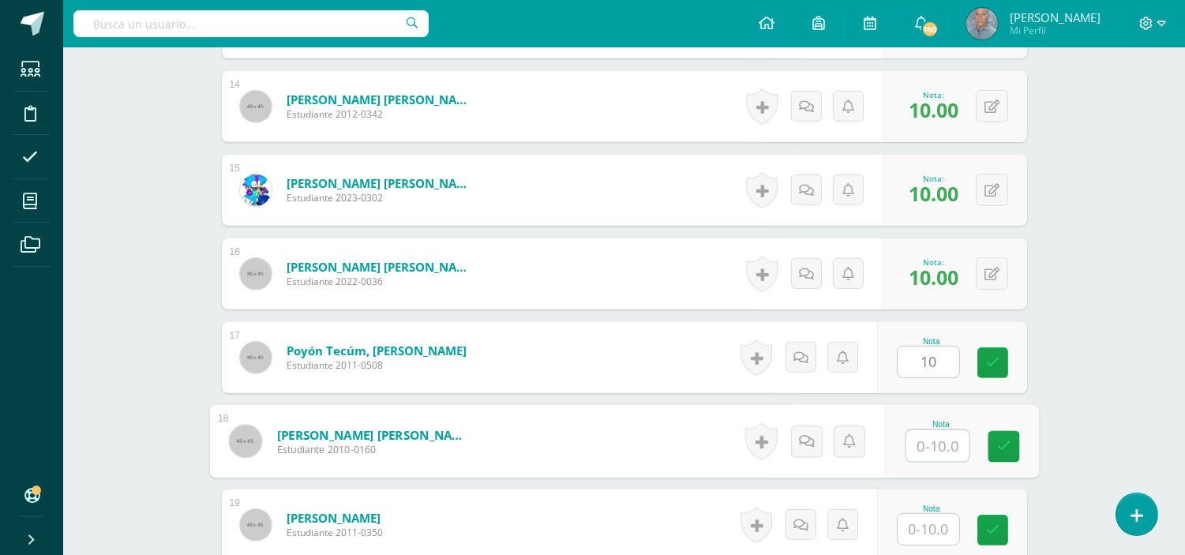
click at [928, 446] on input "text" at bounding box center [937, 446] width 63 height 32
type input "10"
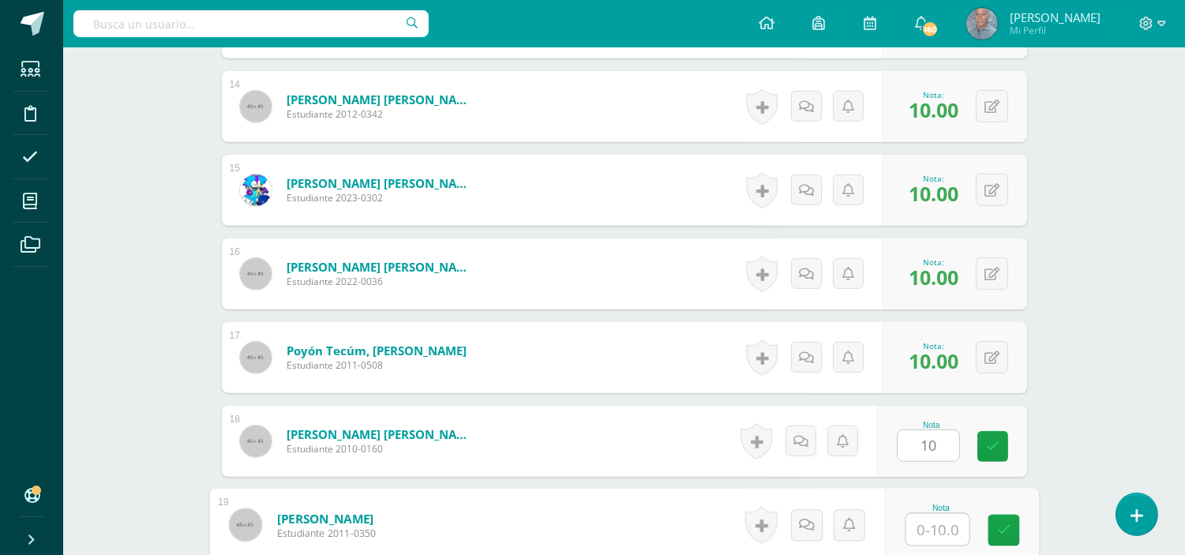
click at [913, 529] on input "text" at bounding box center [937, 530] width 63 height 32
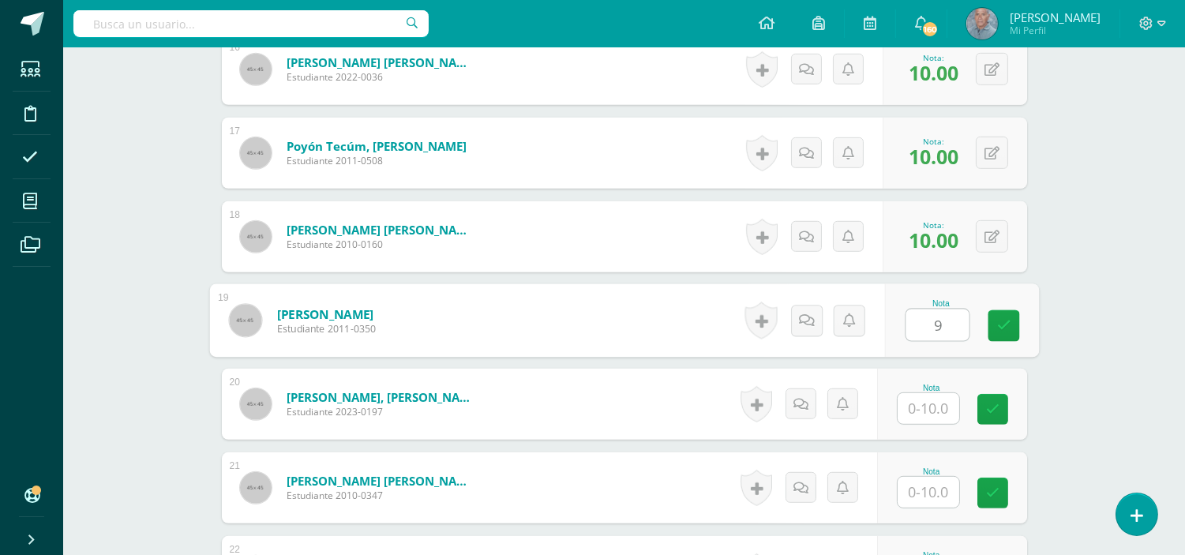
scroll to position [1826, 0]
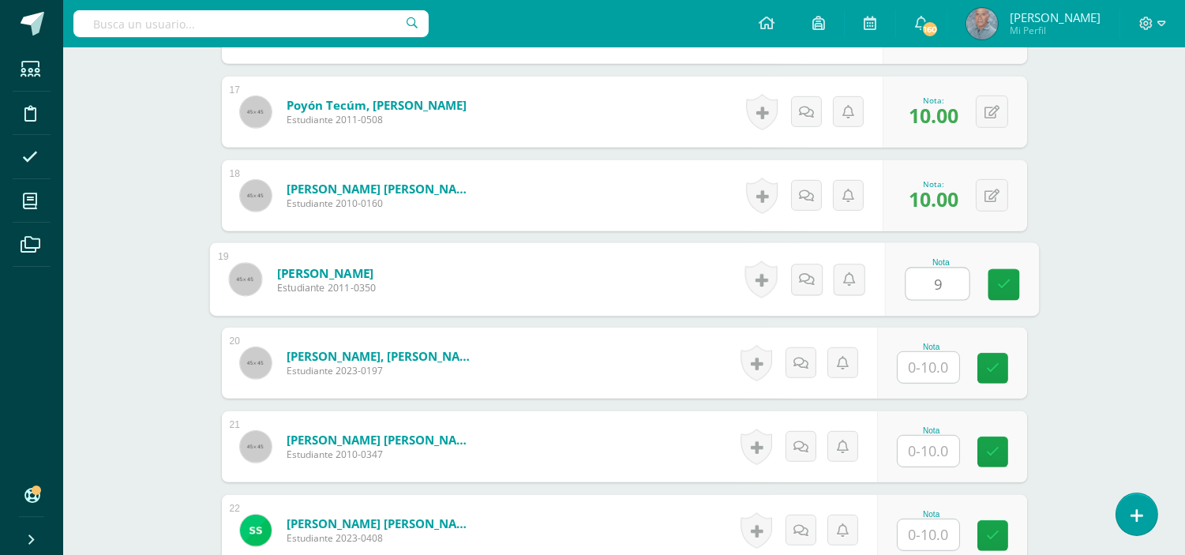
type input "9"
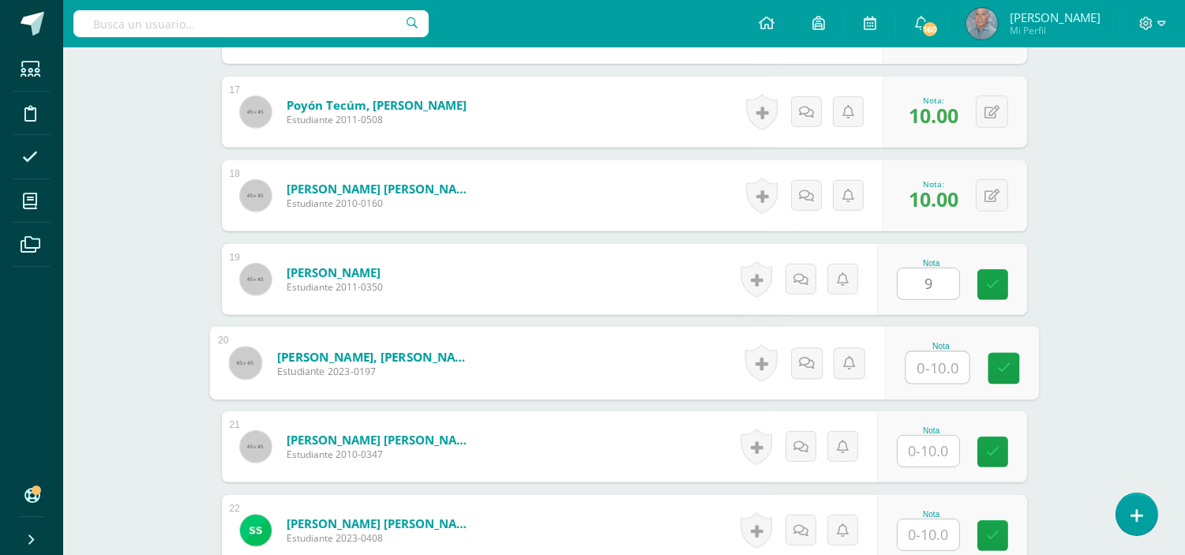
click at [910, 365] on input "text" at bounding box center [937, 368] width 63 height 32
type input "10"
click at [914, 456] on input "text" at bounding box center [929, 451] width 62 height 31
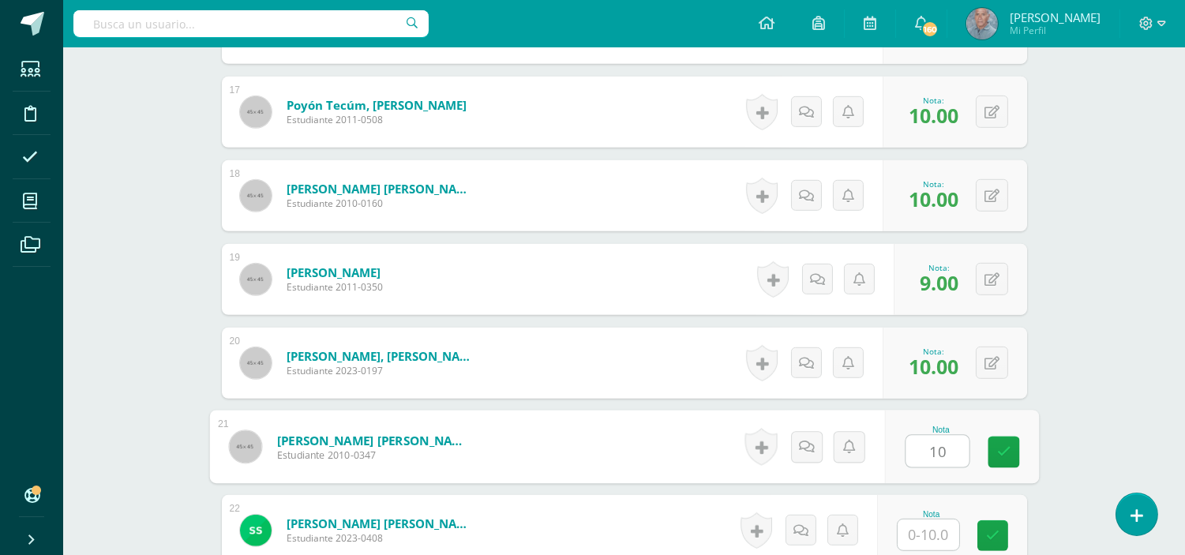
type input "10"
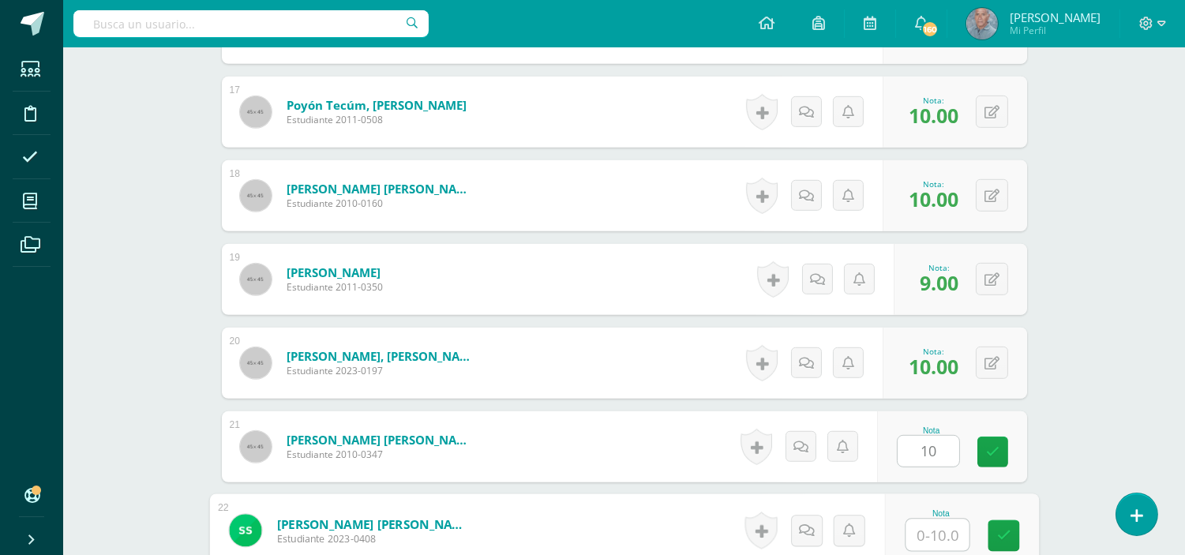
click at [910, 529] on input "text" at bounding box center [937, 536] width 63 height 32
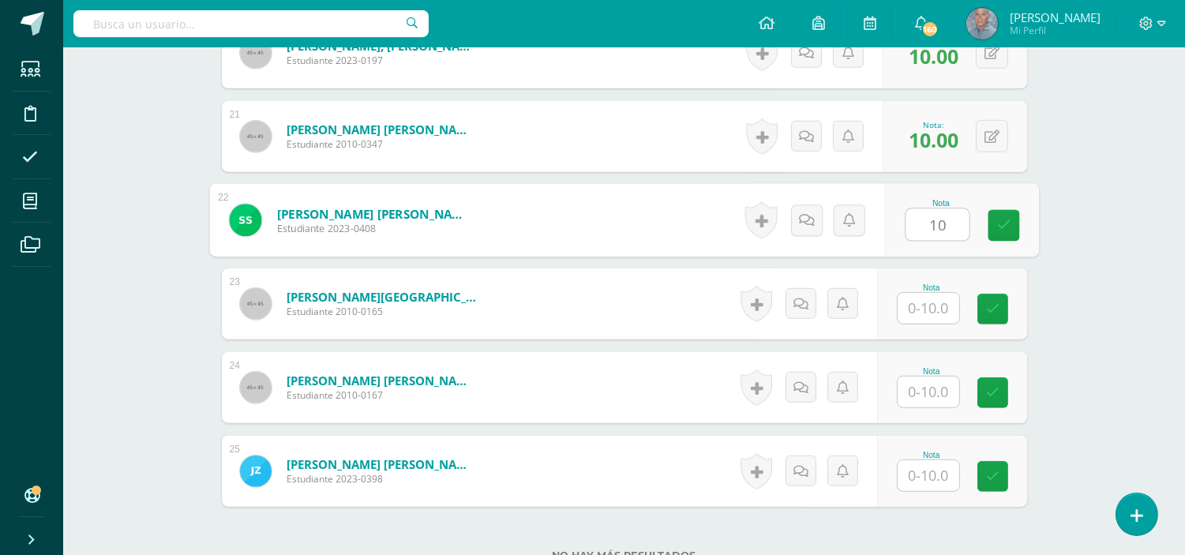
scroll to position [2142, 0]
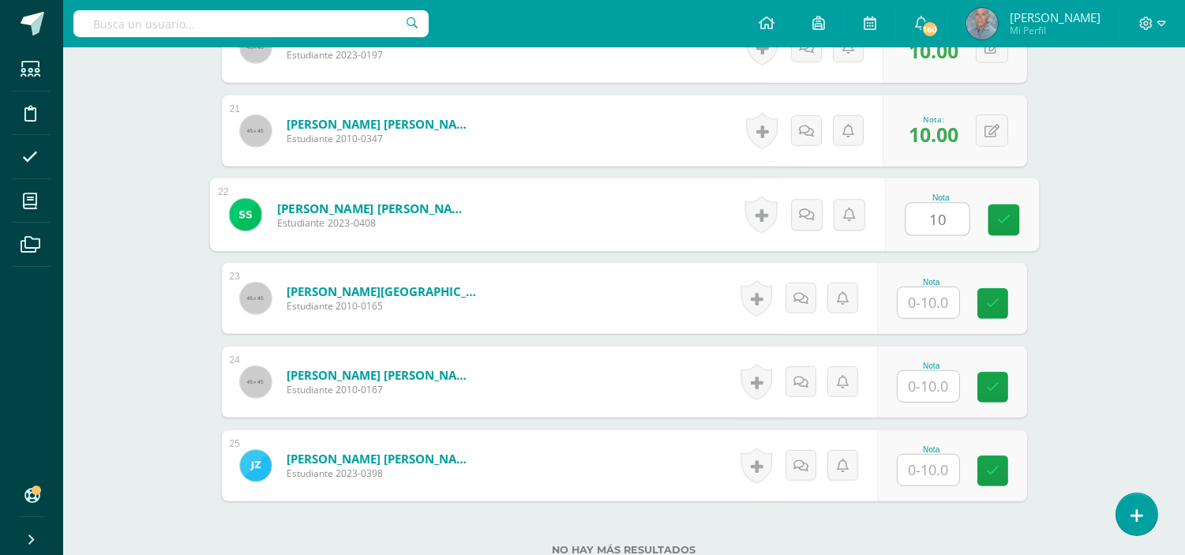
type input "10"
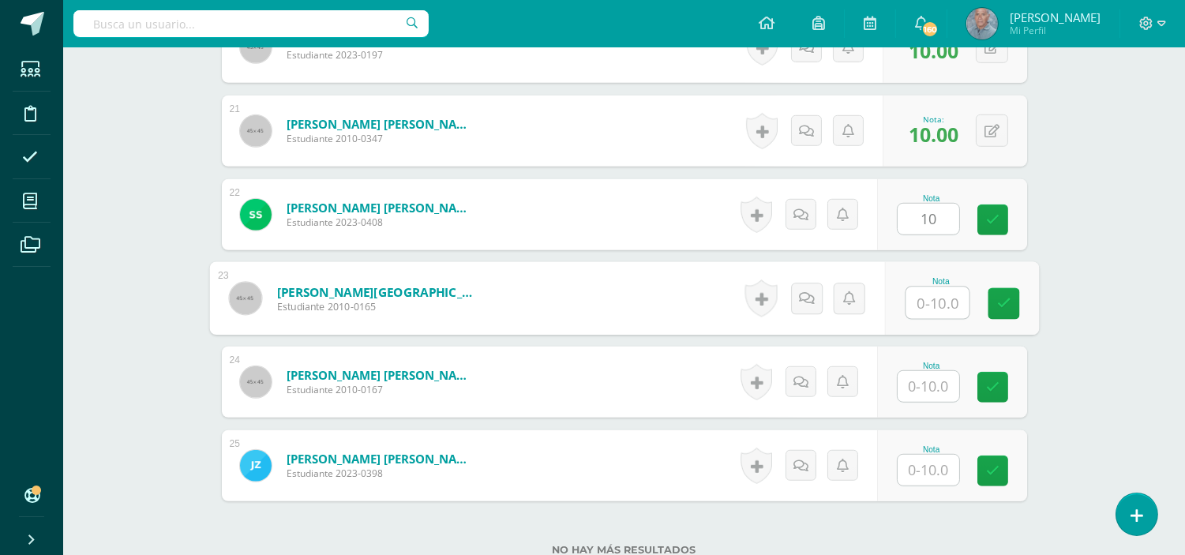
click at [916, 301] on input "text" at bounding box center [937, 303] width 63 height 32
type input "10"
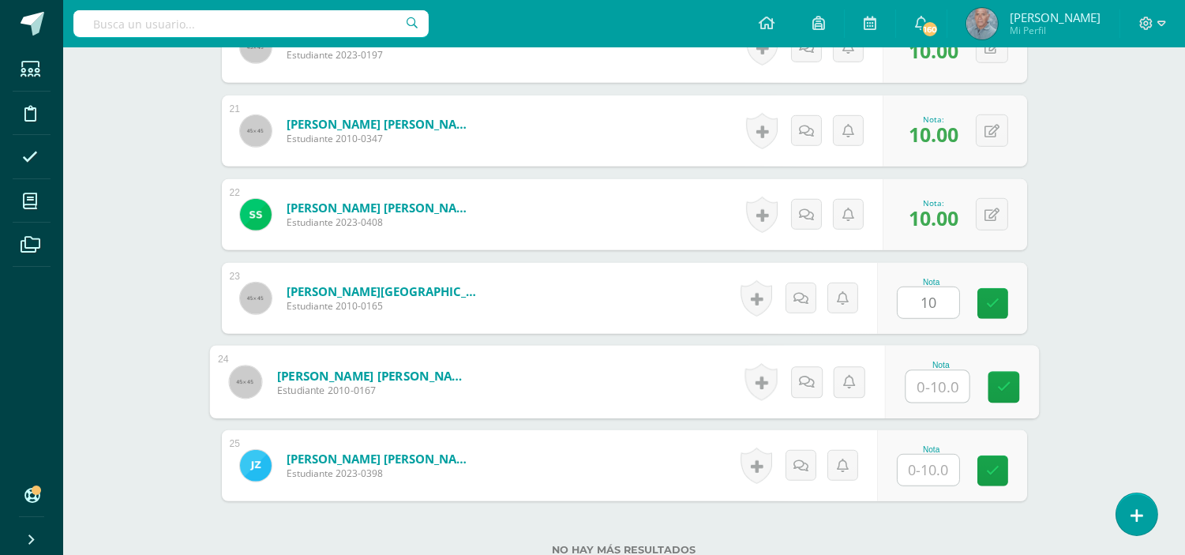
click at [921, 387] on input "text" at bounding box center [937, 387] width 63 height 32
type input "8"
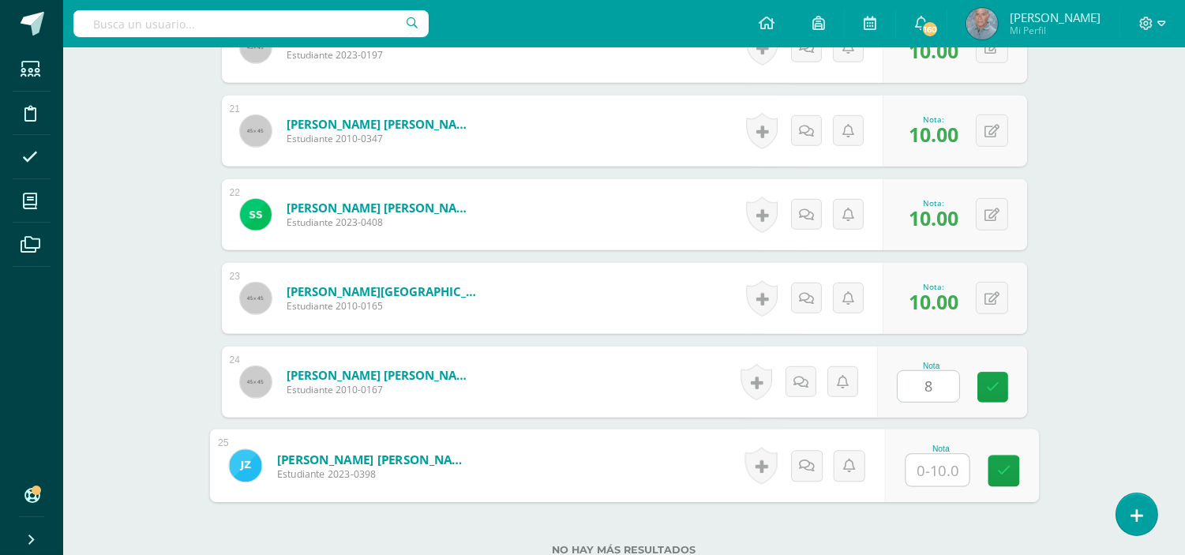
click at [920, 467] on input "text" at bounding box center [937, 471] width 63 height 32
type input "10"
click at [1005, 471] on icon at bounding box center [1003, 470] width 14 height 13
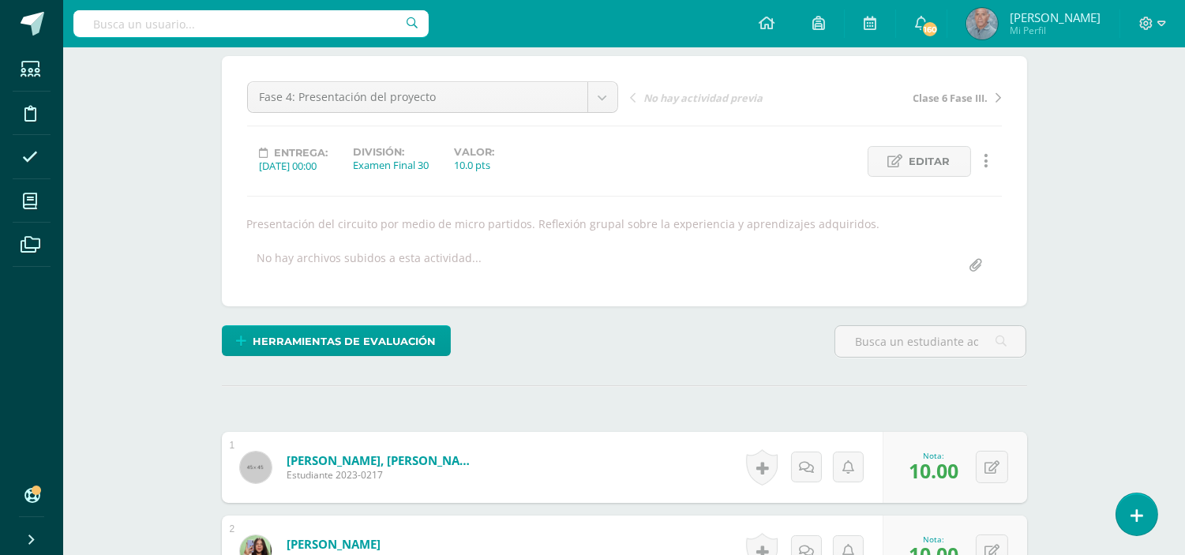
scroll to position [4, 0]
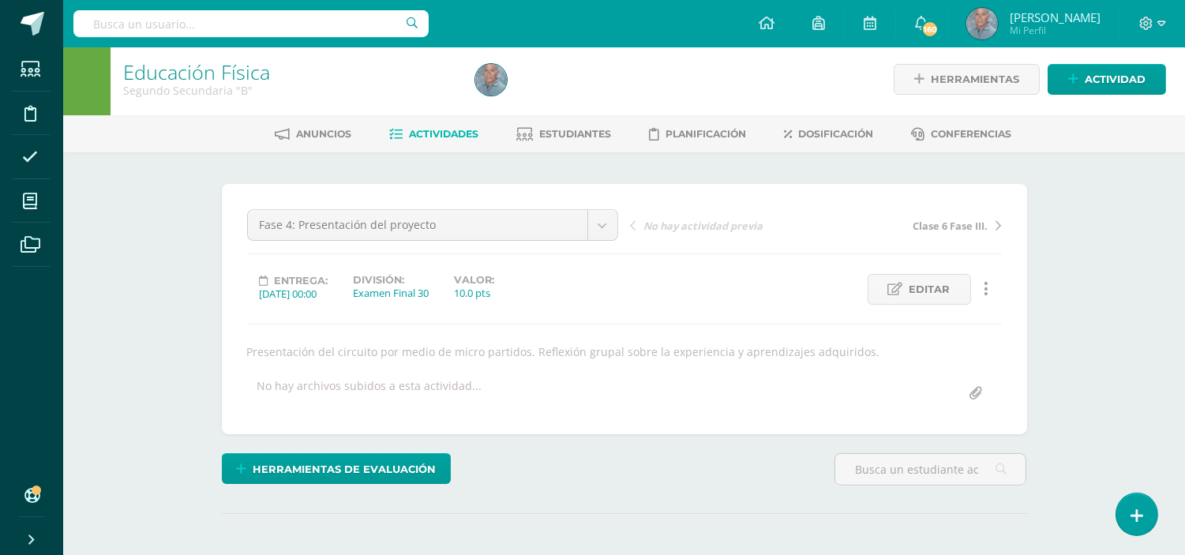
click at [1084, 77] on link "Actividad" at bounding box center [1107, 79] width 118 height 31
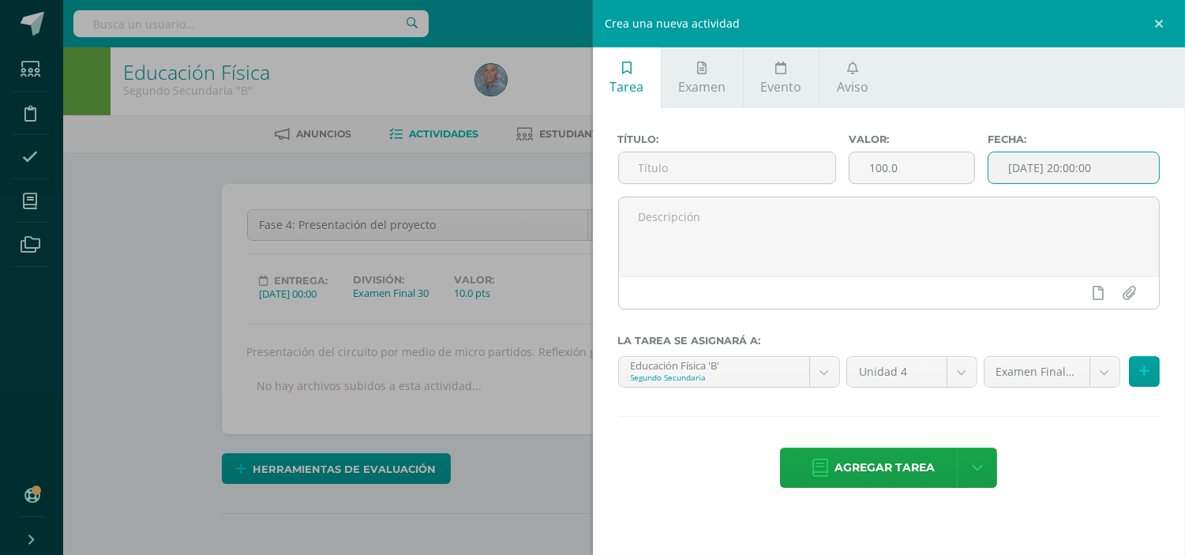
click at [1038, 163] on input "2025-10-10 20:00:00" at bounding box center [1074, 167] width 171 height 31
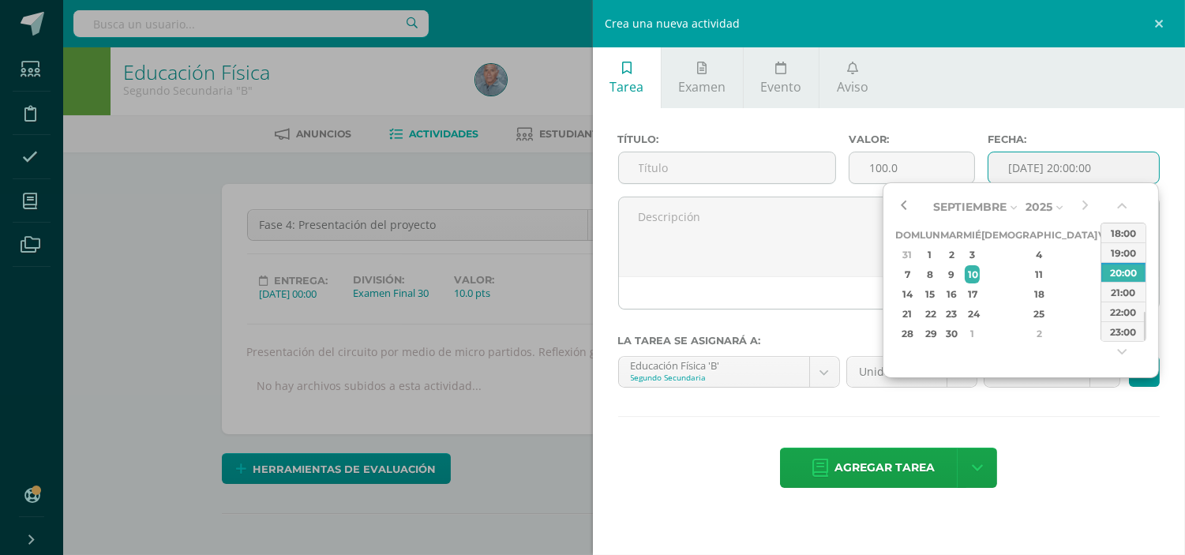
click at [906, 201] on button "button" at bounding box center [903, 207] width 16 height 24
click at [961, 325] on div "30" at bounding box center [952, 334] width 18 height 18
type input "2025-09-30 20:00"
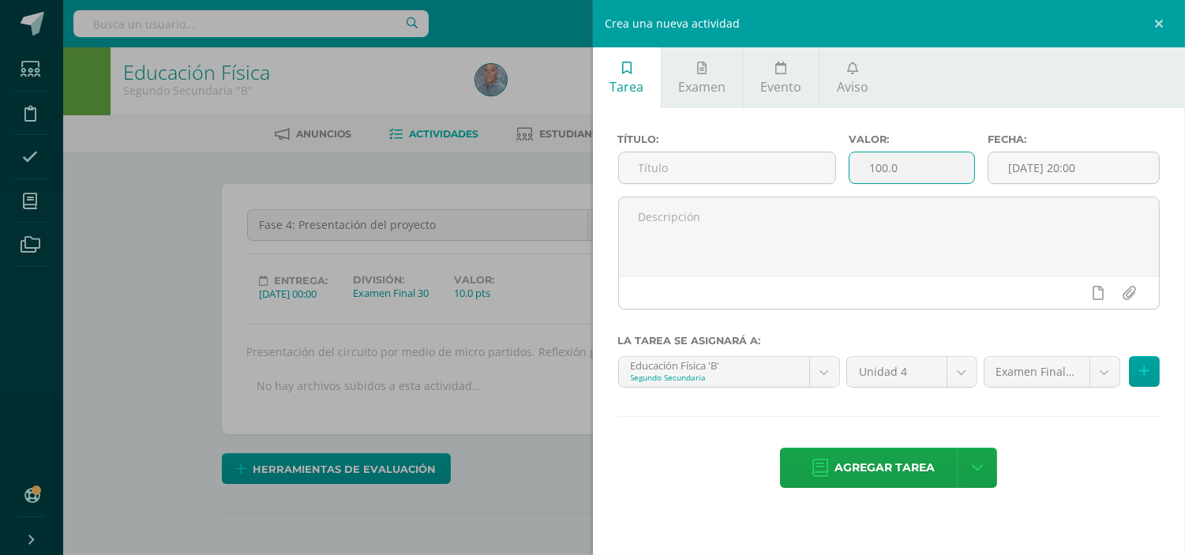
click at [890, 166] on input "100.0" at bounding box center [912, 167] width 125 height 31
click at [693, 81] on span "Examen" at bounding box center [701, 86] width 47 height 17
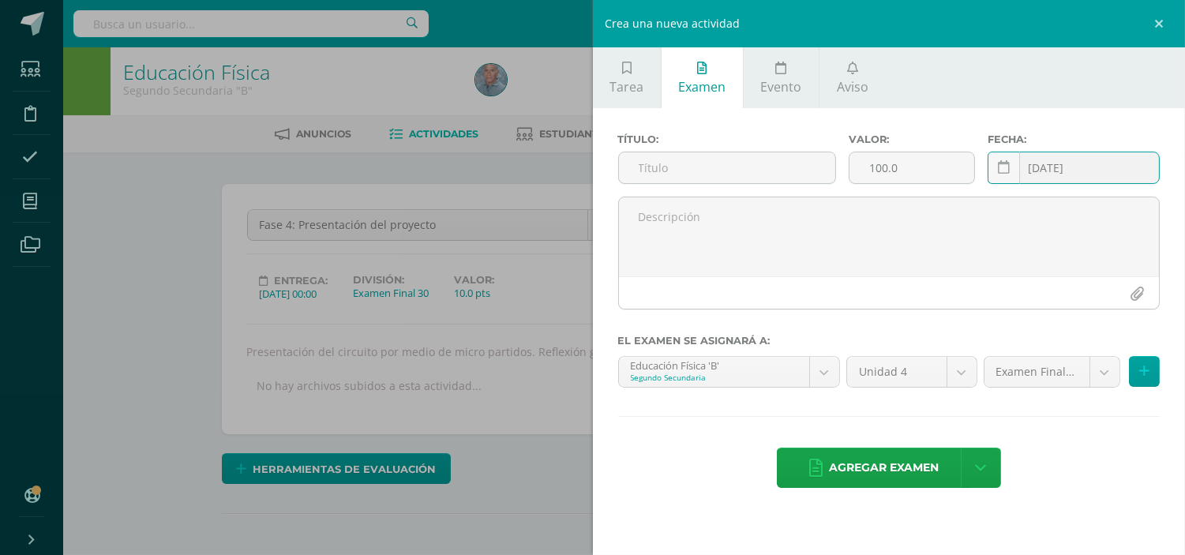
click at [1071, 163] on input "2025-10-11" at bounding box center [1074, 167] width 171 height 31
click at [1012, 169] on link at bounding box center [1004, 168] width 32 height 32
click at [1094, 168] on input "2025-10-11" at bounding box center [1074, 167] width 171 height 31
click at [1068, 167] on input "2025-10-30" at bounding box center [1074, 167] width 171 height 31
type input "2025-09-30"
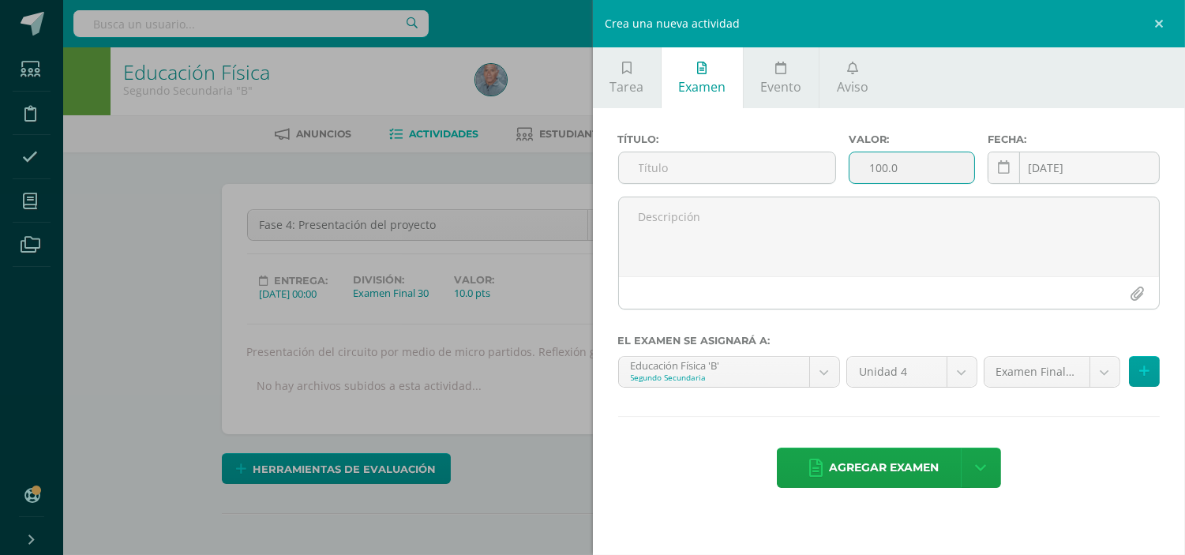
click at [880, 168] on input "100.0" at bounding box center [912, 167] width 125 height 31
type input "15.0"
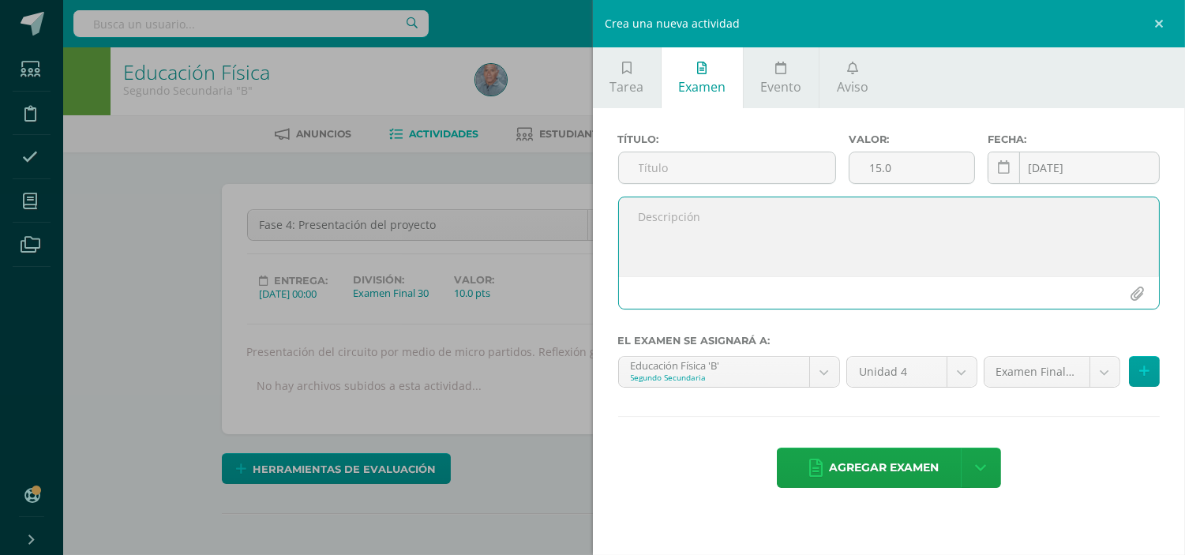
click at [665, 222] on textarea at bounding box center [889, 236] width 541 height 79
paste textarea "Mejorar el circuito según la retroalimentación recibida. Ensayar la presentació…"
click at [629, 233] on textarea "Mejorar el circuito según la retroalimentación recibida. Ensayar la presentació…" at bounding box center [889, 236] width 541 height 79
type textarea "Mejorar el circuito según la retroalimentación recibida. Ensayar la presentació…"
click at [628, 163] on input "text" at bounding box center [727, 167] width 217 height 31
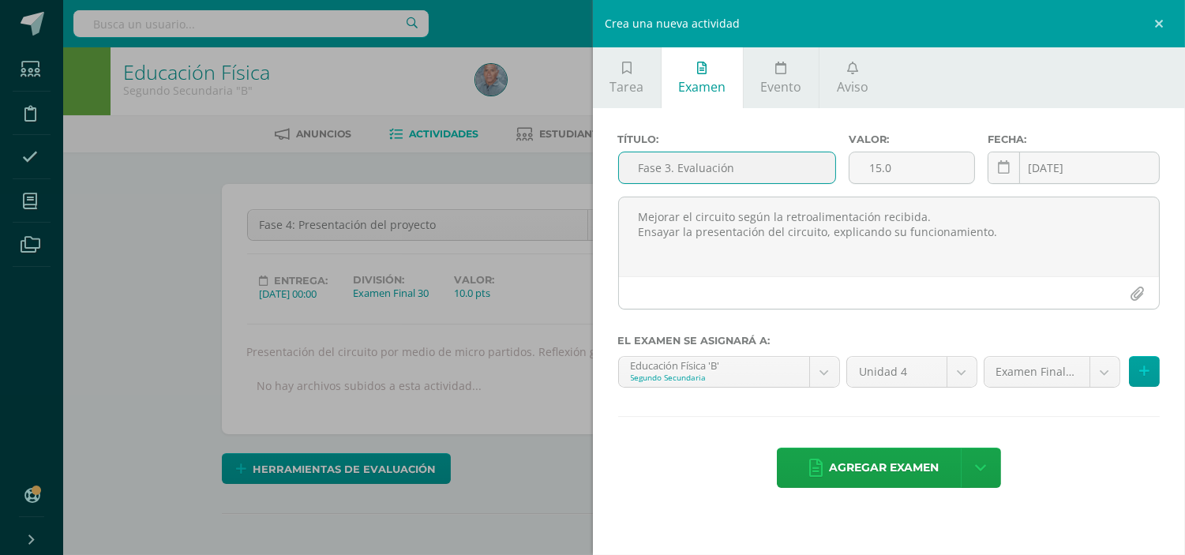
type input "Fase 3. Evaluación"
click at [1143, 375] on icon at bounding box center [1144, 371] width 10 height 13
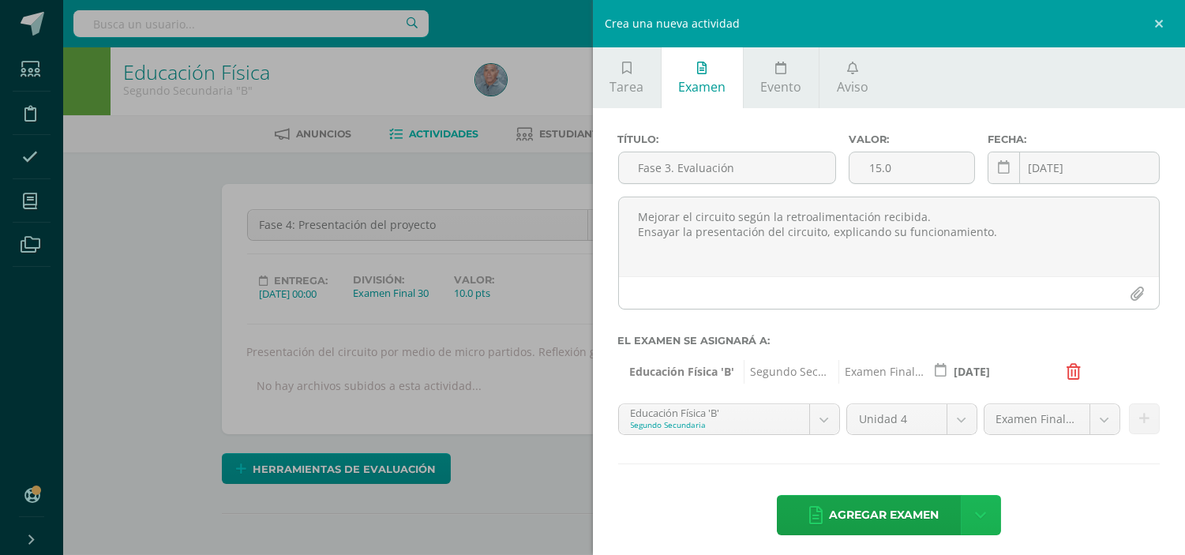
click at [979, 504] on link at bounding box center [981, 515] width 40 height 40
click at [946, 446] on link "Agregar examen y ocultar" at bounding box center [975, 451] width 174 height 38
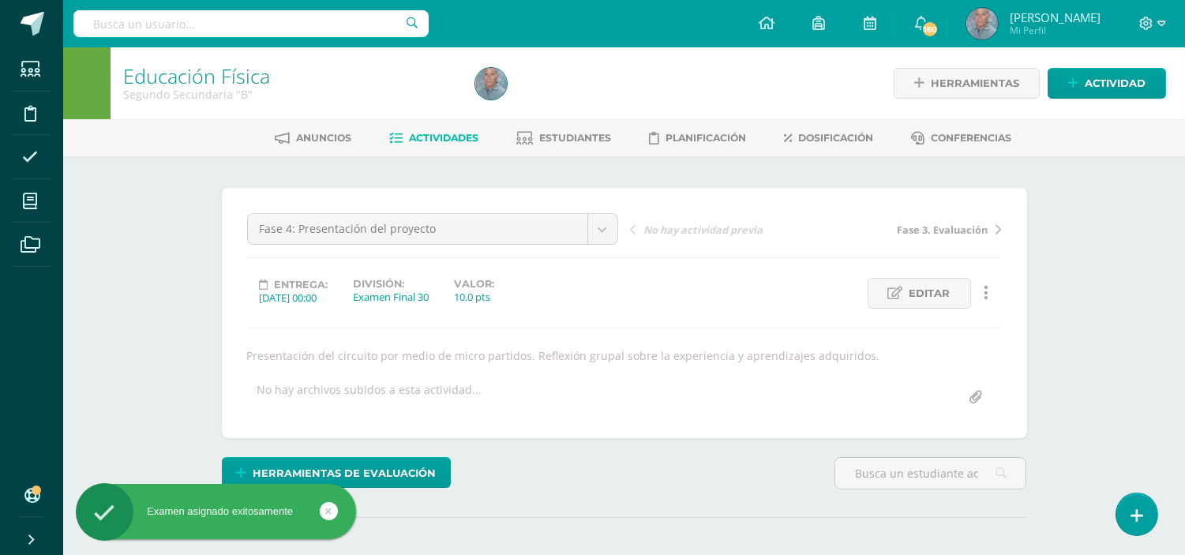
scroll to position [1, 0]
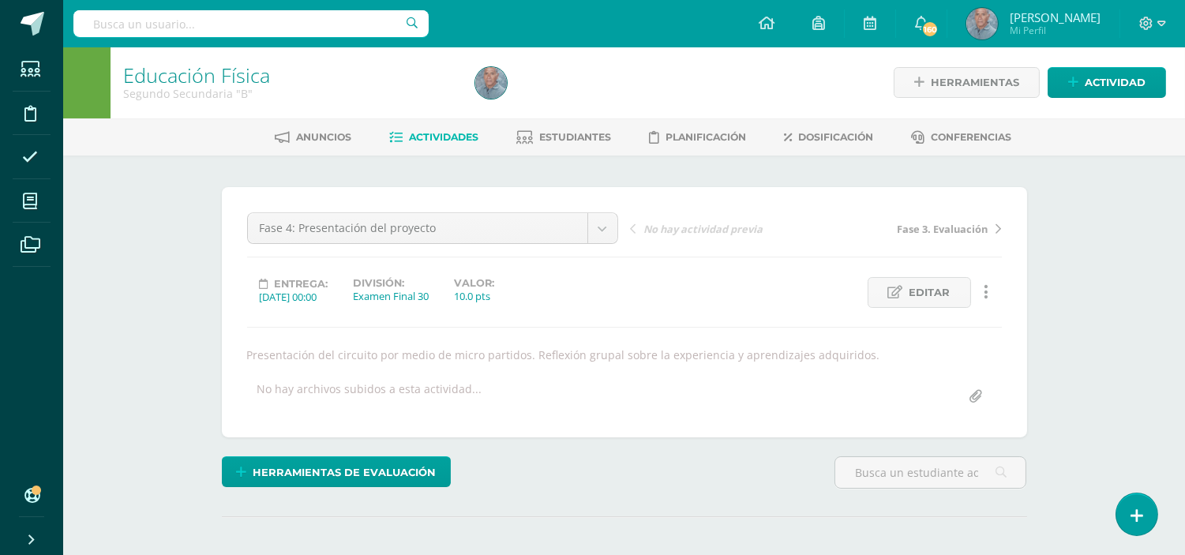
click at [436, 128] on link "Actividades" at bounding box center [433, 137] width 89 height 25
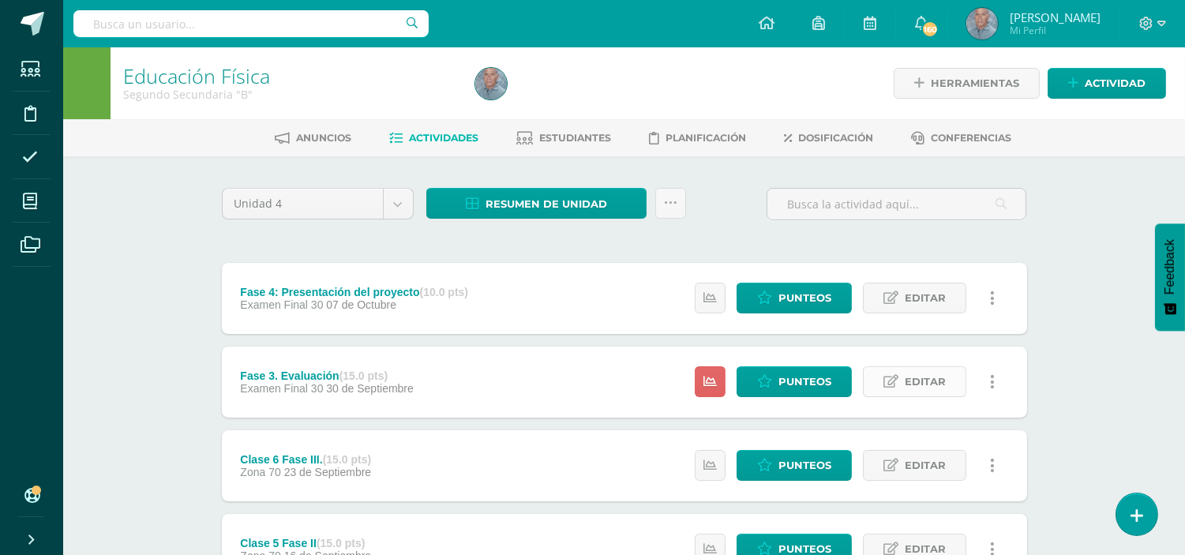
click at [930, 382] on span "Editar" at bounding box center [925, 381] width 41 height 29
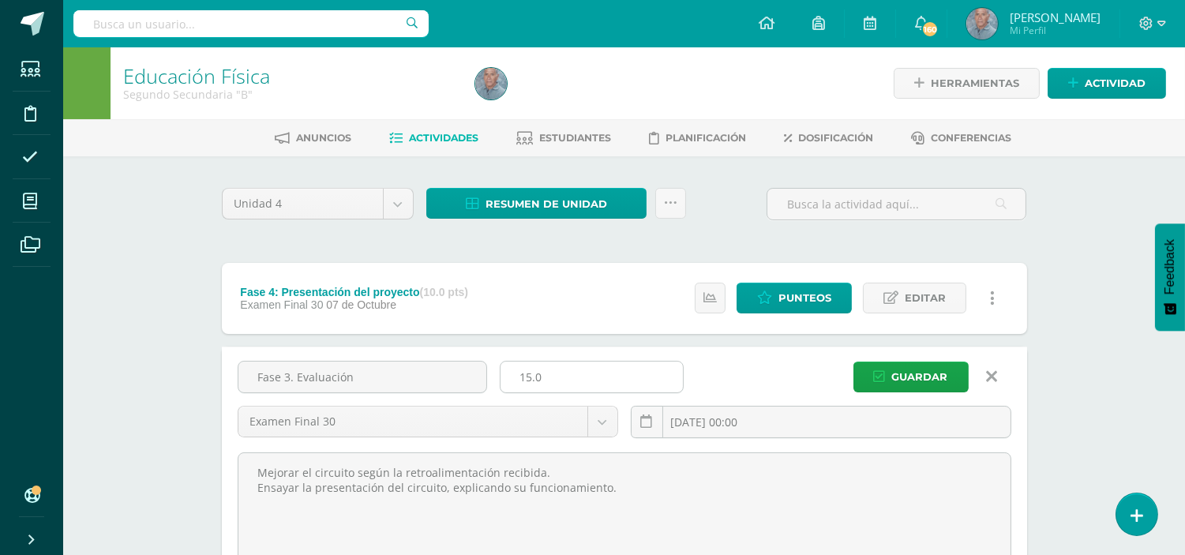
click at [526, 377] on input "15.0" at bounding box center [592, 377] width 182 height 31
type input "5.0"
click at [921, 377] on span "Guardar" at bounding box center [920, 376] width 56 height 29
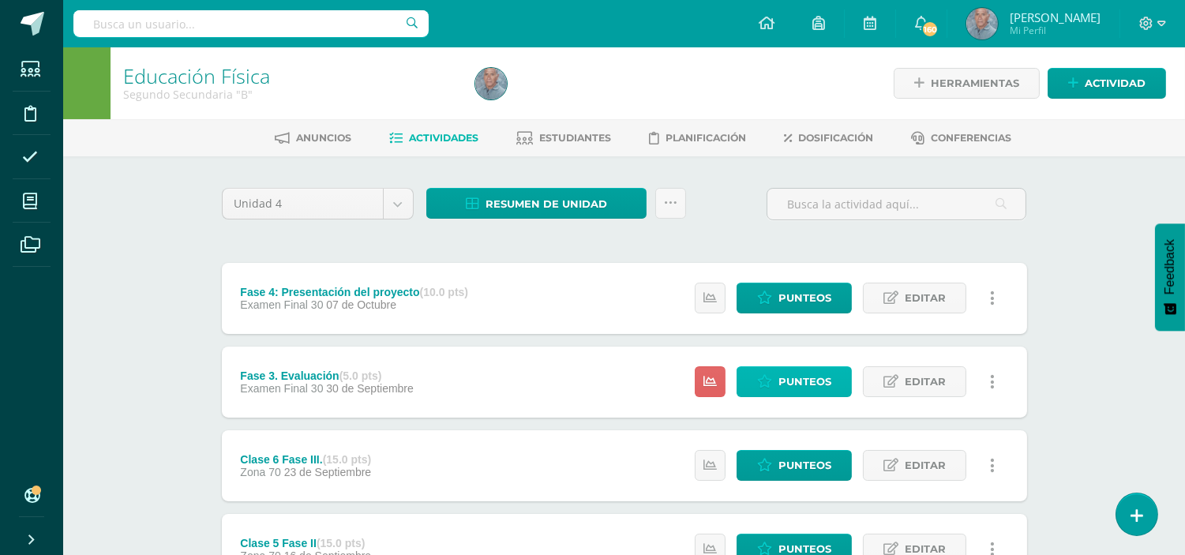
click at [815, 374] on span "Punteos" at bounding box center [805, 381] width 53 height 29
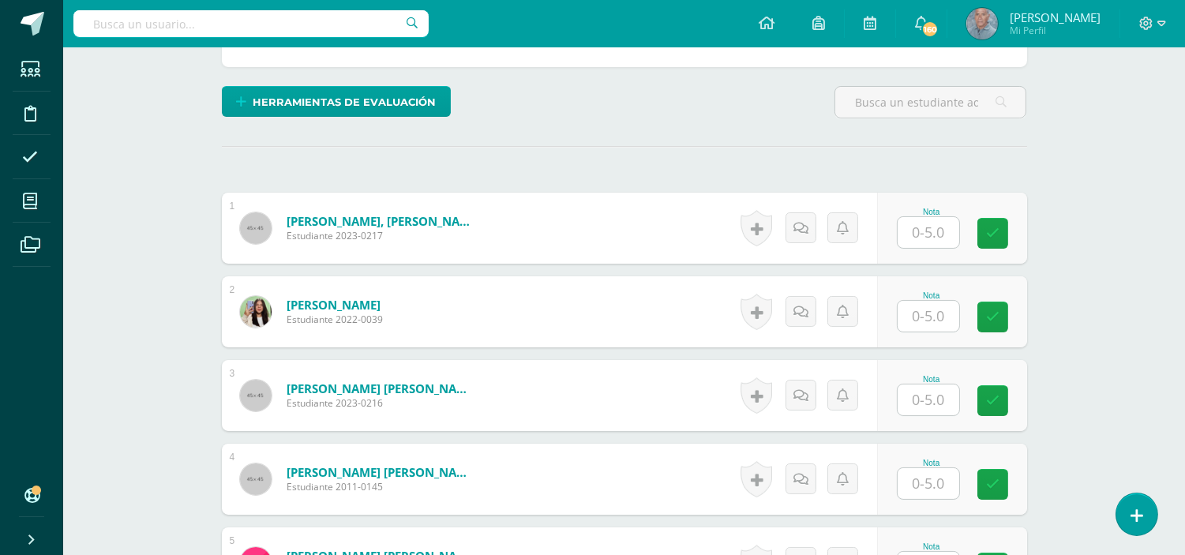
scroll to position [387, 0]
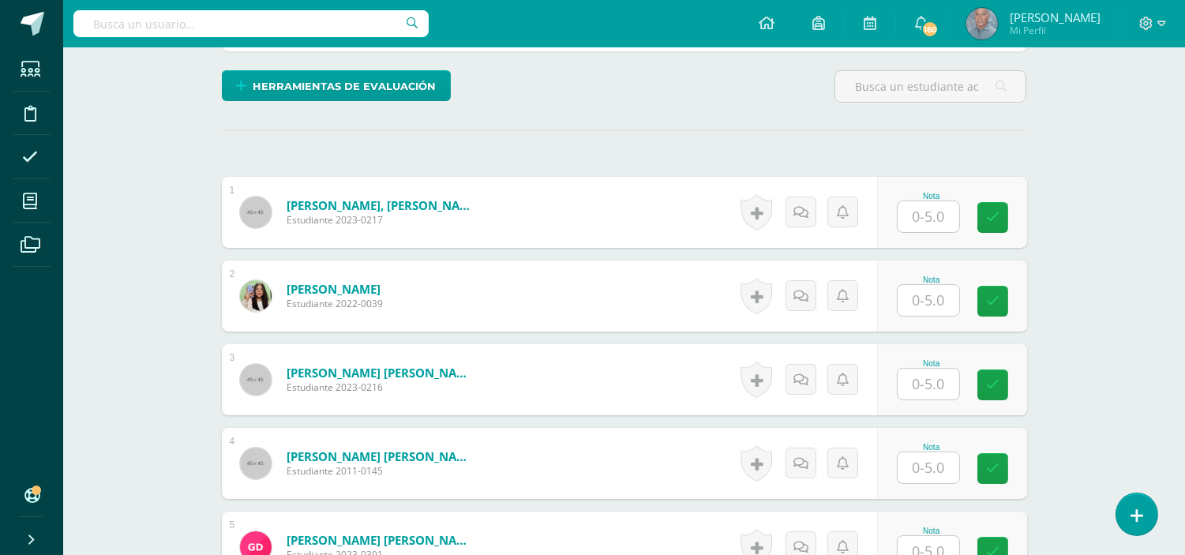
click at [914, 203] on input "text" at bounding box center [929, 216] width 62 height 31
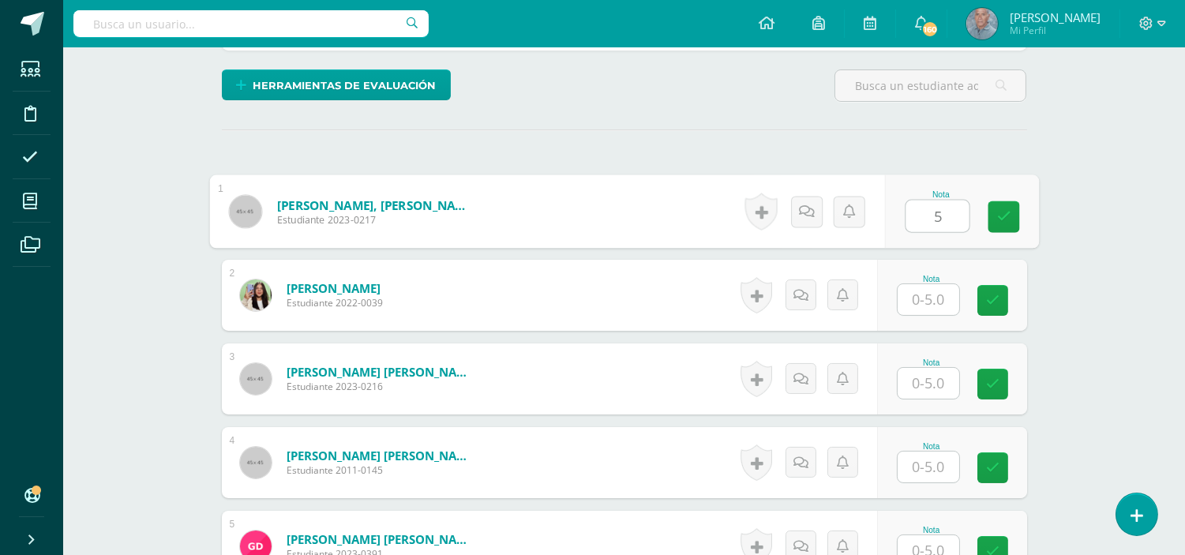
type input "5"
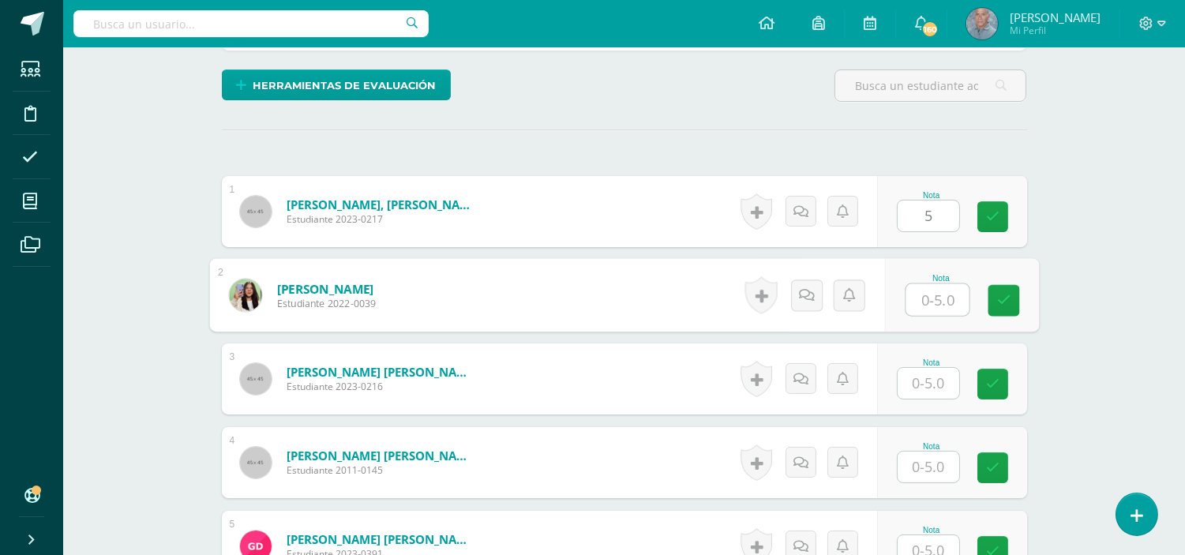
click at [920, 298] on input "text" at bounding box center [937, 300] width 63 height 32
type input "4"
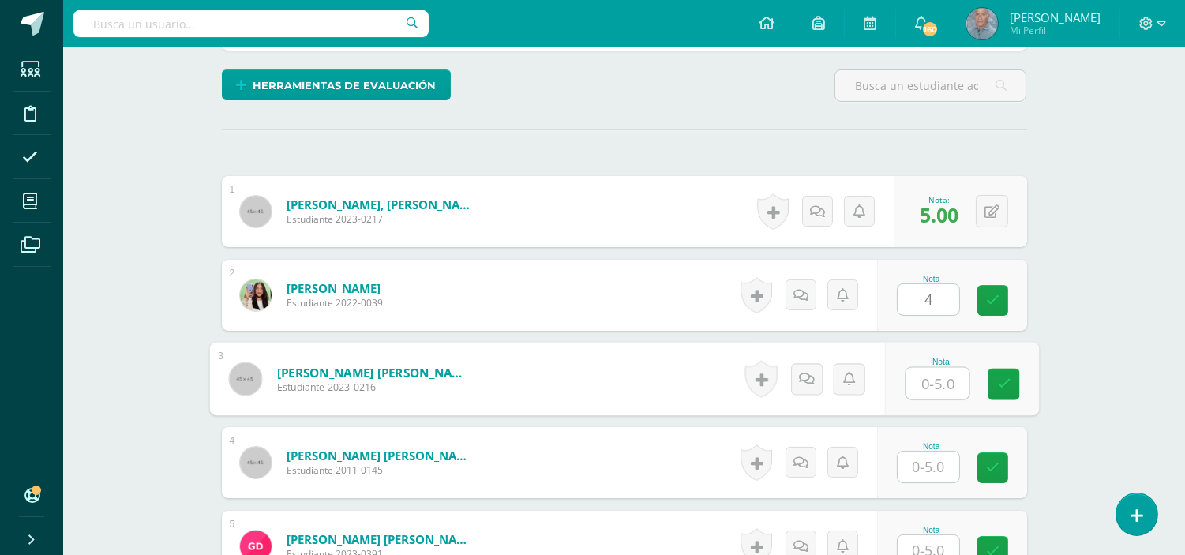
click at [925, 385] on input "text" at bounding box center [937, 384] width 63 height 32
type input "5"
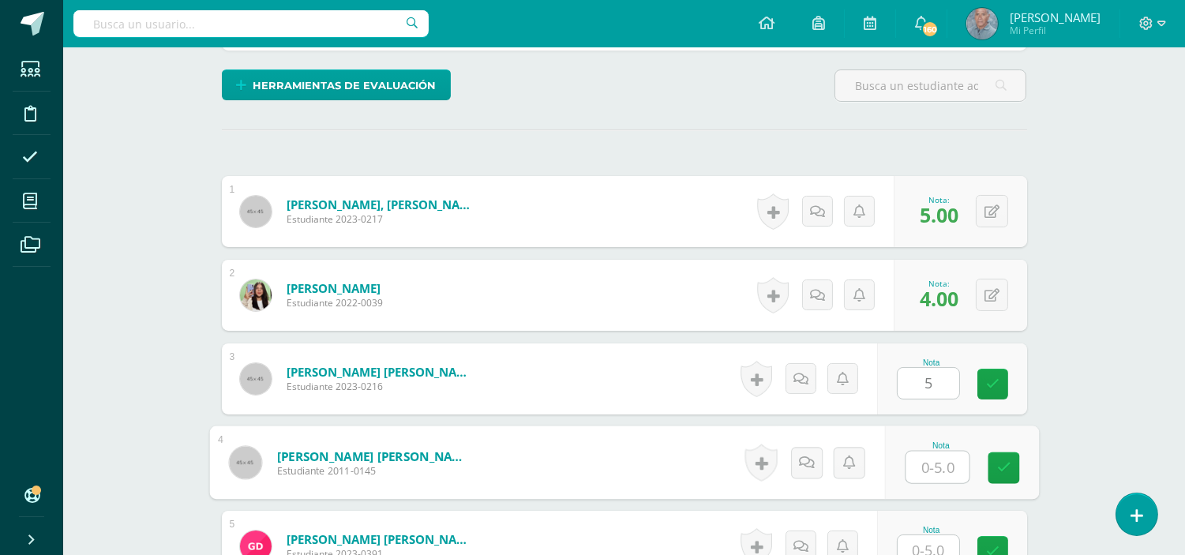
click at [910, 470] on input "text" at bounding box center [937, 468] width 63 height 32
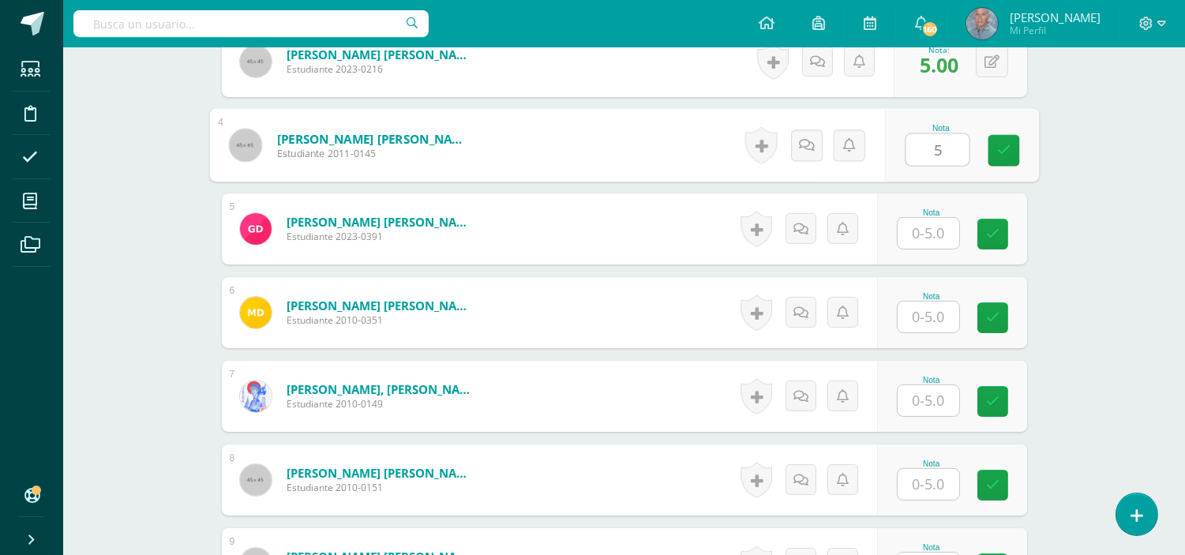
scroll to position [704, 0]
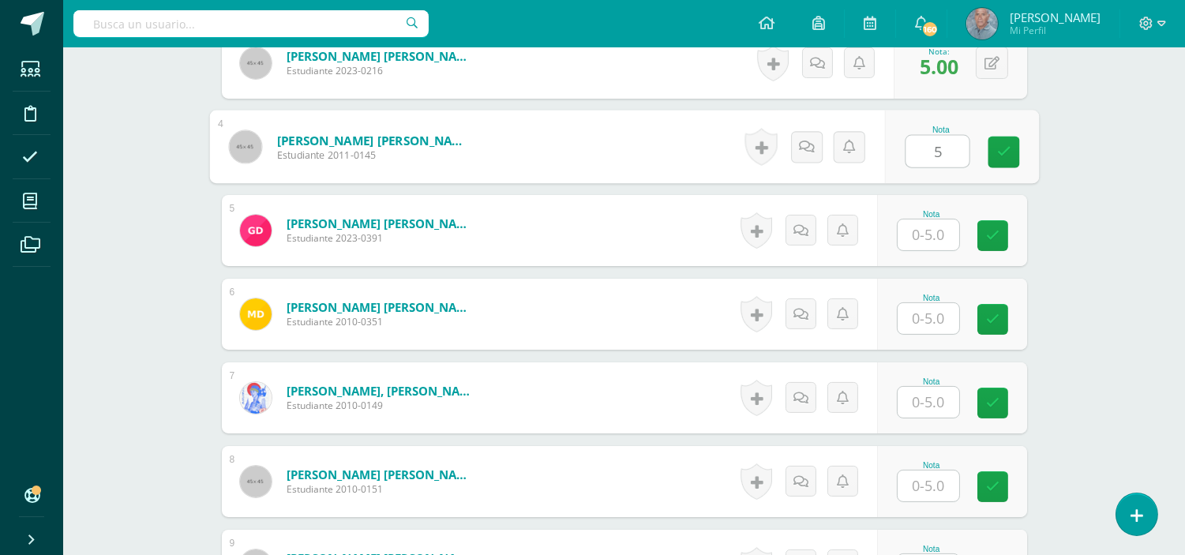
type input "5"
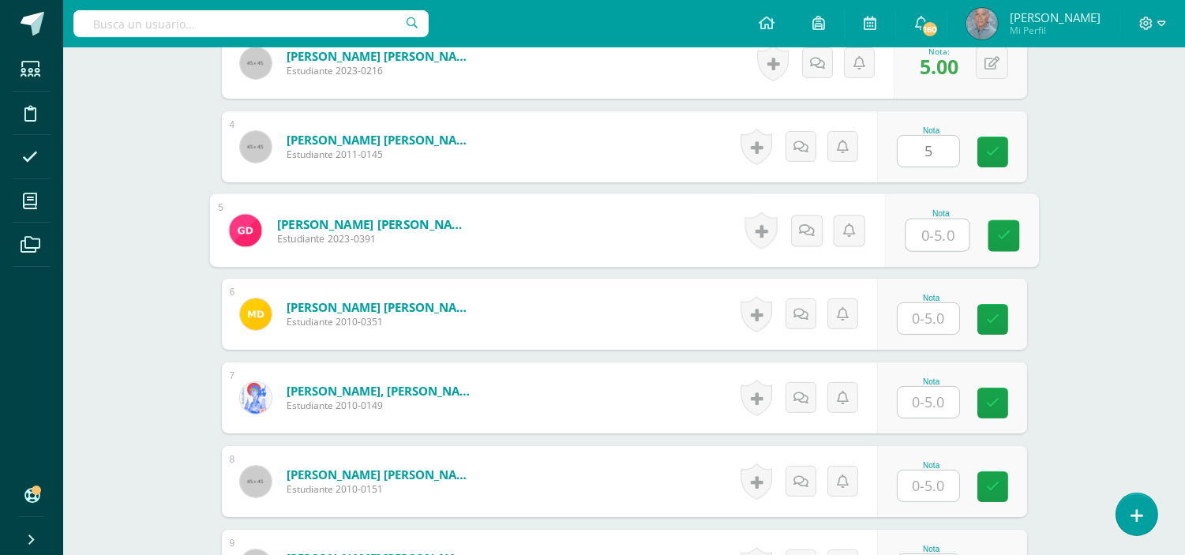
click at [914, 233] on input "text" at bounding box center [937, 236] width 63 height 32
type input "4"
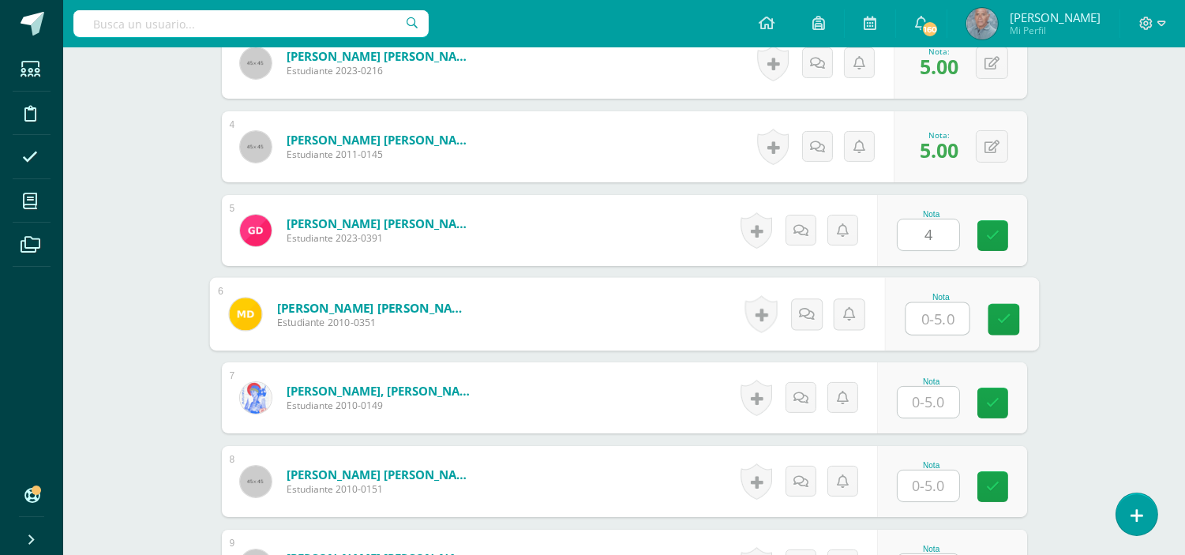
click at [917, 320] on input "text" at bounding box center [937, 319] width 63 height 32
type input "5"
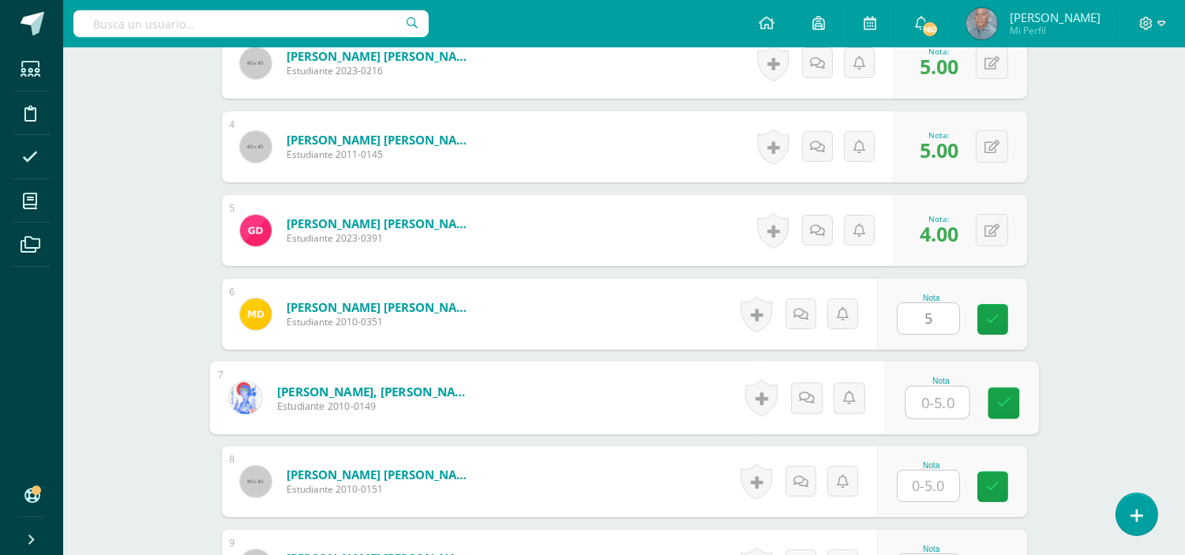
click at [912, 401] on input "text" at bounding box center [937, 403] width 63 height 32
type input "5"
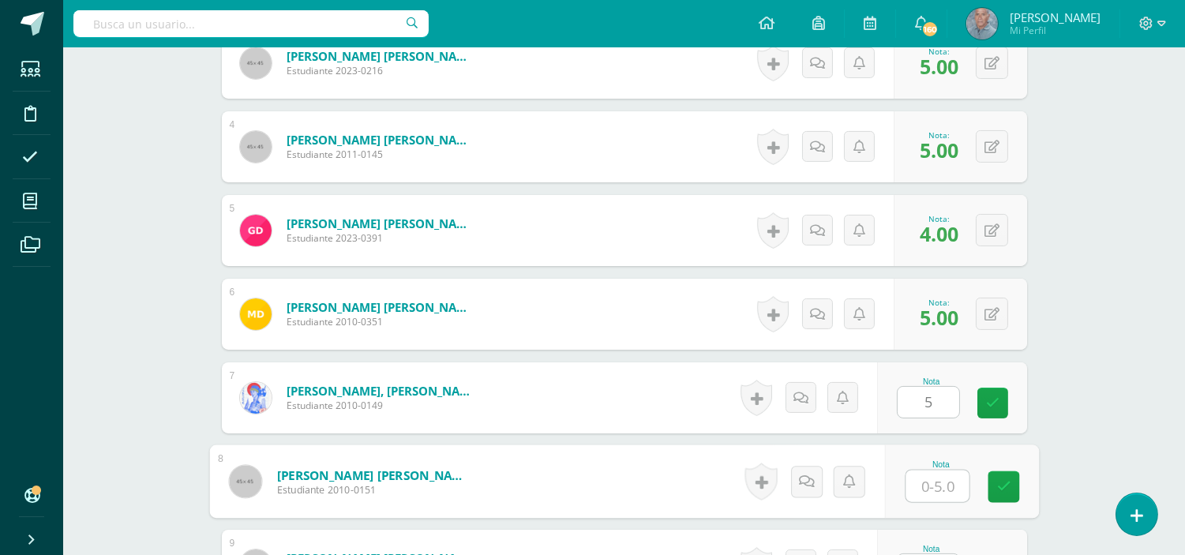
click at [914, 486] on input "text" at bounding box center [937, 487] width 63 height 32
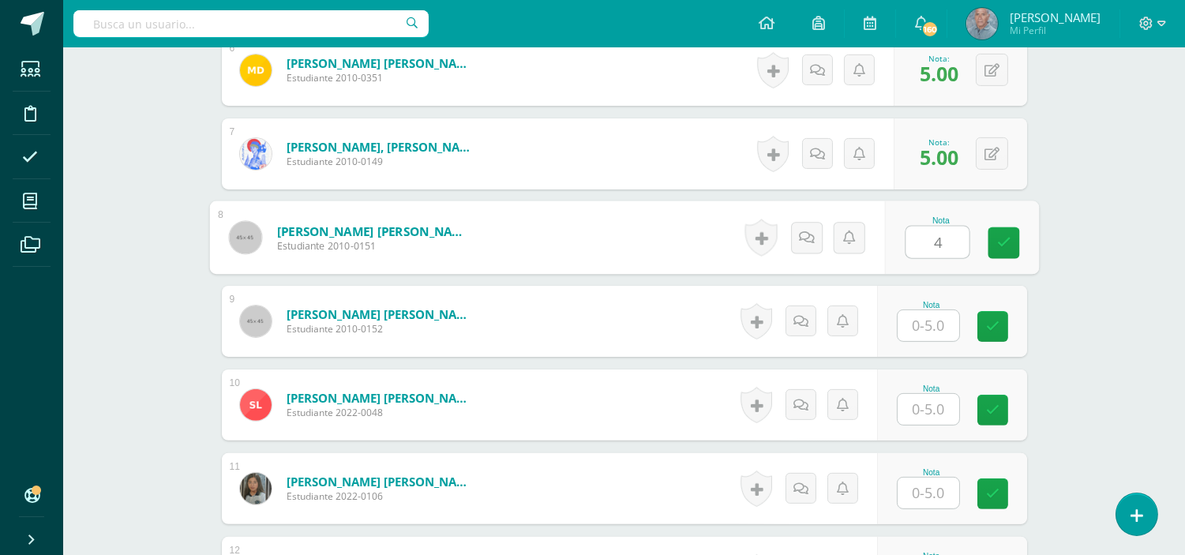
scroll to position [949, 0]
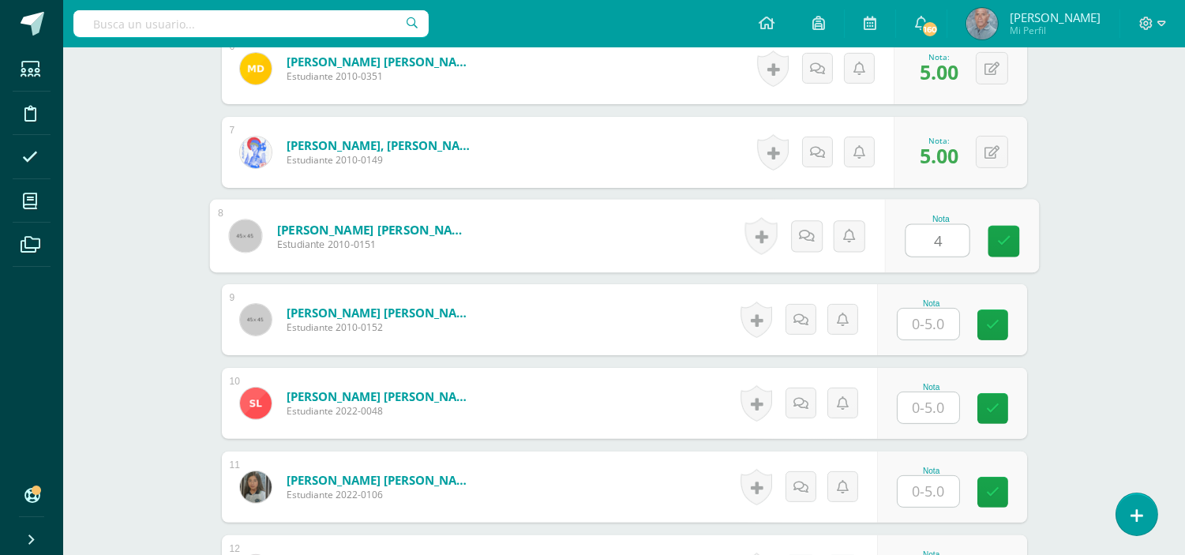
type input "4"
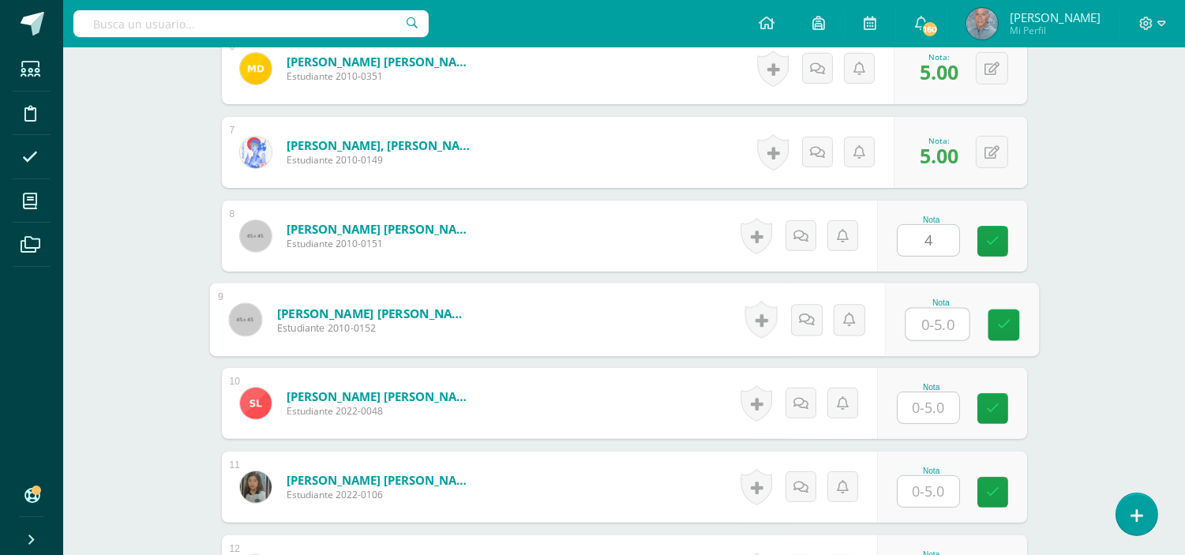
click at [918, 321] on input "text" at bounding box center [937, 325] width 63 height 32
type input "4"
type input "5"
click at [922, 411] on input "text" at bounding box center [929, 407] width 62 height 31
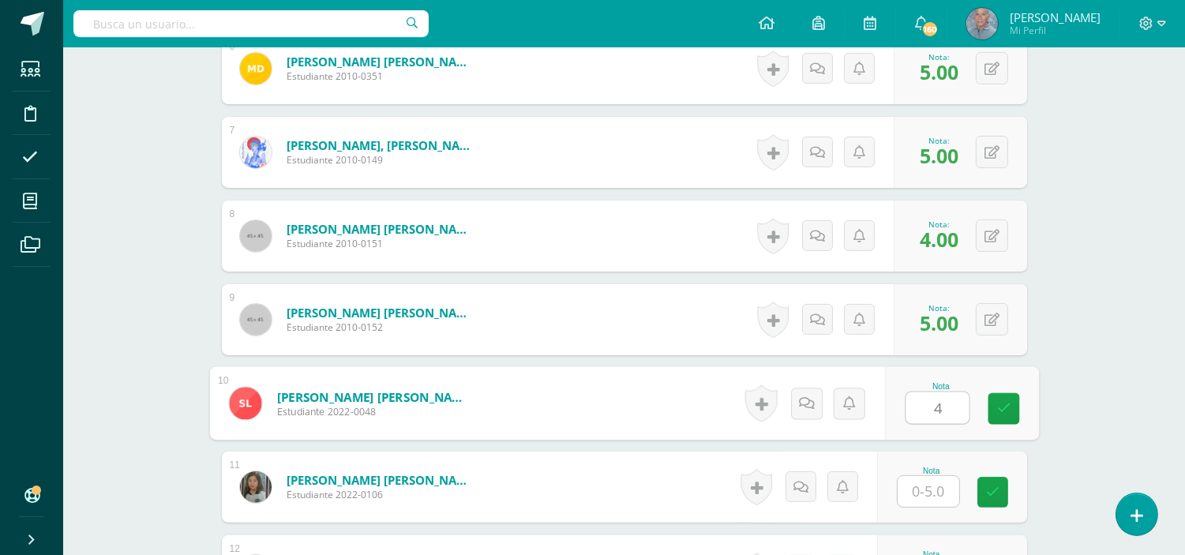
type input "4"
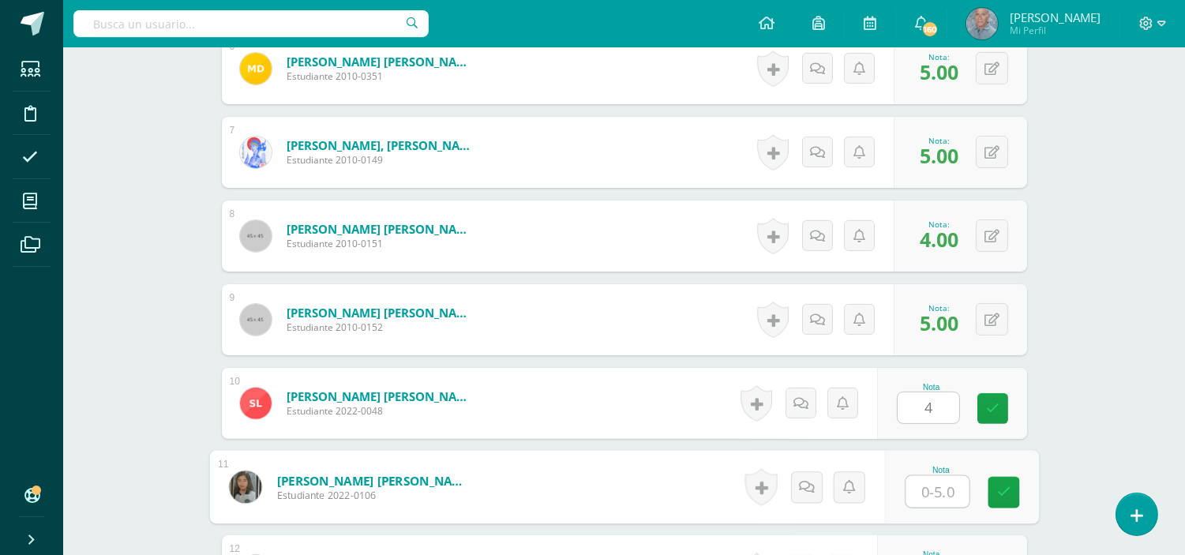
click at [920, 495] on input "text" at bounding box center [937, 492] width 63 height 32
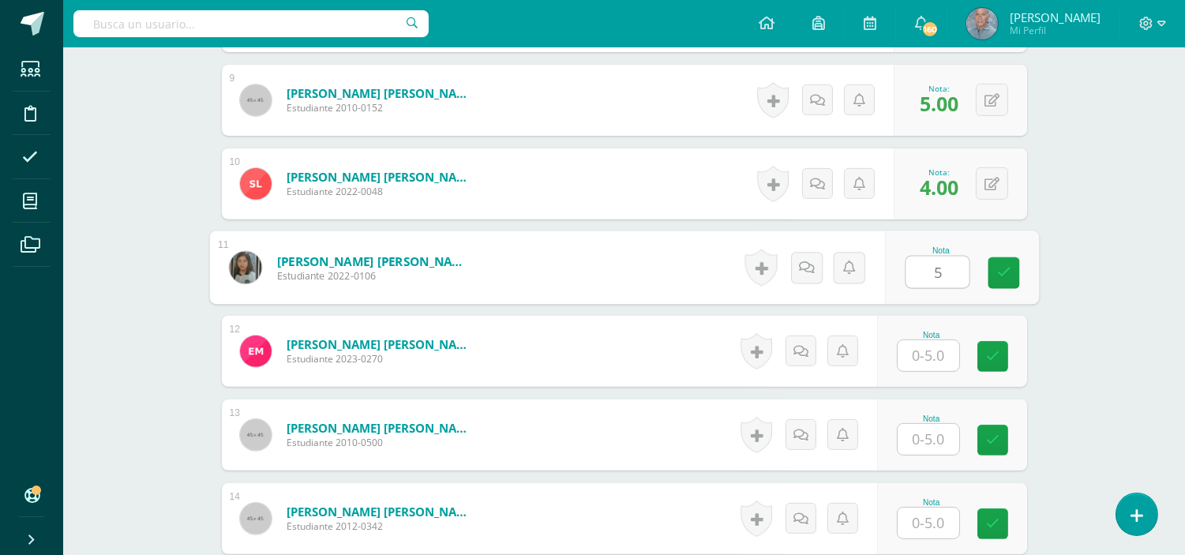
scroll to position [1195, 0]
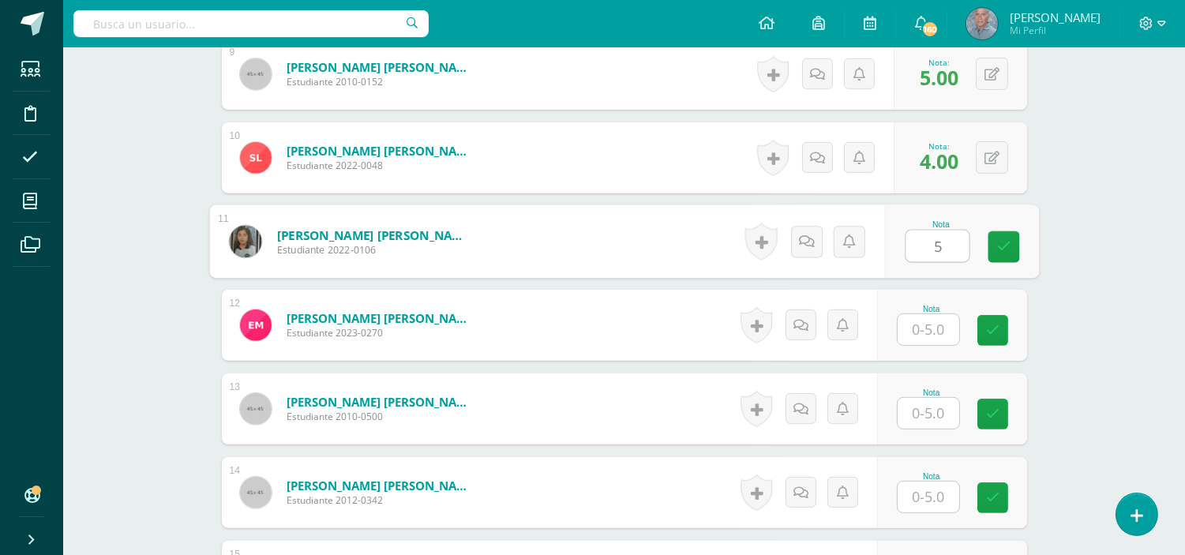
type input "5"
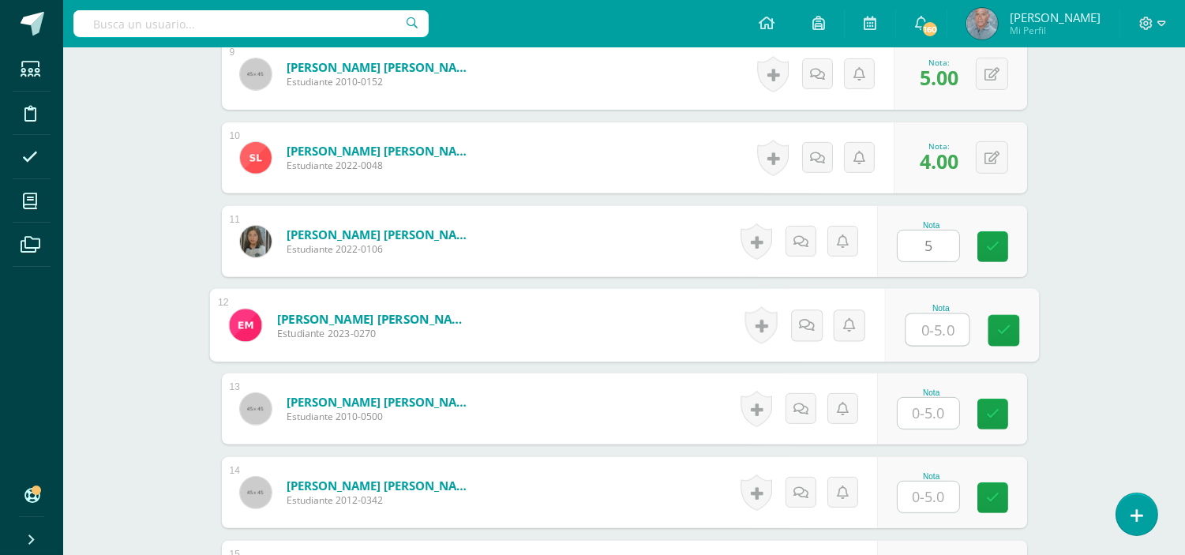
click at [916, 325] on input "text" at bounding box center [937, 330] width 63 height 32
type input "5"
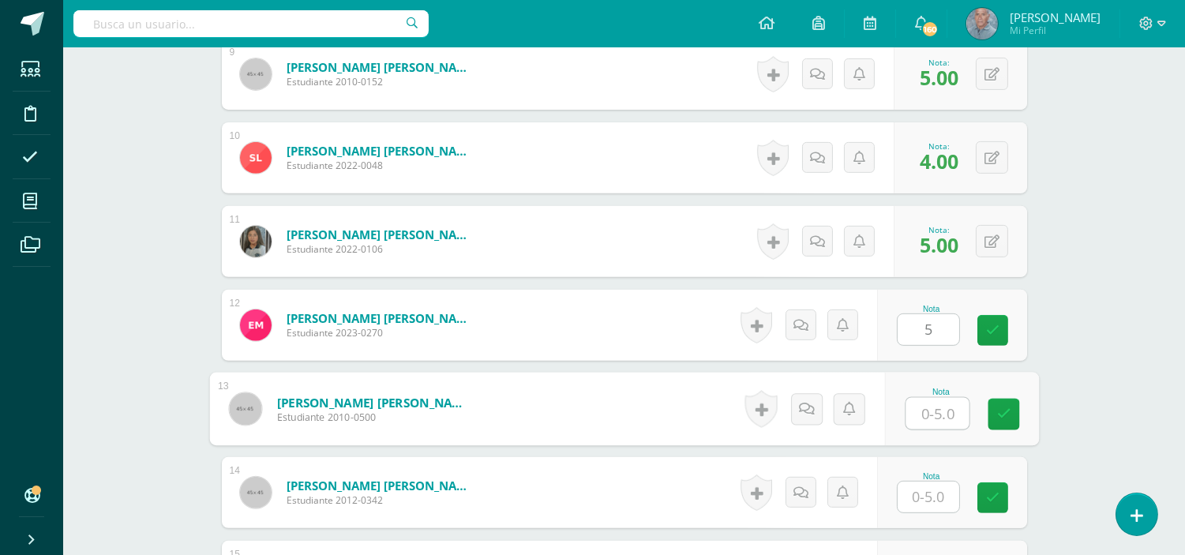
click at [920, 411] on input "text" at bounding box center [937, 414] width 63 height 32
type input "4"
click at [921, 499] on input "text" at bounding box center [929, 497] width 62 height 31
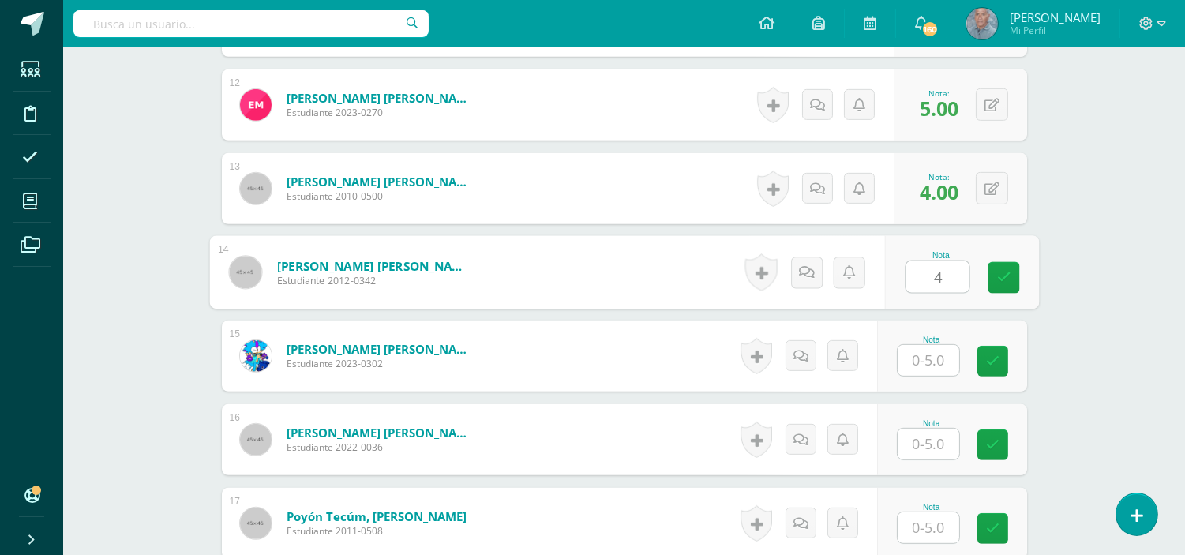
scroll to position [1440, 0]
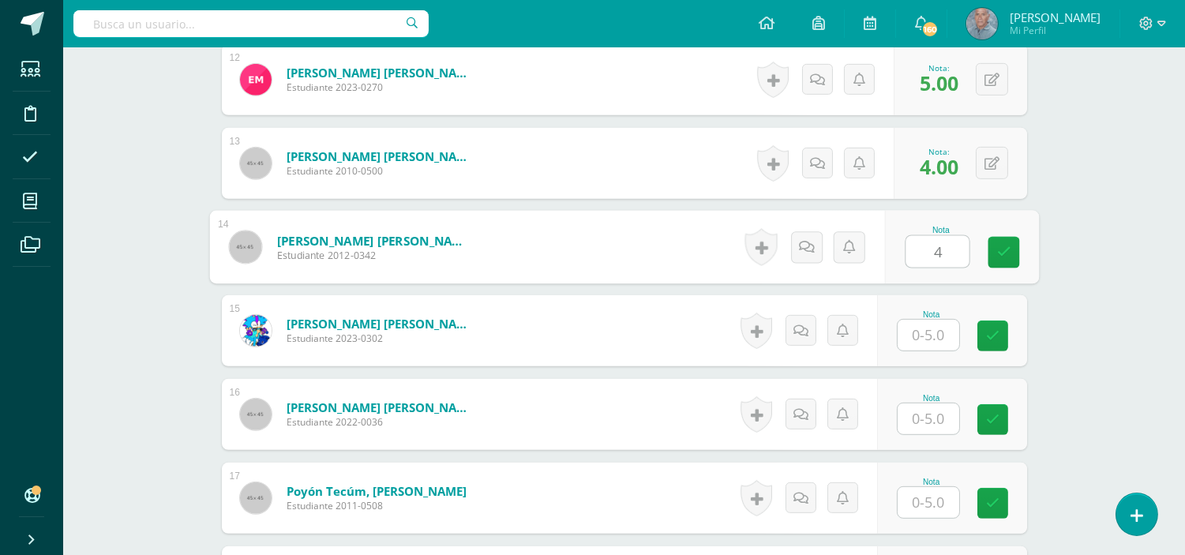
type input "4"
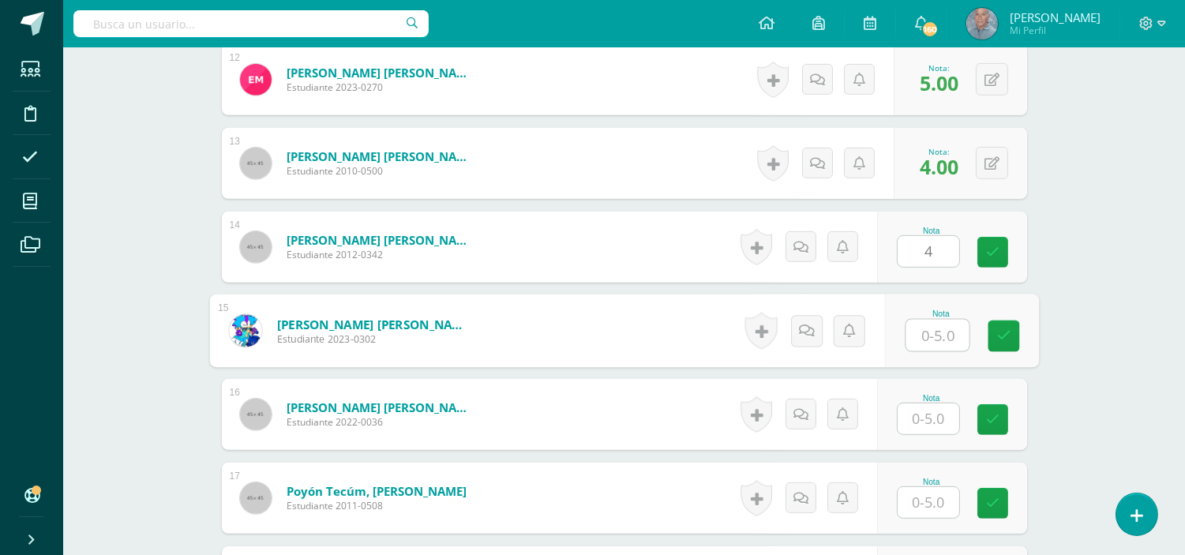
click at [917, 336] on input "text" at bounding box center [937, 336] width 63 height 32
type input "5"
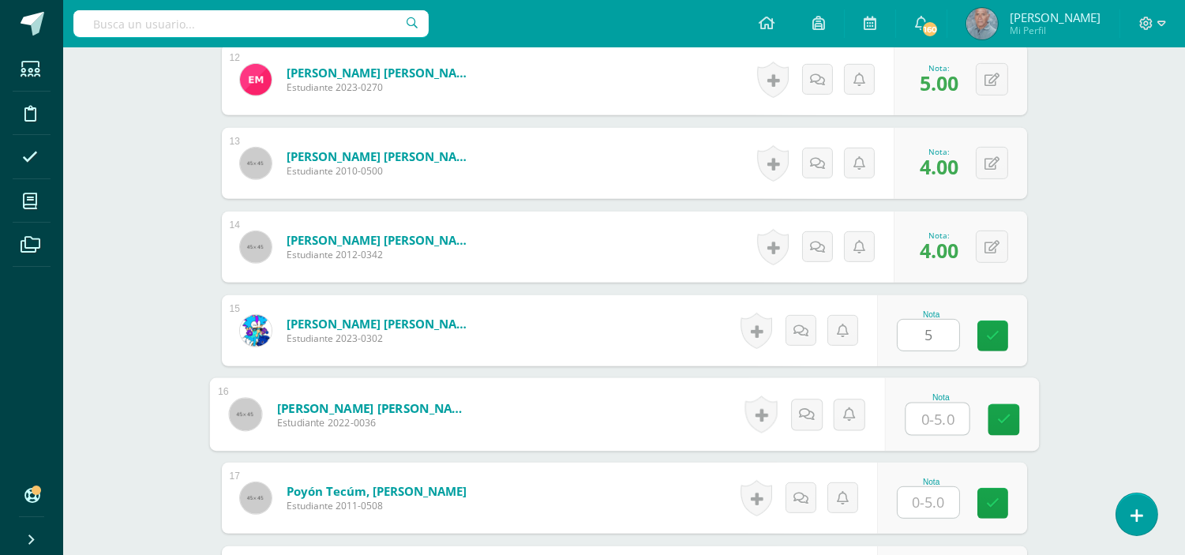
click at [916, 416] on input "text" at bounding box center [937, 419] width 63 height 32
type input "4"
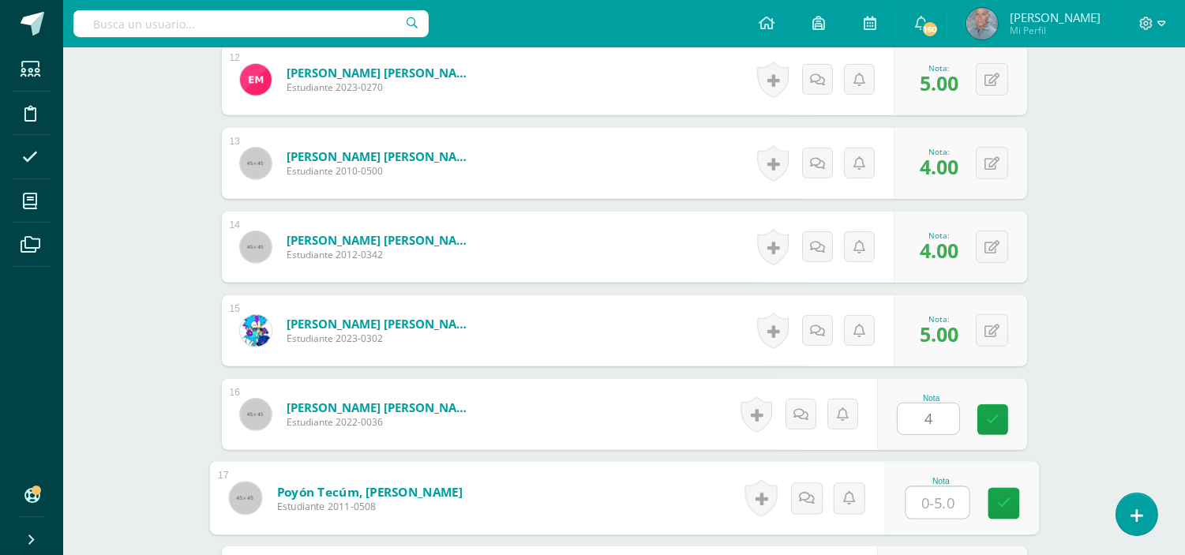
click at [918, 501] on input "text" at bounding box center [937, 503] width 63 height 32
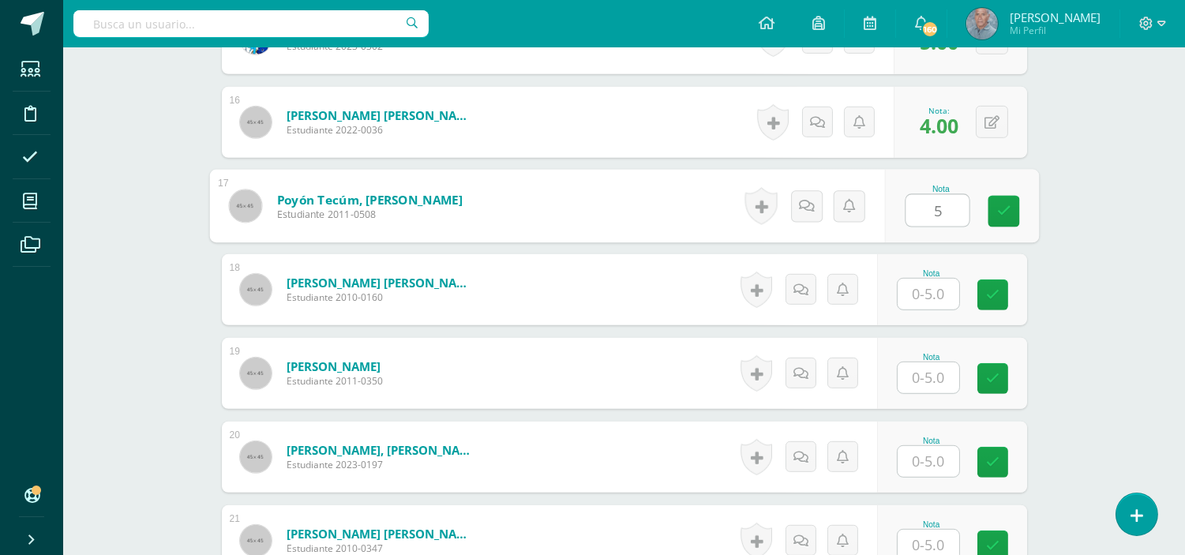
scroll to position [1756, 0]
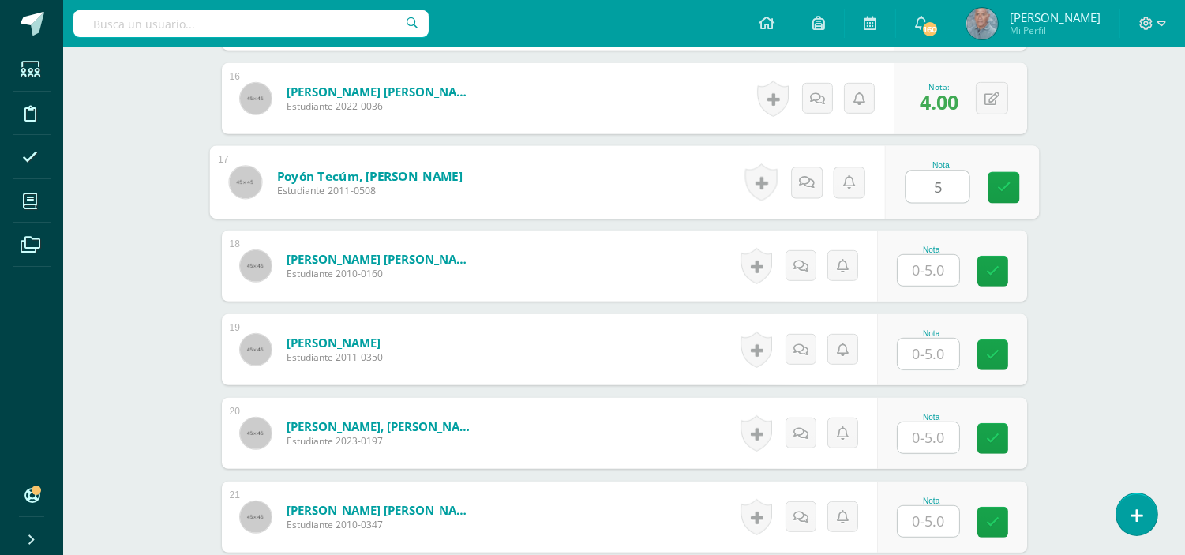
type input "5"
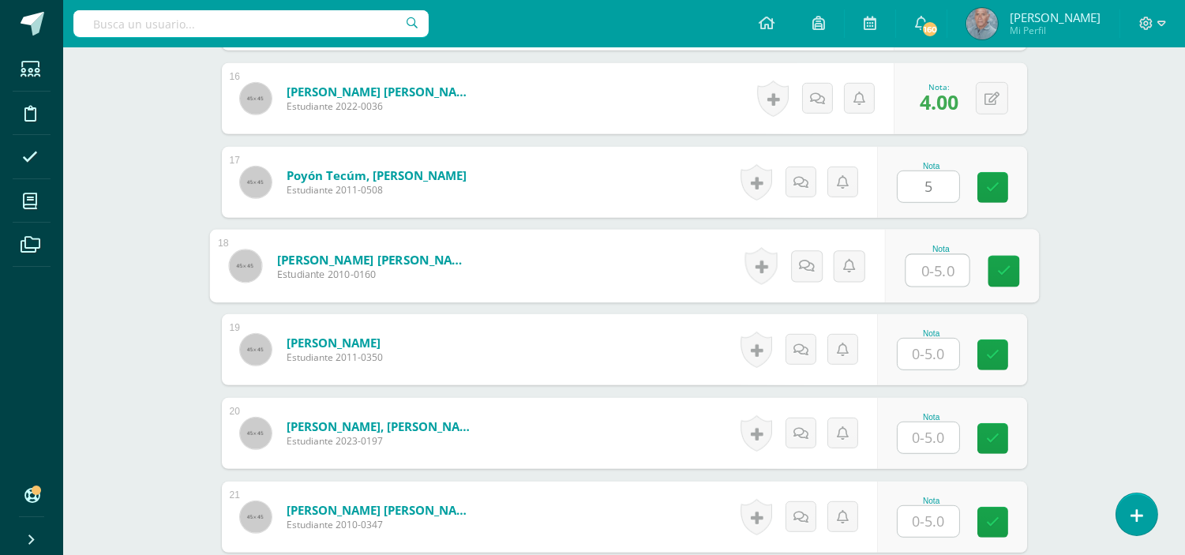
click at [918, 261] on input "text" at bounding box center [937, 271] width 63 height 32
type input "5"
click at [914, 357] on input "text" at bounding box center [929, 354] width 62 height 31
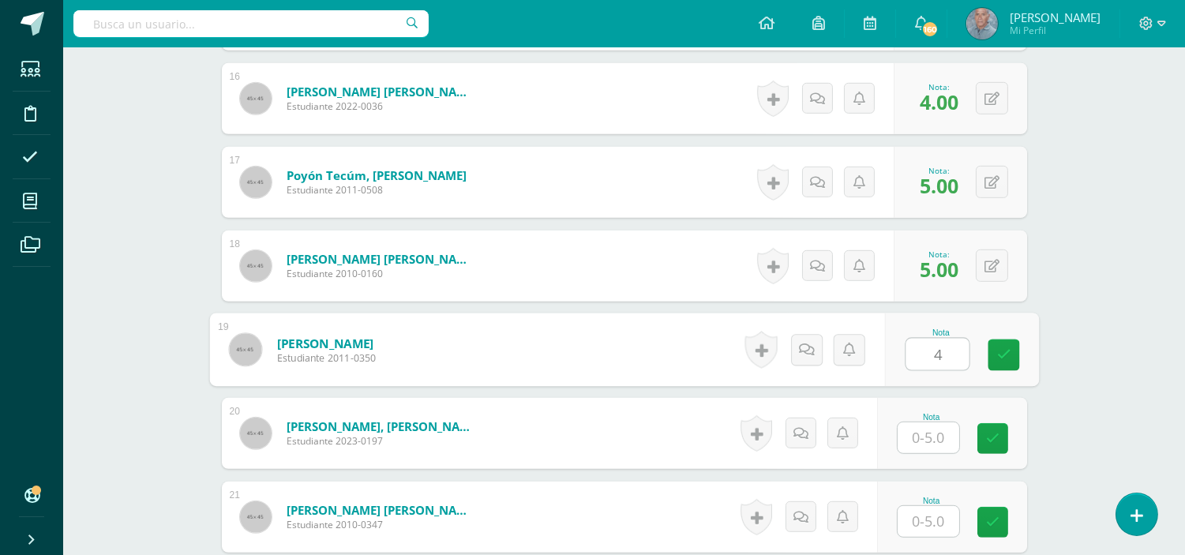
type input "4"
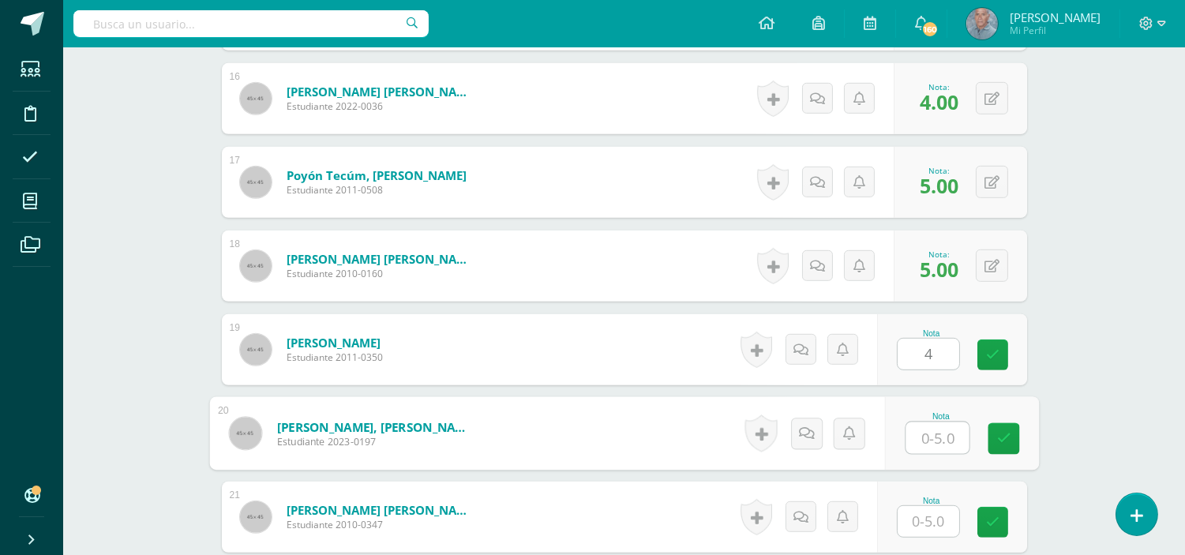
click at [920, 436] on input "text" at bounding box center [937, 438] width 63 height 32
type input "5"
click at [921, 517] on input "text" at bounding box center [929, 521] width 62 height 31
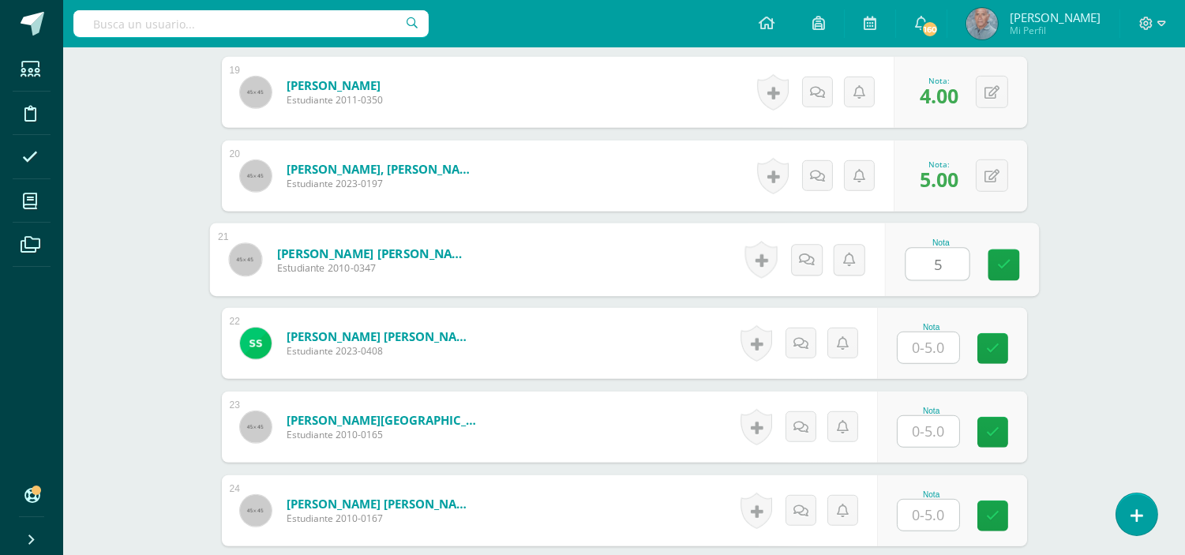
scroll to position [2048, 0]
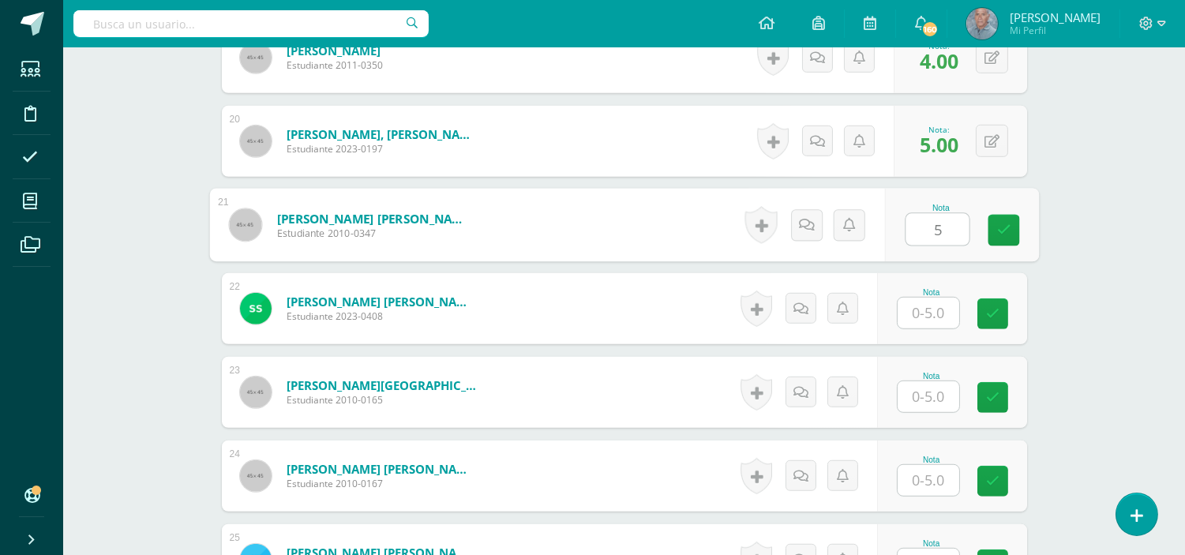
type input "5"
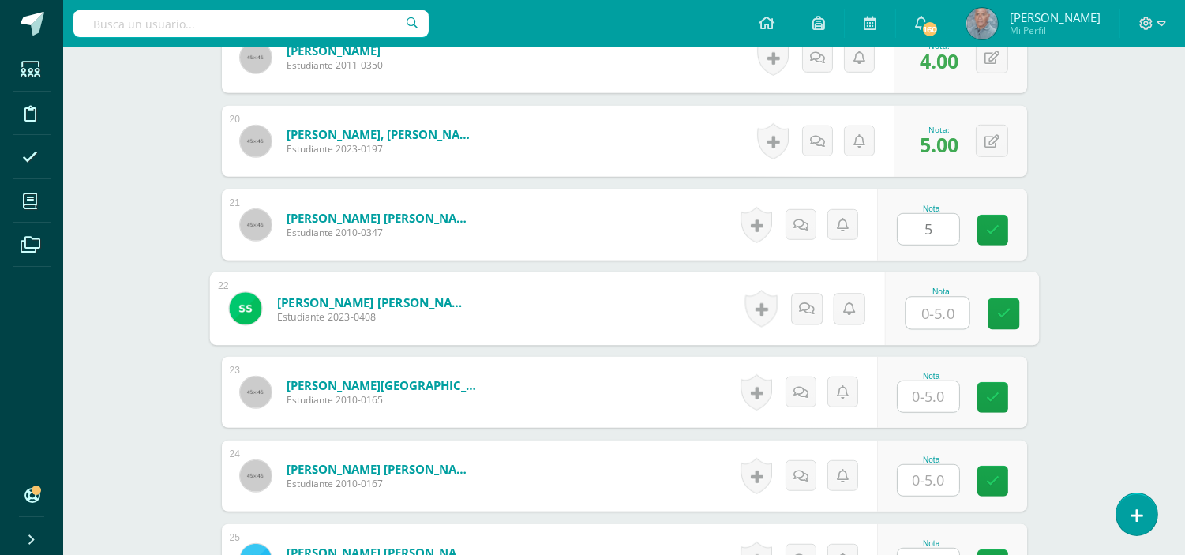
click at [921, 308] on input "text" at bounding box center [937, 314] width 63 height 32
type input "5"
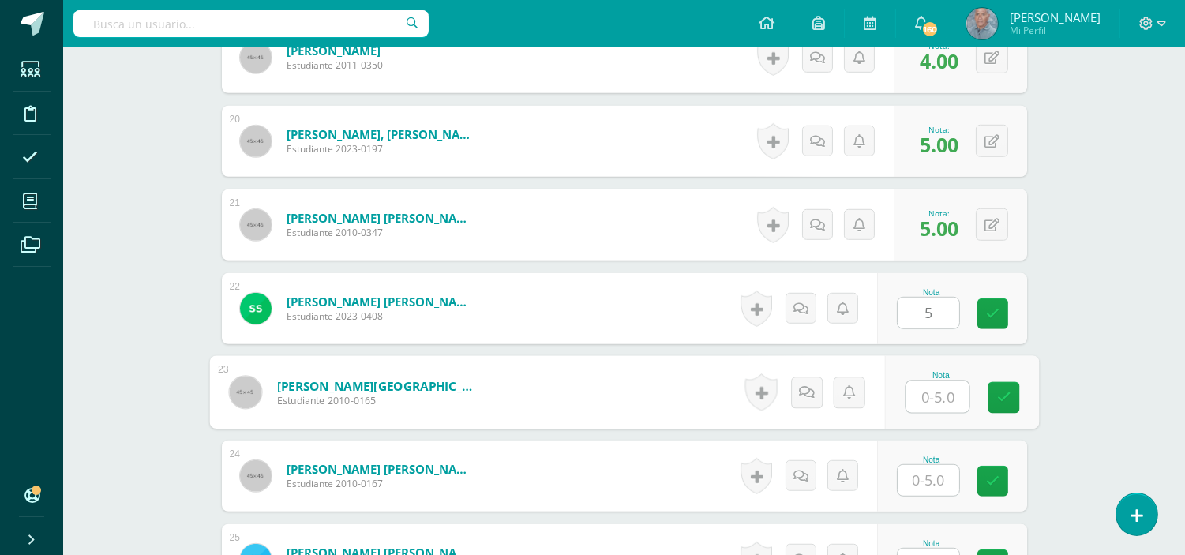
click at [921, 396] on input "text" at bounding box center [937, 397] width 63 height 32
type input "4"
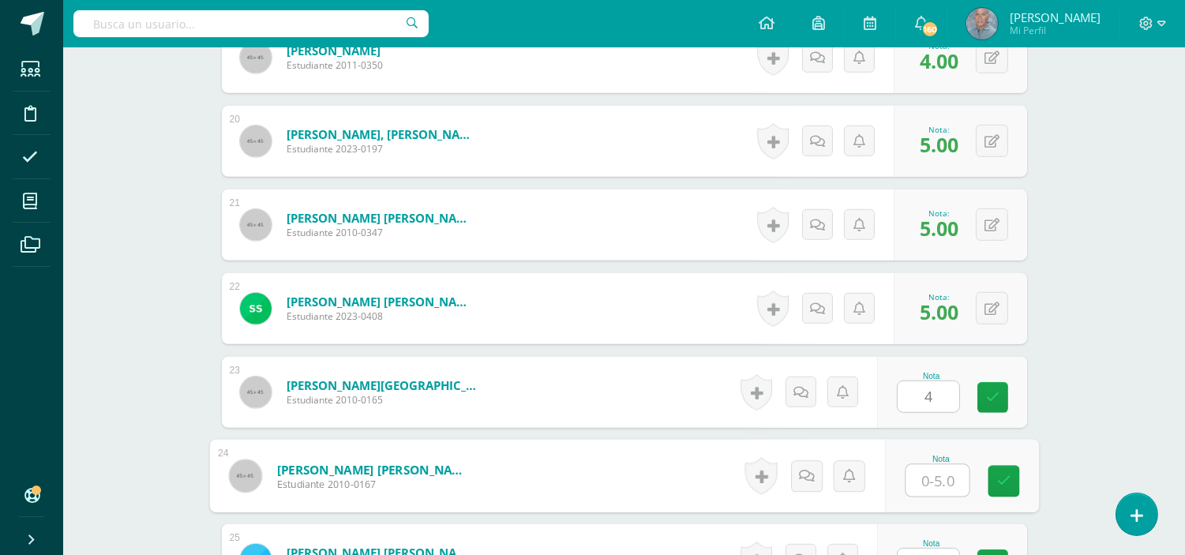
click at [914, 486] on input "text" at bounding box center [937, 481] width 63 height 32
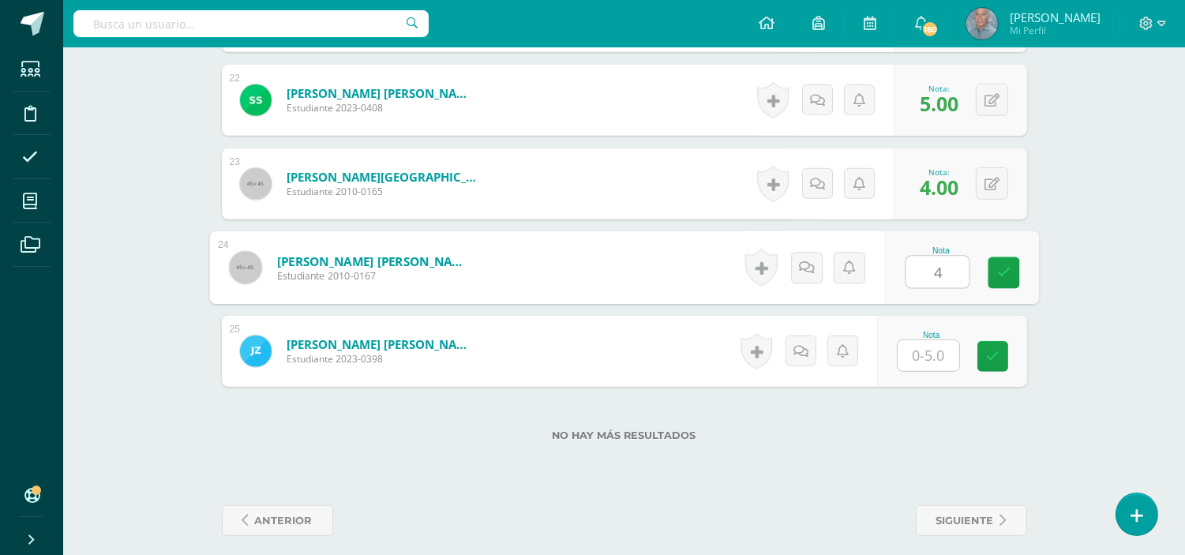
scroll to position [2259, 0]
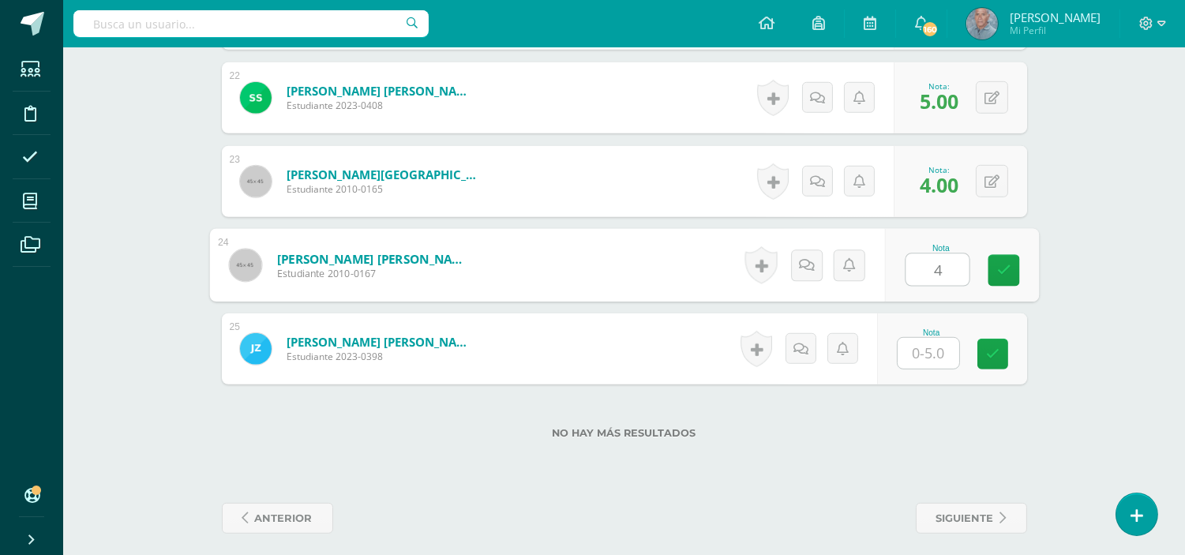
type input "4"
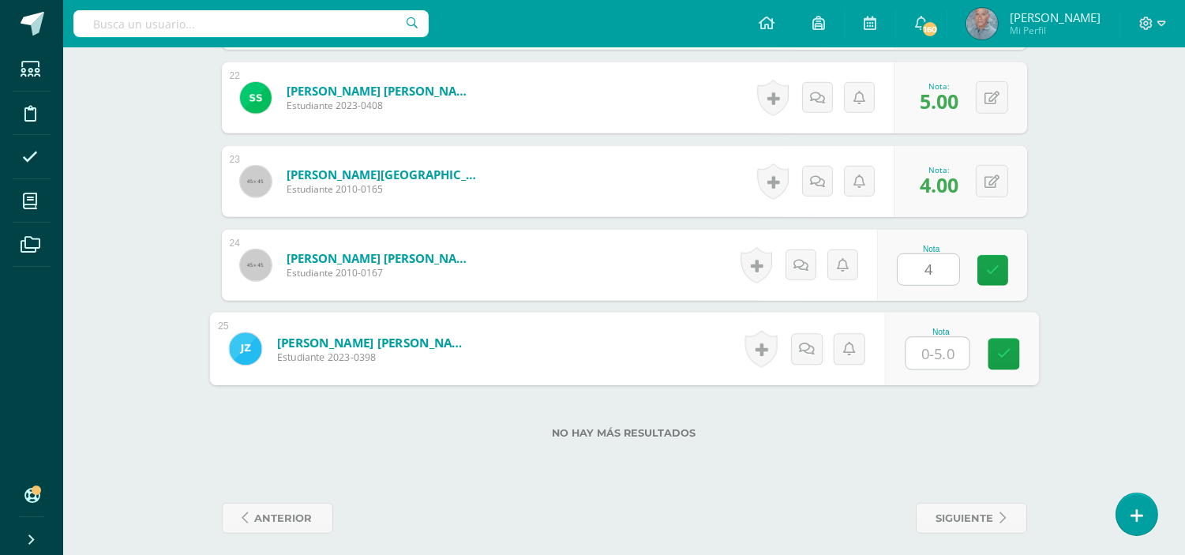
click at [919, 359] on input "text" at bounding box center [937, 354] width 63 height 32
type input "5"
click at [1003, 354] on icon at bounding box center [1003, 353] width 14 height 13
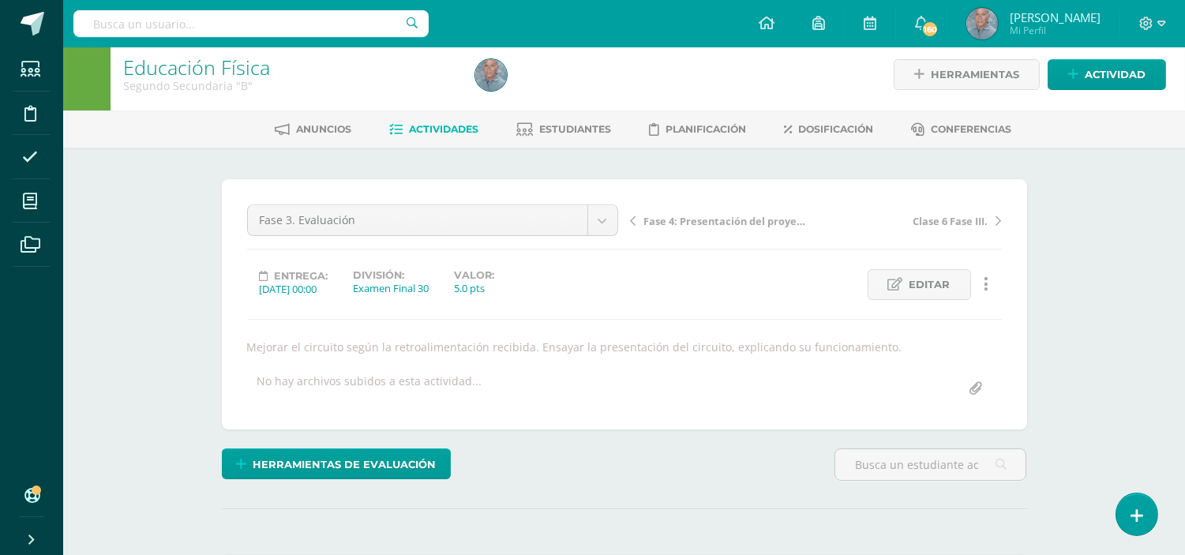
scroll to position [0, 0]
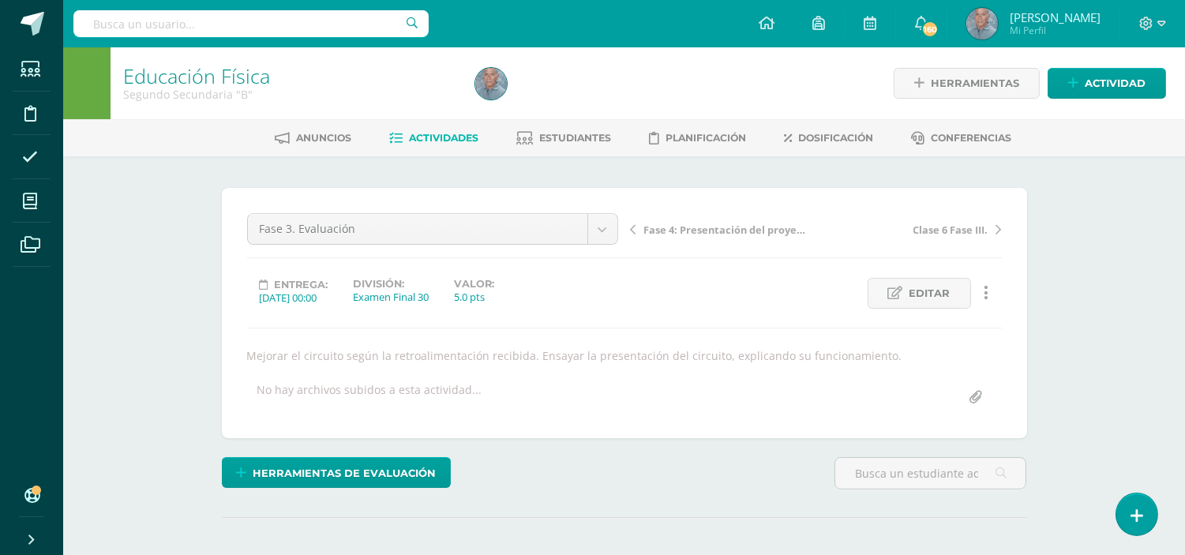
click at [429, 126] on link "Actividades" at bounding box center [433, 138] width 89 height 25
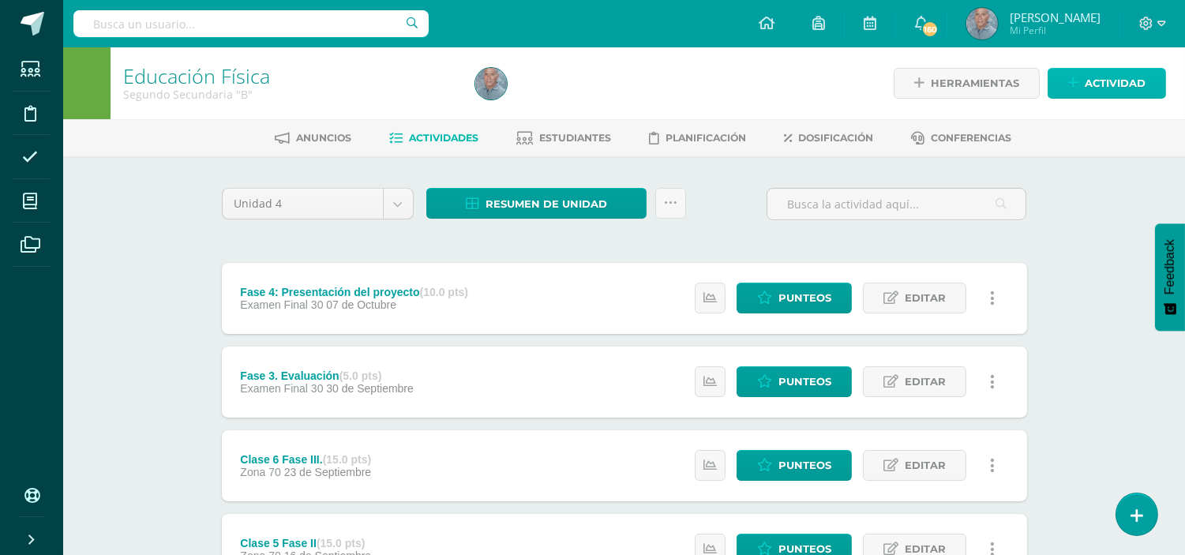
click at [1094, 73] on span "Actividad" at bounding box center [1115, 83] width 61 height 29
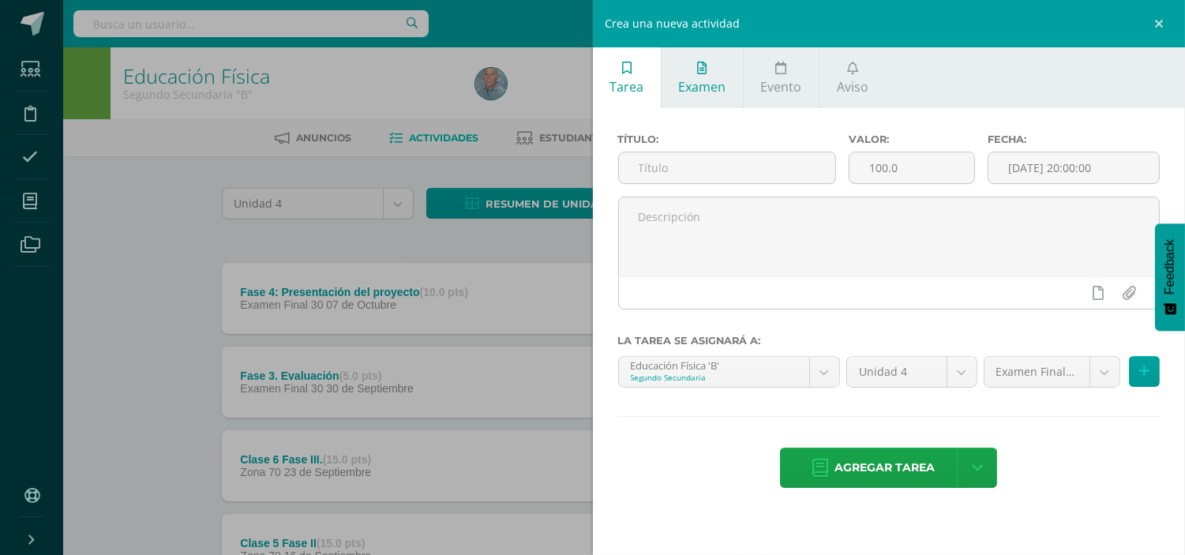
click at [695, 88] on span "Examen" at bounding box center [701, 86] width 47 height 17
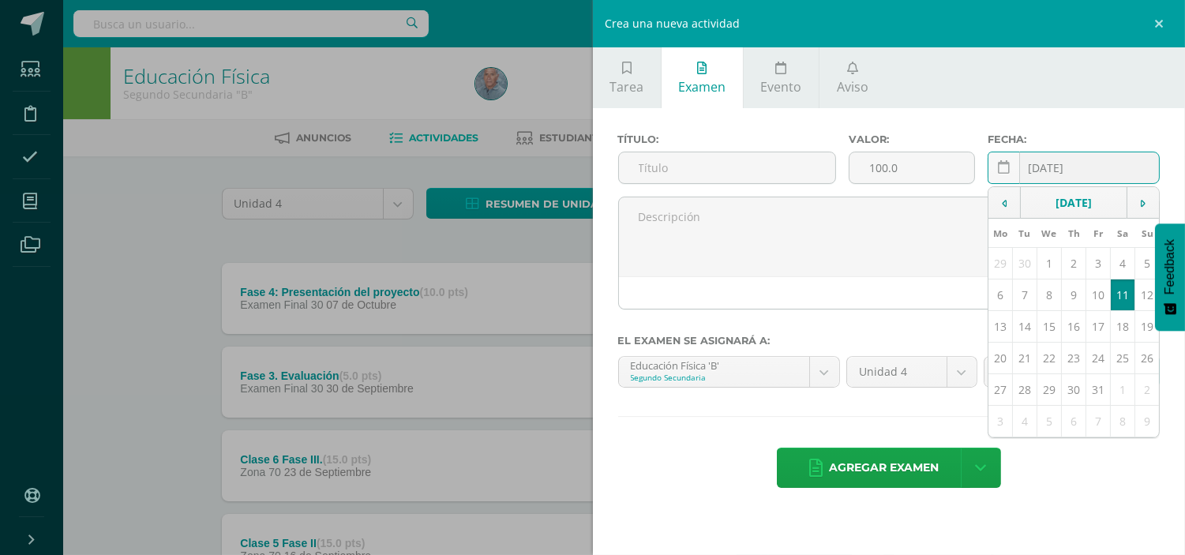
click at [1079, 166] on input "[DATE]" at bounding box center [1074, 167] width 171 height 31
click at [1083, 164] on input "[DATE]" at bounding box center [1074, 167] width 171 height 31
click at [1015, 200] on td at bounding box center [1005, 203] width 32 height 32
click at [1023, 362] on td "23" at bounding box center [1024, 359] width 24 height 32
type input "[DATE]"
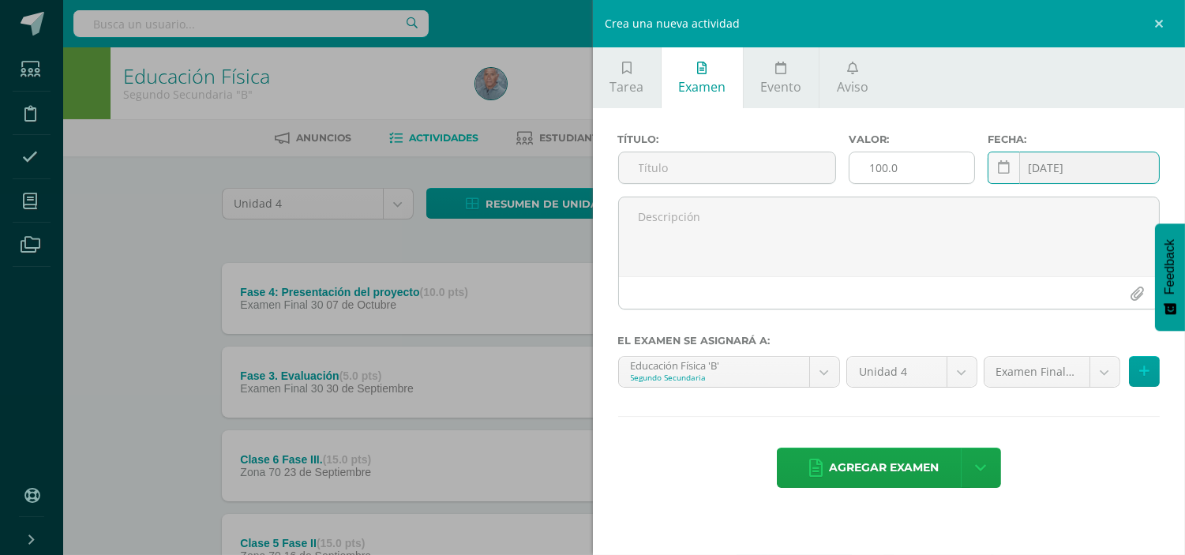
click at [879, 164] on input "100.0" at bounding box center [912, 167] width 125 height 31
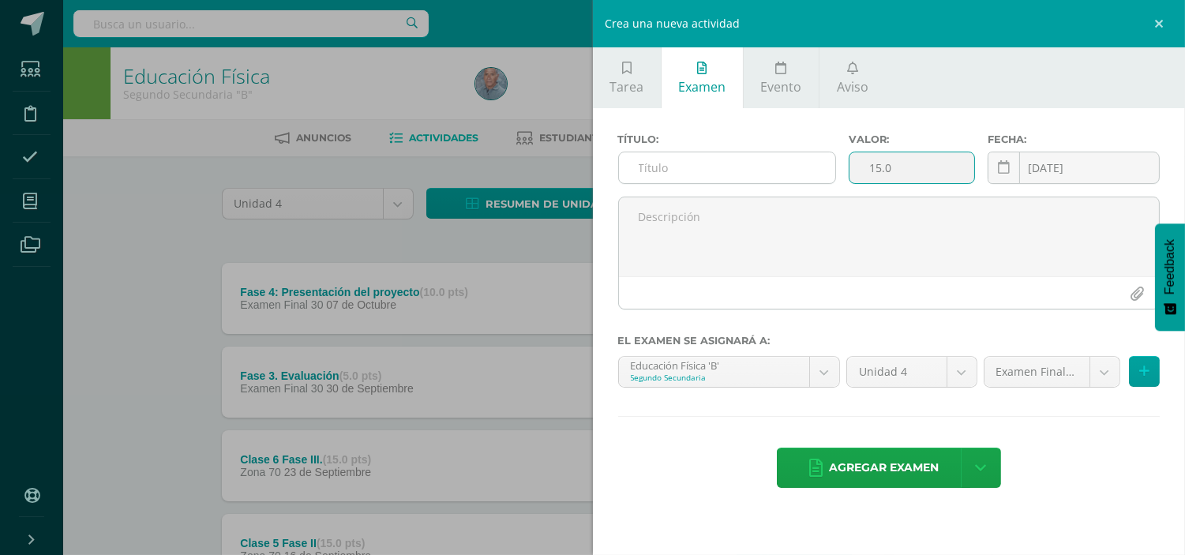
type input "15.0"
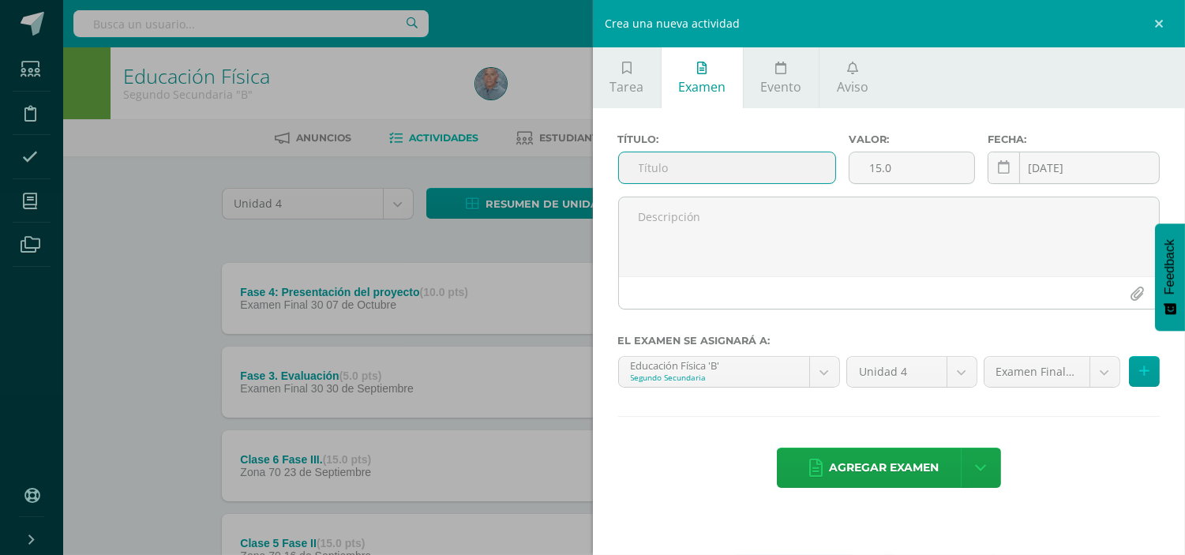
click at [659, 170] on input "text" at bounding box center [727, 167] width 217 height 31
click at [640, 166] on input "text" at bounding box center [727, 167] width 217 height 31
paste input "Fase 3: Evaluación"
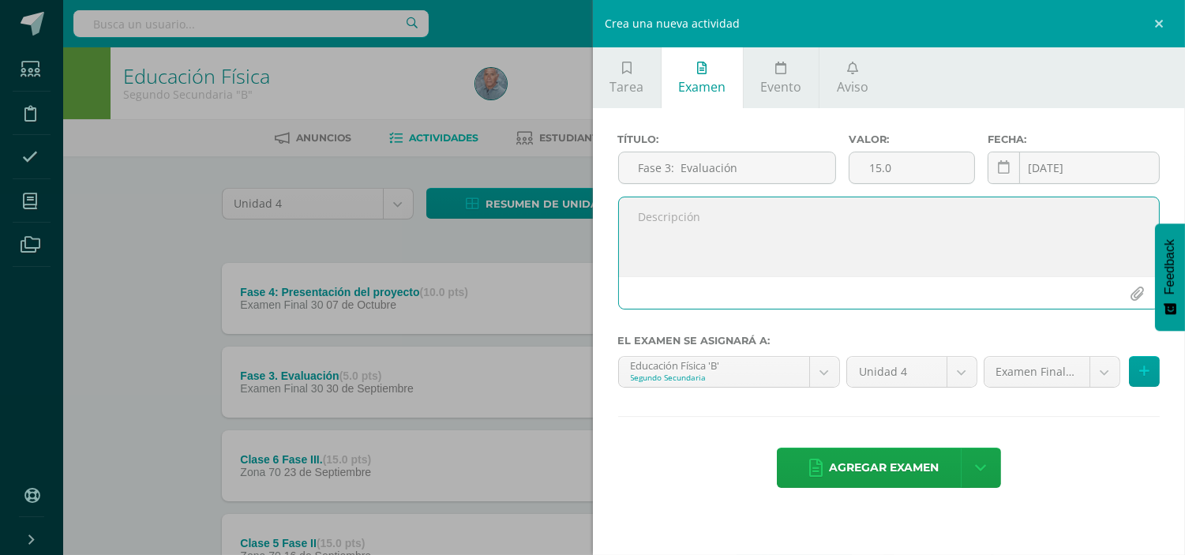
click at [662, 242] on textarea at bounding box center [889, 236] width 541 height 79
click at [636, 167] on input "Fase 3: Evaluación" at bounding box center [727, 167] width 217 height 31
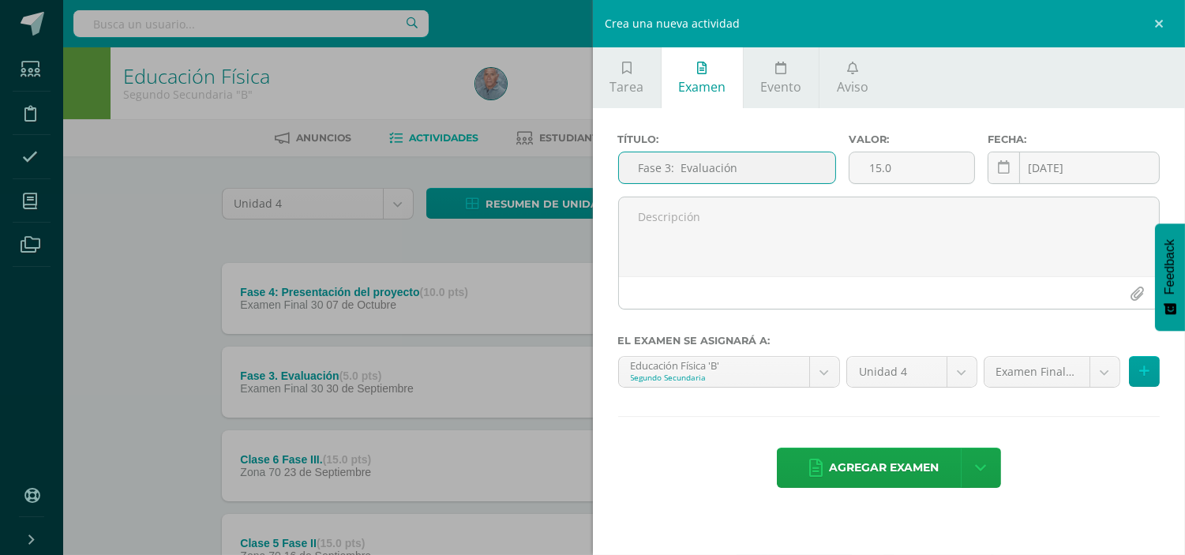
paste input "Fase 2. Implementación y pruebas"
type input "Fase 2. Implementación y pruebas"
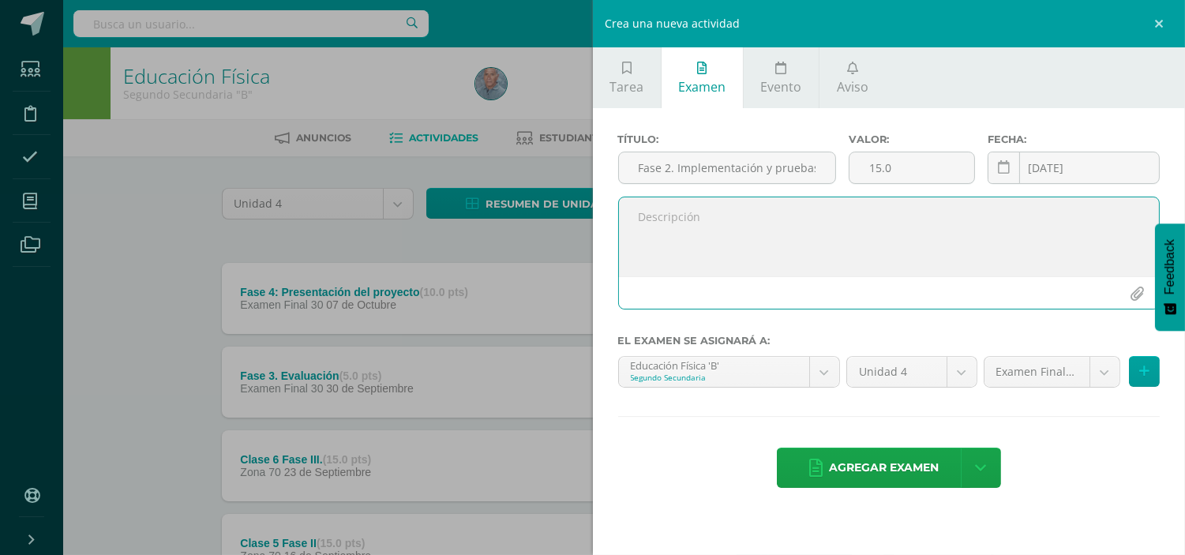
click at [643, 215] on textarea at bounding box center [889, 236] width 541 height 79
paste textarea "Realizar el circuito con su grupo para evaluar la viabilidad y la fluidez de lo…"
click at [629, 245] on textarea "Realizar el circuito con su grupo para evaluar la viabilidad y la fluidez de lo…" at bounding box center [889, 236] width 541 height 79
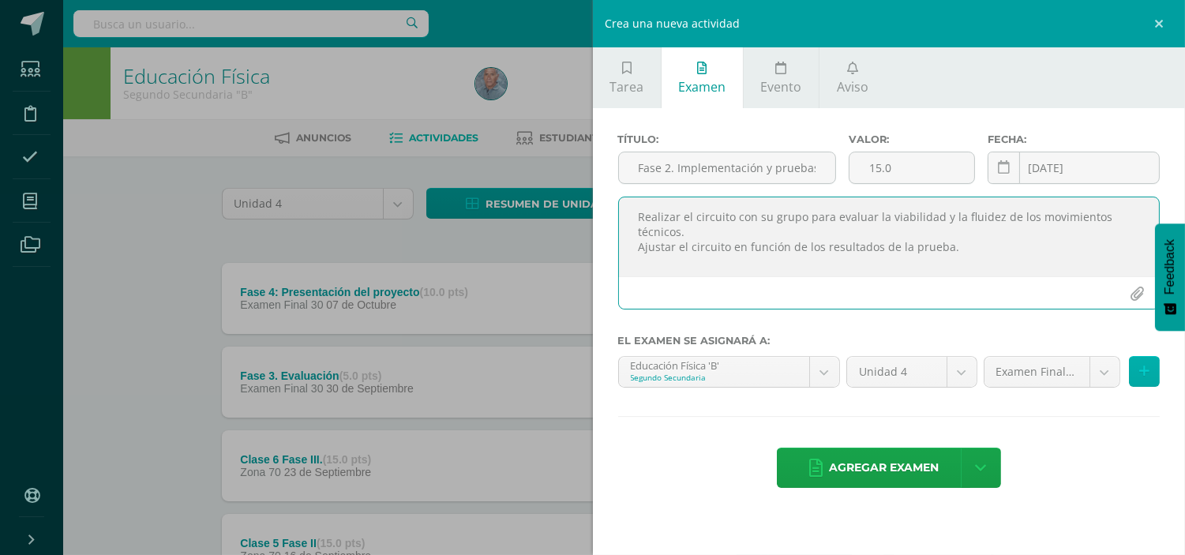
type textarea "Realizar el circuito con su grupo para evaluar la viabilidad y la fluidez de lo…"
click at [1140, 362] on button at bounding box center [1144, 371] width 31 height 31
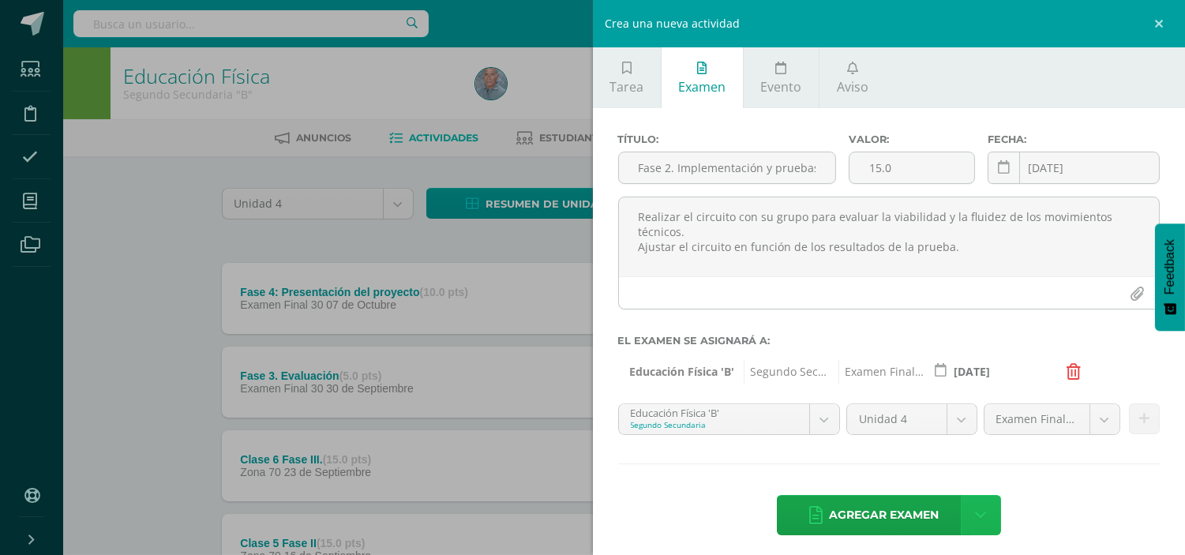
click at [967, 509] on link at bounding box center [981, 515] width 40 height 40
click at [946, 452] on link "Agregar examen y ocultar" at bounding box center [975, 450] width 174 height 38
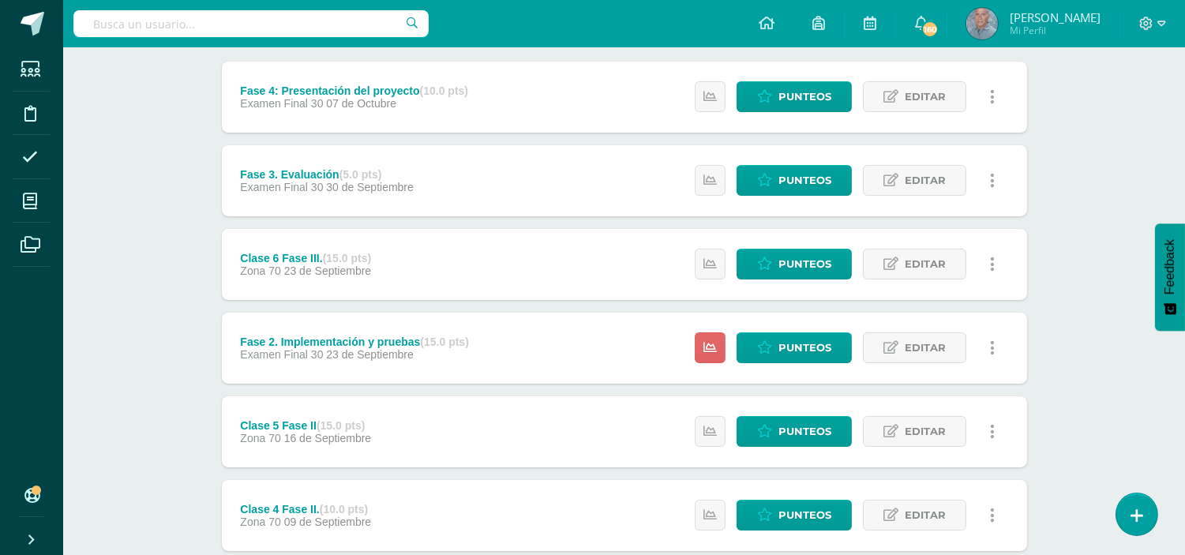
scroll to position [210, 0]
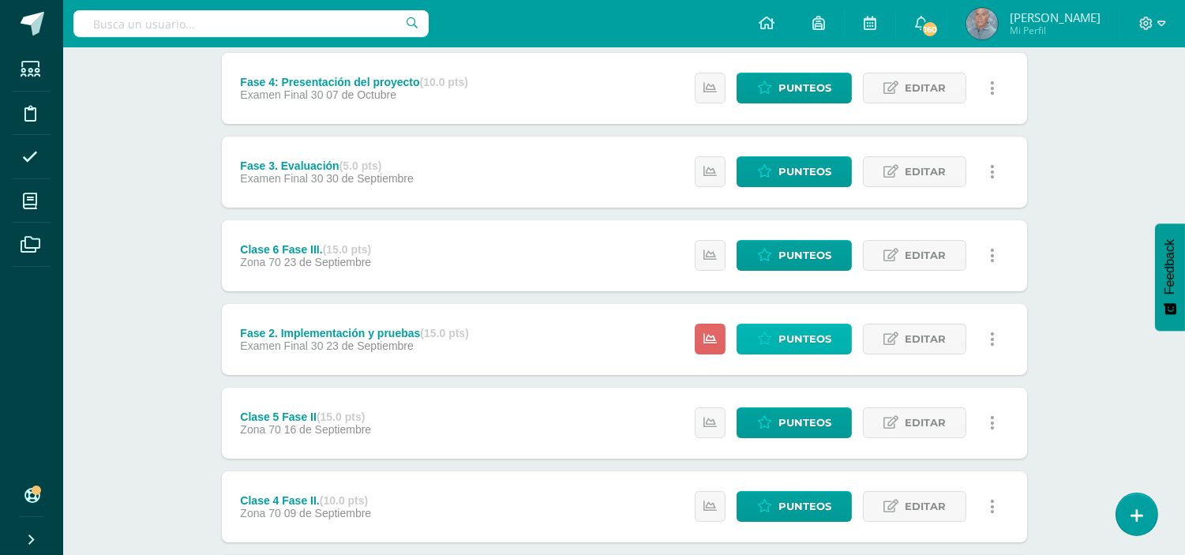
click at [779, 343] on span "Punteos" at bounding box center [805, 339] width 53 height 29
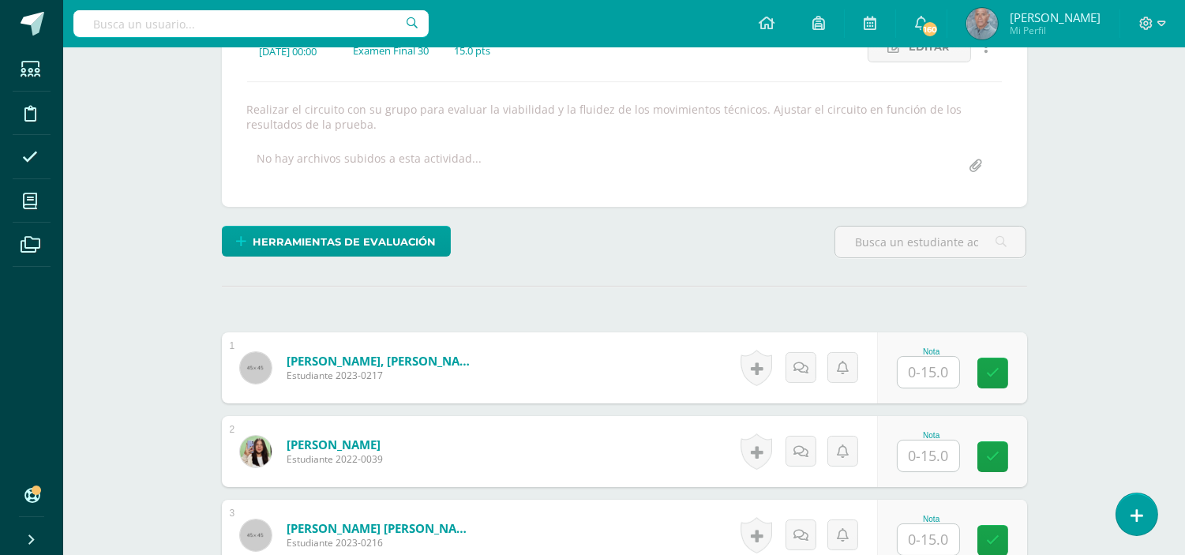
scroll to position [247, 0]
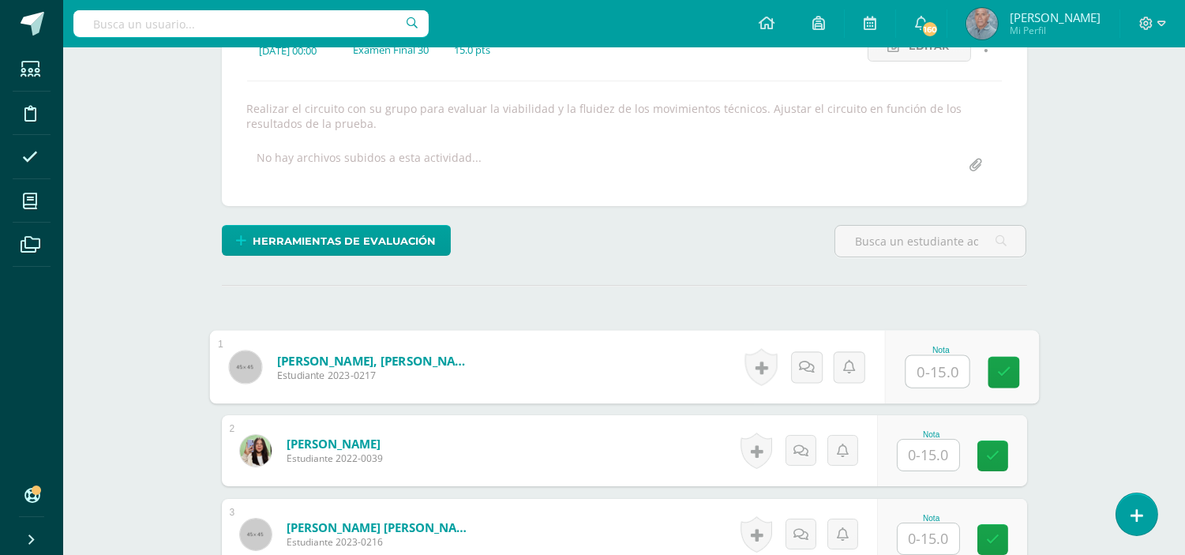
click at [918, 361] on input "text" at bounding box center [937, 372] width 63 height 32
type input "15"
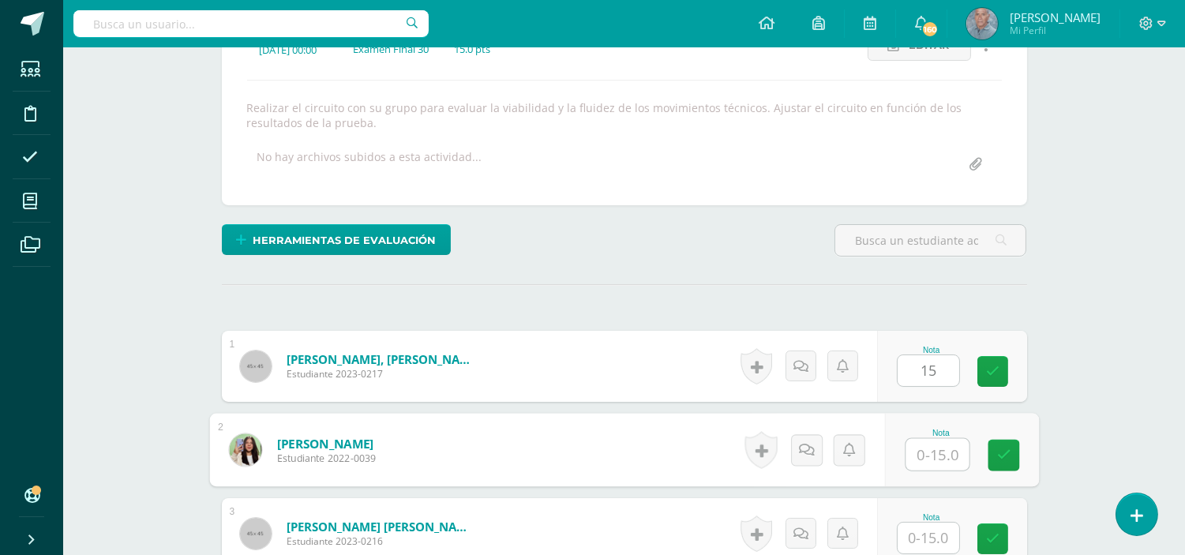
click at [921, 455] on input "text" at bounding box center [937, 455] width 63 height 32
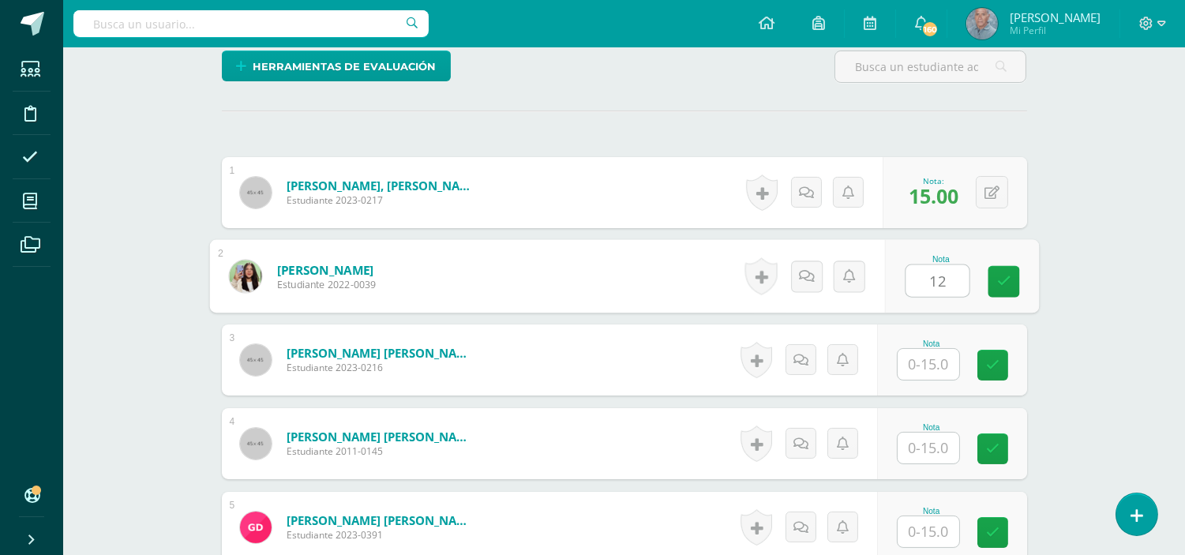
scroll to position [423, 0]
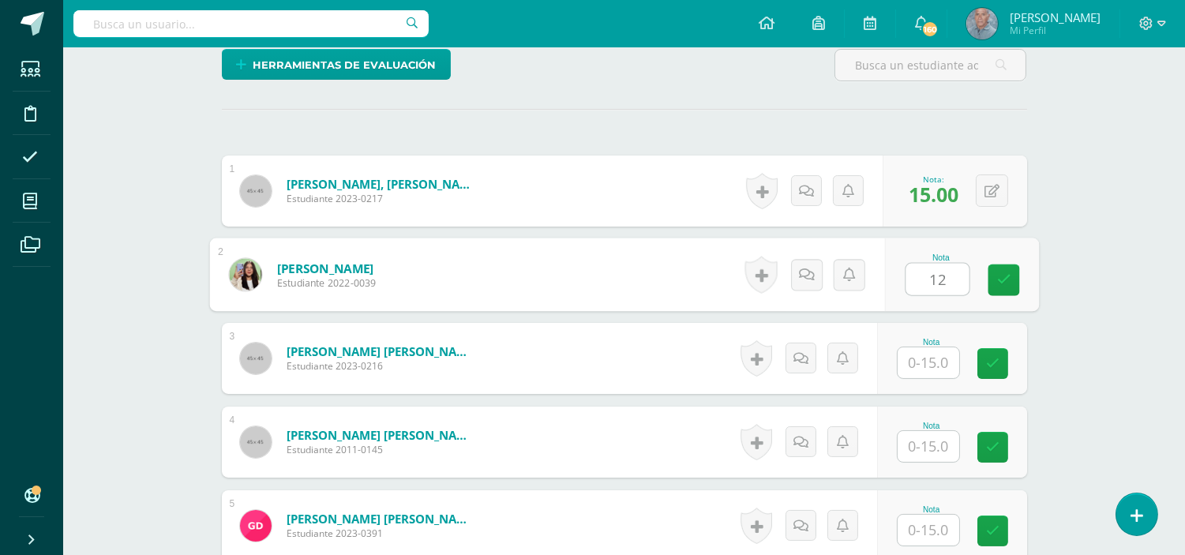
type input "12"
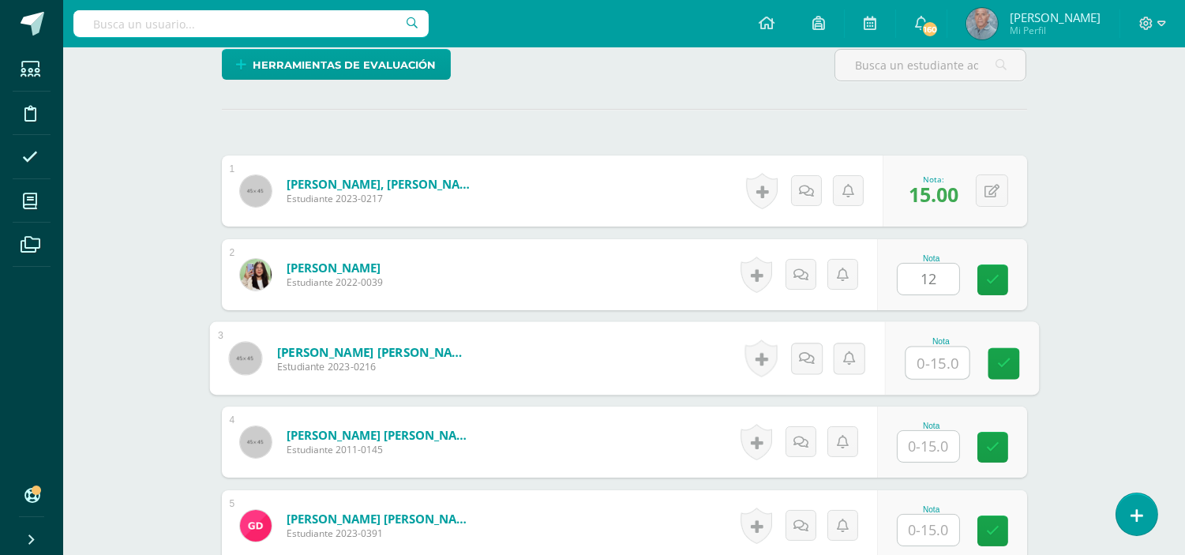
click at [918, 364] on input "text" at bounding box center [937, 363] width 63 height 32
type input "13"
click at [921, 452] on input "text" at bounding box center [929, 446] width 62 height 31
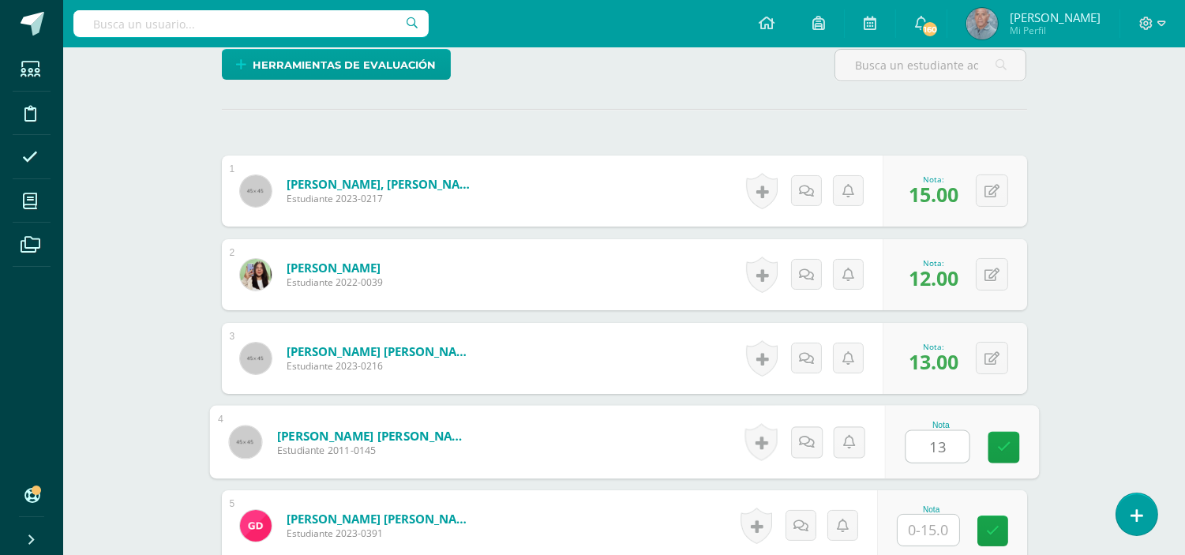
type input "13"
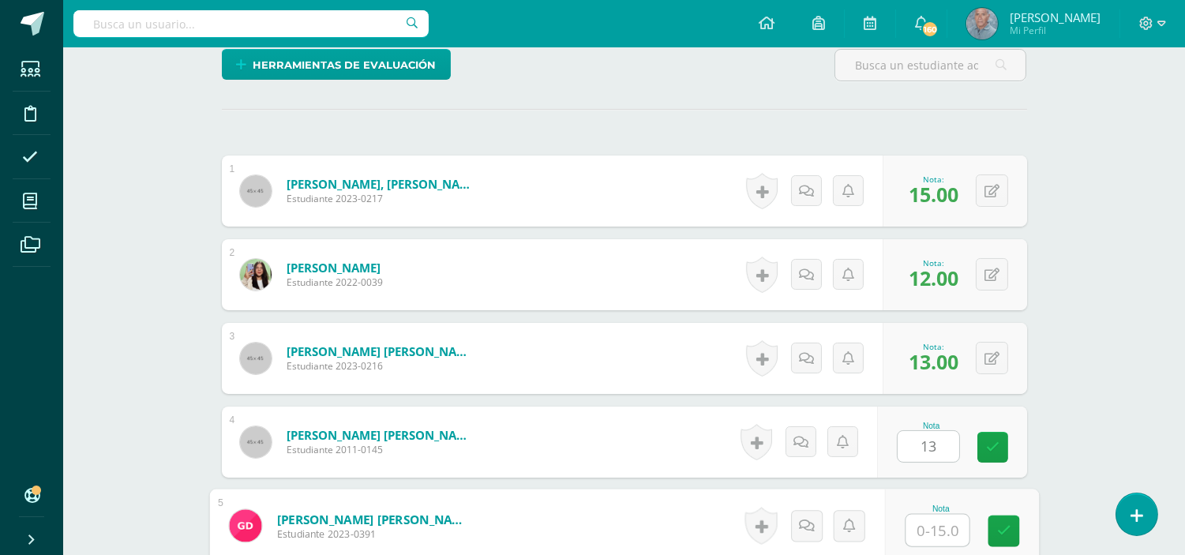
click at [910, 535] on input "text" at bounding box center [937, 531] width 63 height 32
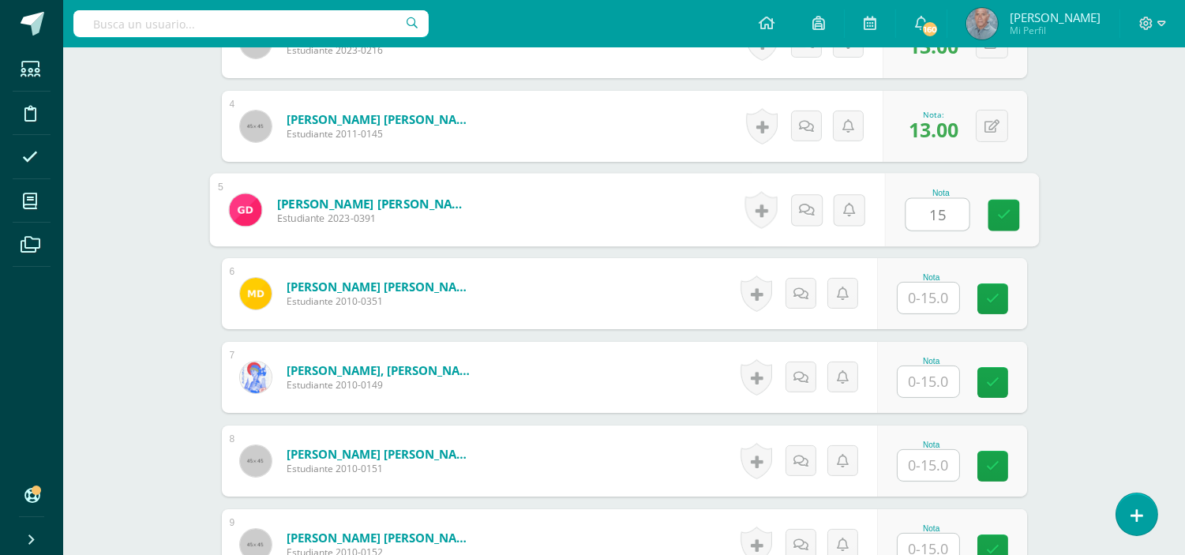
scroll to position [751, 0]
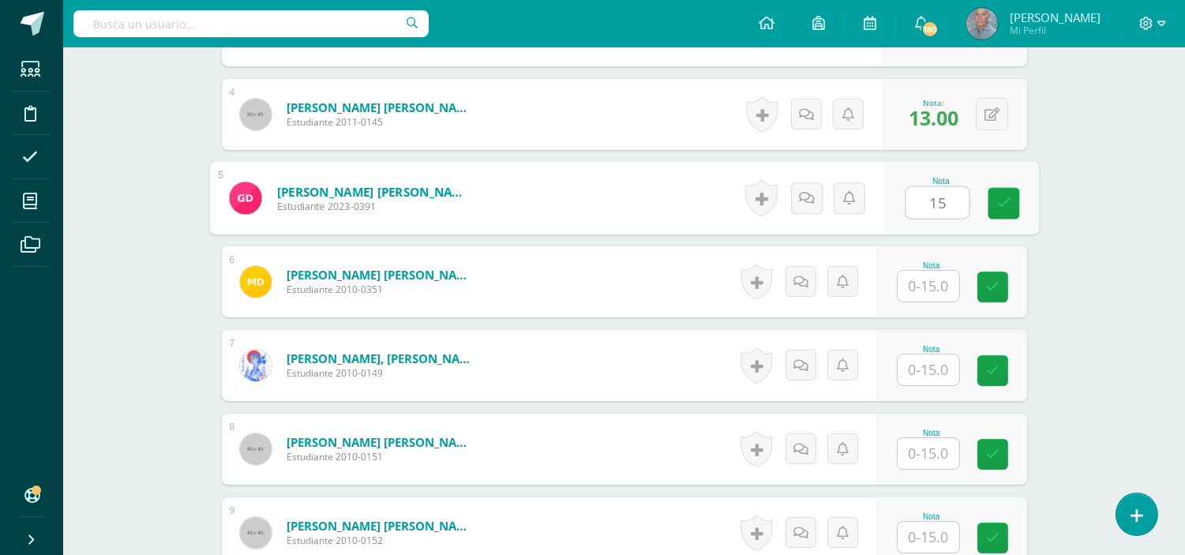
type input "15"
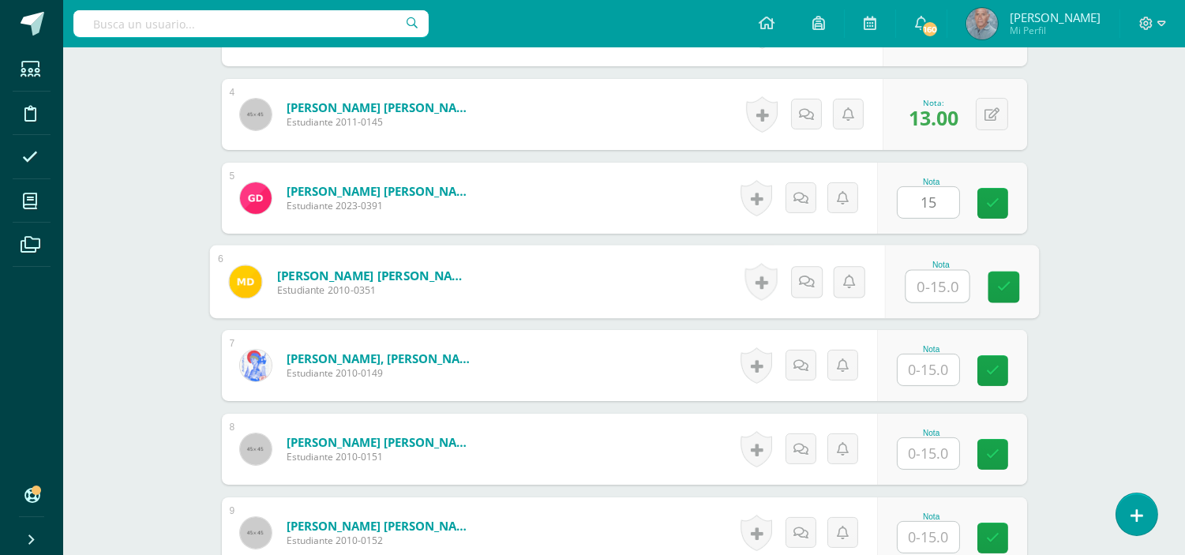
click at [911, 285] on input "text" at bounding box center [937, 287] width 63 height 32
type input "15"
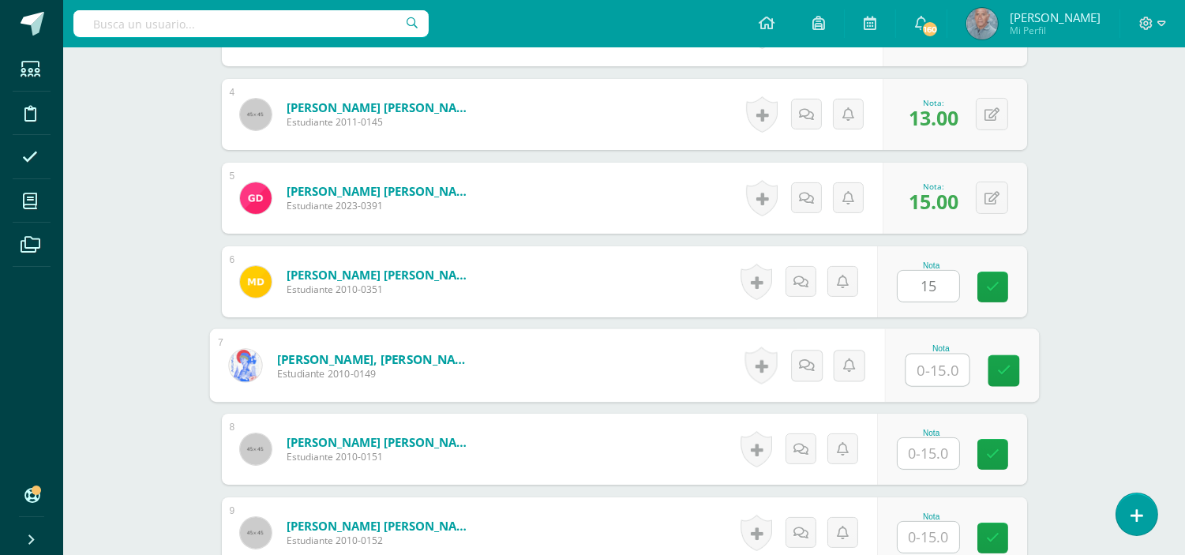
click at [912, 375] on input "text" at bounding box center [937, 371] width 63 height 32
type input "15"
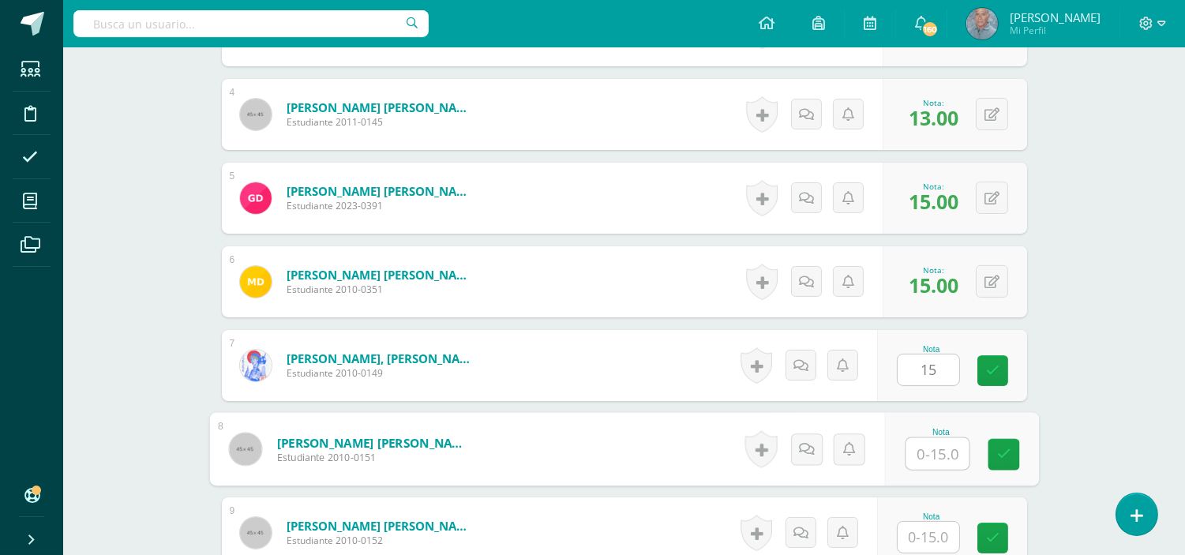
click at [913, 455] on input "text" at bounding box center [937, 454] width 63 height 32
type input "13"
click at [916, 524] on input "text" at bounding box center [929, 537] width 62 height 31
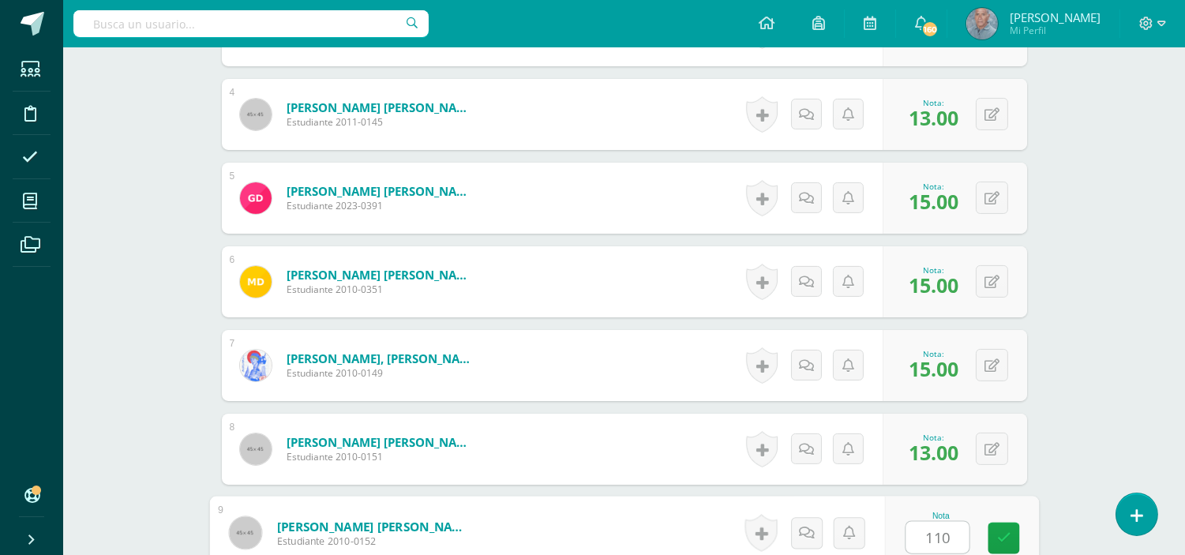
click at [932, 540] on input "110" at bounding box center [937, 538] width 63 height 32
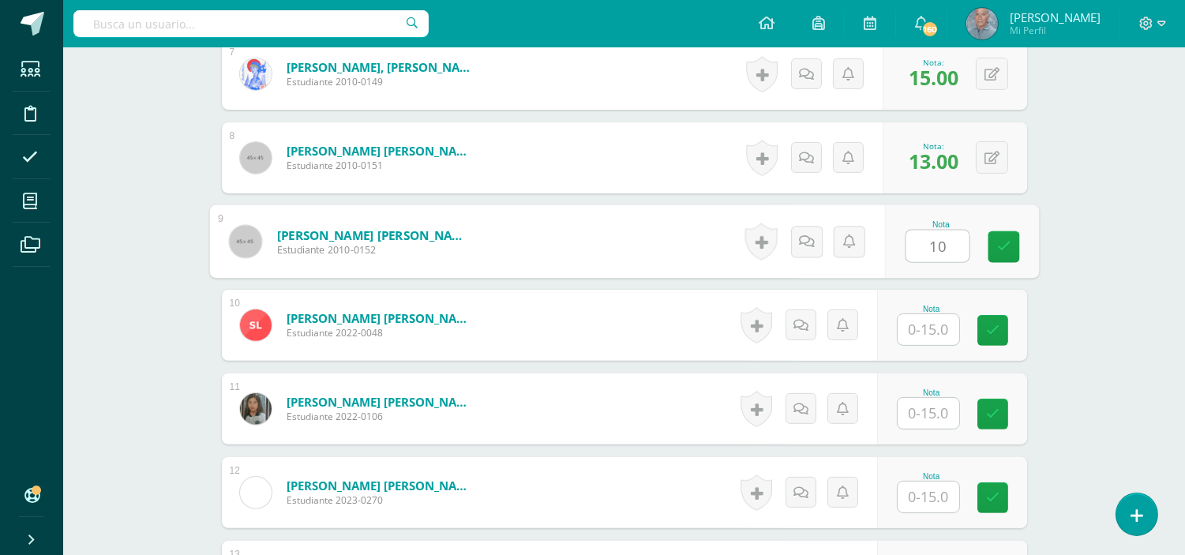
scroll to position [1067, 0]
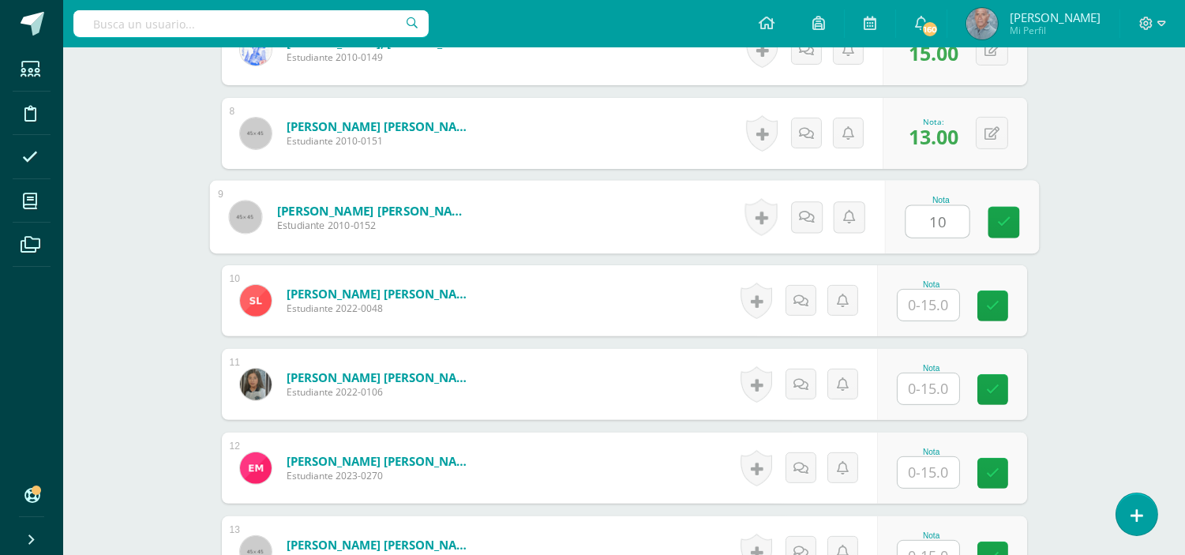
type input "10"
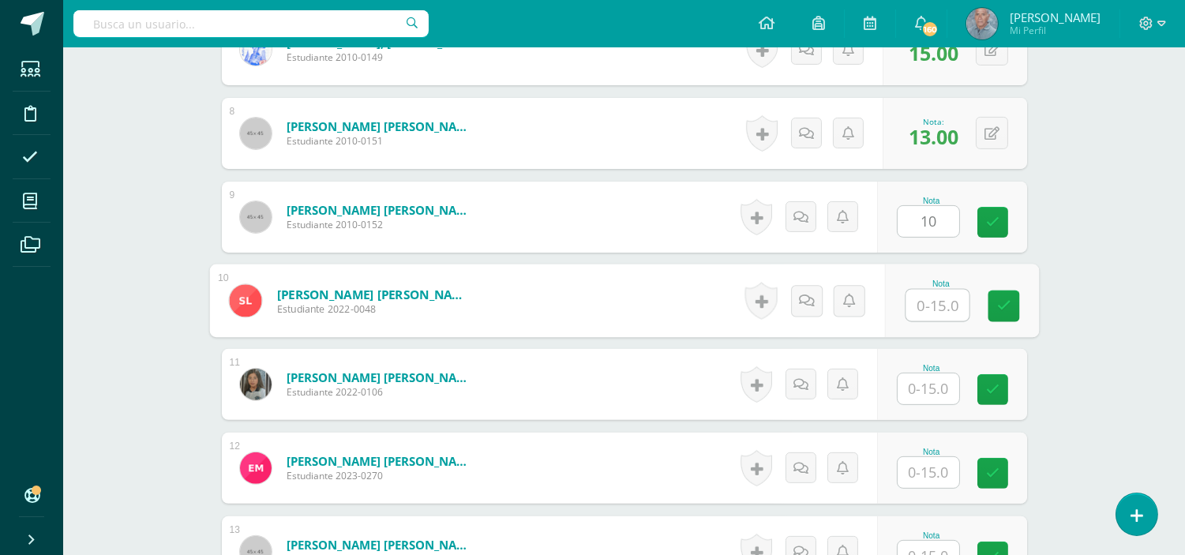
click at [924, 306] on input "text" at bounding box center [937, 306] width 63 height 32
type input "13"
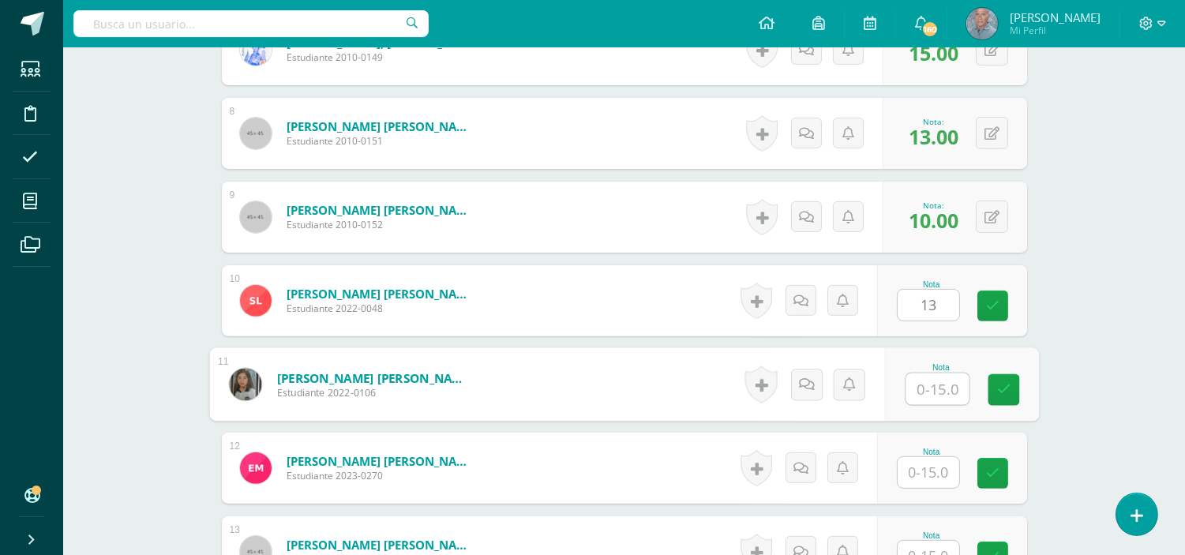
click at [918, 387] on input "text" at bounding box center [937, 389] width 63 height 32
type input "15"
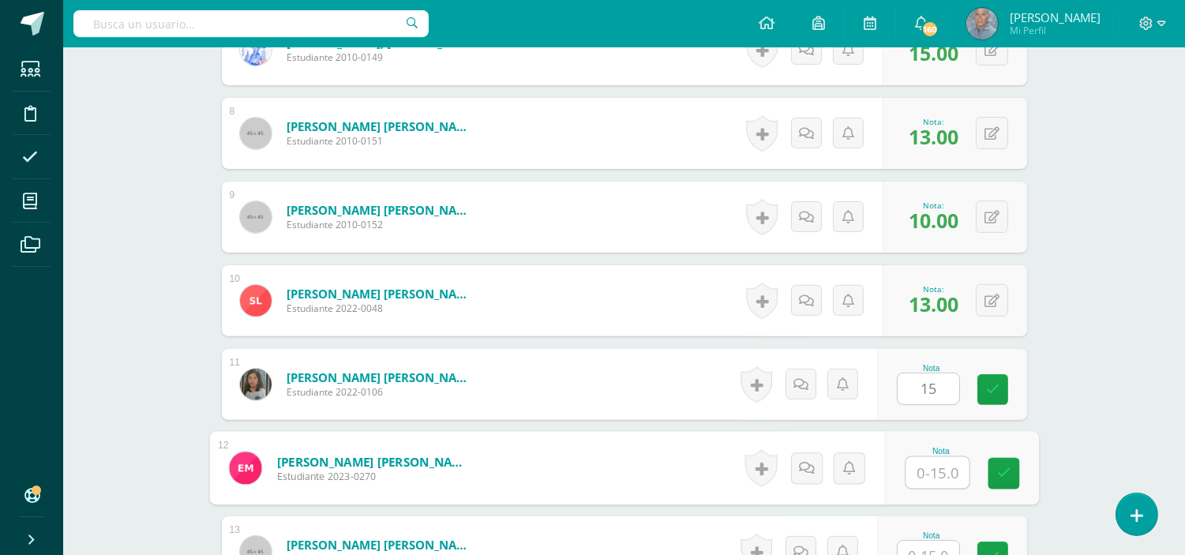
click at [918, 468] on input "text" at bounding box center [937, 473] width 63 height 32
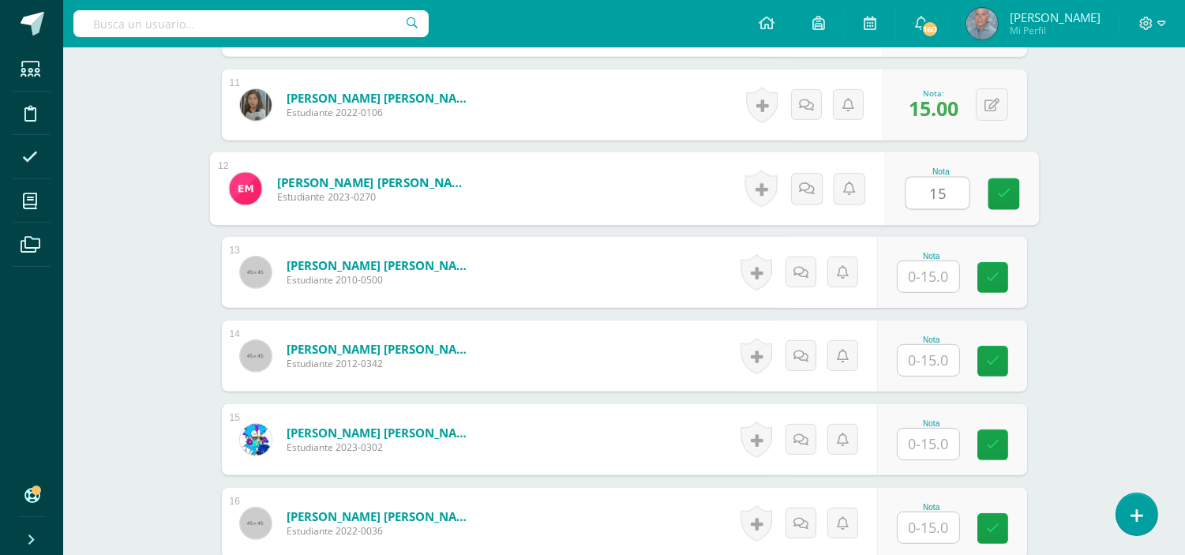
scroll to position [1347, 0]
type input "15"
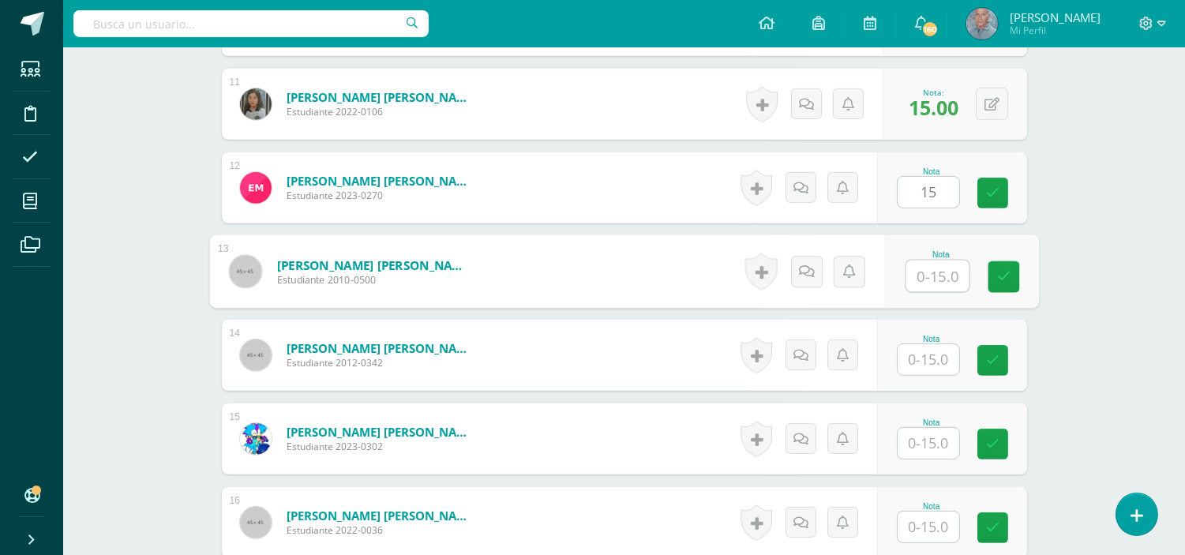
click at [914, 270] on input "text" at bounding box center [937, 277] width 63 height 32
type input "13"
click at [917, 359] on input "text" at bounding box center [929, 359] width 62 height 31
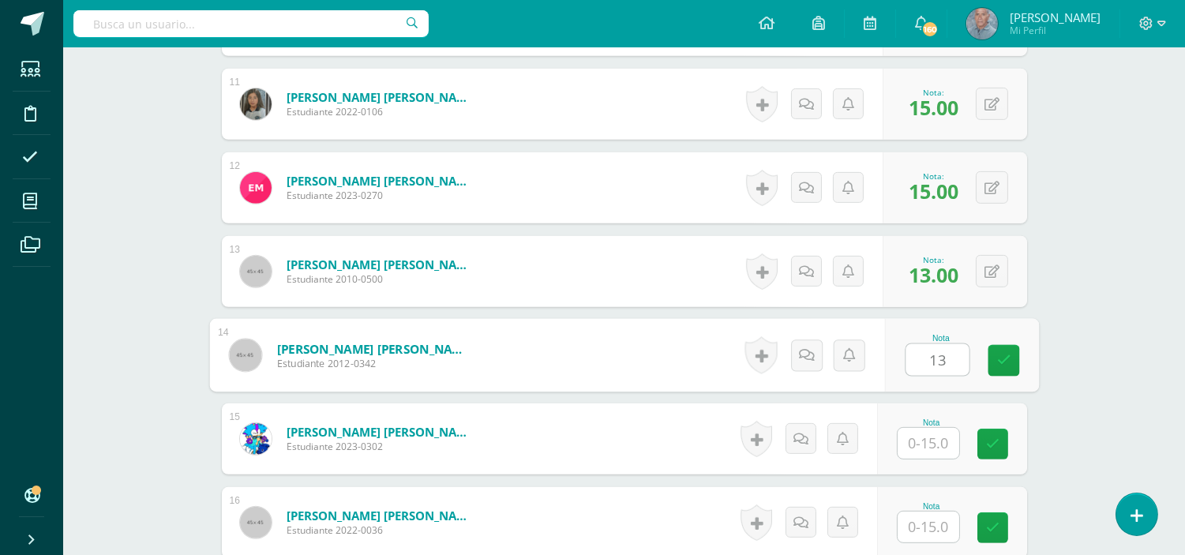
type input "13"
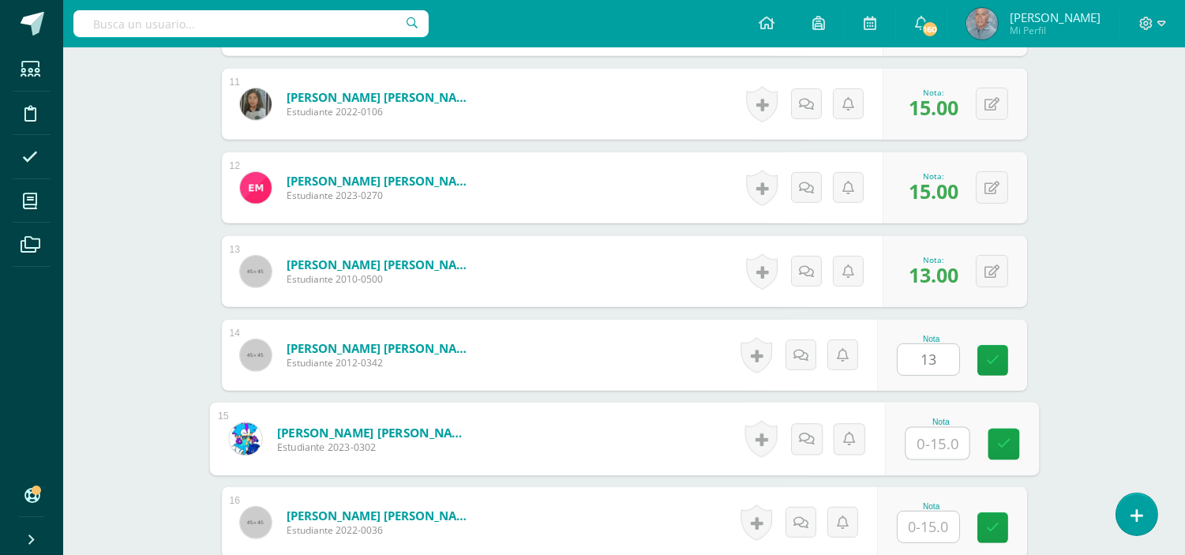
click at [918, 446] on input "text" at bounding box center [937, 444] width 63 height 32
type input "13"
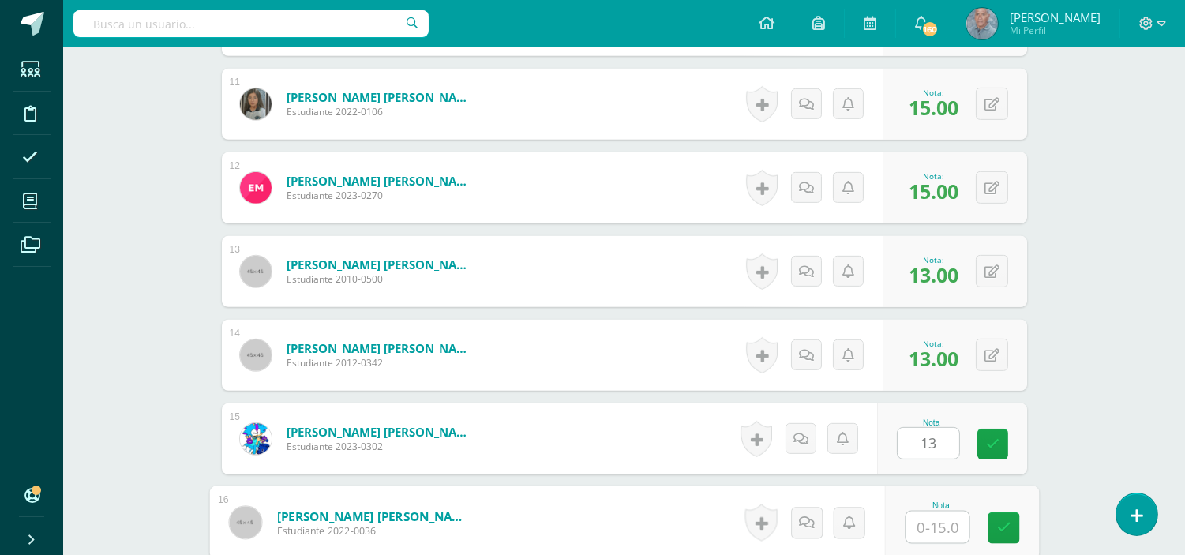
click at [914, 527] on input "text" at bounding box center [937, 528] width 63 height 32
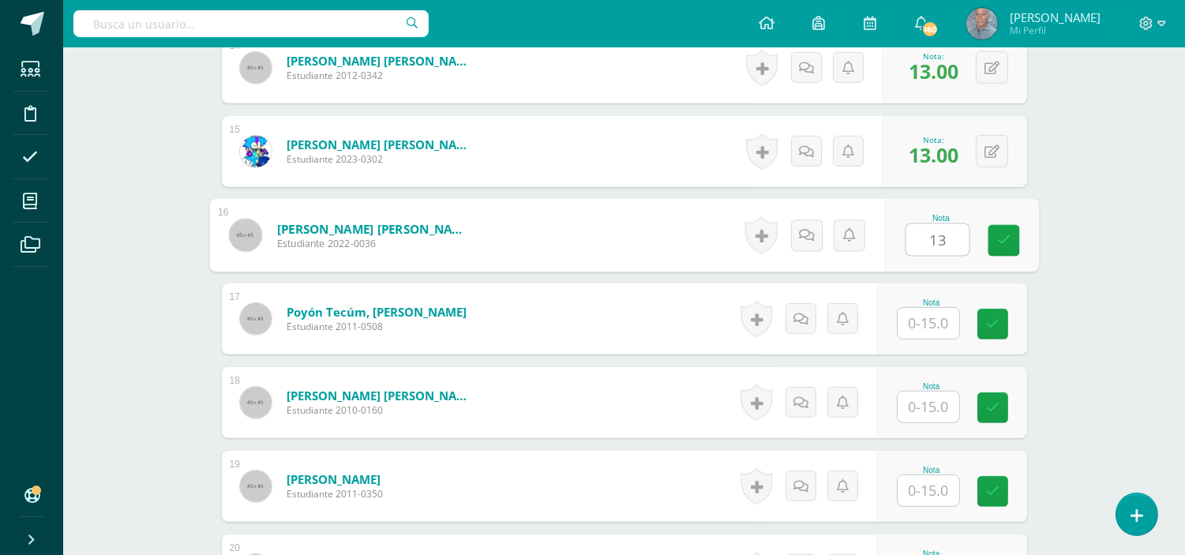
scroll to position [1663, 0]
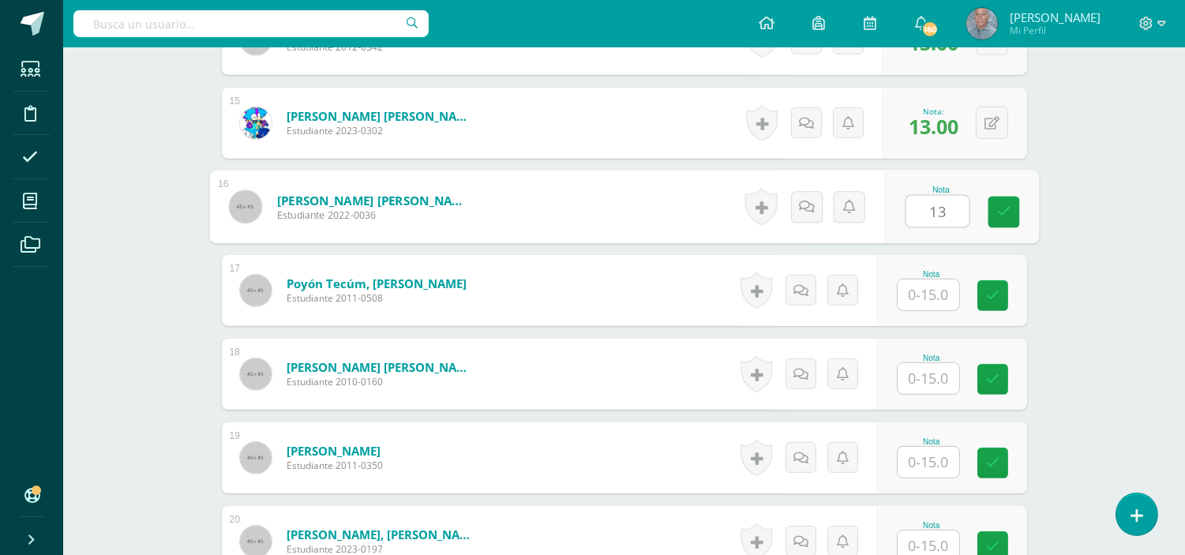
type input "13"
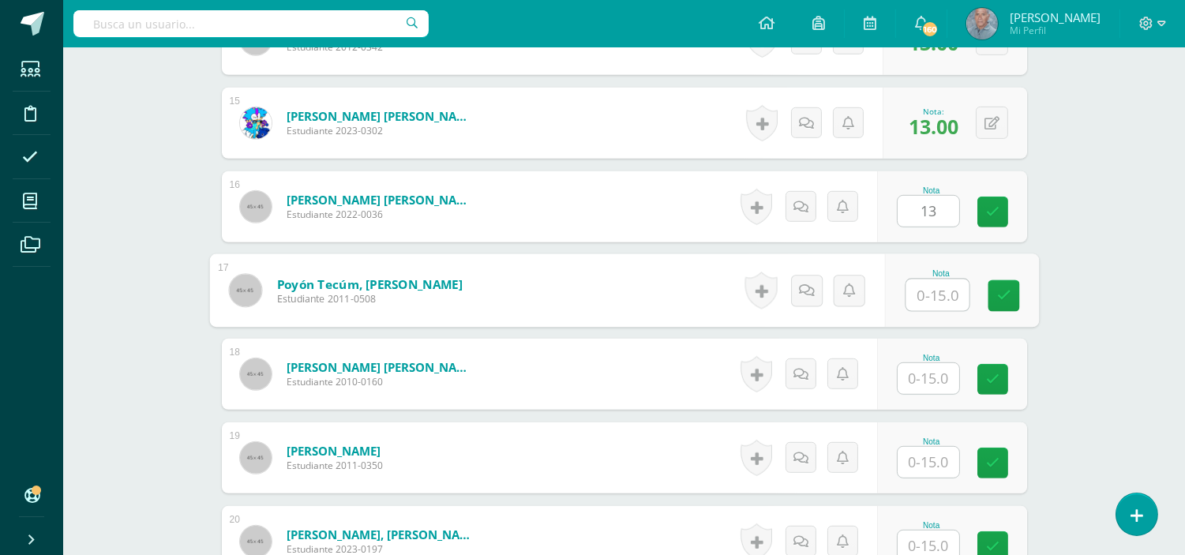
click at [918, 302] on input "text" at bounding box center [937, 296] width 63 height 32
type input "15"
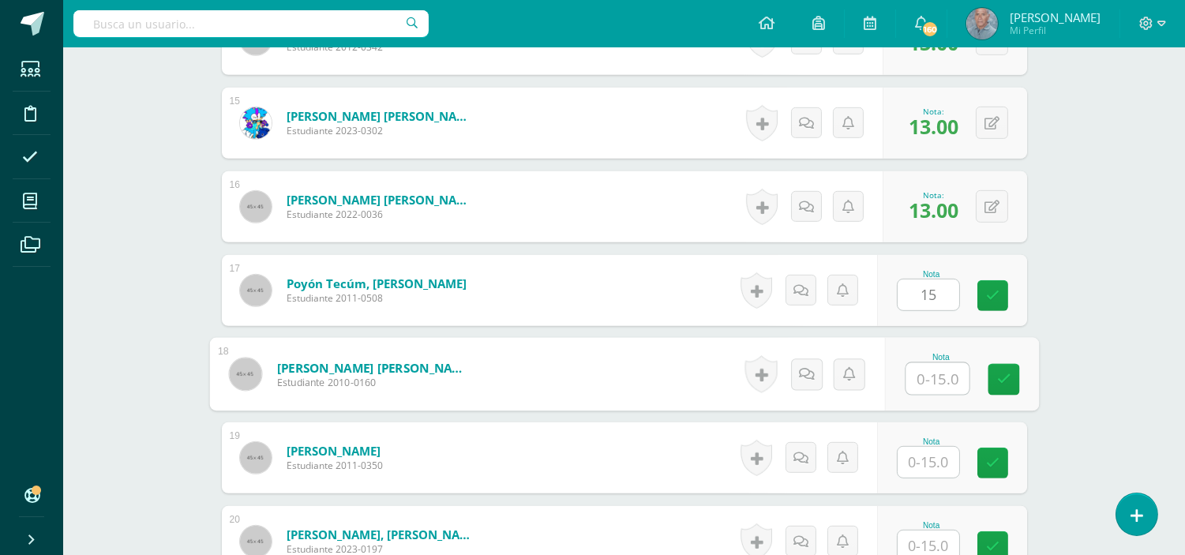
click at [914, 375] on input "text" at bounding box center [937, 379] width 63 height 32
type input "10"
click at [913, 460] on input "text" at bounding box center [929, 462] width 62 height 31
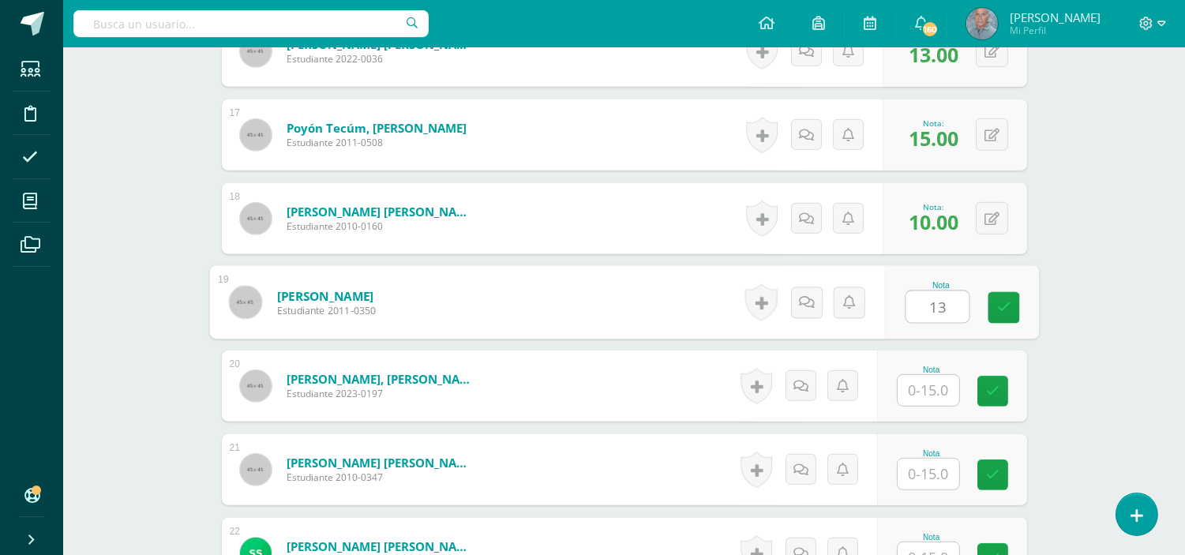
scroll to position [1838, 0]
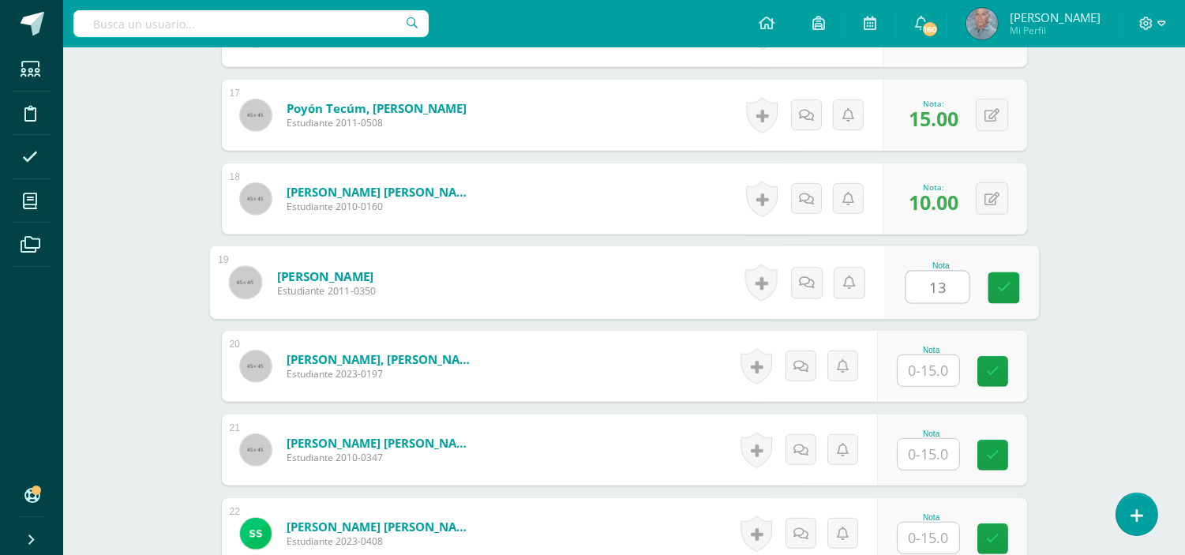
type input "13"
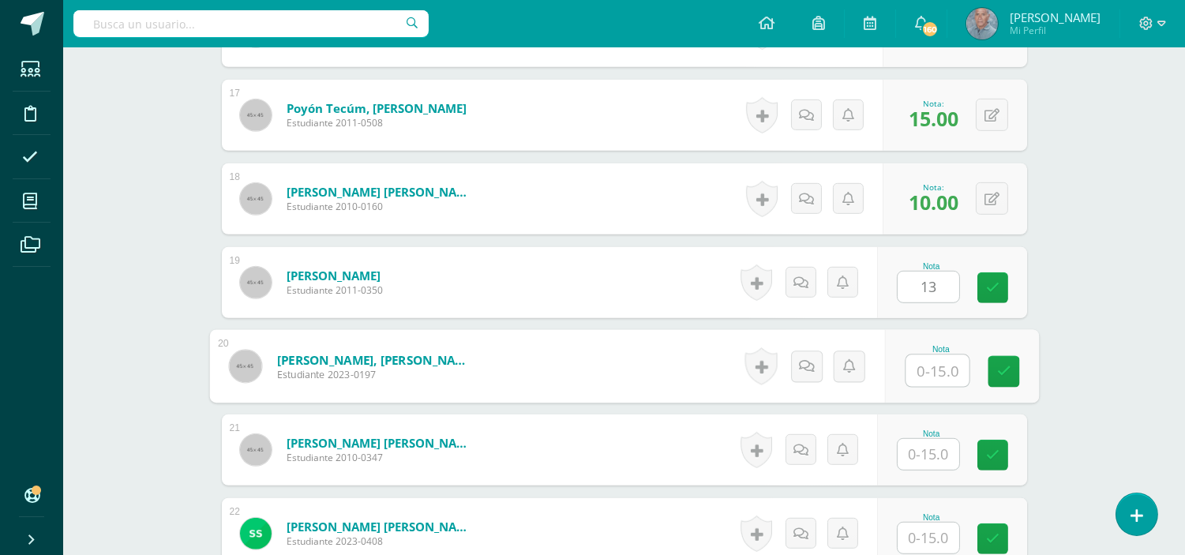
click at [913, 372] on input "text" at bounding box center [937, 371] width 63 height 32
type input "15"
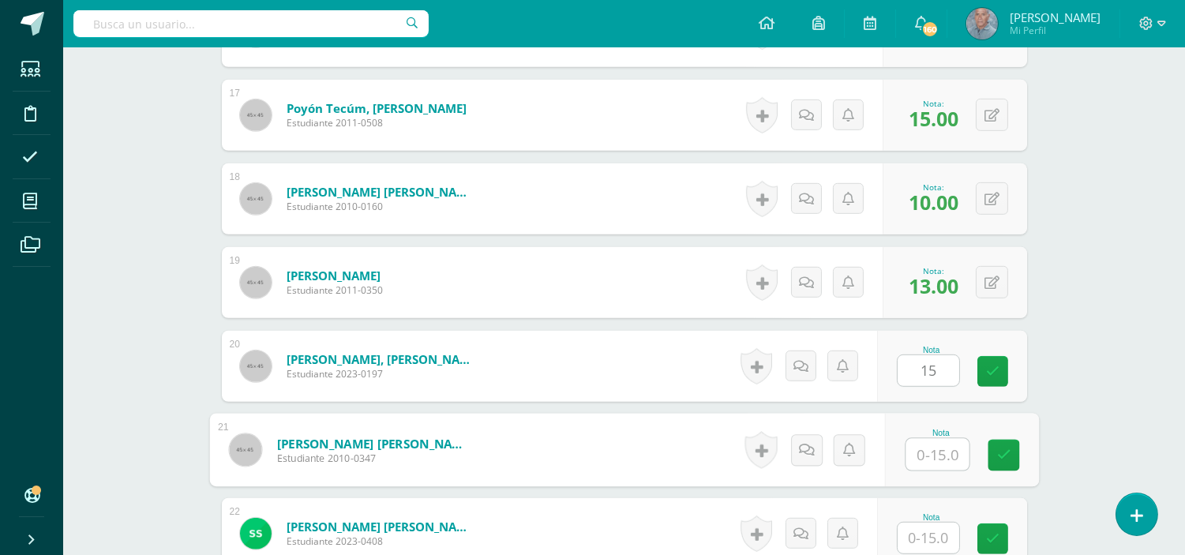
click at [918, 448] on input "text" at bounding box center [937, 455] width 63 height 32
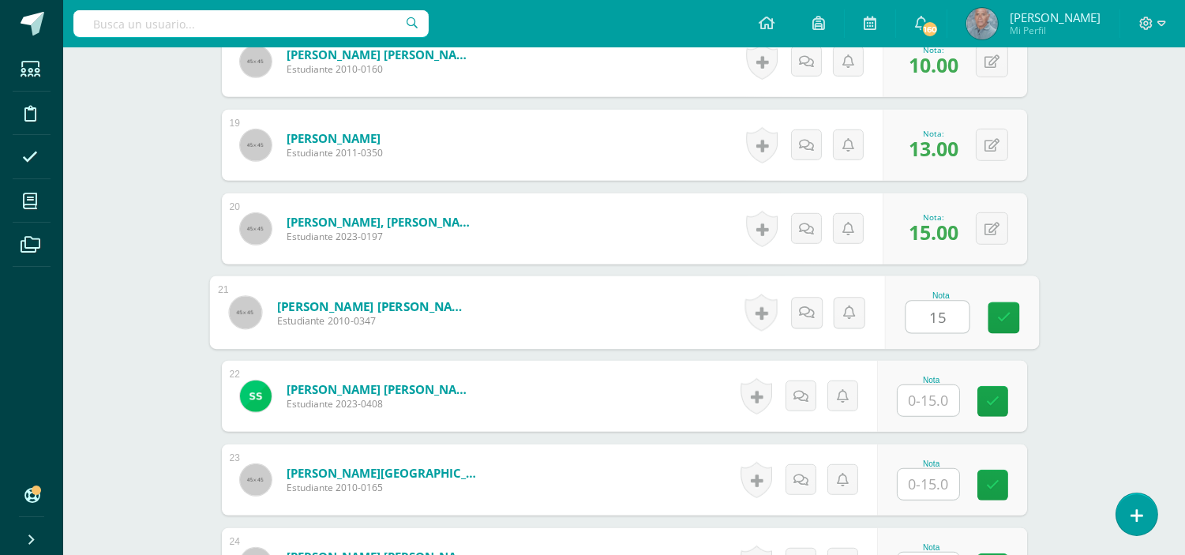
scroll to position [1979, 0]
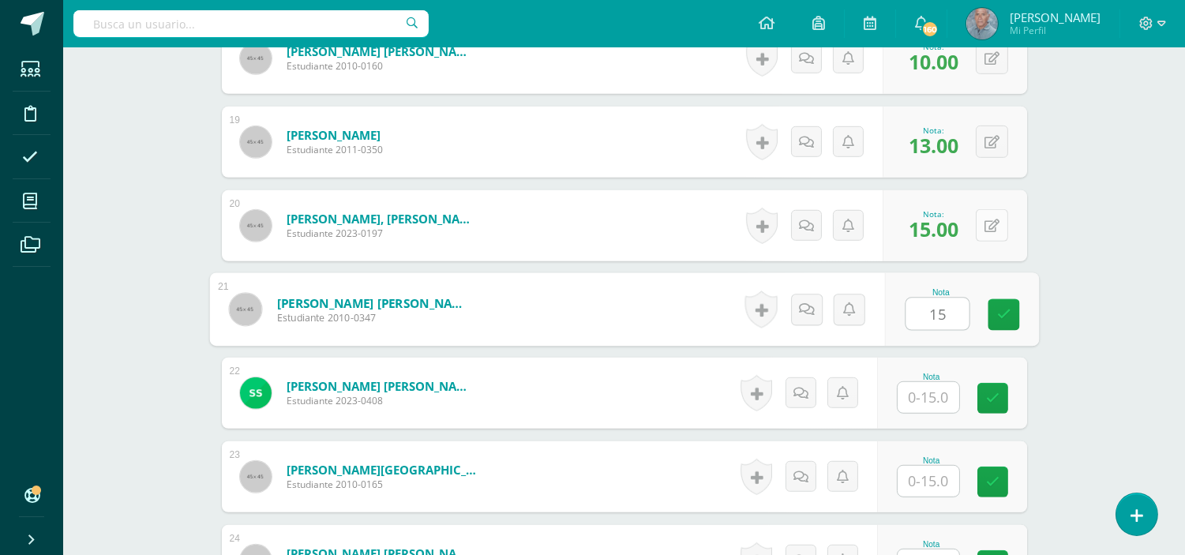
type input "15"
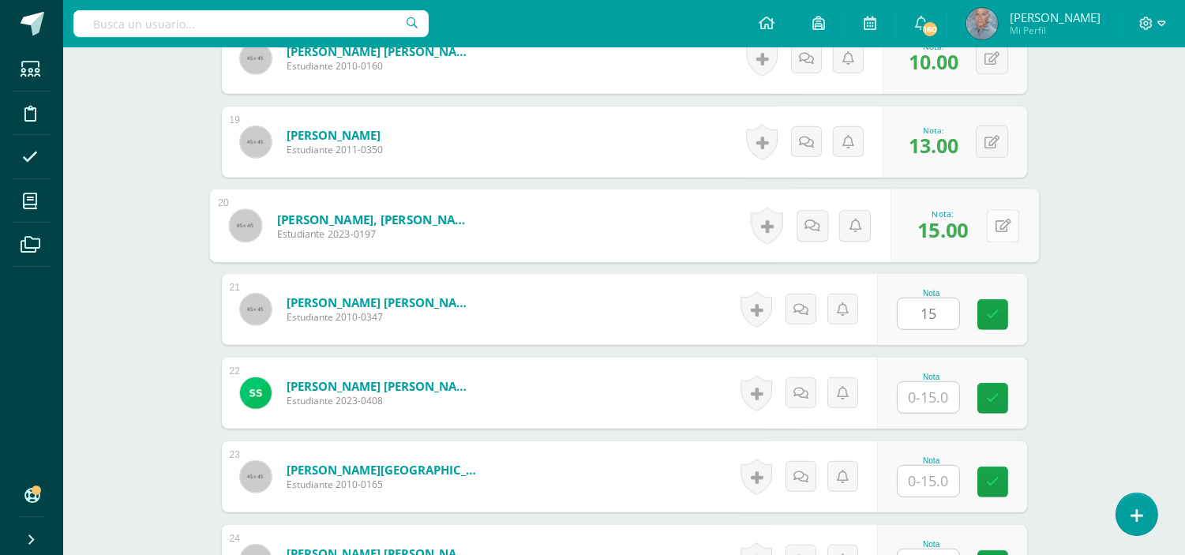
click at [989, 231] on button at bounding box center [1002, 225] width 33 height 33
type input "13"
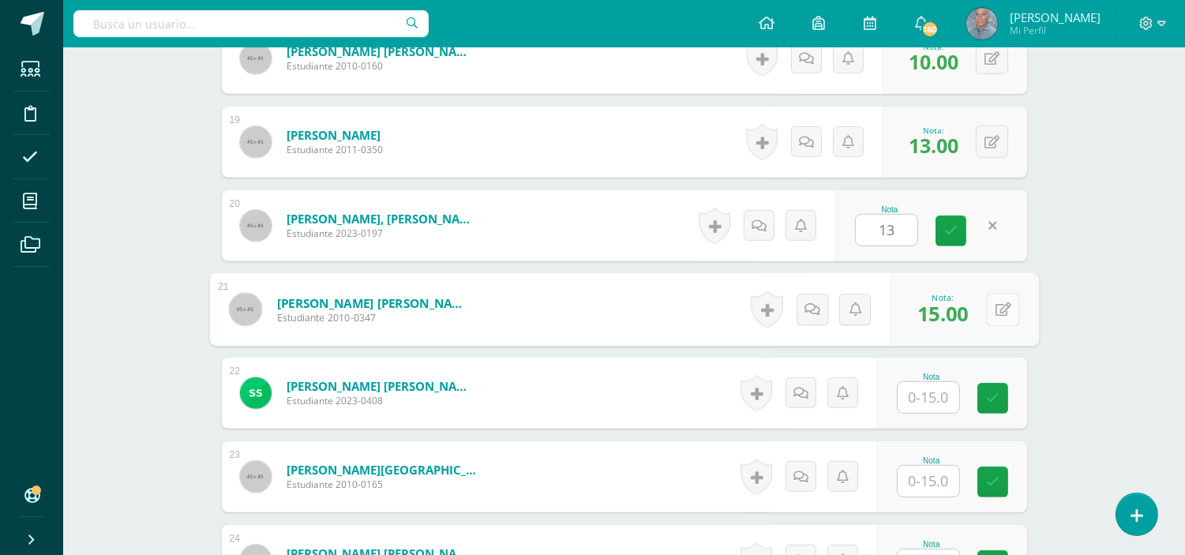
click at [992, 308] on button at bounding box center [1002, 309] width 33 height 33
type input "13"
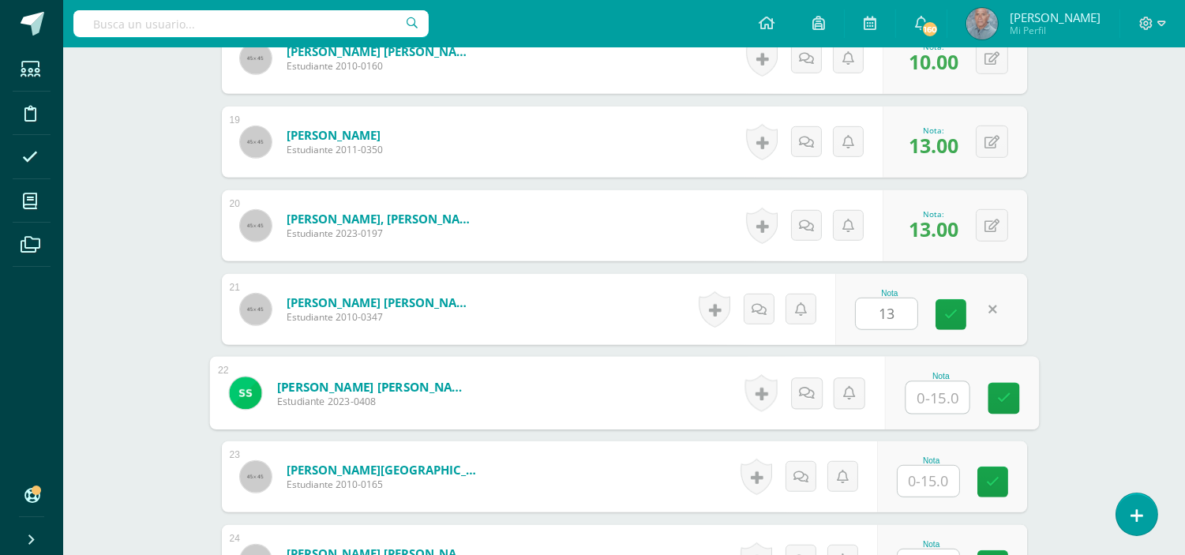
click at [929, 396] on input "text" at bounding box center [937, 398] width 63 height 32
type input "12"
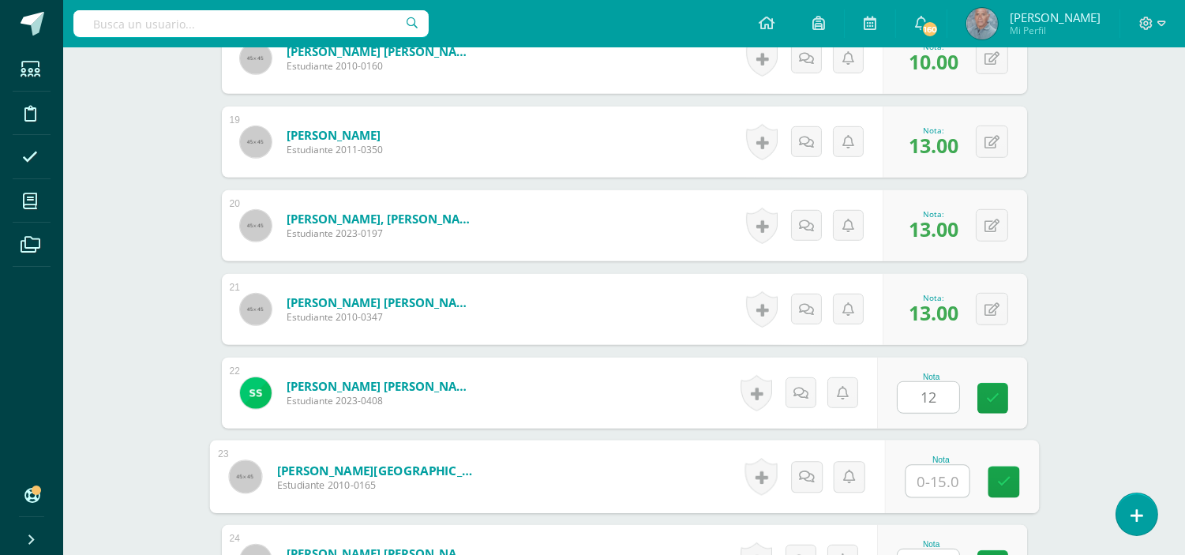
click at [922, 479] on input "text" at bounding box center [937, 482] width 63 height 32
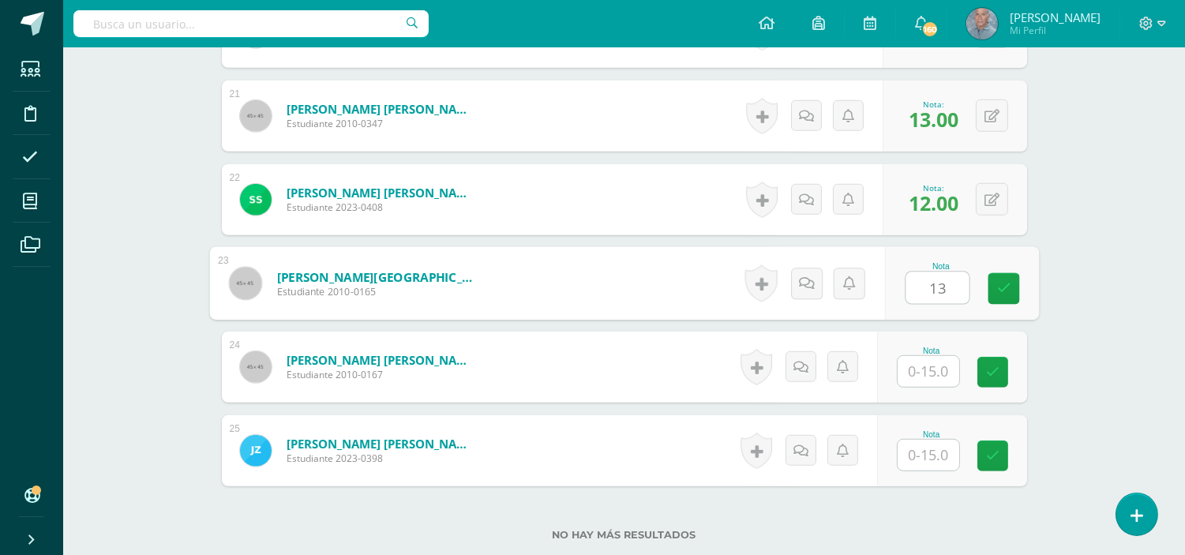
scroll to position [2190, 0]
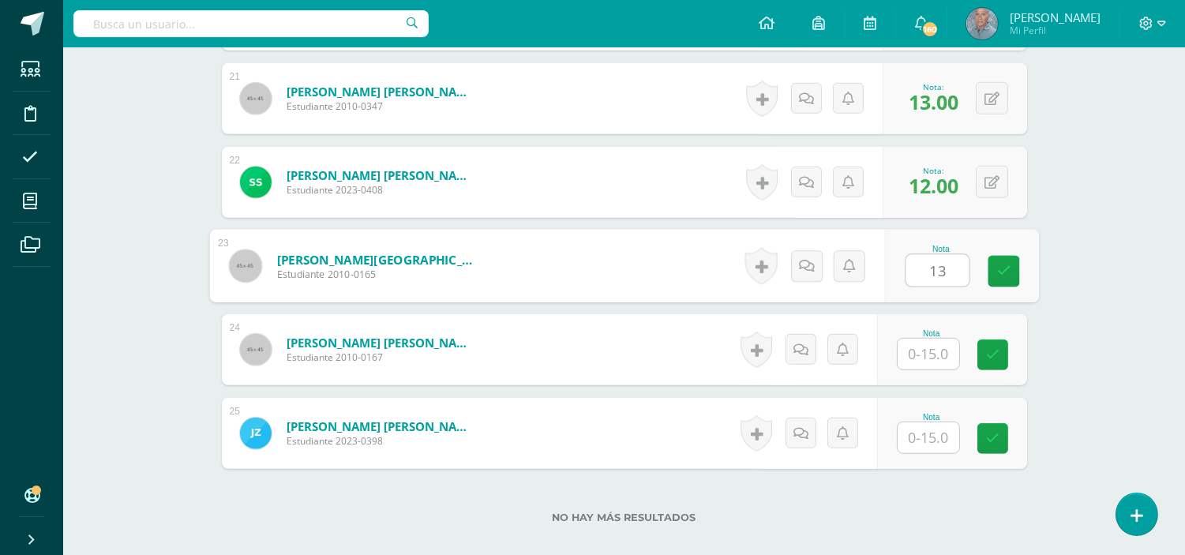
type input "13"
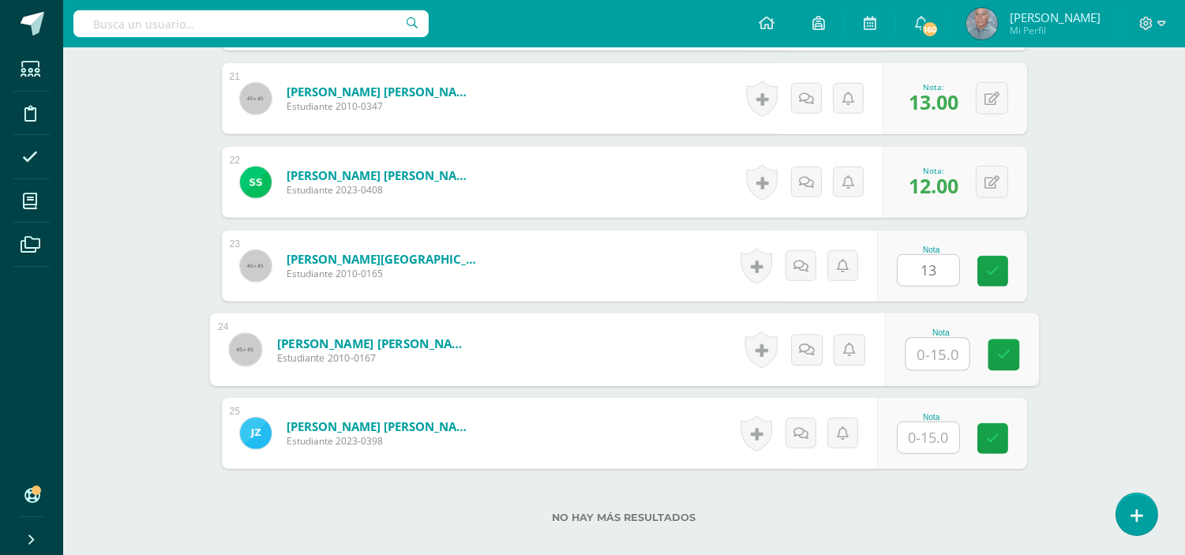
click at [925, 356] on input "text" at bounding box center [937, 355] width 63 height 32
type input "13"
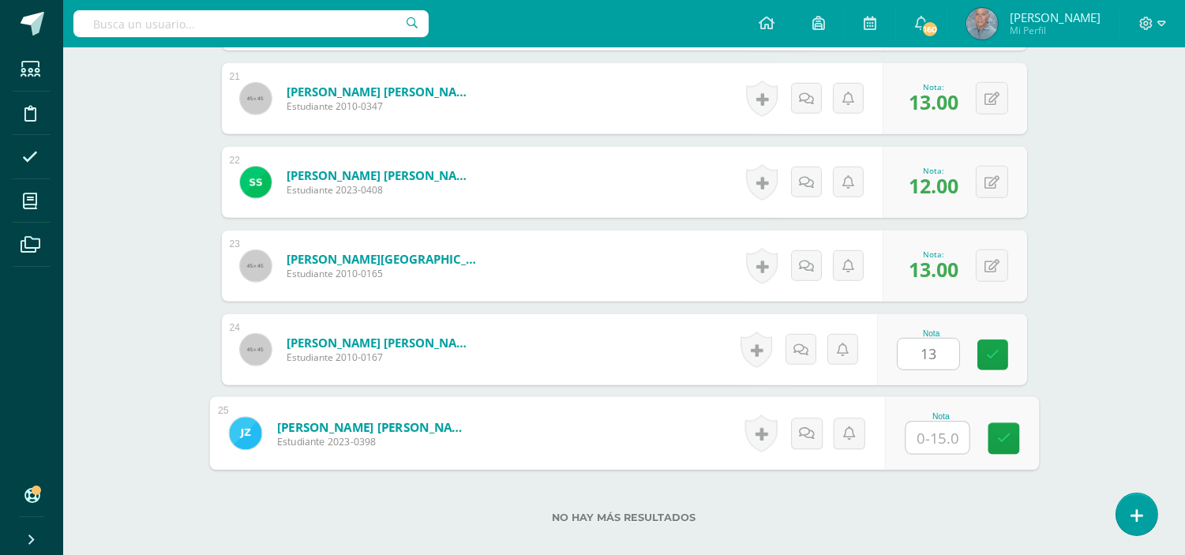
click at [917, 427] on input "text" at bounding box center [937, 438] width 63 height 32
type input "13"
click at [1004, 439] on icon at bounding box center [1003, 438] width 14 height 13
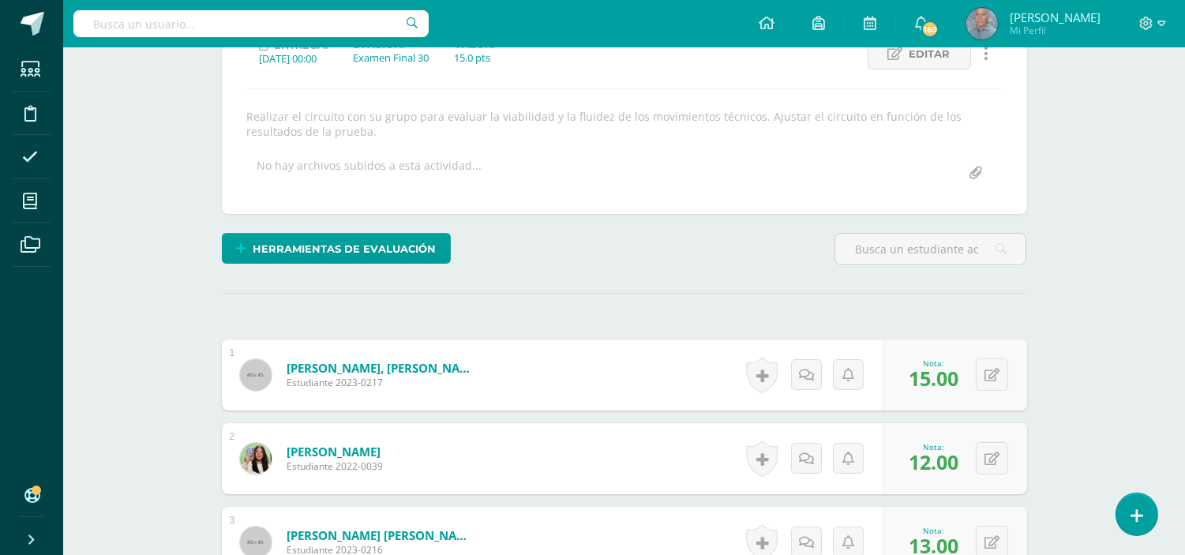
scroll to position [0, 0]
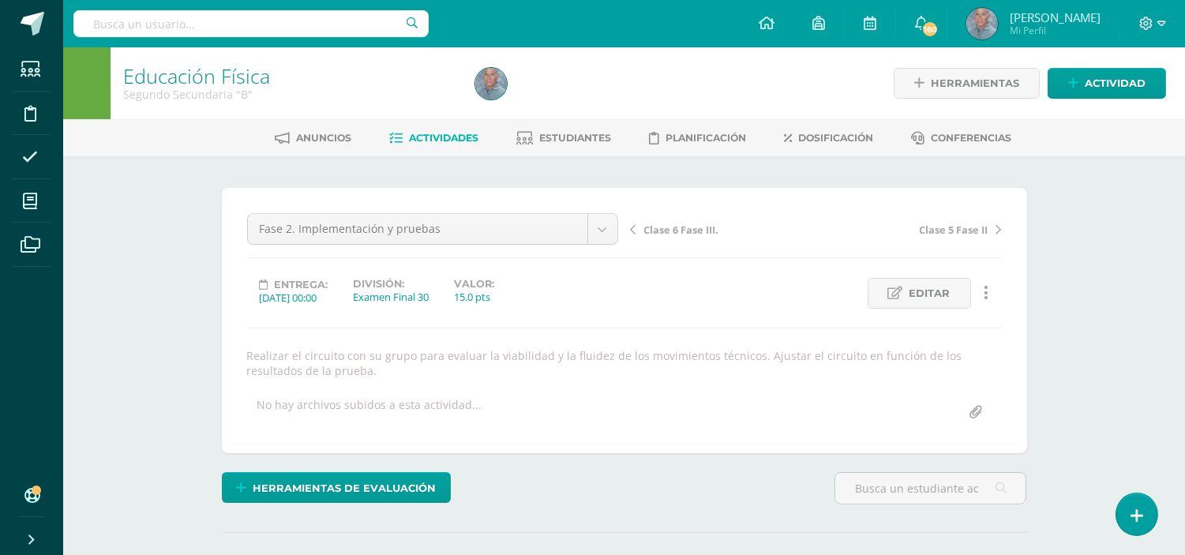
click at [442, 140] on span "Actividades" at bounding box center [443, 138] width 69 height 12
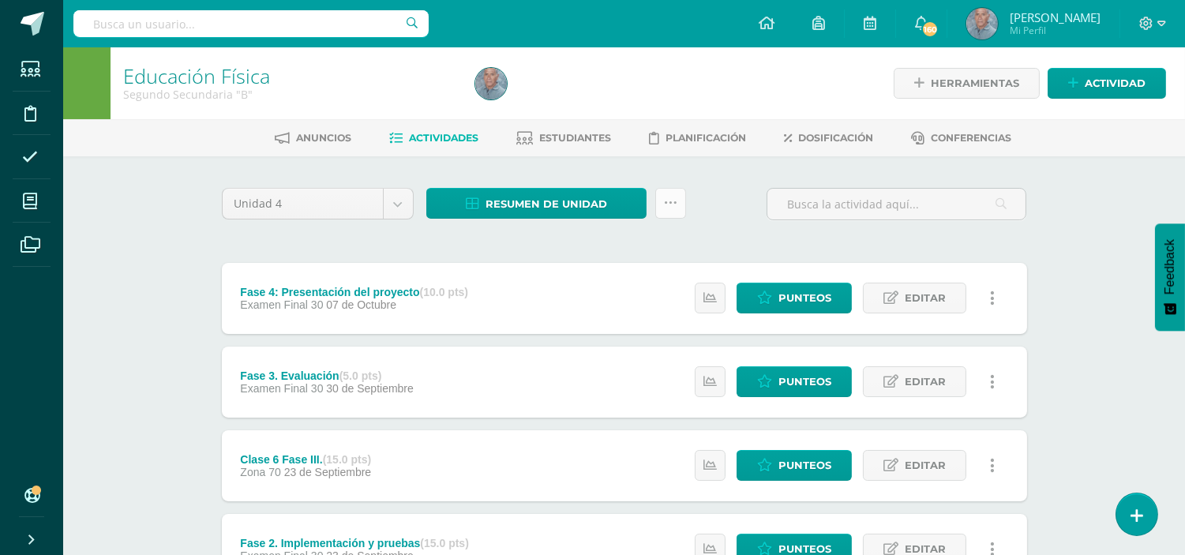
click at [676, 210] on link at bounding box center [670, 203] width 31 height 31
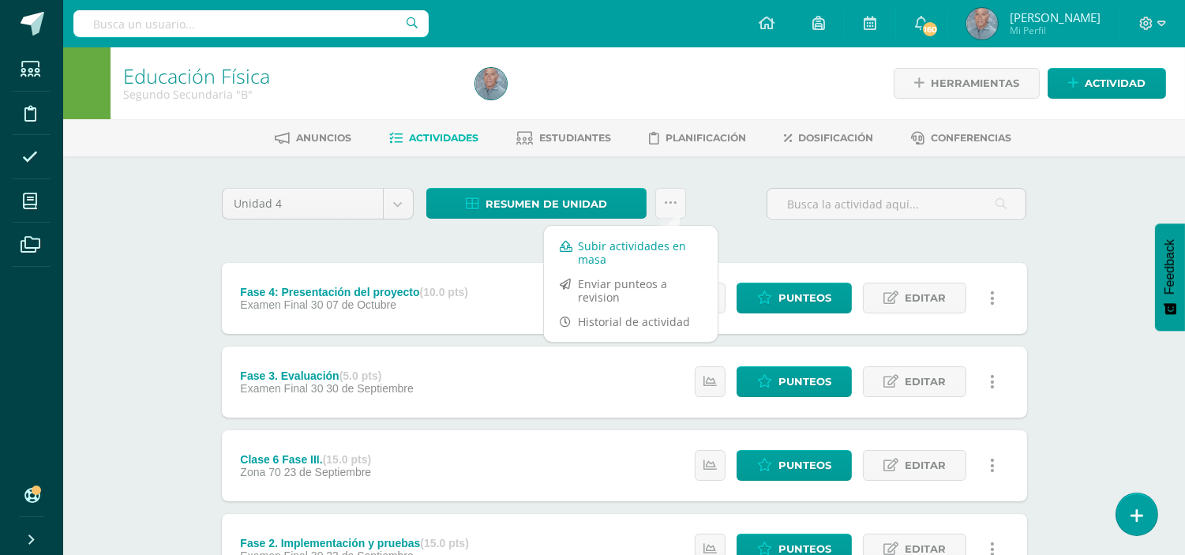
click at [630, 246] on link "Subir actividades en masa" at bounding box center [631, 253] width 174 height 38
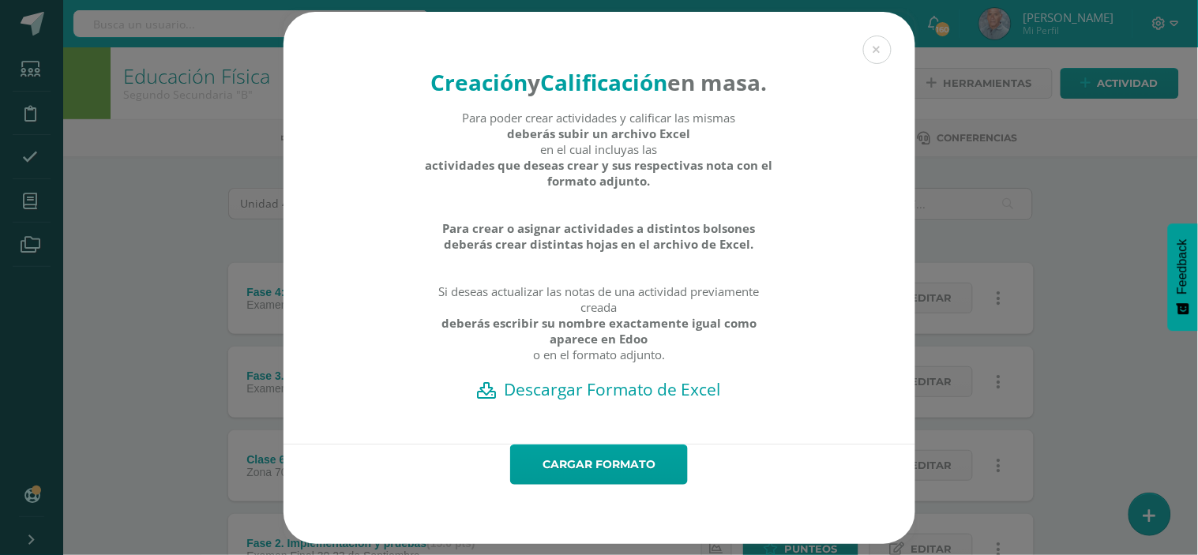
click at [558, 400] on h2 "Descargar Formato de Excel" at bounding box center [599, 389] width 576 height 22
click at [865, 36] on button at bounding box center [877, 50] width 28 height 28
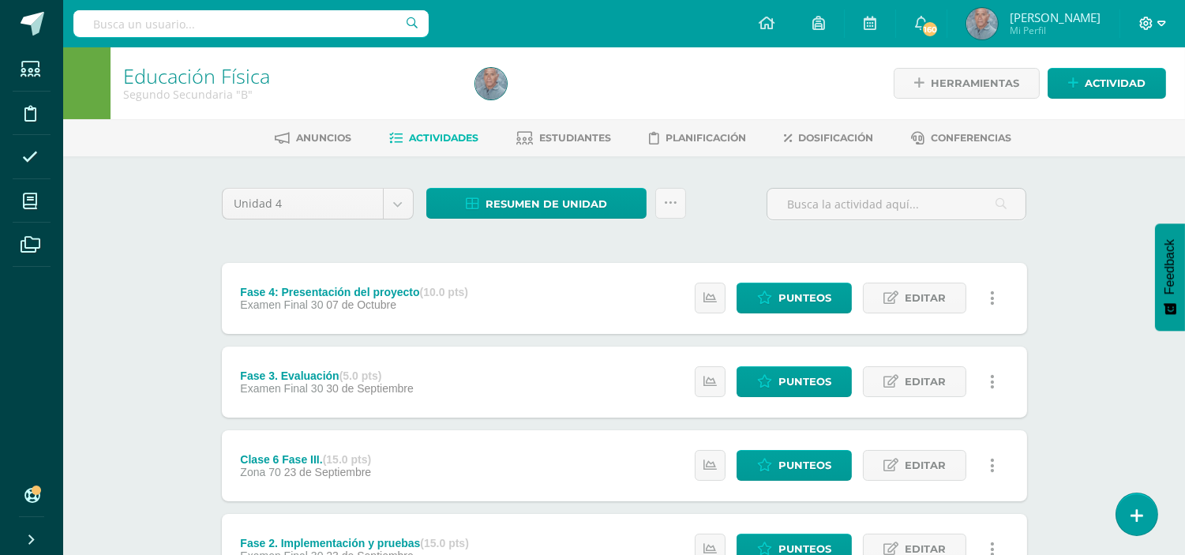
click at [1154, 32] on span at bounding box center [1152, 23] width 27 height 17
click at [1117, 101] on span "Cerrar sesión" at bounding box center [1112, 106] width 71 height 15
